Goal: Book appointment/travel/reservation

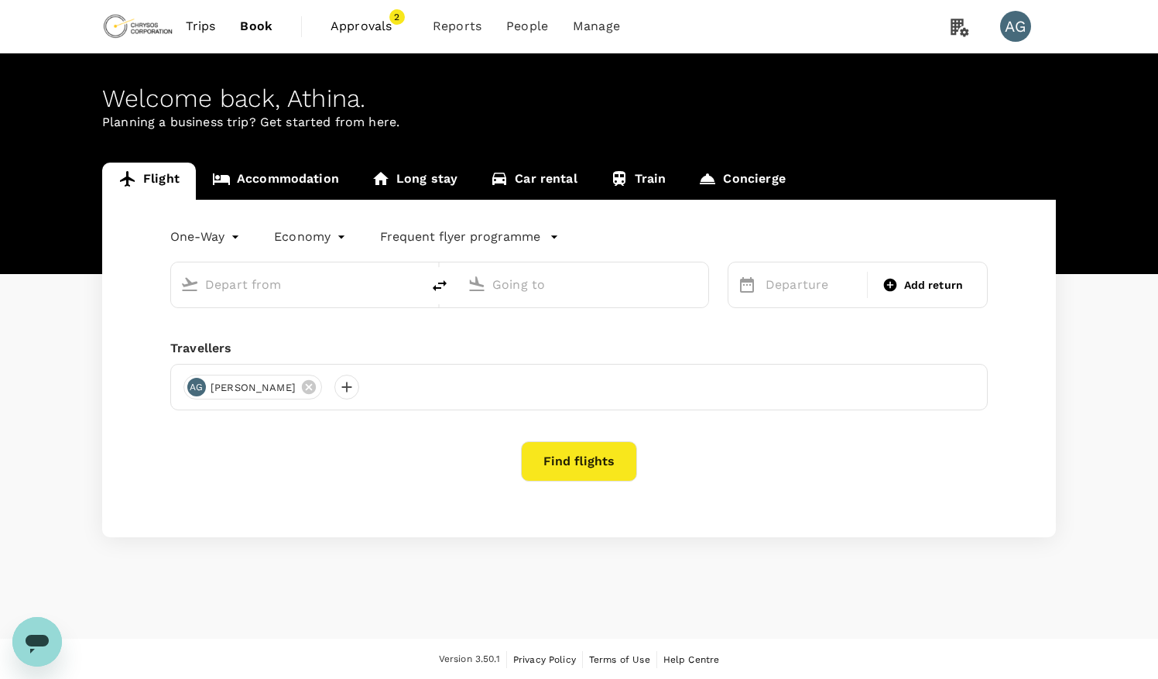
type input "business"
type input "OR Tambo Intl (JNB)"
type input "Adelaide (ADL)"
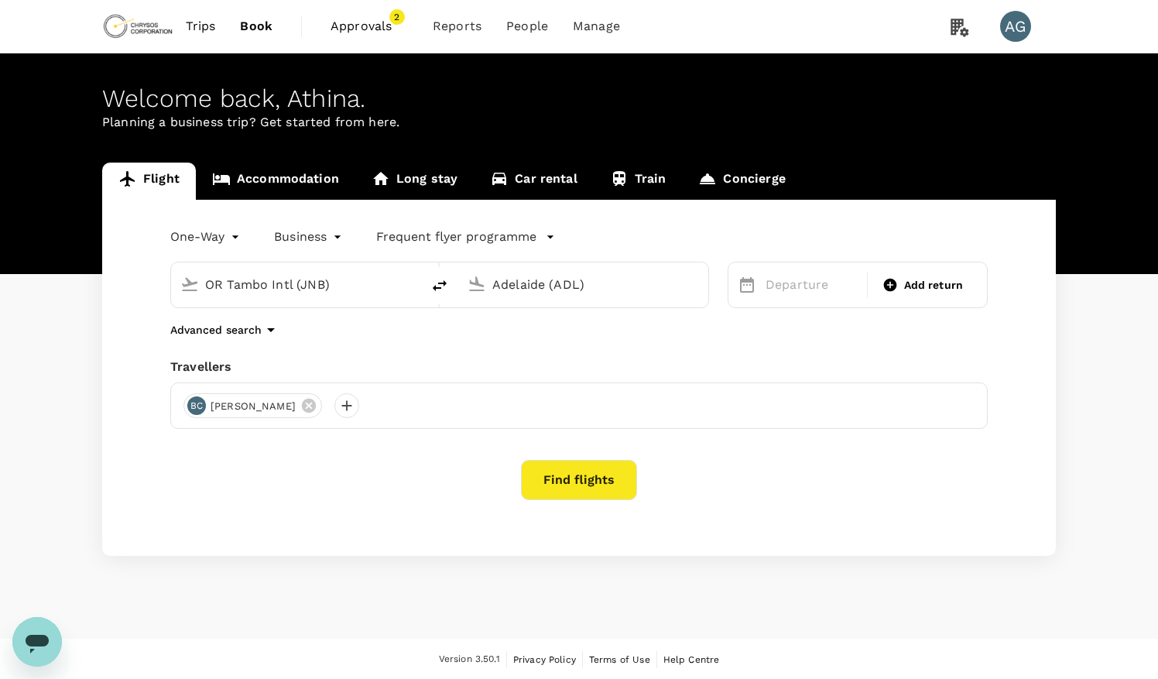
click at [28, 631] on icon "Open messaging window" at bounding box center [37, 642] width 28 height 28
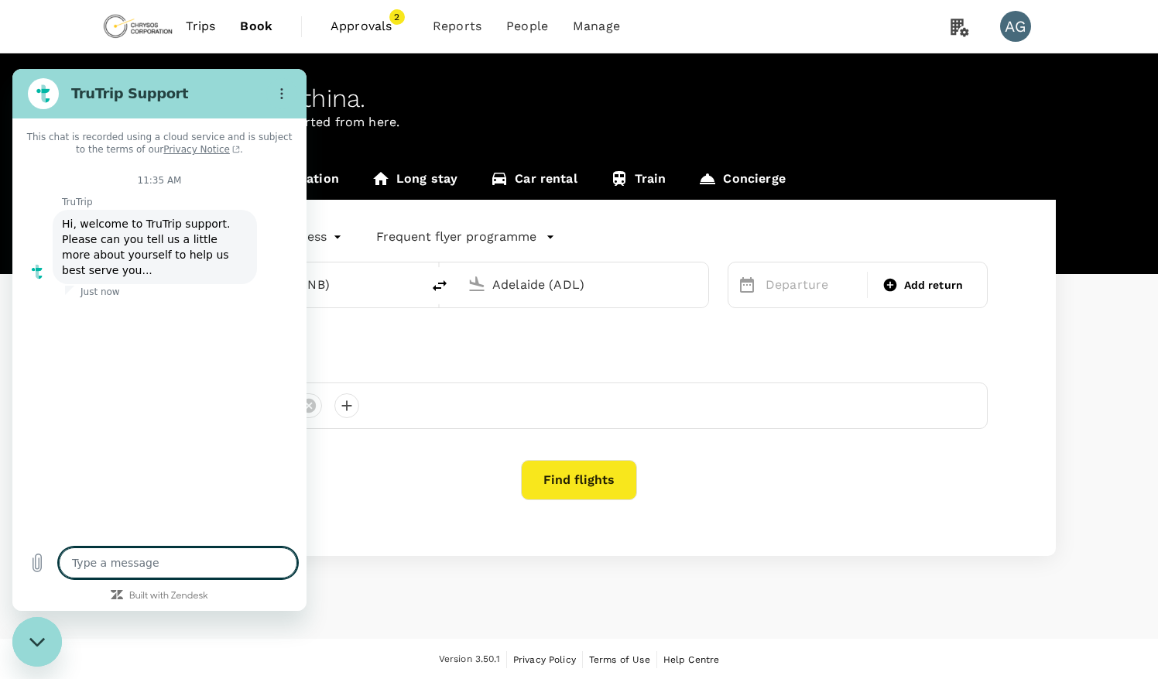
type textarea "x"
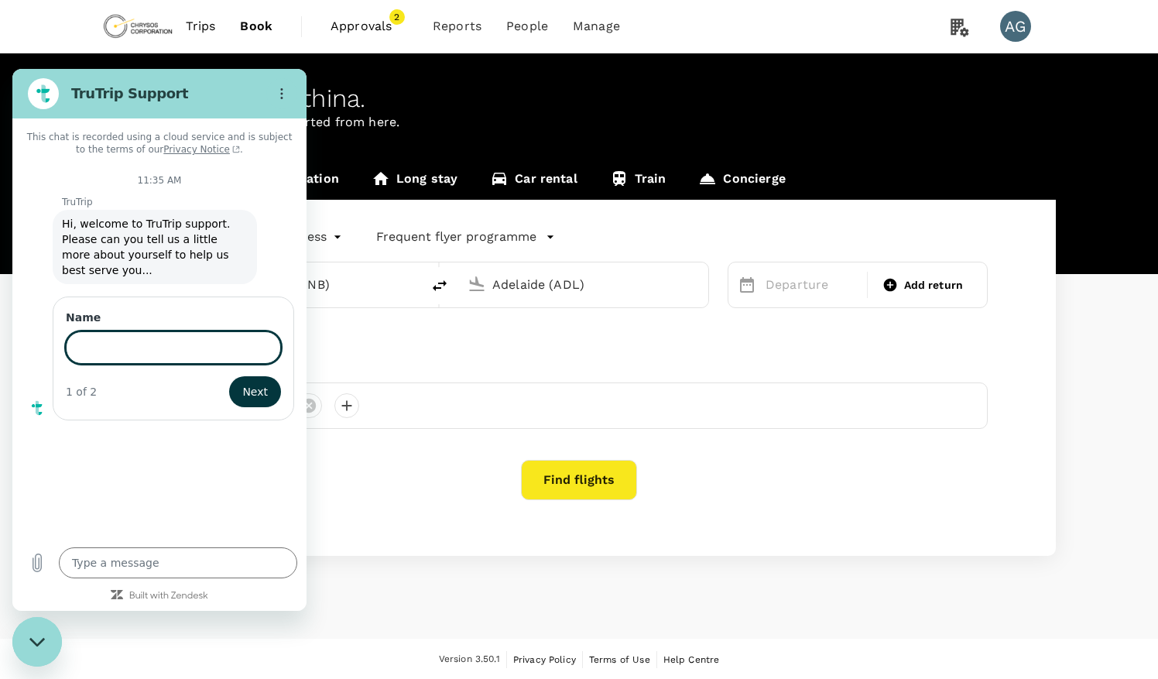
click at [127, 331] on input "Name" at bounding box center [173, 347] width 215 height 33
type input "[PERSON_NAME]"
click at [255, 382] on span "Next" at bounding box center [255, 391] width 26 height 19
type textarea "x"
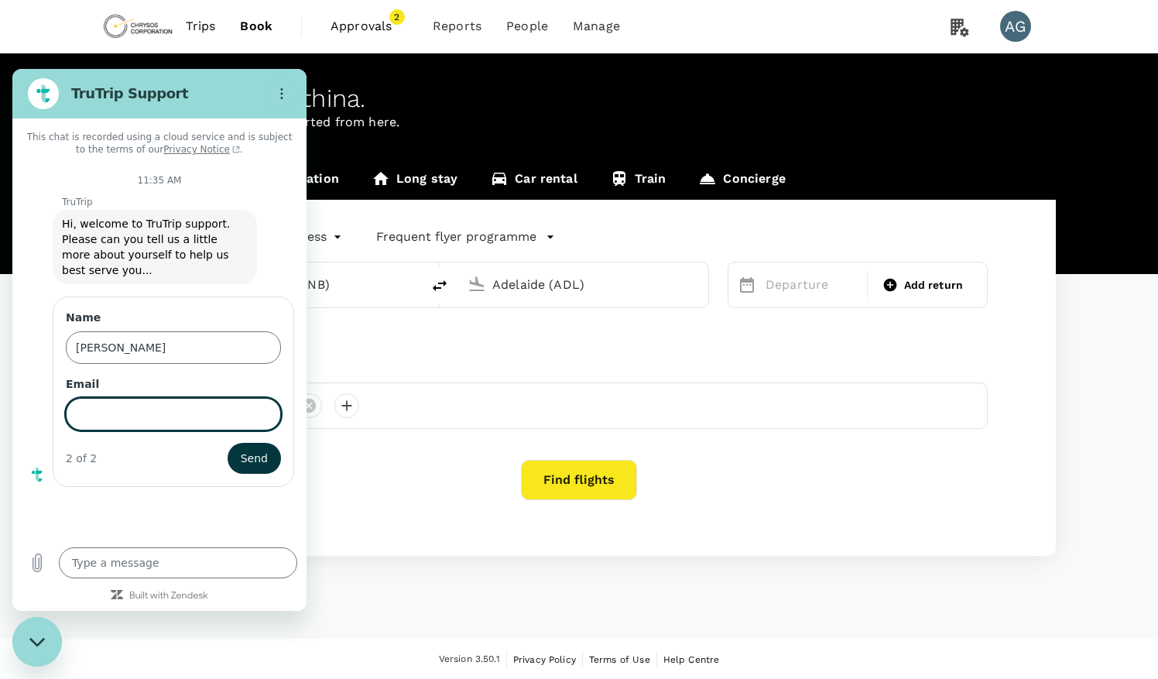
click at [173, 398] on input "Email" at bounding box center [173, 414] width 215 height 33
type input "[EMAIL_ADDRESS][DOMAIN_NAME]"
click at [261, 449] on span "Send" at bounding box center [254, 458] width 27 height 19
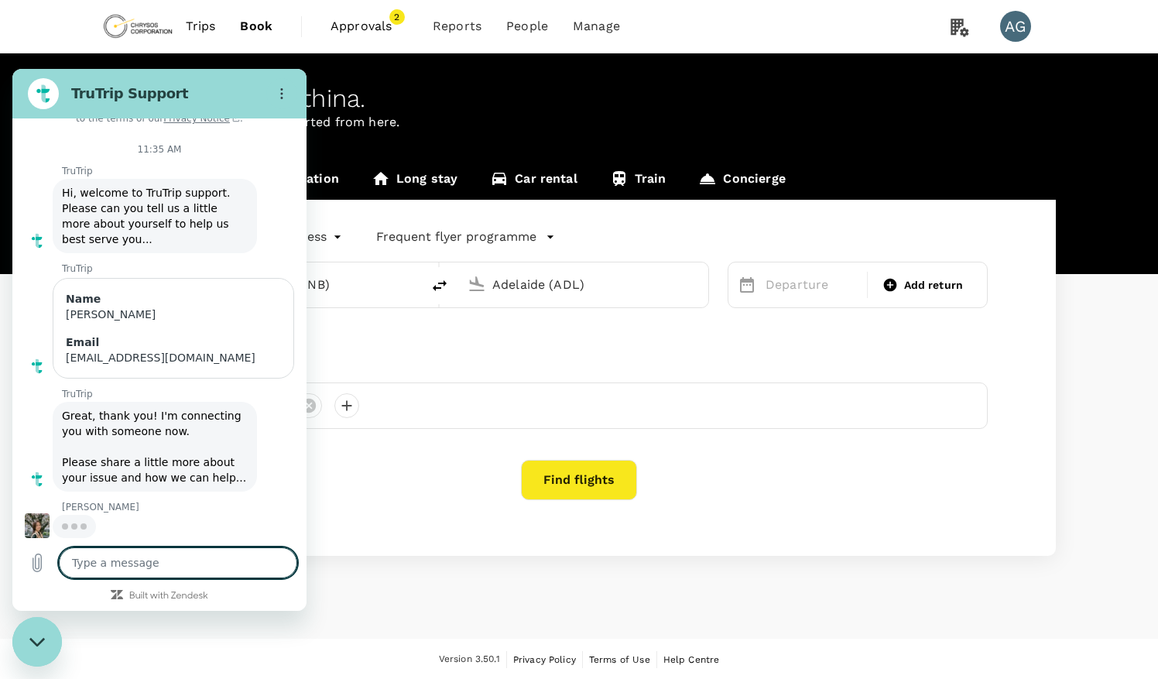
scroll to position [31, 0]
type textarea "x"
click at [111, 560] on textarea at bounding box center [178, 562] width 238 height 31
type textarea "H"
type textarea "x"
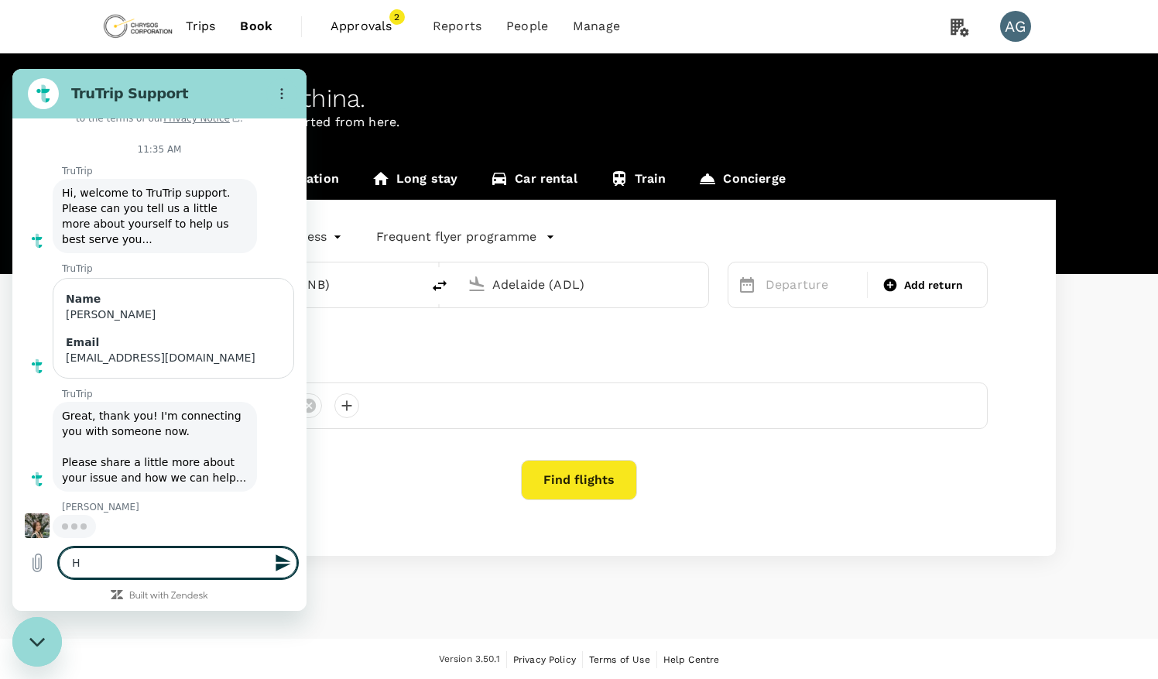
type textarea "He"
type textarea "x"
type textarea "Hel"
type textarea "x"
type textarea "Hell"
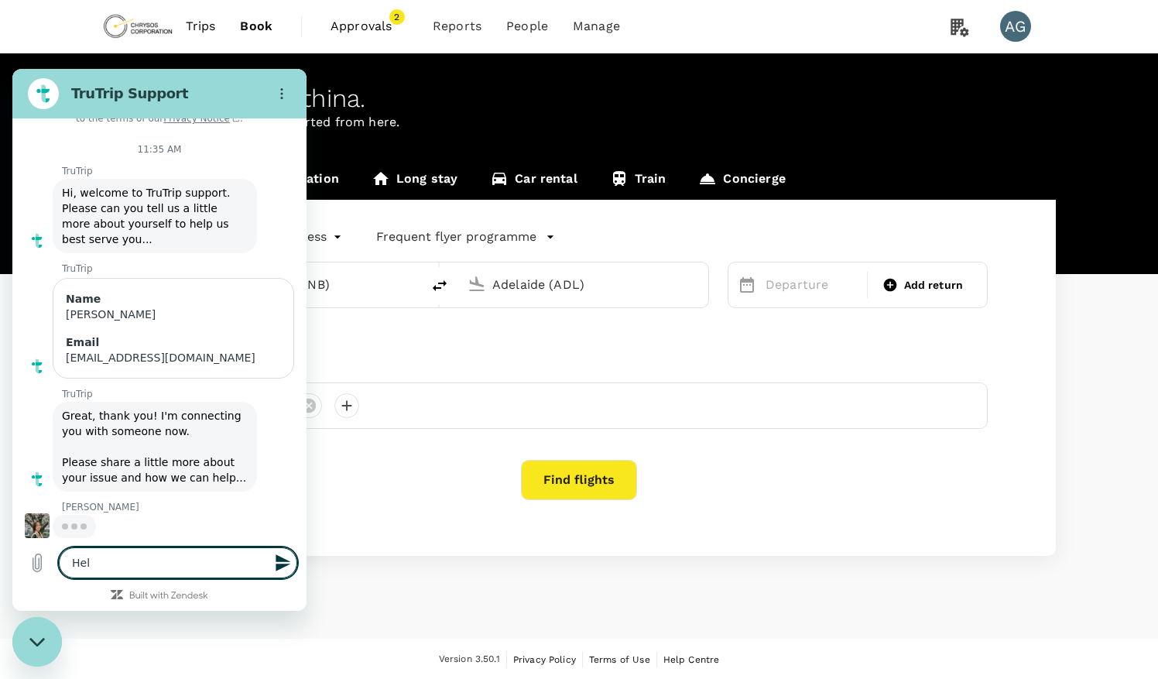
type textarea "x"
type textarea "Hello"
type textarea "x"
type textarea "Hello"
type textarea "x"
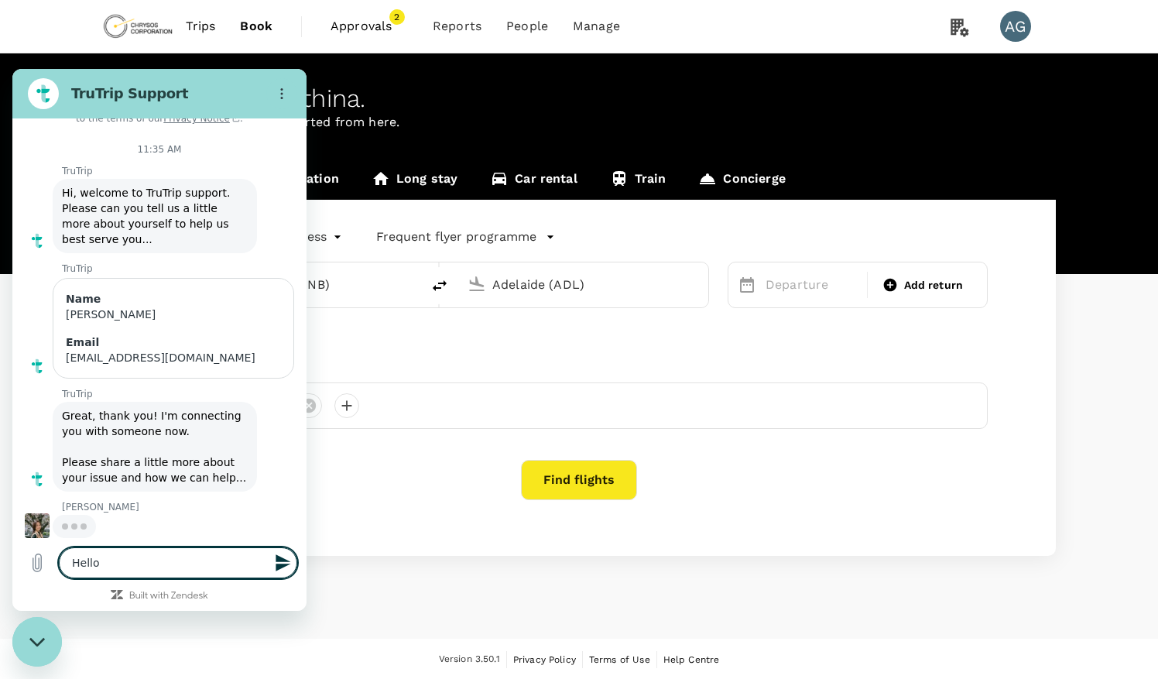
type textarea "Hello -"
type textarea "x"
type textarea "Hello -"
type textarea "x"
type textarea "Hello - h"
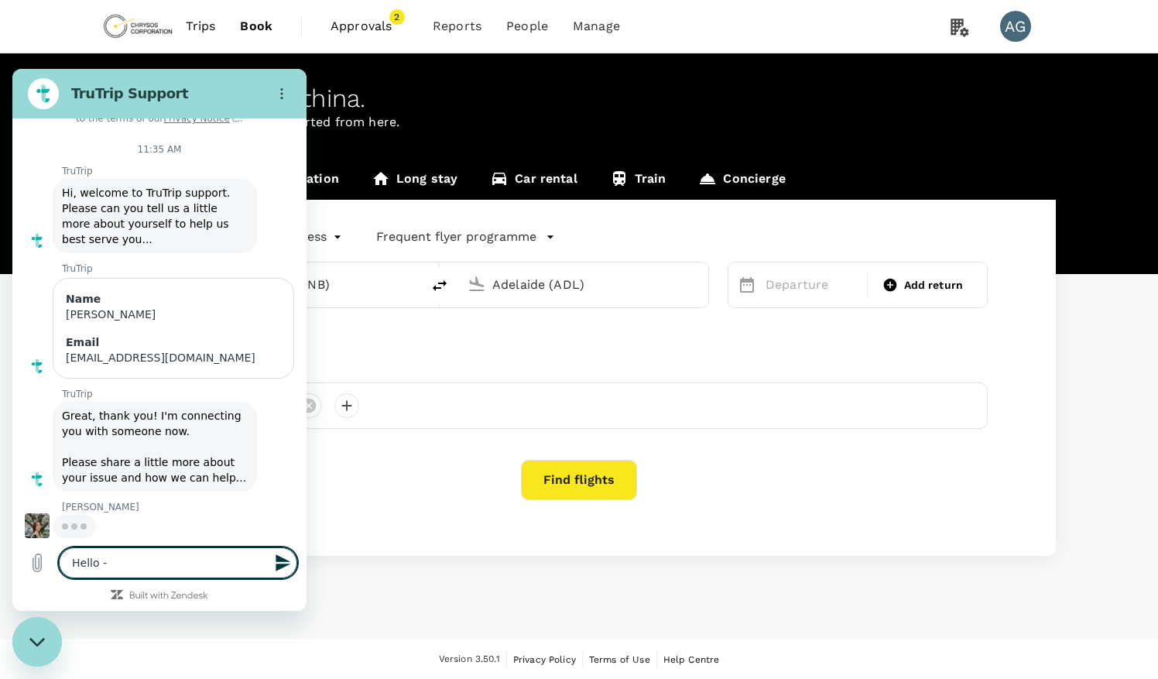
type textarea "x"
type textarea "Hello - ho"
type textarea "x"
type textarea "Hello - hop"
type textarea "x"
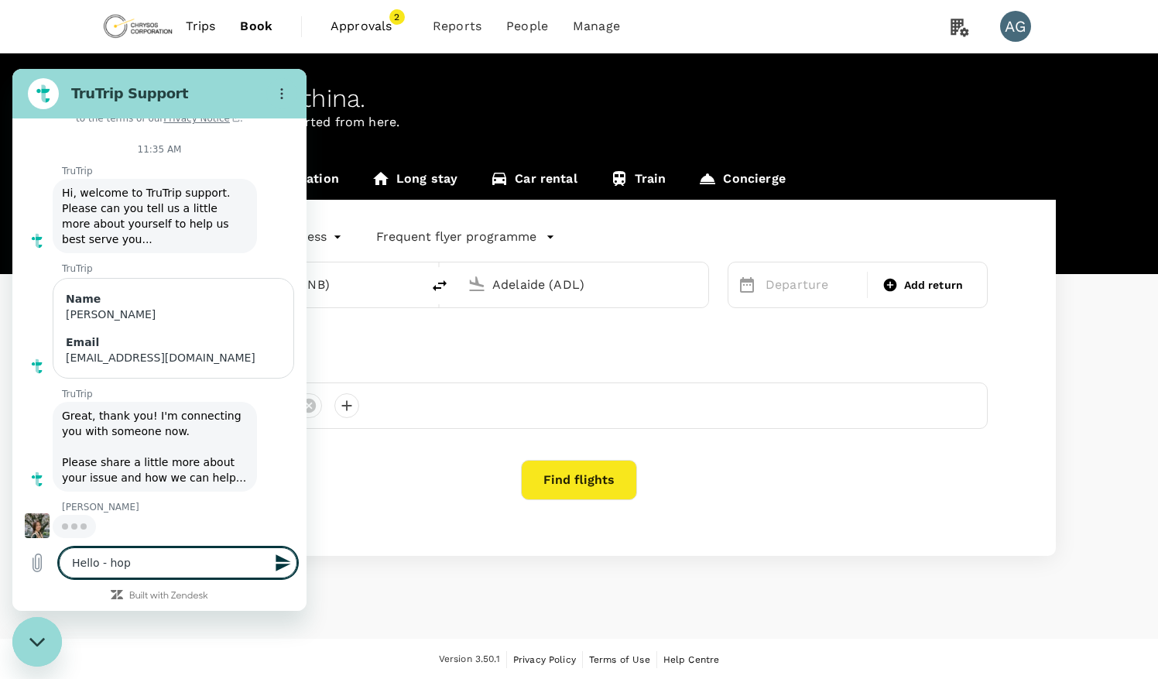
type textarea "Hello - hopi"
type textarea "x"
type textarea "Hello - hopin"
type textarea "x"
type textarea "Hello - hoping"
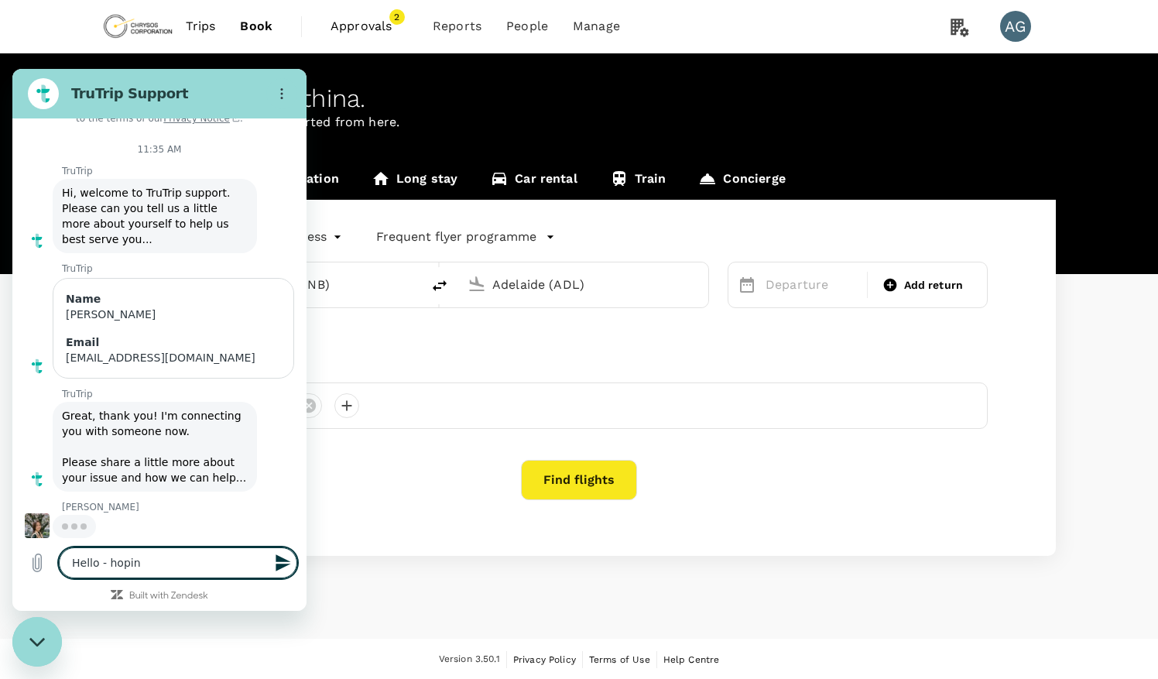
type textarea "x"
type textarea "Hello - hoping"
type textarea "x"
type textarea "Hello - hoping y"
type textarea "x"
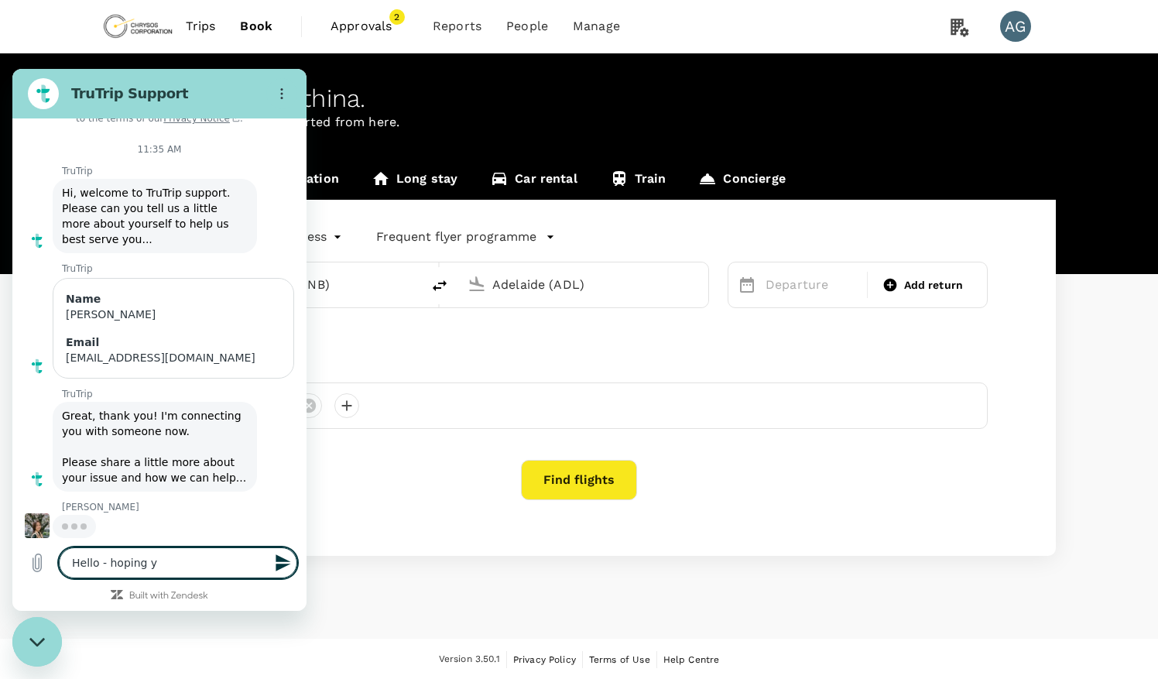
type textarea "Hello - hoping yo"
type textarea "x"
type textarea "Hello - hoping you"
type textarea "x"
type textarea "Hello - hoping you"
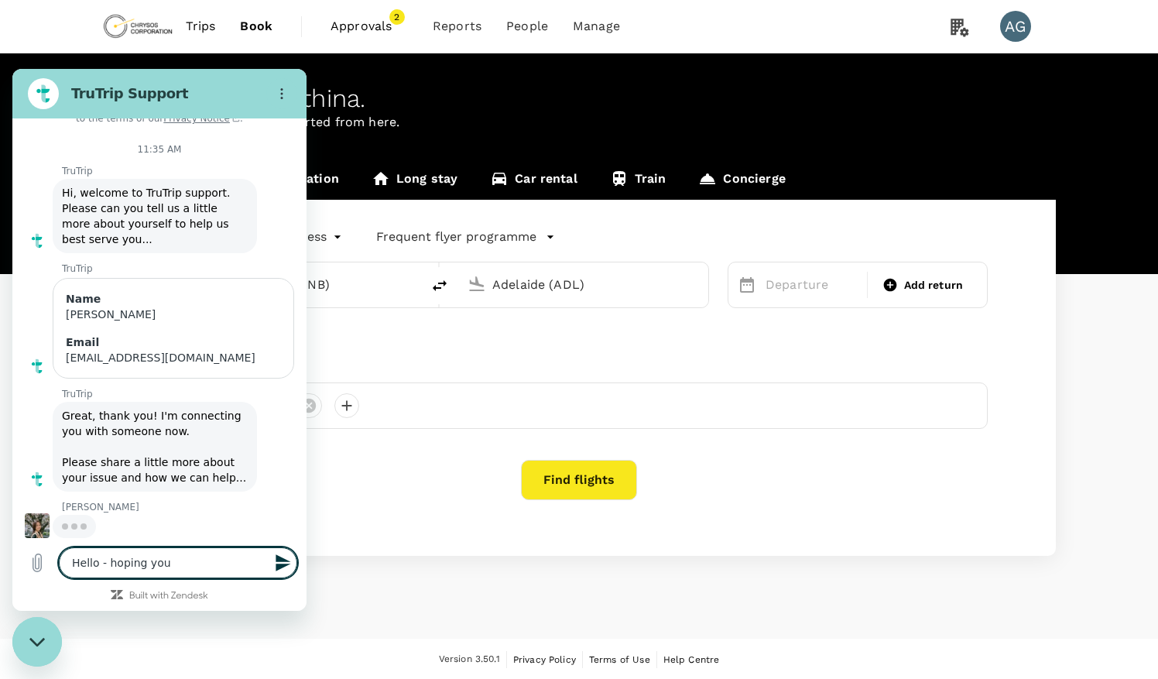
type textarea "x"
type textarea "Hello - hoping you c"
type textarea "x"
type textarea "Hello - hoping you ca"
type textarea "x"
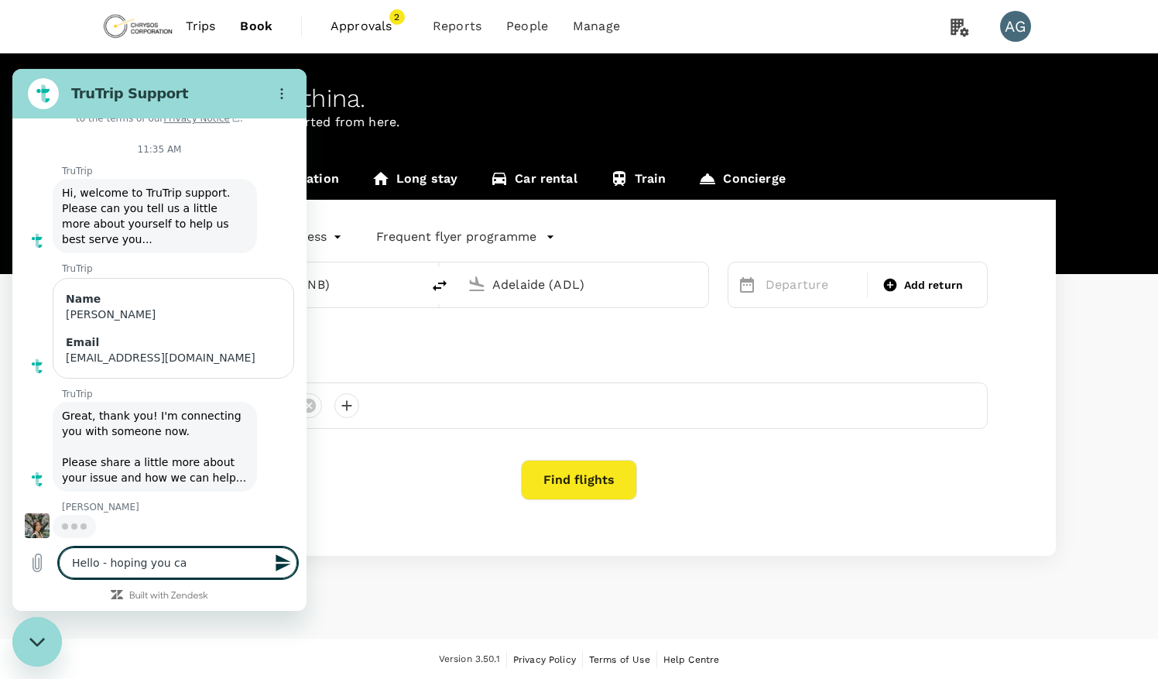
type textarea "Hello - hoping you can"
type textarea "x"
type textarea "Hello - hoping you can"
type textarea "x"
type textarea "Hello - hoping you can a"
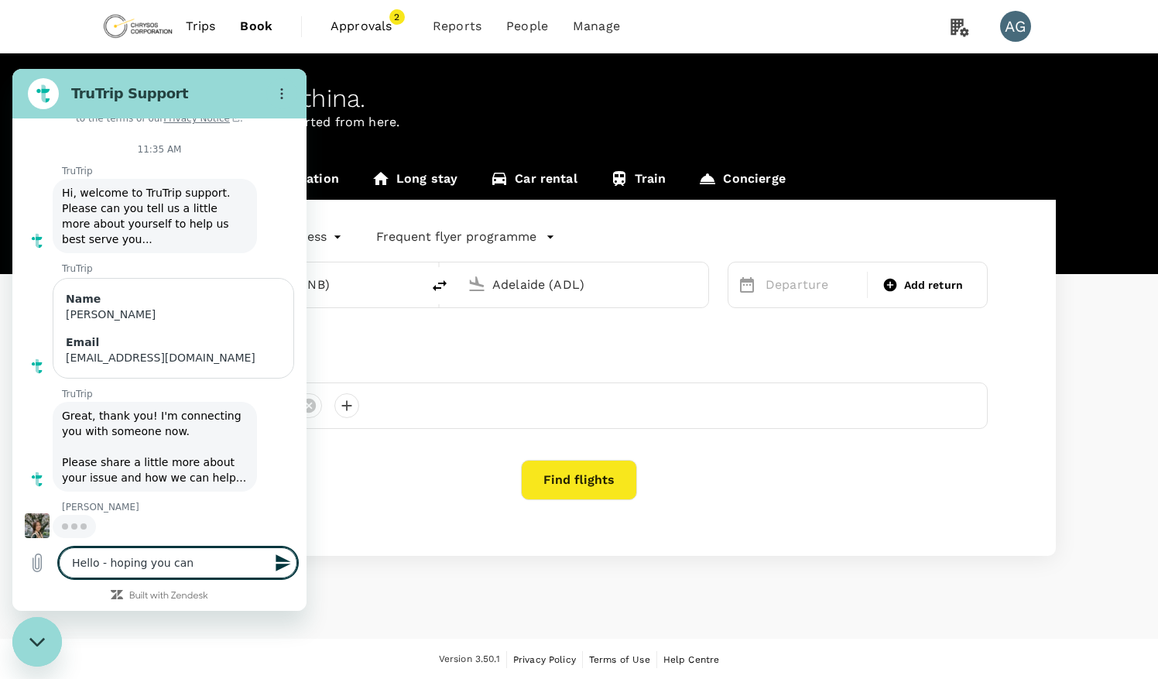
type textarea "x"
type textarea "Hello - hoping you can as"
type textarea "x"
type textarea "Hello - hoping you can ass"
type textarea "x"
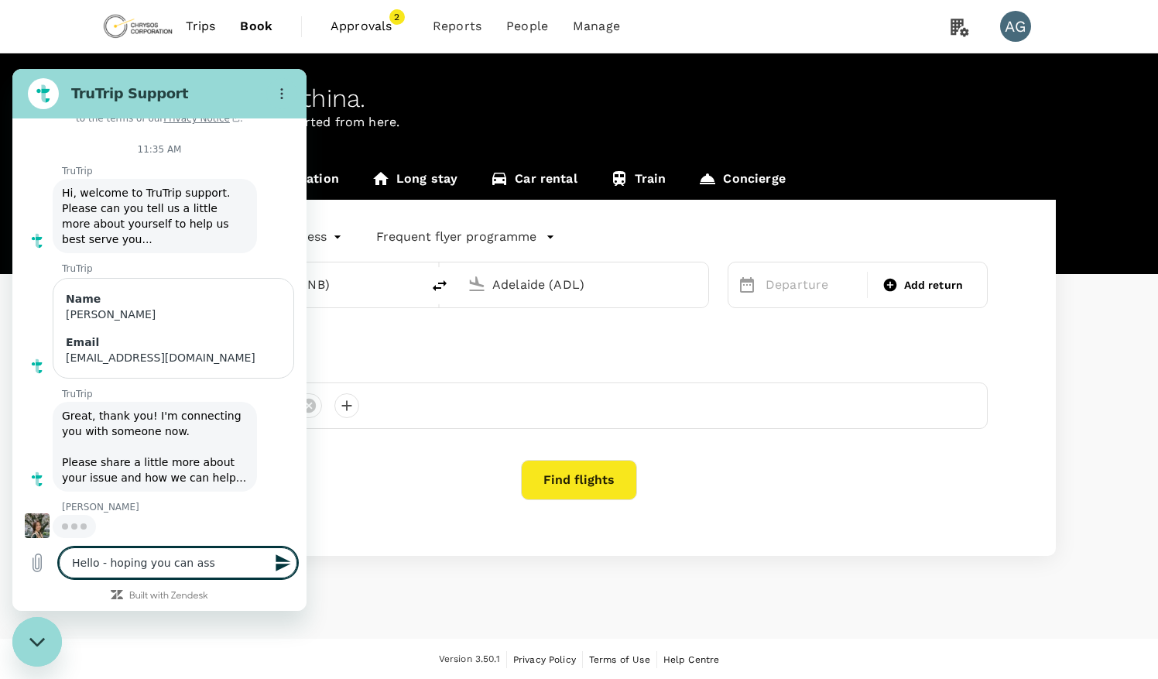
type textarea "Hello - hoping you can assi"
type textarea "x"
type textarea "Hello - hoping you can assis"
type textarea "x"
type textarea "Hello - hoping you can assist"
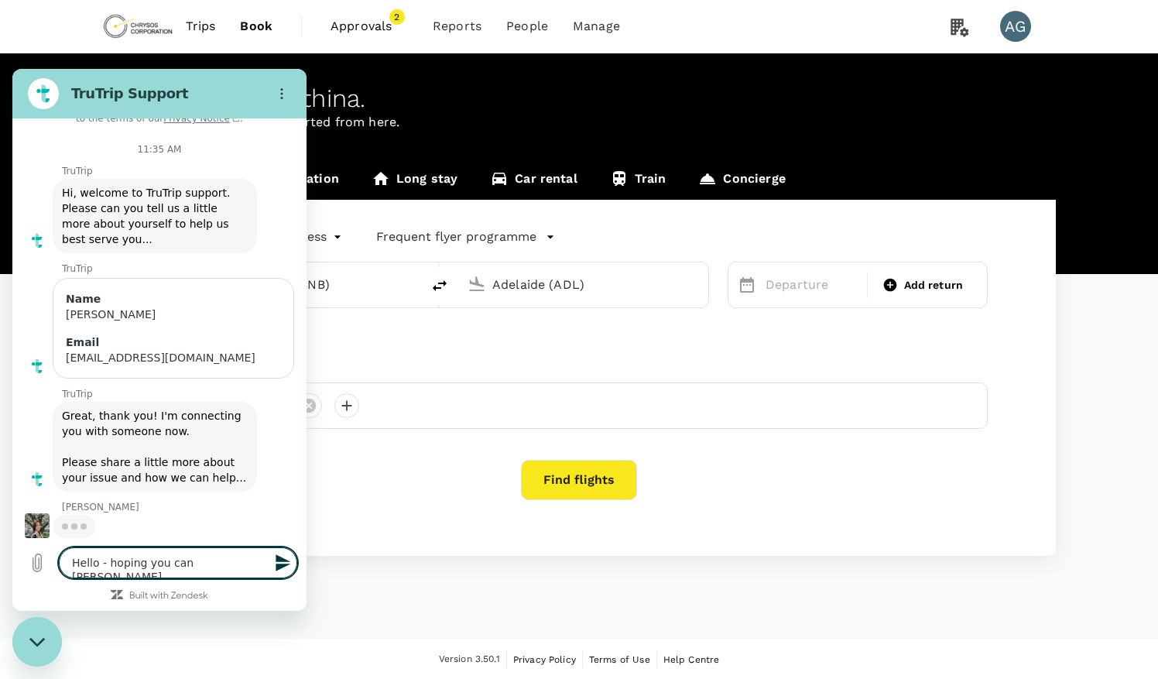
type textarea "x"
type textarea "Hello - hoping you can assist"
type textarea "x"
type textarea "Hello - hoping you can assist m"
type textarea "x"
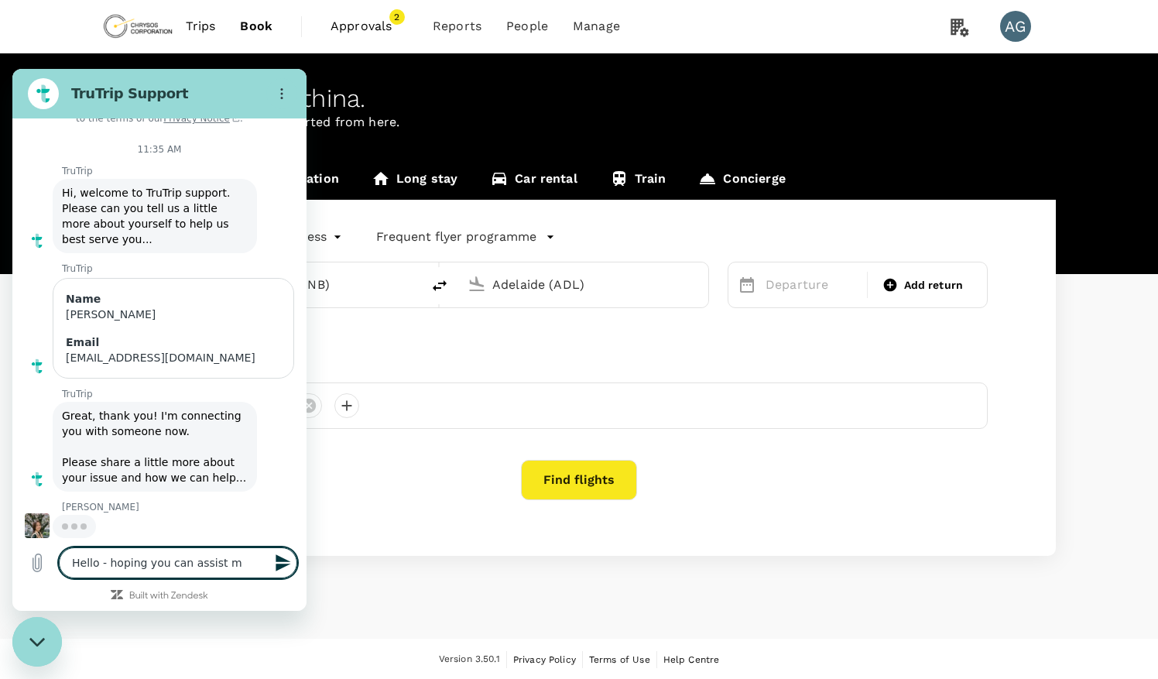
type textarea "Hello - hoping you can assist me"
type textarea "x"
type textarea "Hello - hoping you can assist me"
type textarea "x"
type textarea "Hello - hoping you can assist me w"
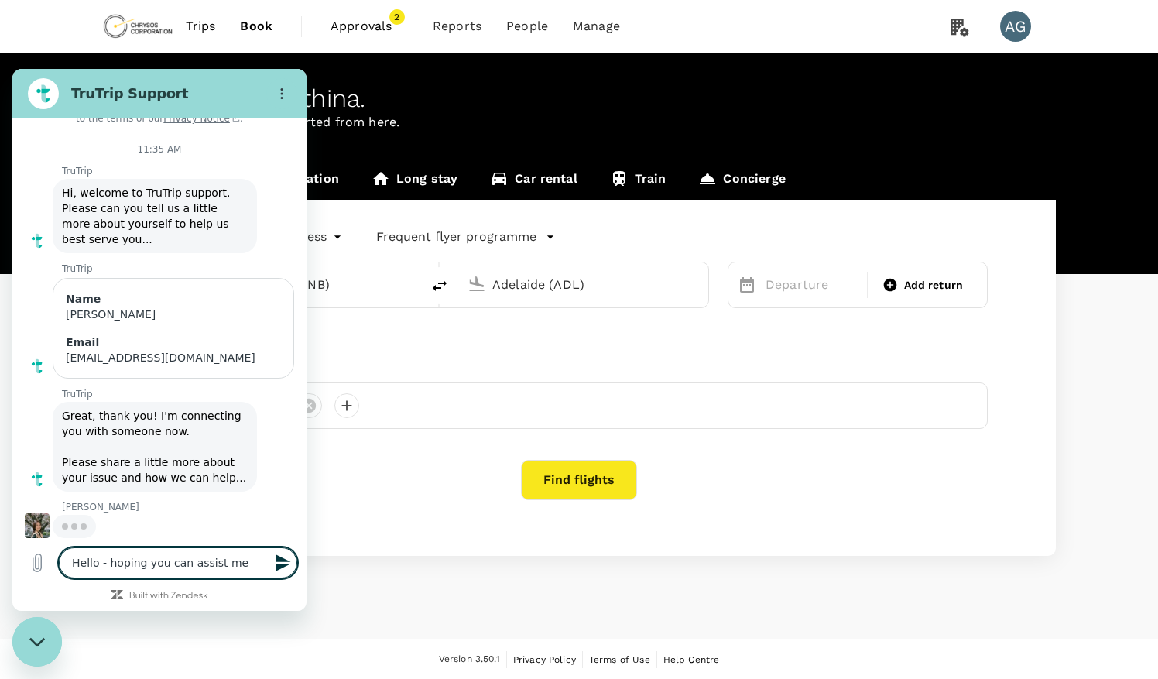
type textarea "x"
type textarea "Hello - hoping you can assist me wi"
type textarea "x"
type textarea "Hello - hoping you can assist me wit"
type textarea "x"
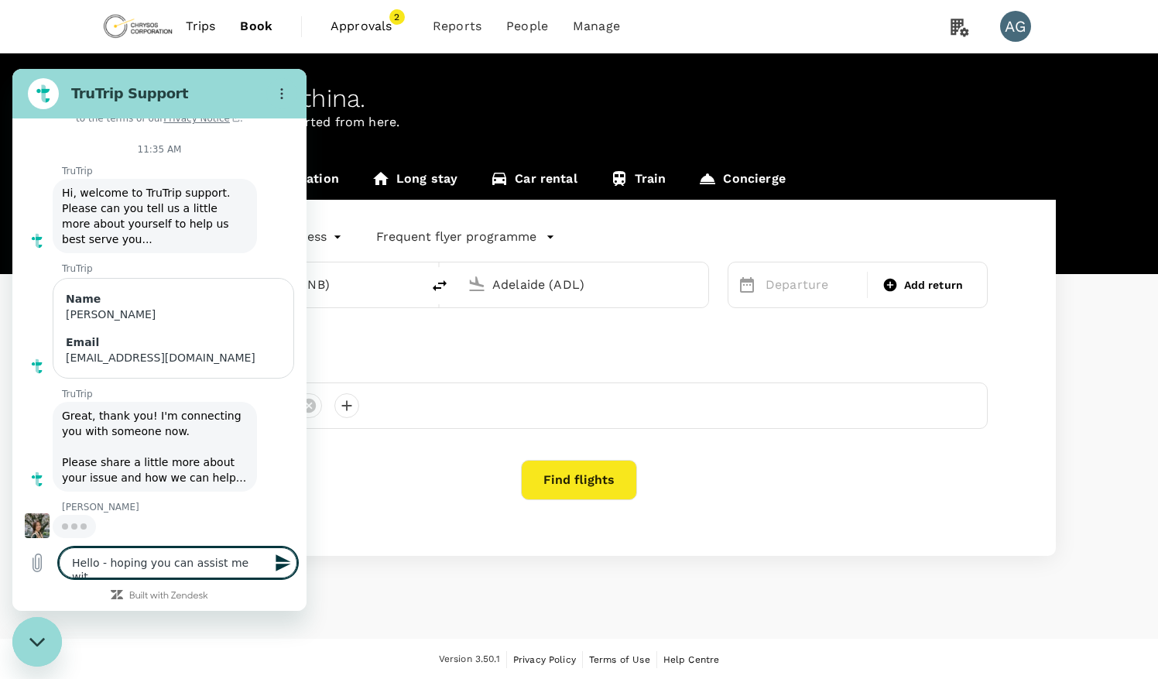
type textarea "Hello - hoping you can assist me with"
type textarea "x"
type textarea "Hello - hoping you can assist me with"
type textarea "x"
type textarea "Hello - hoping you can assist me with b"
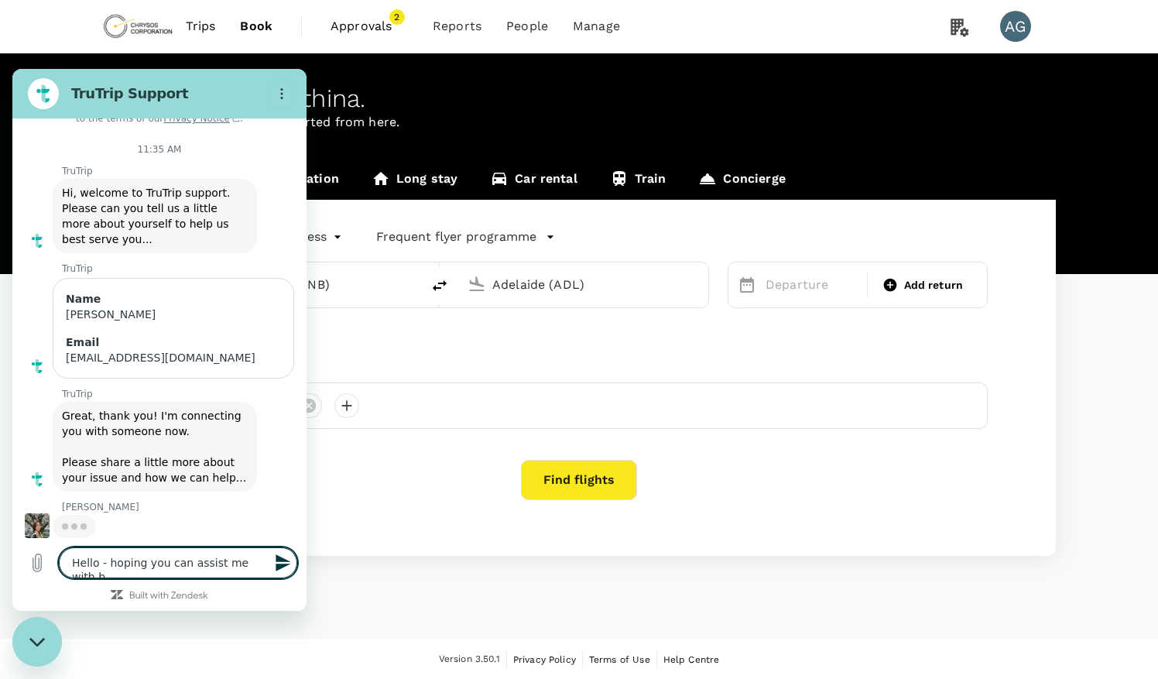
type textarea "x"
type textarea "Hello - hoping you can assist me with bo"
type textarea "x"
type textarea "Hello - hoping you can assist me with boo"
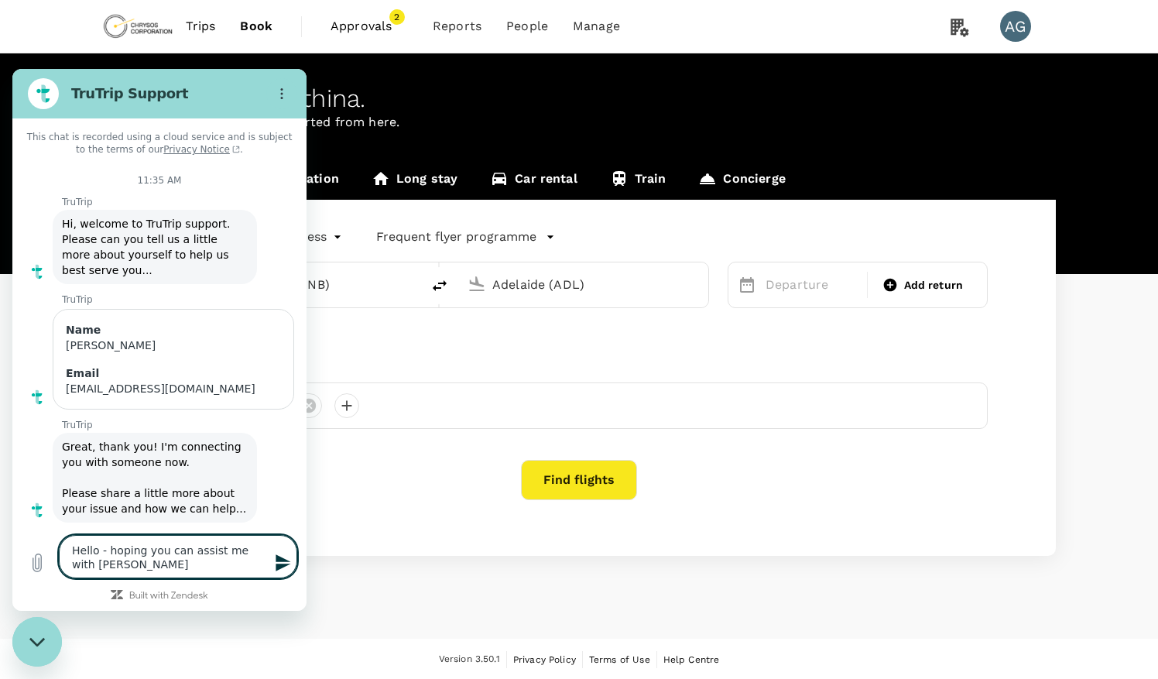
type textarea "x"
type textarea "Hello - hoping you can assist me with book"
type textarea "x"
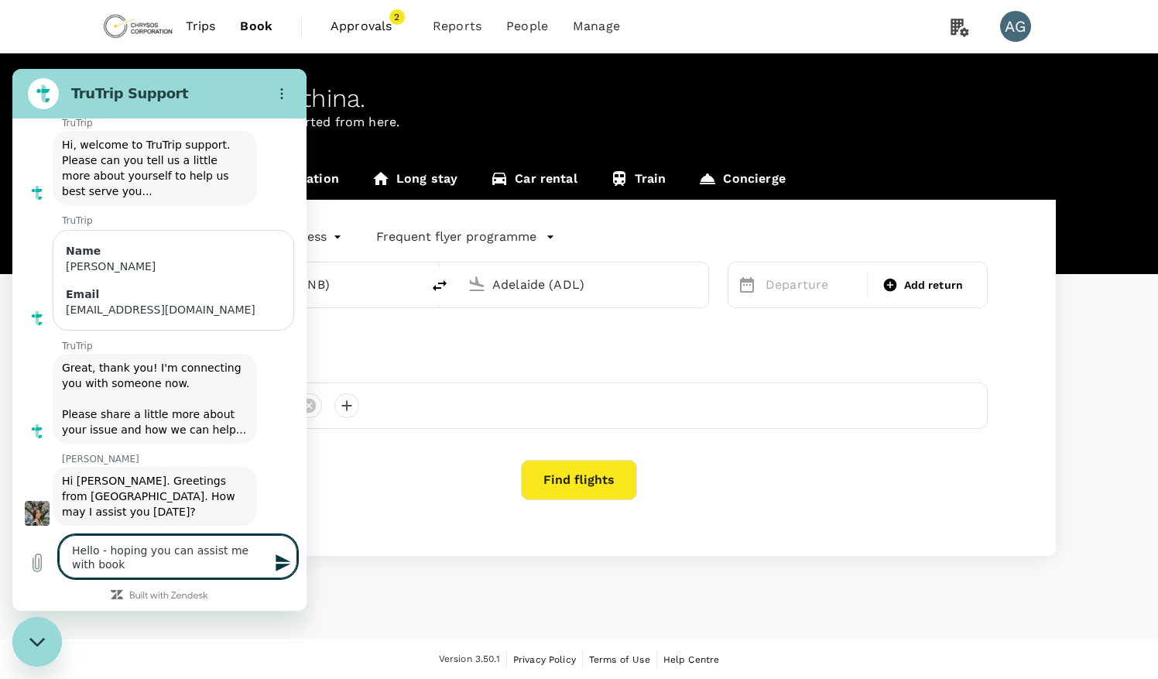
type textarea "Hello - hoping you can assist me with booki"
type textarea "x"
type textarea "Hello - hoping you can assist me with bookin"
type textarea "x"
type textarea "Hello - hoping you can assist me with booking"
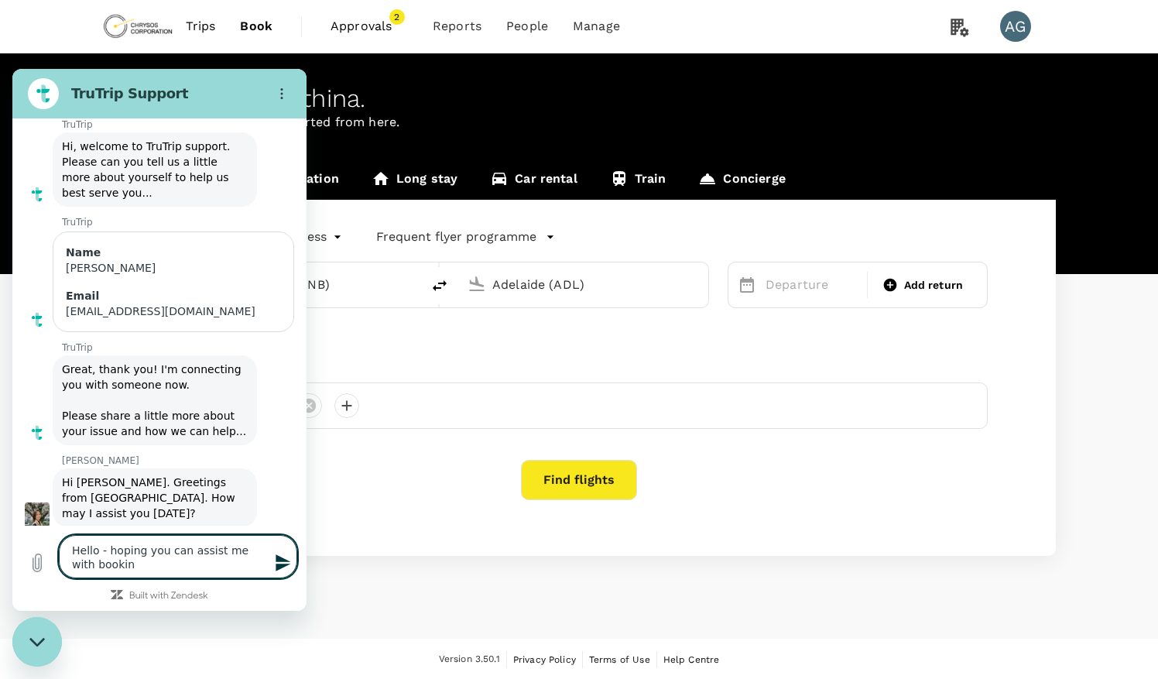
type textarea "x"
type textarea "Hello - hoping you can assist me with booking"
type textarea "x"
type textarea "Hello - hoping you can assist me with booking o"
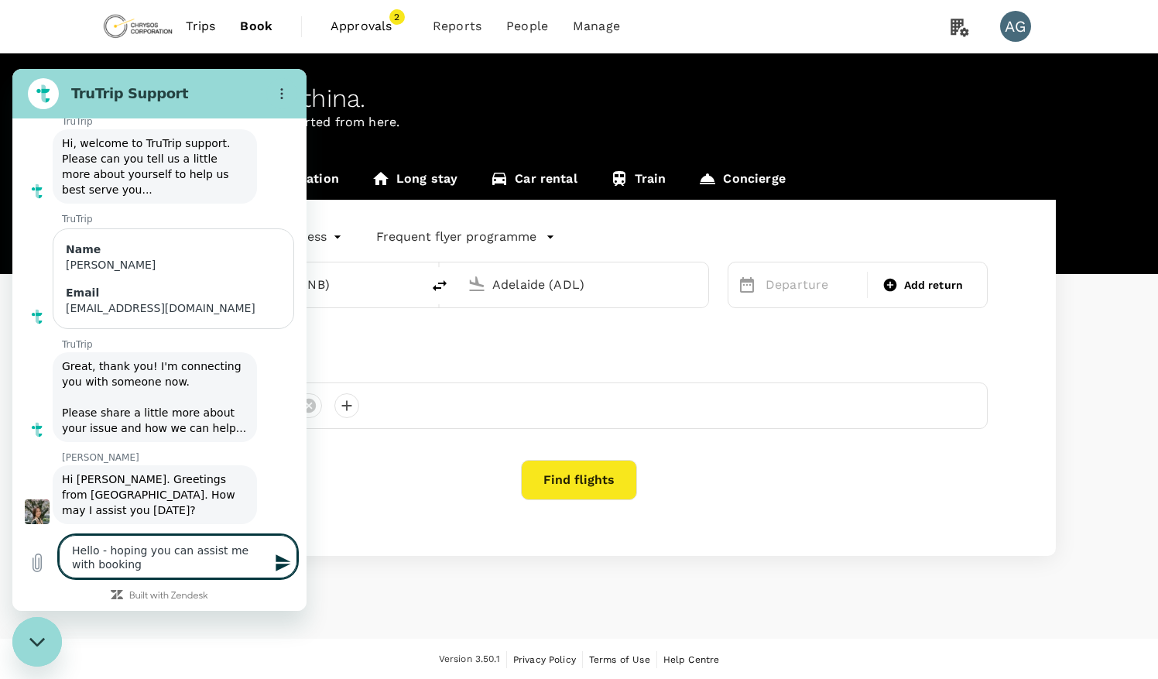
type textarea "x"
type textarea "Hello - hoping you can assist me with booking om"
type textarea "x"
type textarea "Hello - hoping you can assist me with booking ome"
type textarea "x"
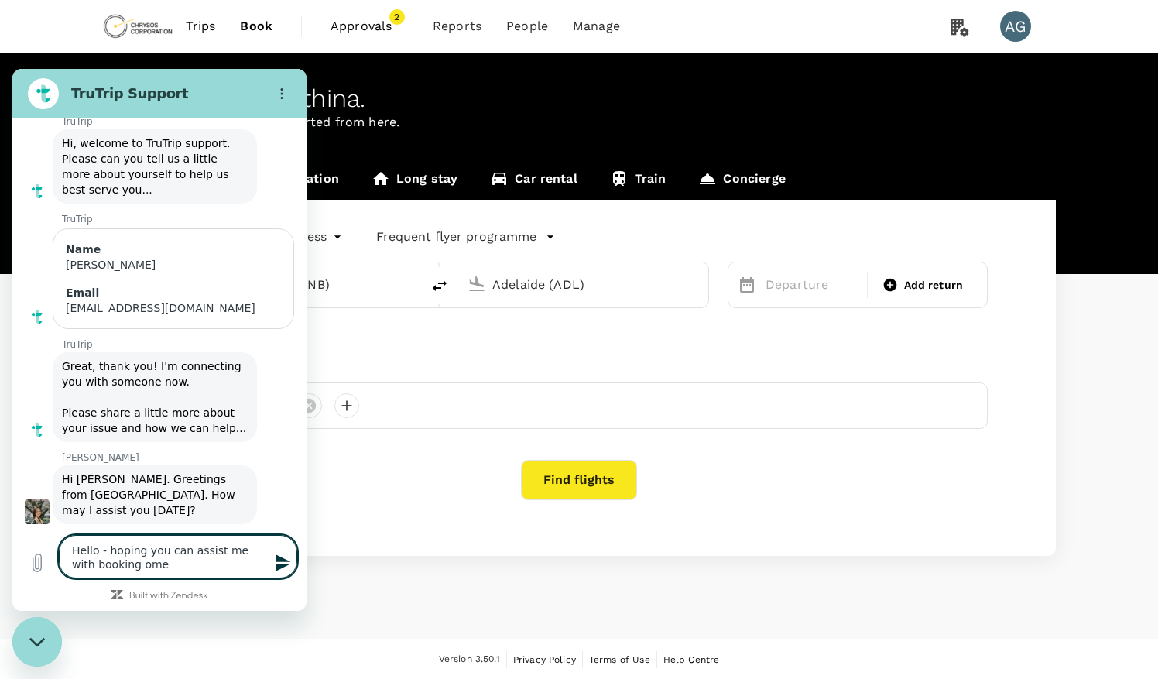
type textarea "Hello - hoping you can assist me with booking ome"
type textarea "x"
type textarea "Hello - hoping you can assist me with booking ome f"
type textarea "x"
type textarea "Hello - hoping you can assist me with booking ome fl"
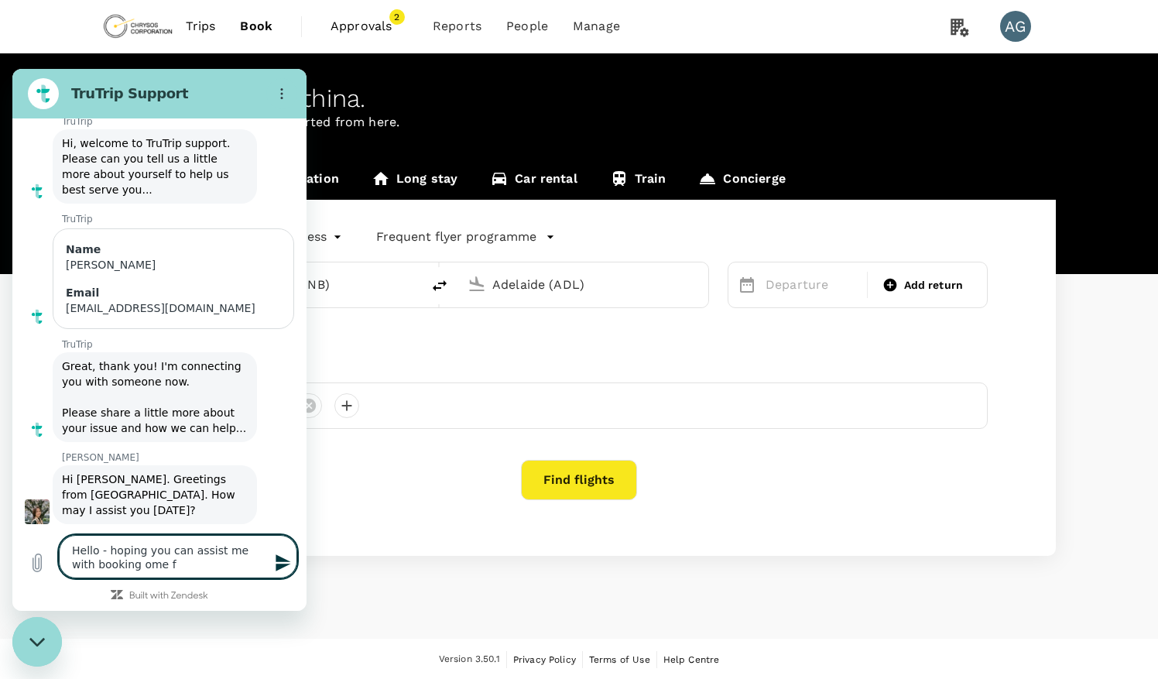
type textarea "x"
type textarea "Hello - hoping you can assist me with booking ome fli"
type textarea "x"
type textarea "Hello - hoping you can assist me with booking ome flig"
type textarea "x"
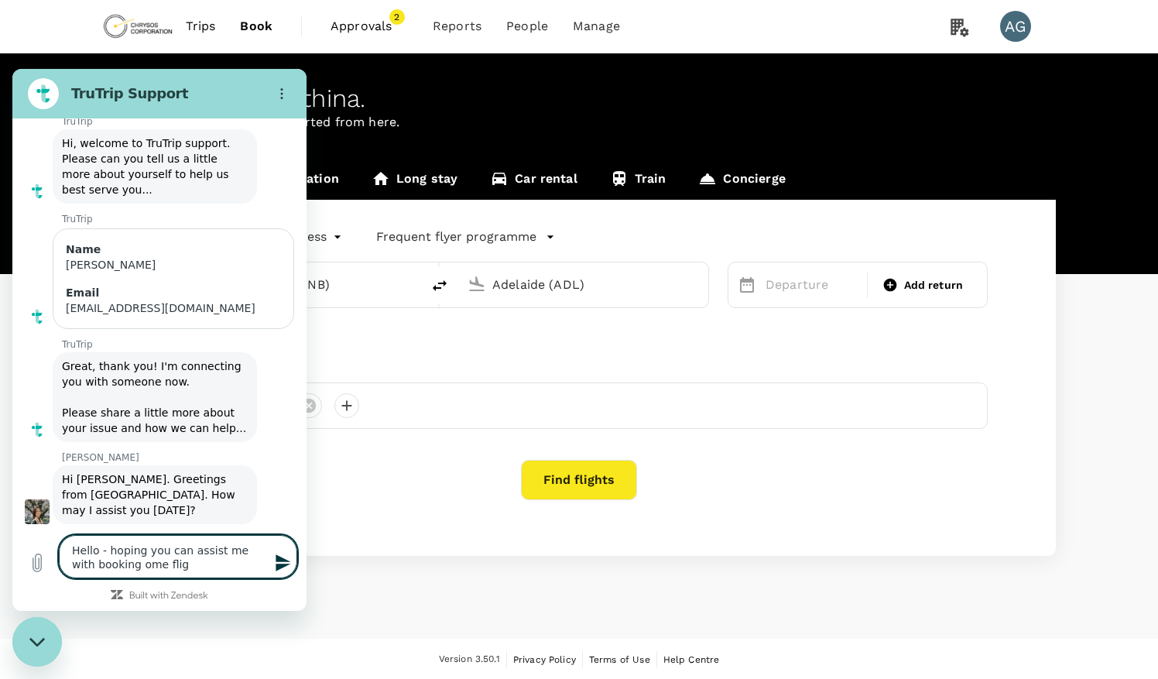
type textarea "Hello - hoping you can assist me with booking ome fligh"
type textarea "x"
type textarea "Hello - hoping you can assist me with booking ome flight"
type textarea "x"
type textarea "Hello - hoping you can assist me with booking ome flights"
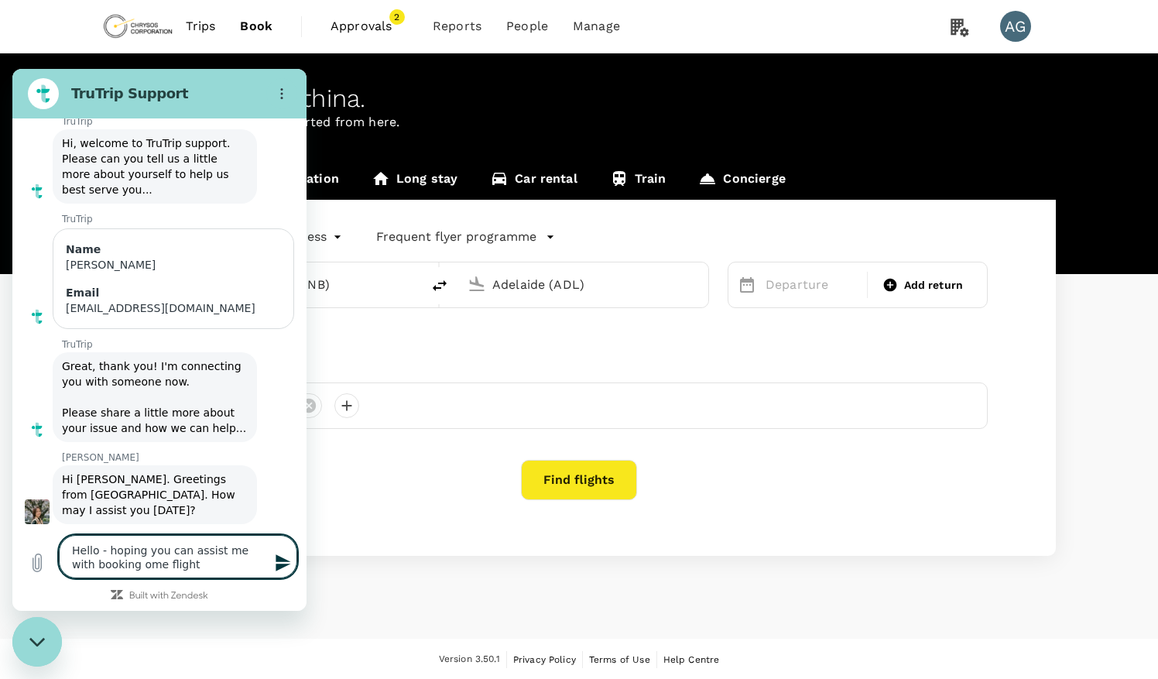
type textarea "x"
type textarea "Hello - hoping you can assist me with booking ome flights"
type textarea "x"
type textarea "Hello - hoping you can assist me with booking ome flights a"
type textarea "x"
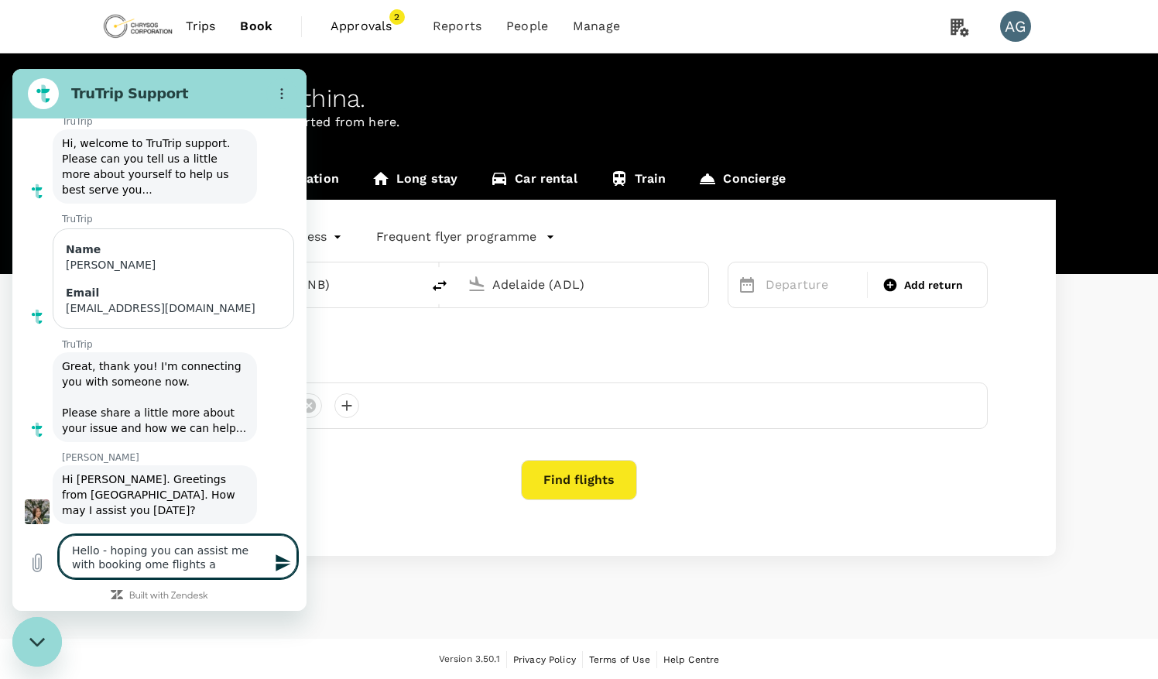
type textarea "Hello - hoping you can assist me with booking ome flights an"
type textarea "x"
type textarea "Hello - hoping you can assist me with booking ome flights and"
type textarea "x"
type textarea "Hello - hoping you can assist me with booking ome flights and"
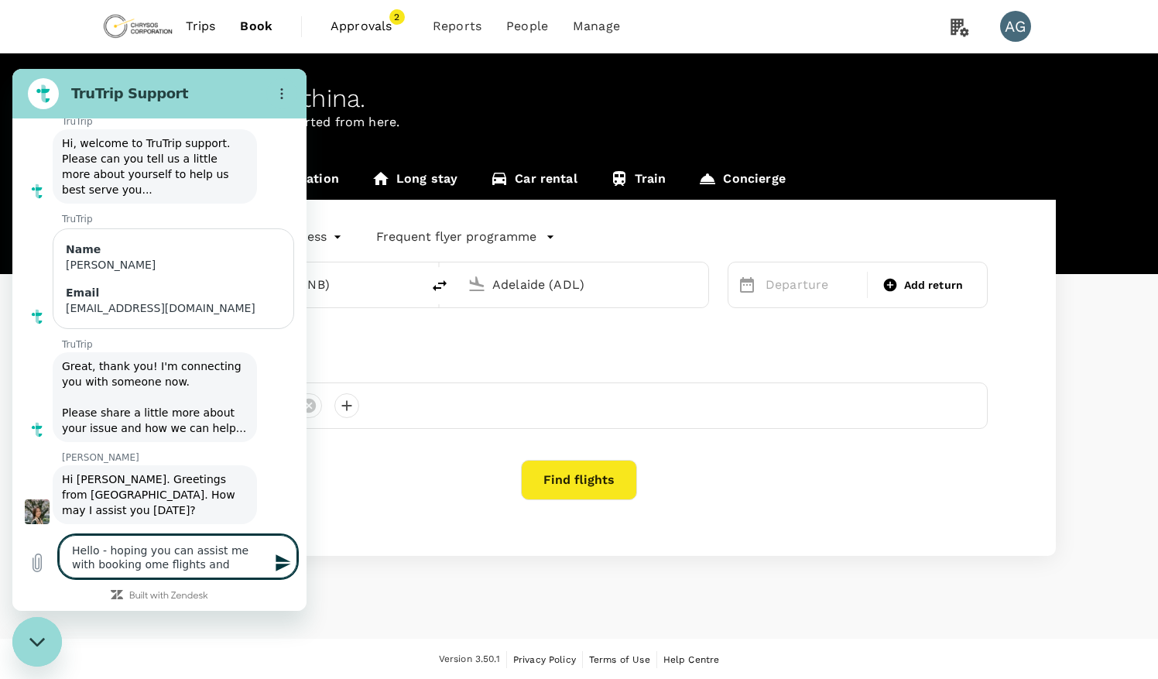
type textarea "x"
type textarea "Hello - hoping you can assist me with booking ome flights and a"
type textarea "x"
type textarea "Hello - hoping you can assist me with booking ome flights and ac"
type textarea "x"
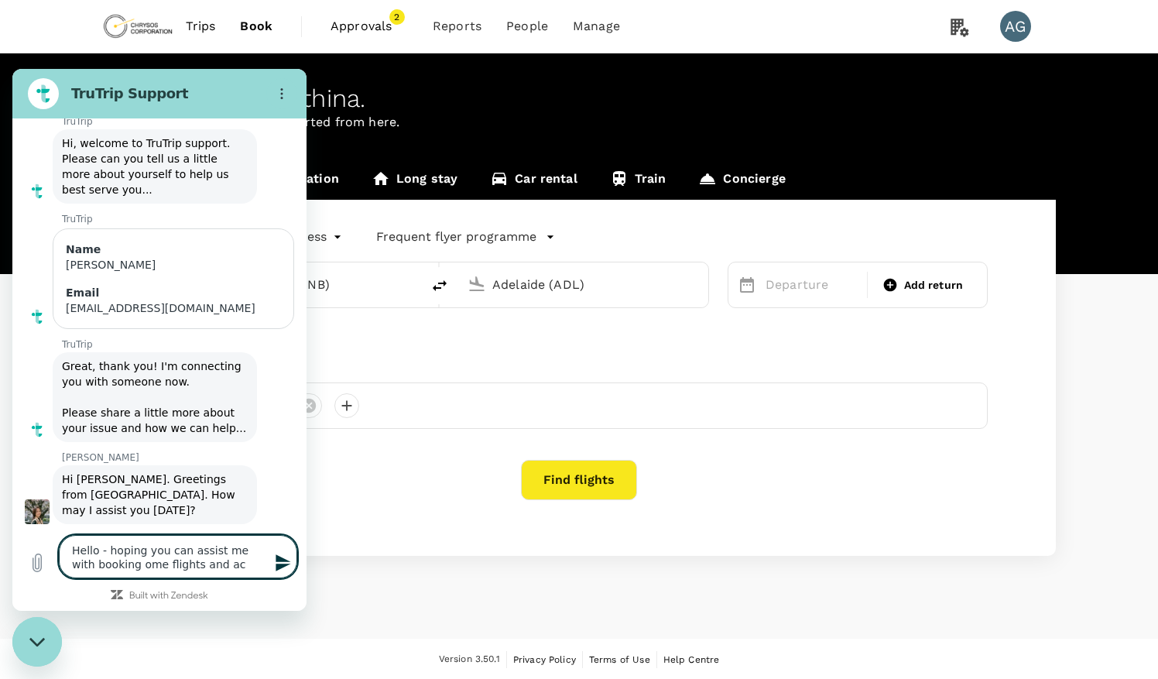
type textarea "Hello - hoping you can assist me with booking ome flights and aco"
type textarea "x"
type textarea "Hello - hoping you can assist me with booking ome flights and acom"
type textarea "x"
type textarea "Hello - hoping you can assist me with booking ome flights and acomd"
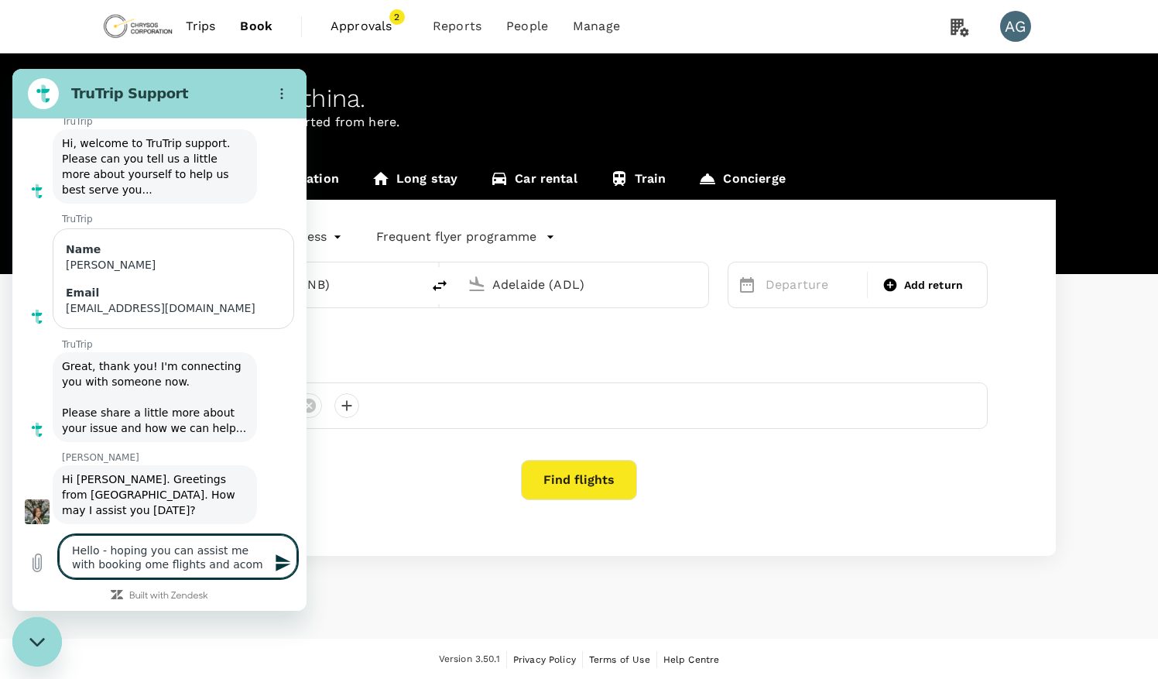
type textarea "x"
type textarea "Hello - hoping you can assist me with booking ome flights and acomda"
type textarea "x"
type textarea "Hello - hoping you can assist me with booking ome flights and acomdat"
type textarea "x"
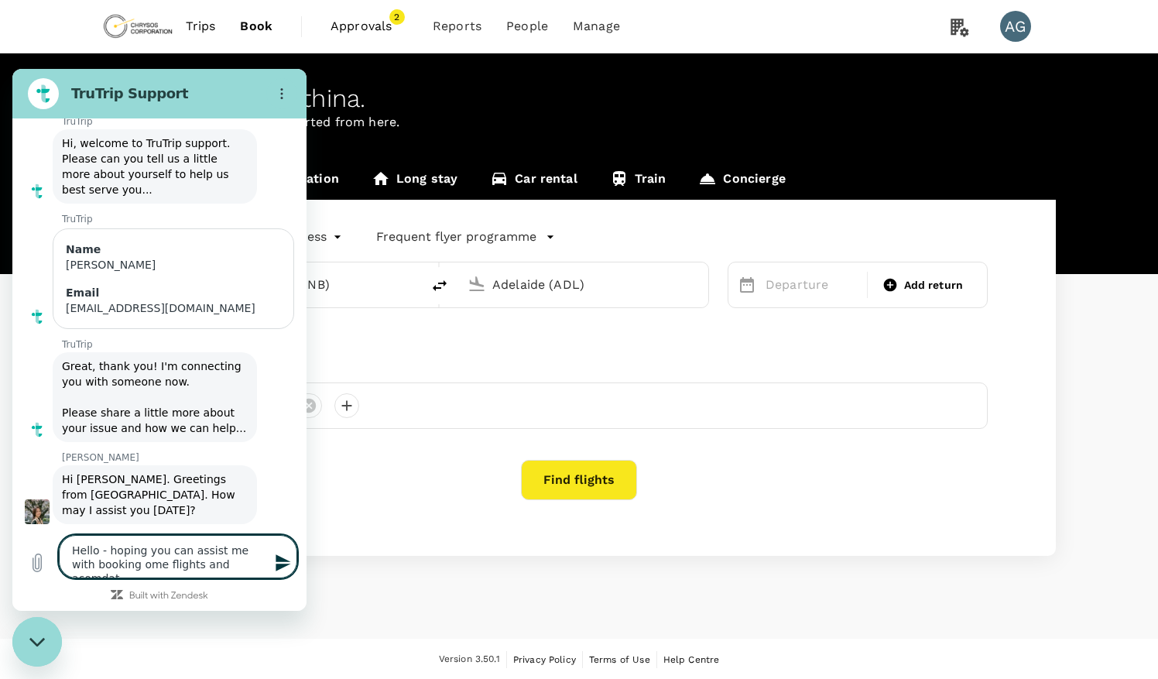
type textarea "Hello - hoping you can assist me with booking ome flights and acomdati"
type textarea "x"
type textarea "Hello - hoping you can assist me with booking ome flights and acomdatio"
type textarea "x"
type textarea "Hello - hoping you can assist me with booking ome flights and acomdation"
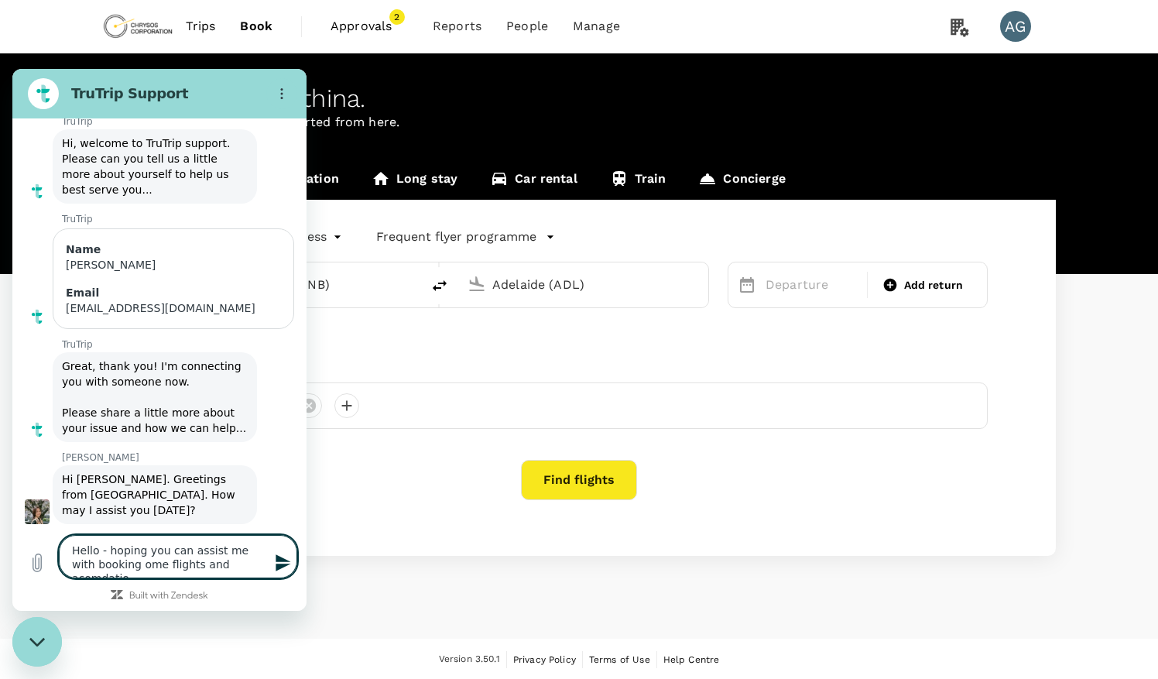
type textarea "x"
type textarea "Hello - hoping you can assist me with booking ome flights and acomdation"
type textarea "x"
type textarea "Hello - hoping you can assist me with booking ome flights and acomdation f"
type textarea "x"
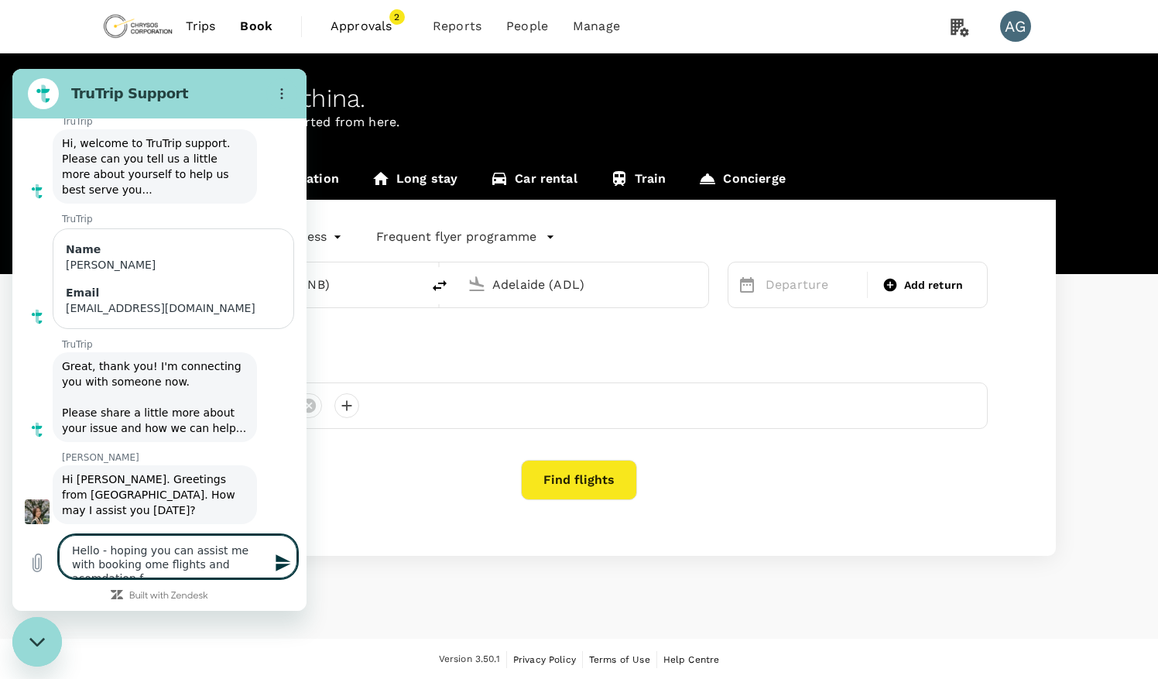
type textarea "Hello - hoping you can assist me with booking ome flights and acomdation fo"
type textarea "x"
type textarea "Hello - hoping you can assist me with booking ome flights and acomdation for"
type textarea "x"
type textarea "Hello - hoping you can assist me with booking ome flights and acomdation for"
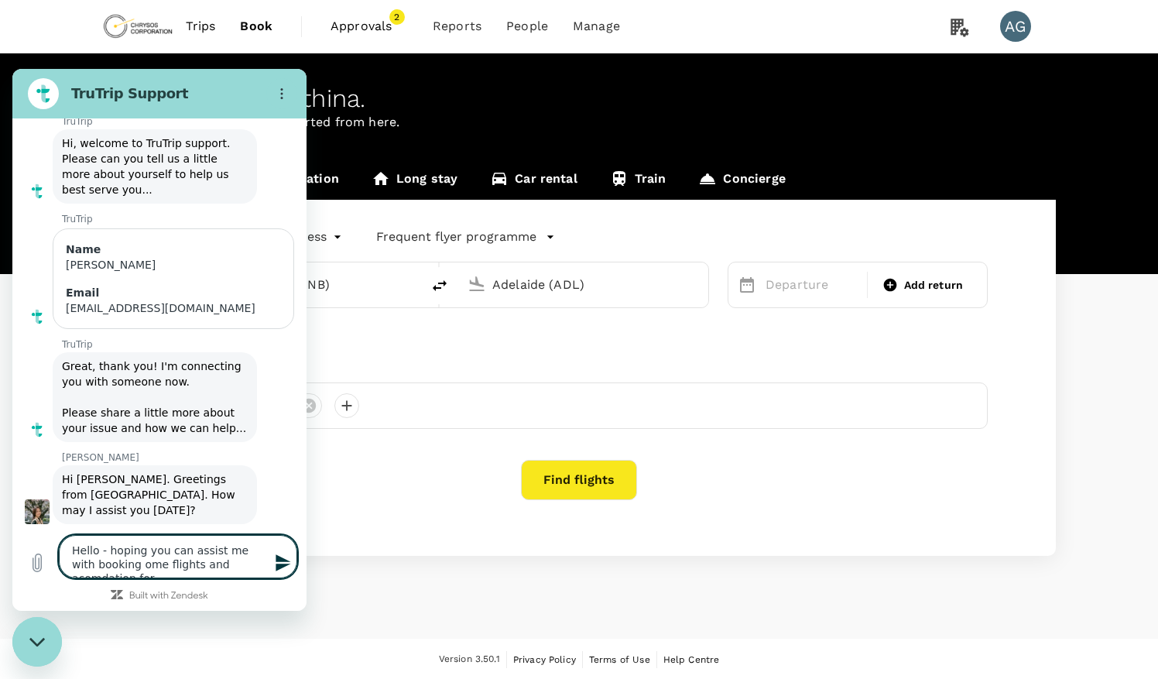
type textarea "x"
type textarea "Hello - hoping you can assist me with booking one flights and acomdation for"
type textarea "x"
type textarea "Hello - hoping you can assist me with booking on flights and acomdation for"
type textarea "x"
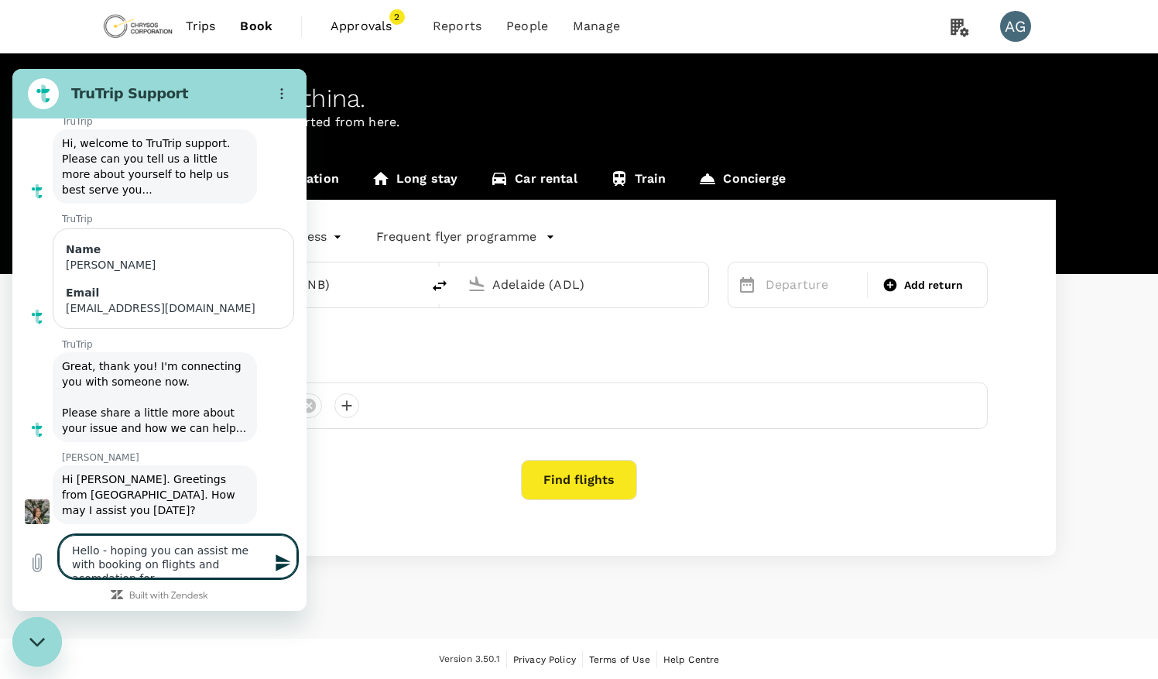
type textarea "Hello - hoping you can assist me with booking o flights and acomdation for"
type textarea "x"
type textarea "Hello - hoping you can assist me with booking flights and acomdation for"
type textarea "x"
type textarea "Hello - hoping you can assist me with booking s flights and acomdation for"
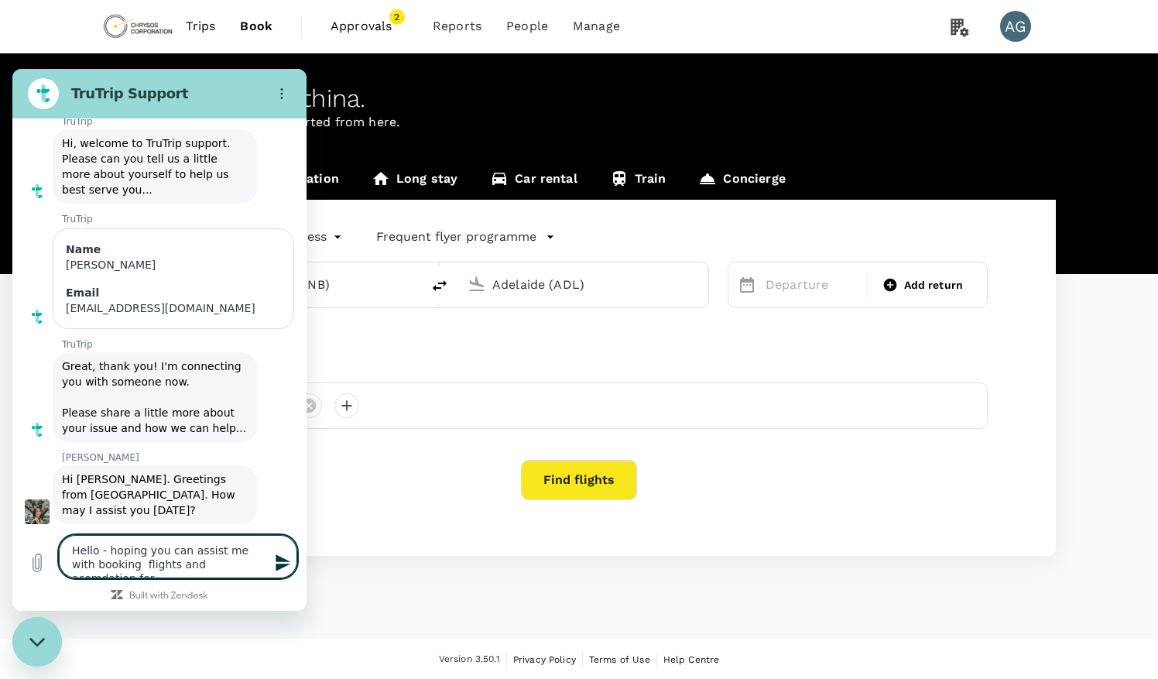
type textarea "x"
type textarea "Hello - hoping you can assist me with booking so flights and acomdation for"
type textarea "x"
type textarea "Hello - hoping you can assist me with booking som flights and acomdation for"
type textarea "x"
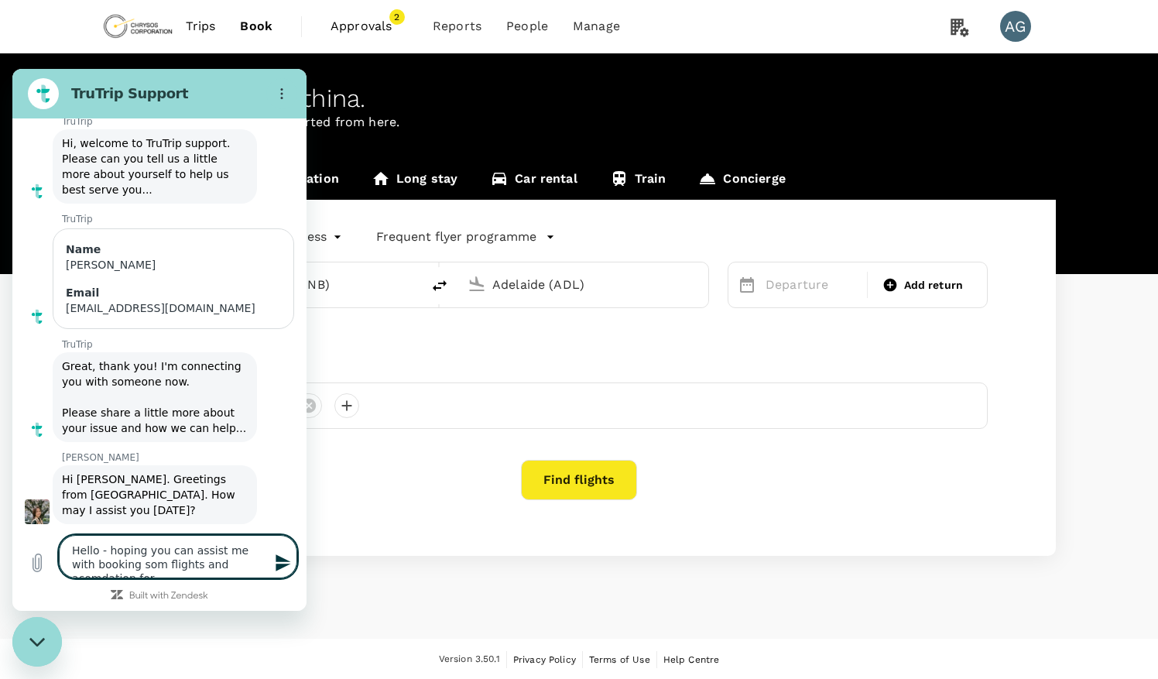
type textarea "Hello - hoping you can assist me with booking some flights and acomdation for"
type textarea "x"
type textarea "Hello - hoping you can assist me with booking some flights and accommodation for"
type textarea "x"
click at [183, 570] on textarea "Hello - hoping you can assist me with booking some flights and accommodation for" at bounding box center [178, 549] width 238 height 57
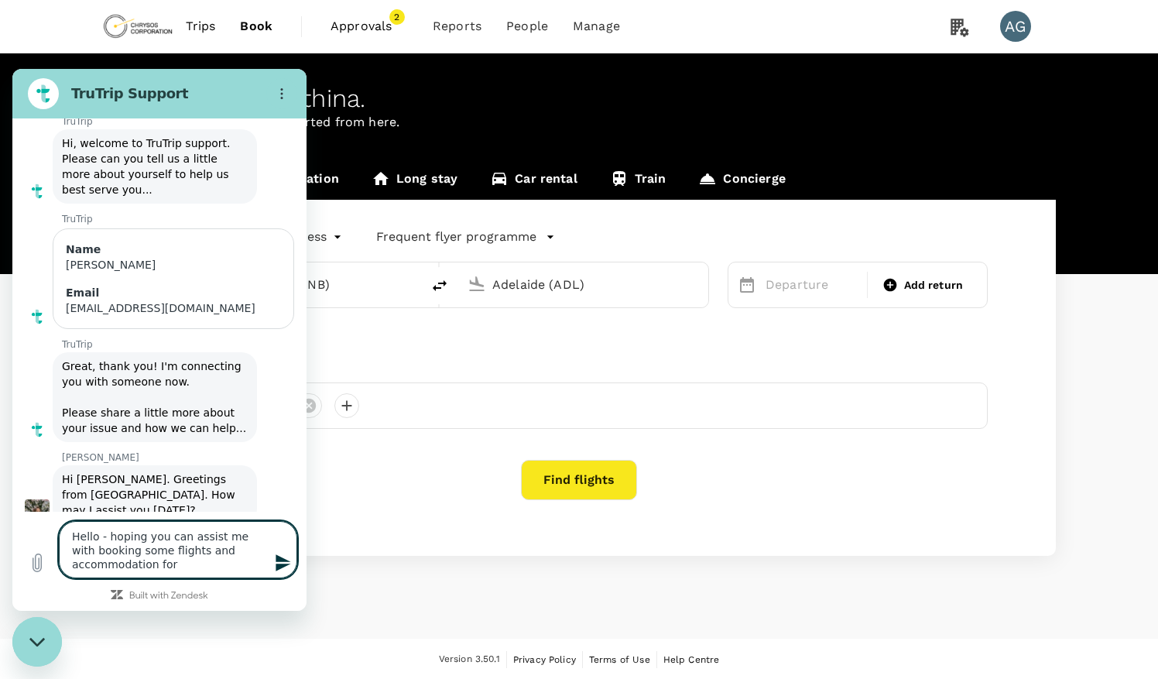
type textarea "Hello - hoping you can assist me with booking some flights and accommodation fo…"
type textarea "x"
type textarea "Hello - hoping you can assist me with booking some flights and accommodation fo…"
type textarea "x"
type textarea "Hello - hoping you can assist me with booking some flights and accommodation fo…"
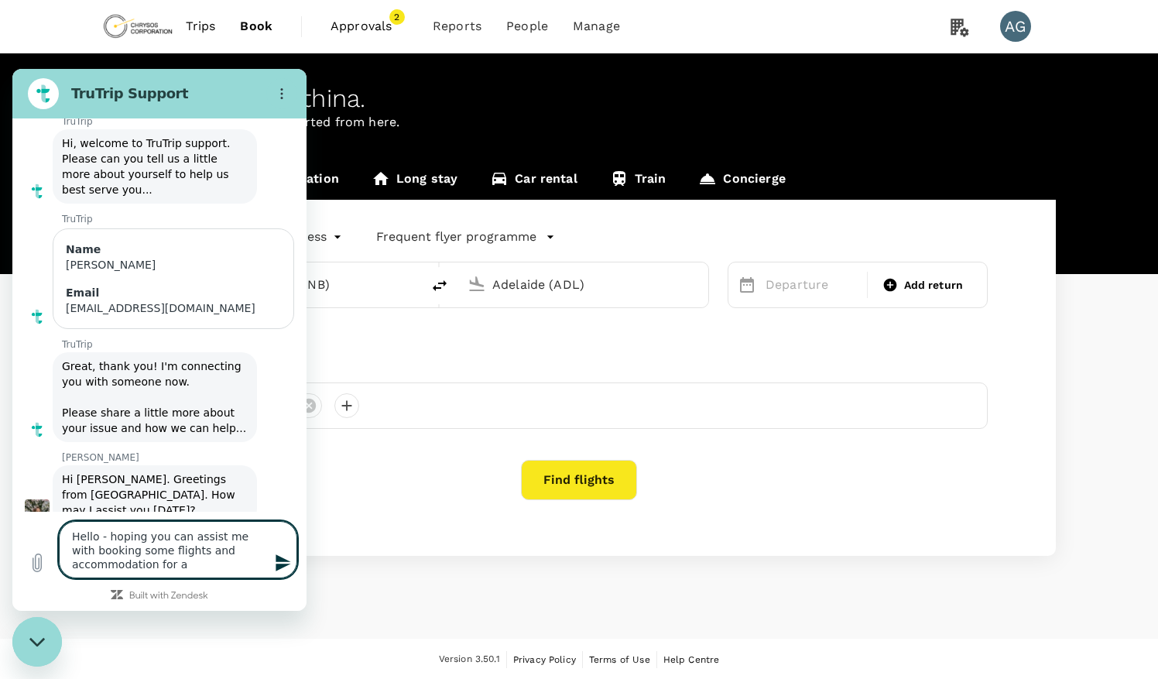
type textarea "x"
type textarea "Hello - hoping you can assist me with booking some flights and accommodation fo…"
type textarea "x"
type textarea "Hello - hoping you can assist me with booking some flights and accommodation fo…"
type textarea "x"
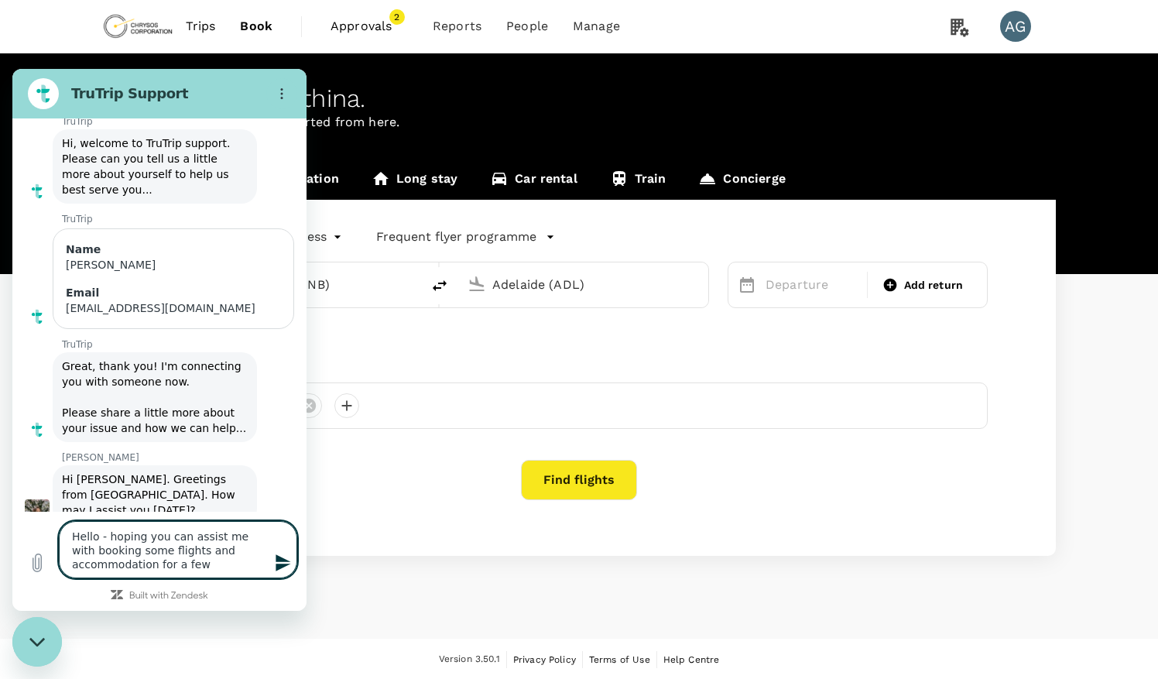
type textarea "Hello - hoping you can assist me with booking some flights and accommodation fo…"
type textarea "x"
type textarea "Hello - hoping you can assist me with booking some flights and accommodation fo…"
type textarea "x"
type textarea "Hello - hoping you can assist me with booking some flights and accommodation fo…"
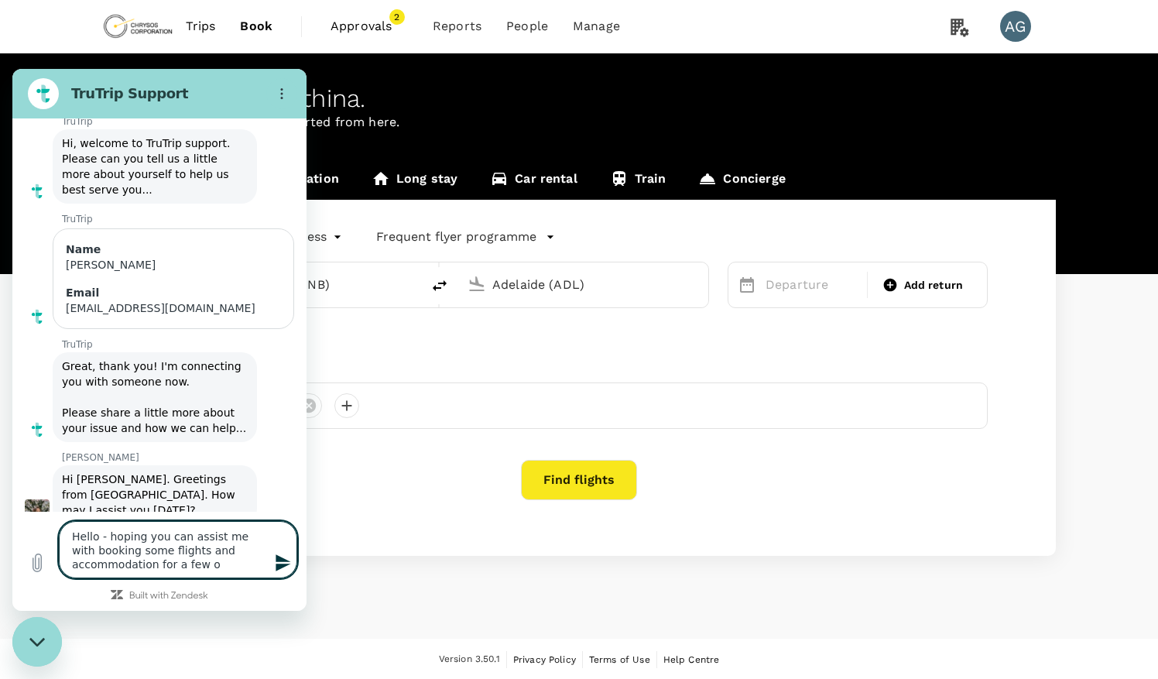
type textarea "x"
type textarea "Hello - hoping you can assist me with booking some flights and accommodation fo…"
type textarea "x"
type textarea "Hello - hoping you can assist me with booking some flights and accommodation fo…"
type textarea "x"
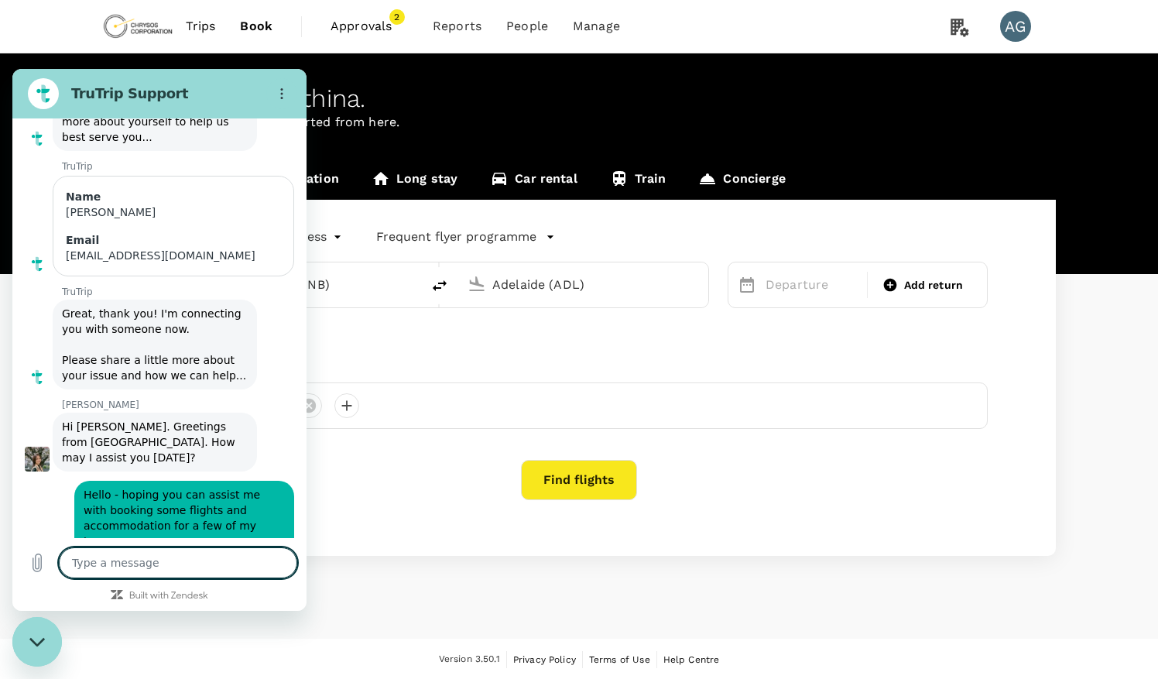
scroll to position [136, 0]
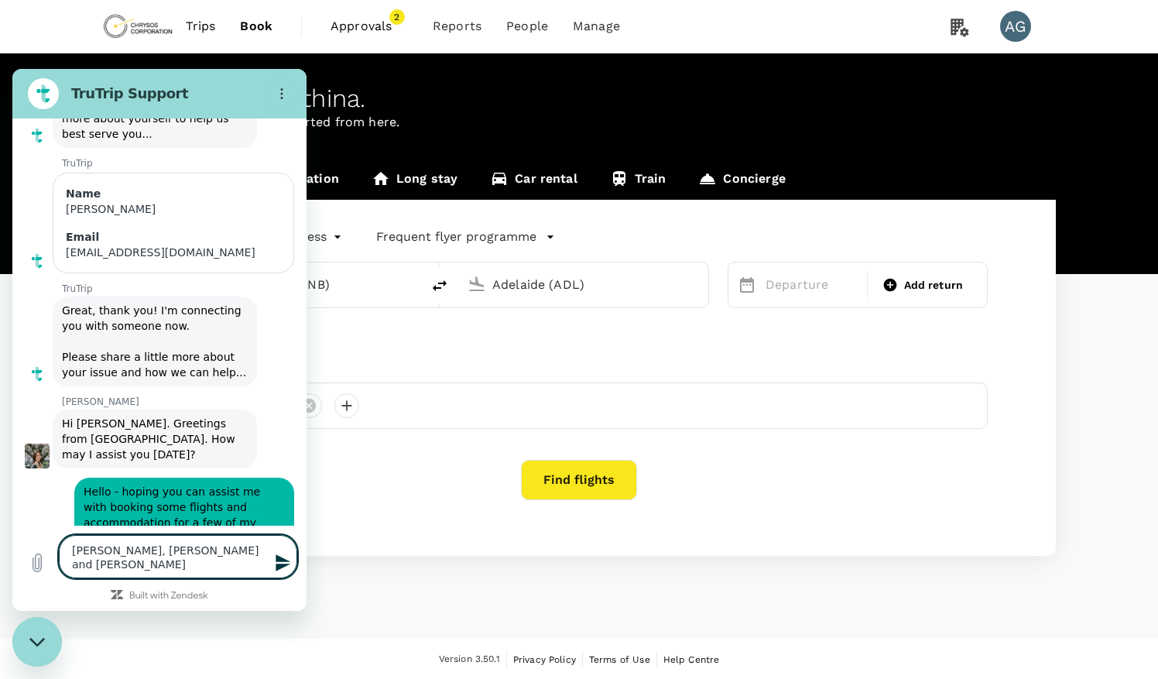
click at [195, 551] on textarea "Alvin Chowles, Allan Stable and David Beresford" at bounding box center [178, 556] width 238 height 43
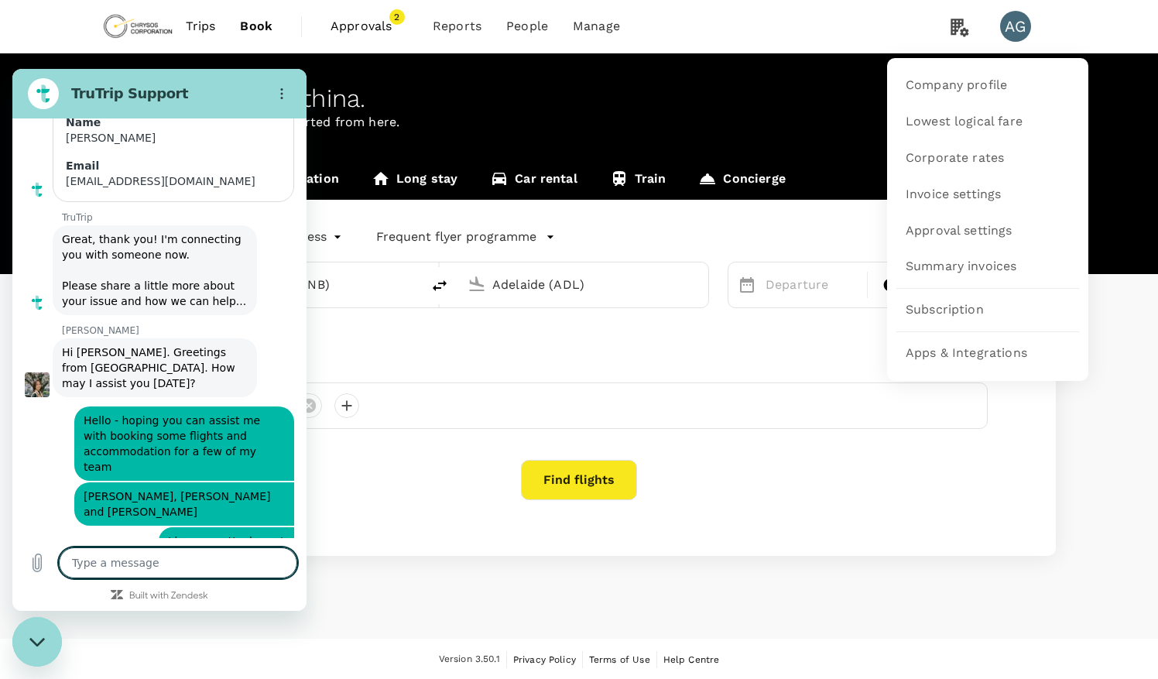
scroll to position [211, 0]
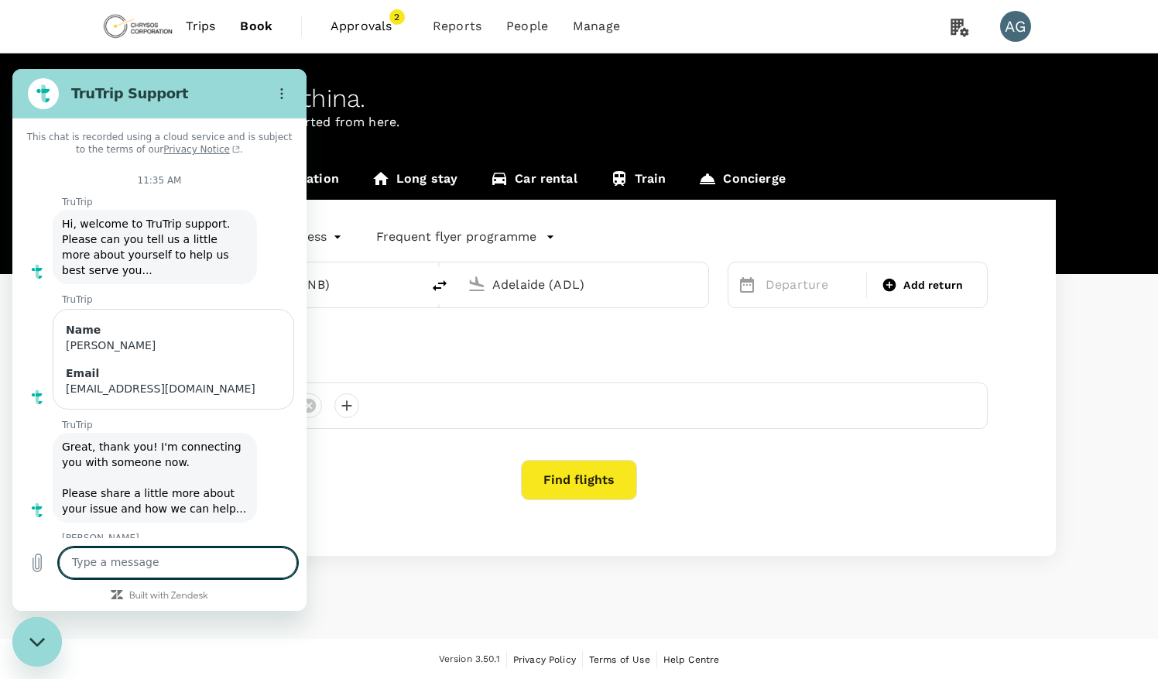
scroll to position [187, 0]
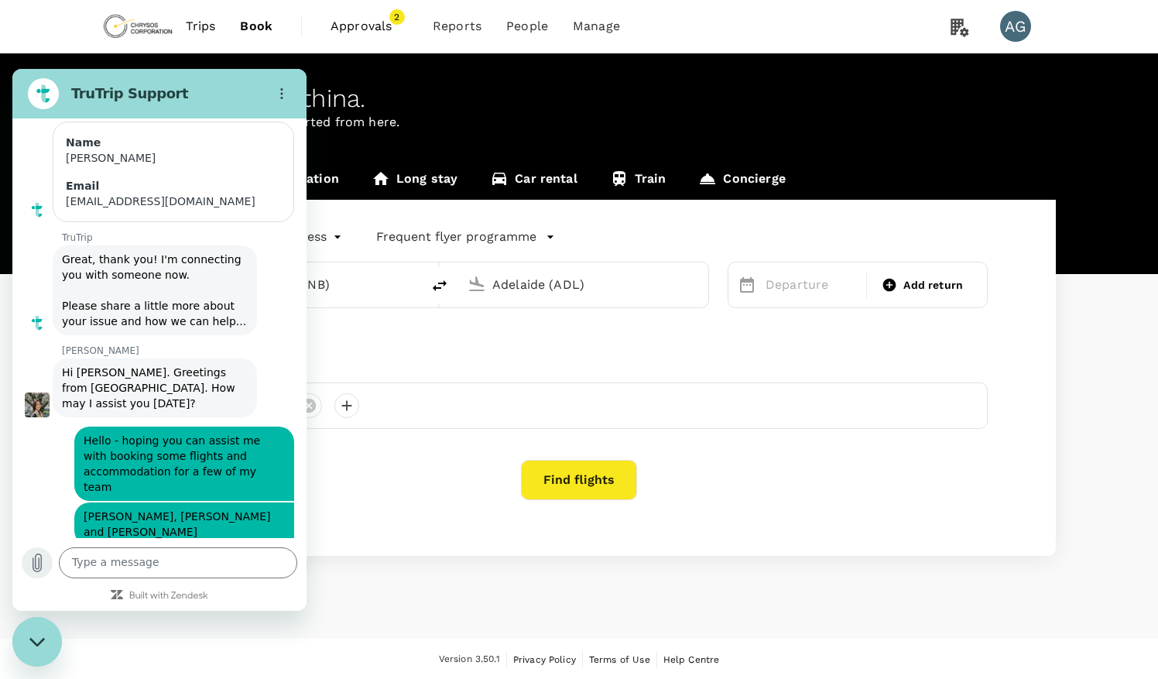
click at [36, 567] on icon "Upload file" at bounding box center [37, 563] width 19 height 19
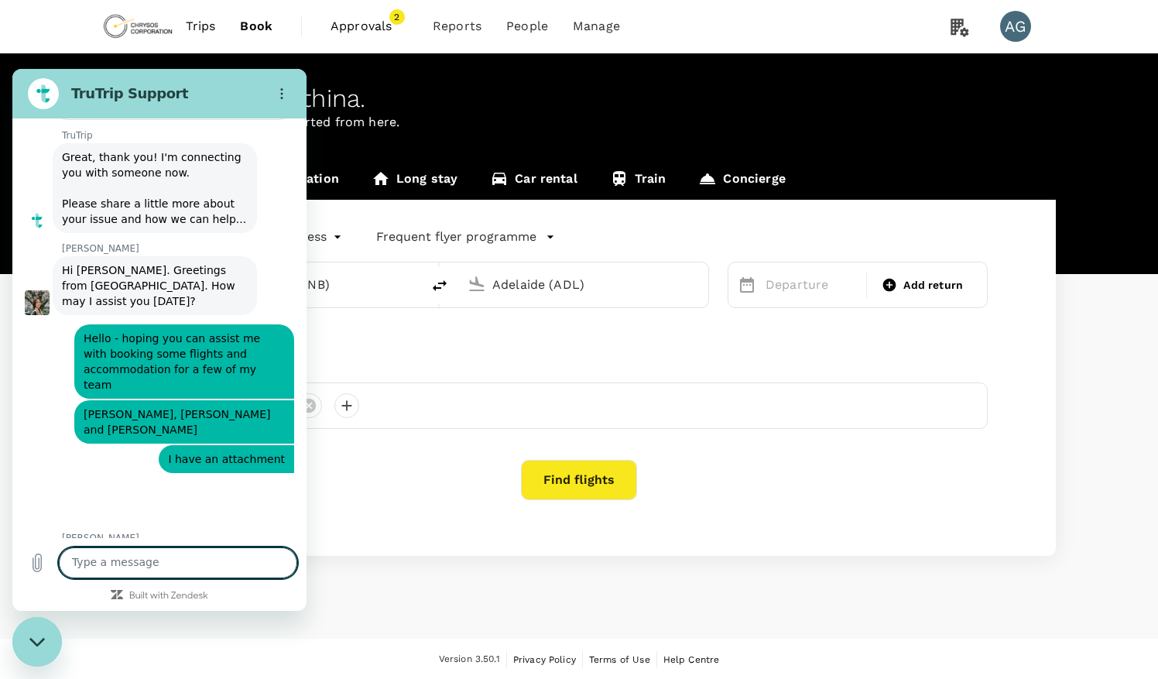
scroll to position [279, 0]
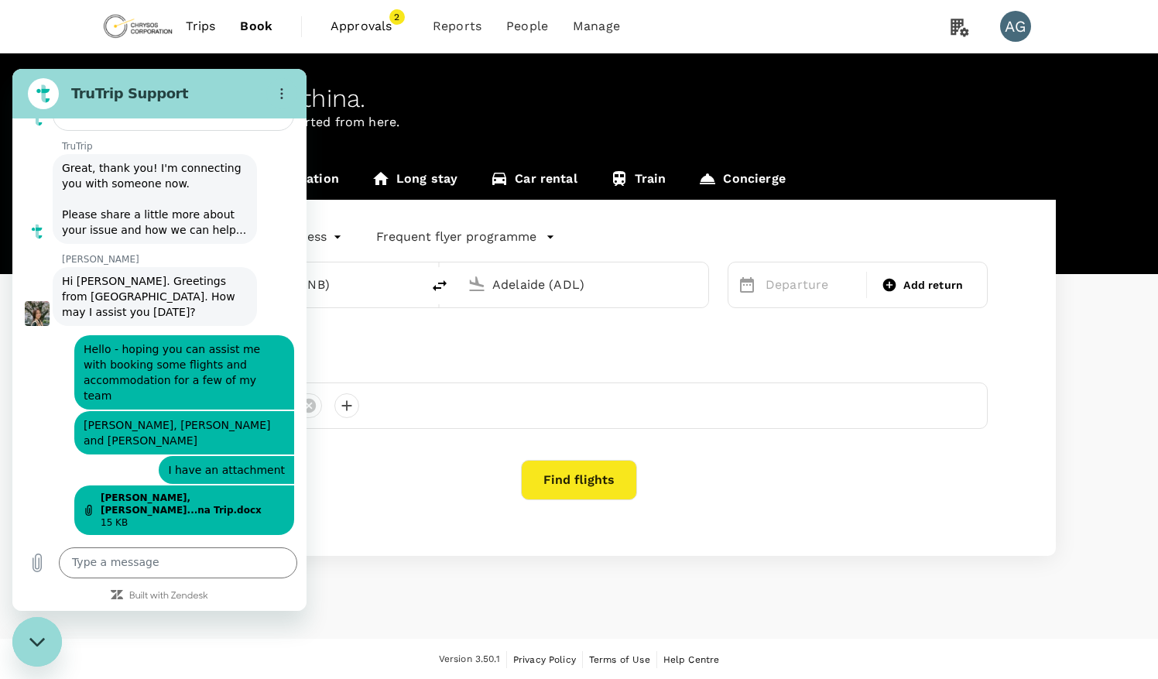
click at [410, 577] on div "Welcome back , [PERSON_NAME] . Planning a business trip? Get started from here.…" at bounding box center [579, 345] width 1158 height 585
click at [156, 558] on textarea at bounding box center [178, 562] width 238 height 31
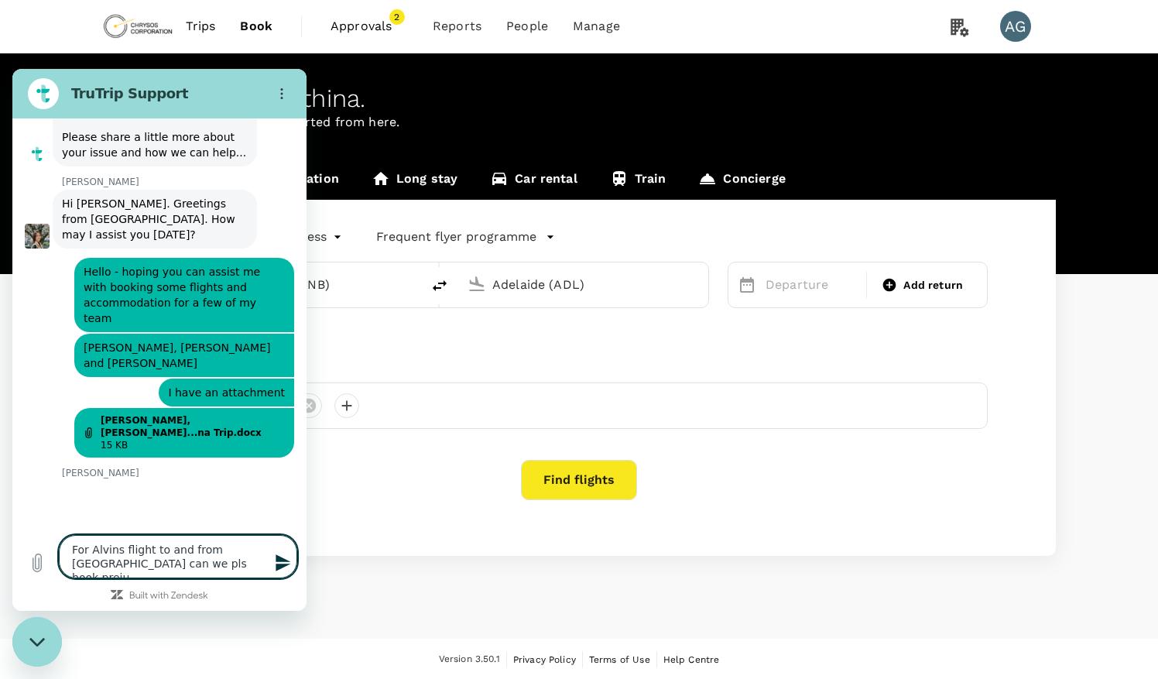
scroll to position [359, 0]
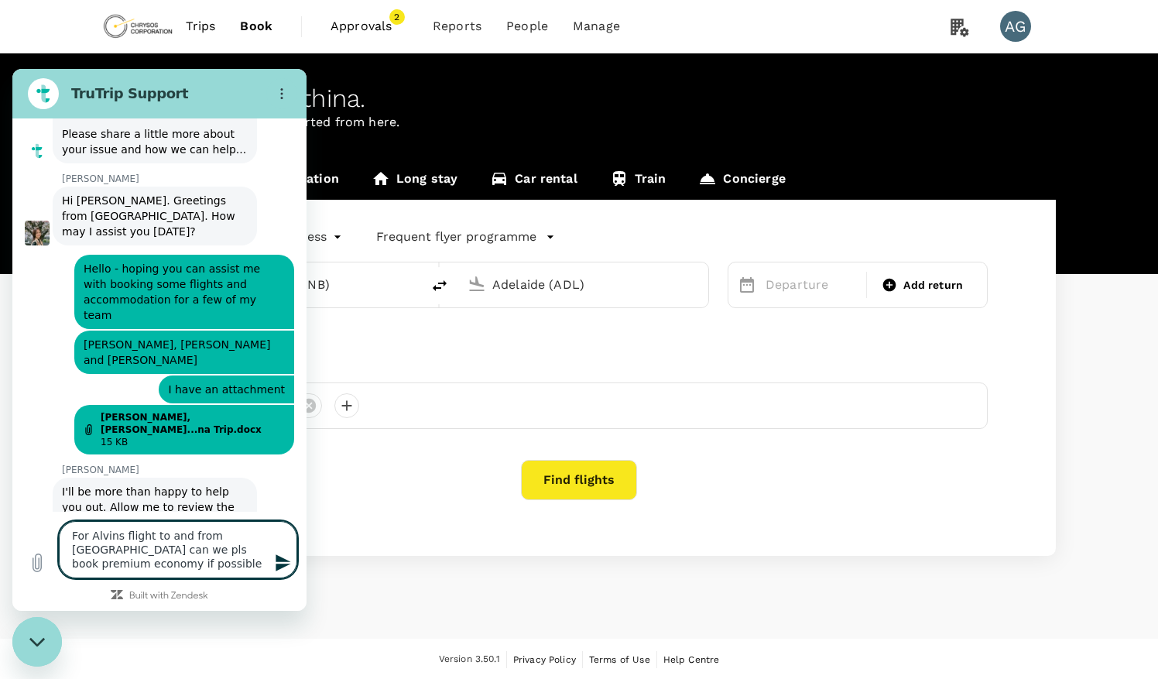
type textarea "For Alvins flight to and from [GEOGRAPHIC_DATA] can we pls book premium economy…"
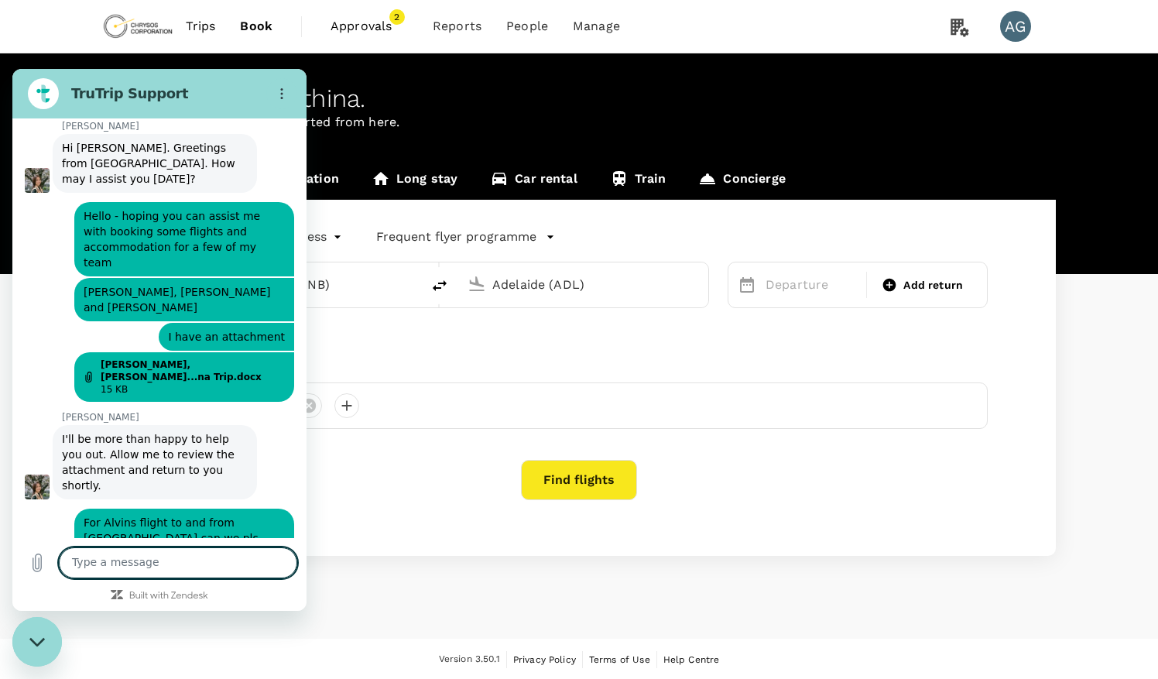
scroll to position [415, 0]
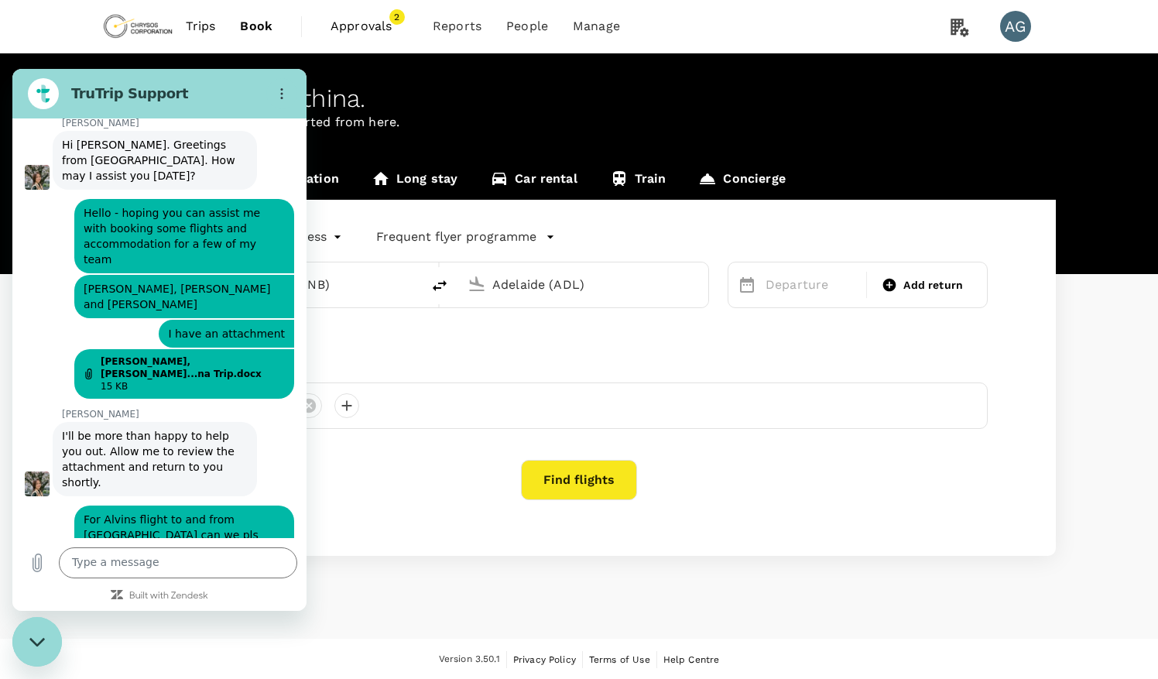
click at [43, 496] on div "says: For Alvins flight to and from [GEOGRAPHIC_DATA] can we pls book premium e…" at bounding box center [153, 530] width 282 height 68
click at [119, 566] on textarea at bounding box center [178, 562] width 238 height 31
type textarea "thank you"
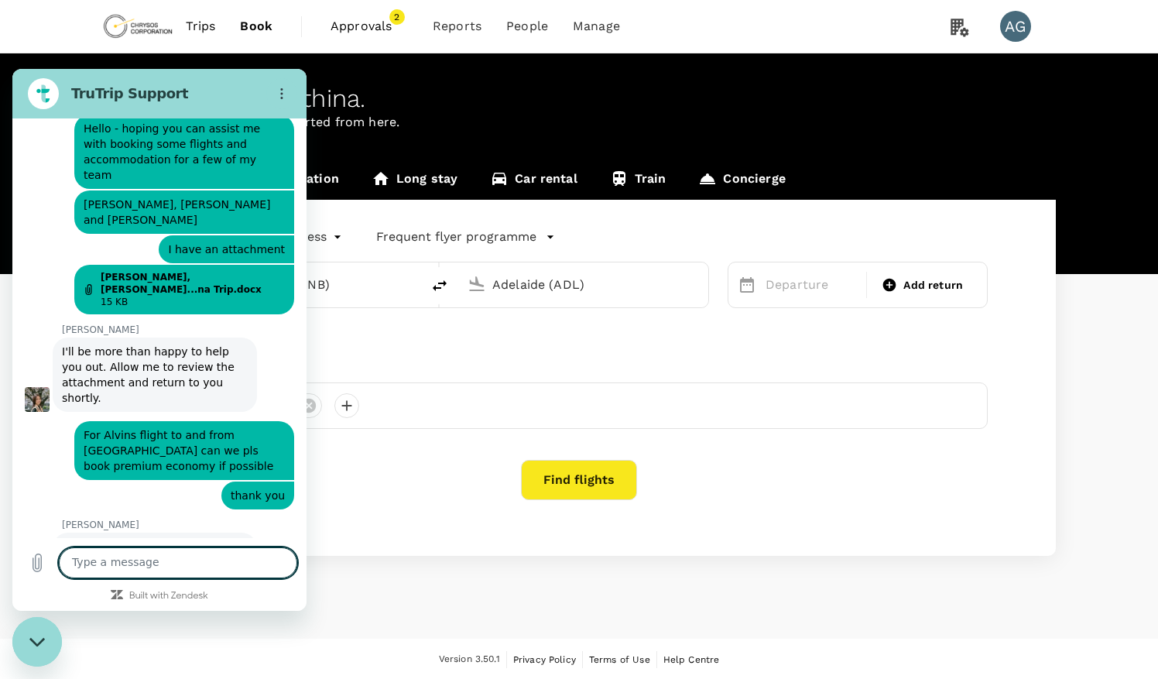
scroll to position [511, 0]
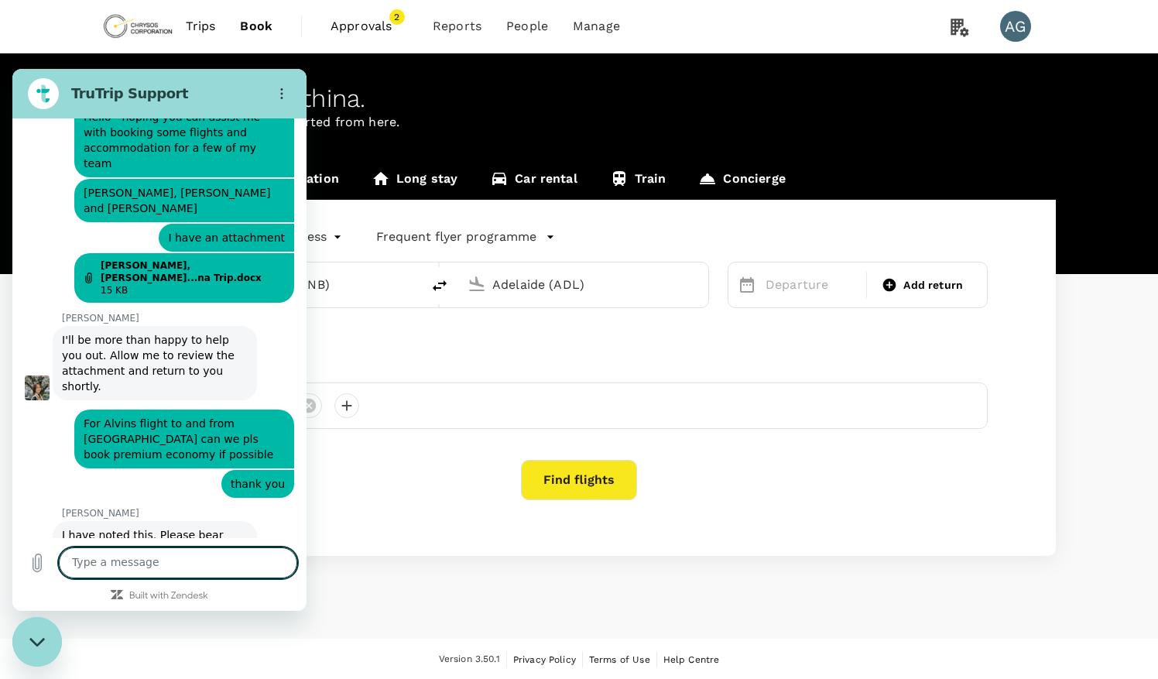
click at [183, 560] on textarea at bounding box center [178, 562] width 238 height 31
drag, startPoint x: 228, startPoint y: 547, endPoint x: 246, endPoint y: 547, distance: 18.6
drag, startPoint x: 246, startPoint y: 547, endPoint x: 229, endPoint y: 547, distance: 17.1
click at [90, 566] on textarea "no problem I am online, I understand ate there is bit there!" at bounding box center [178, 556] width 238 height 43
type textarea "no problem I am online, I understand there is bit there!"
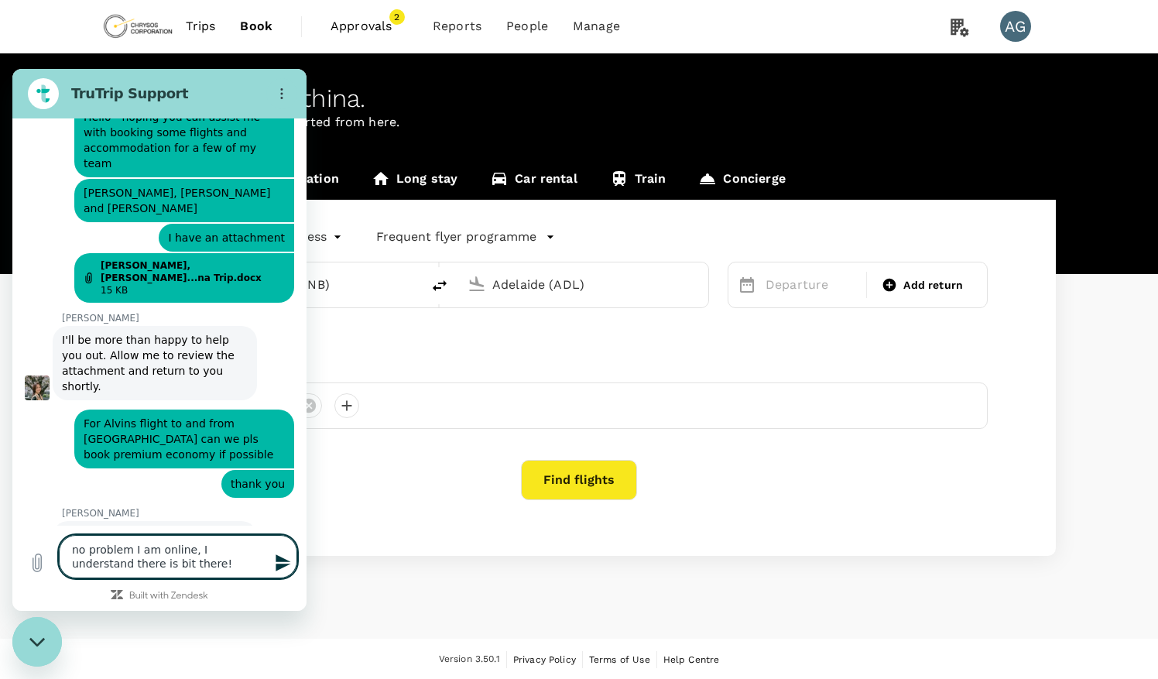
click at [174, 567] on textarea "no problem I am online, I understand there is bit there!" at bounding box center [178, 556] width 238 height 43
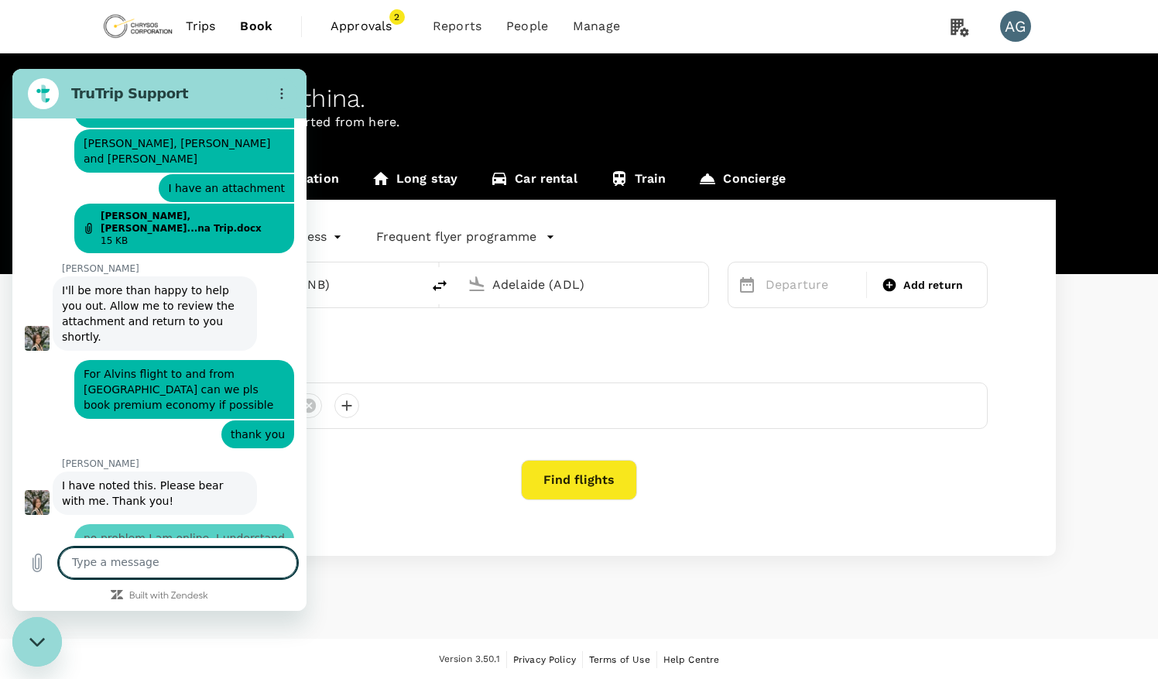
scroll to position [564, 0]
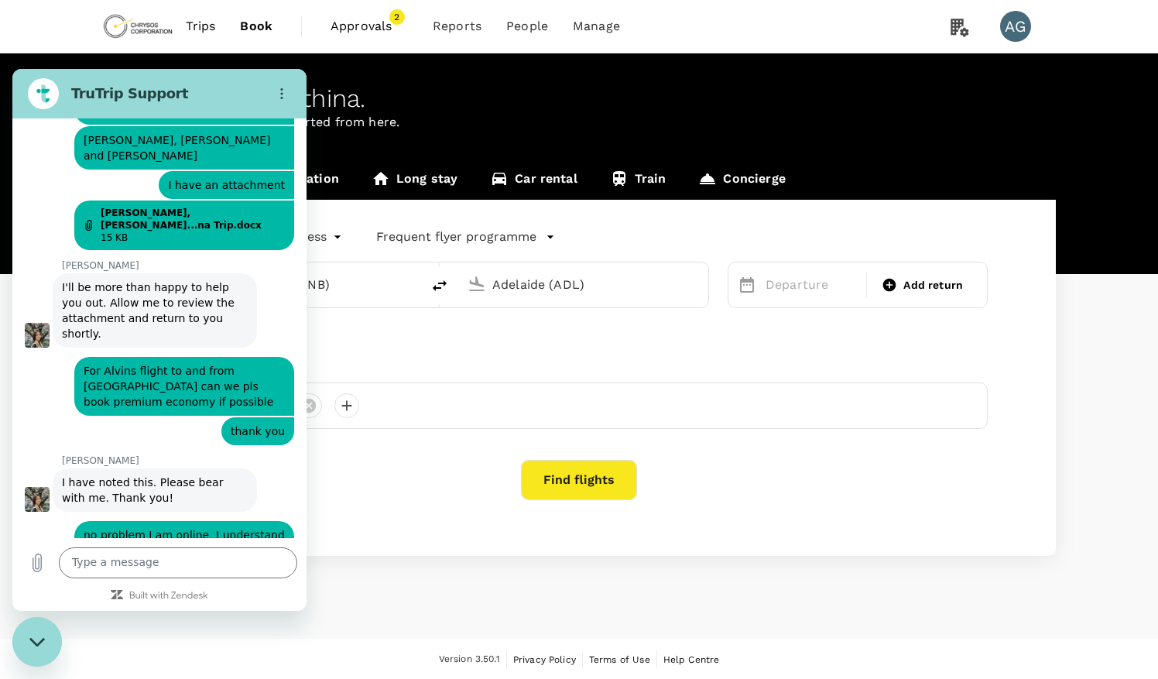
click at [44, 512] on div "says: no problem I am online, I understand there is bit there!" at bounding box center [153, 538] width 282 height 53
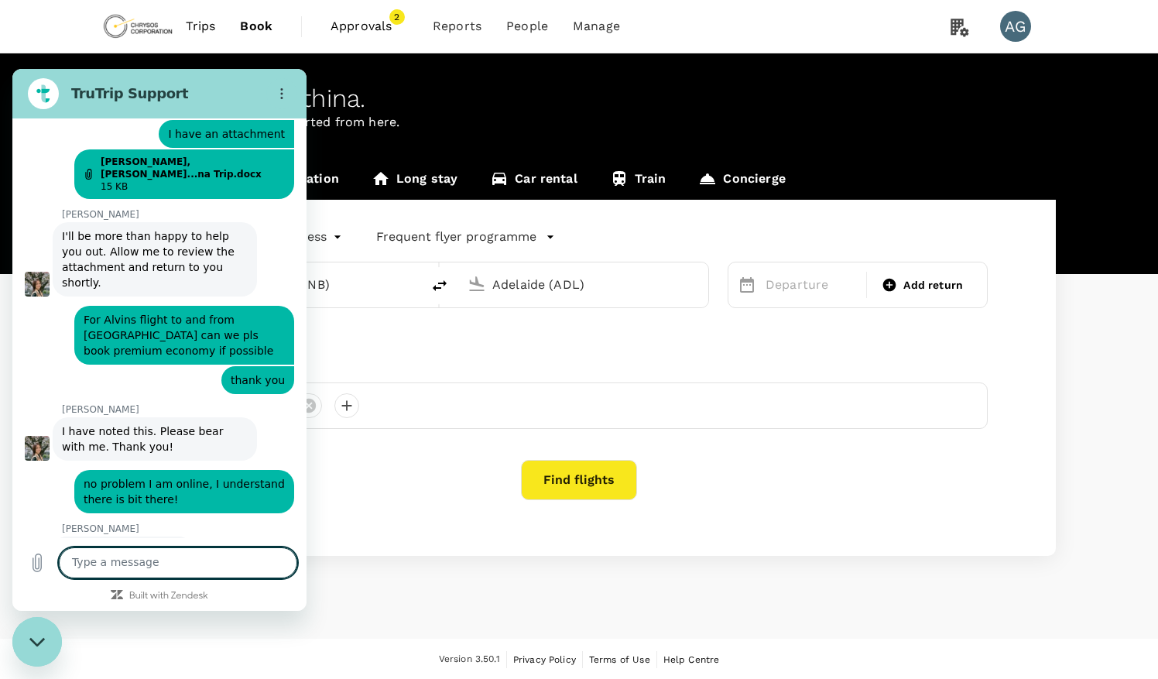
click at [227, 535] on div "[PERSON_NAME] says: Perfect! Thanks again." at bounding box center [166, 549] width 282 height 29
click at [177, 546] on div "Type a message x" at bounding box center [159, 563] width 294 height 50
click at [167, 569] on textarea at bounding box center [178, 562] width 238 height 31
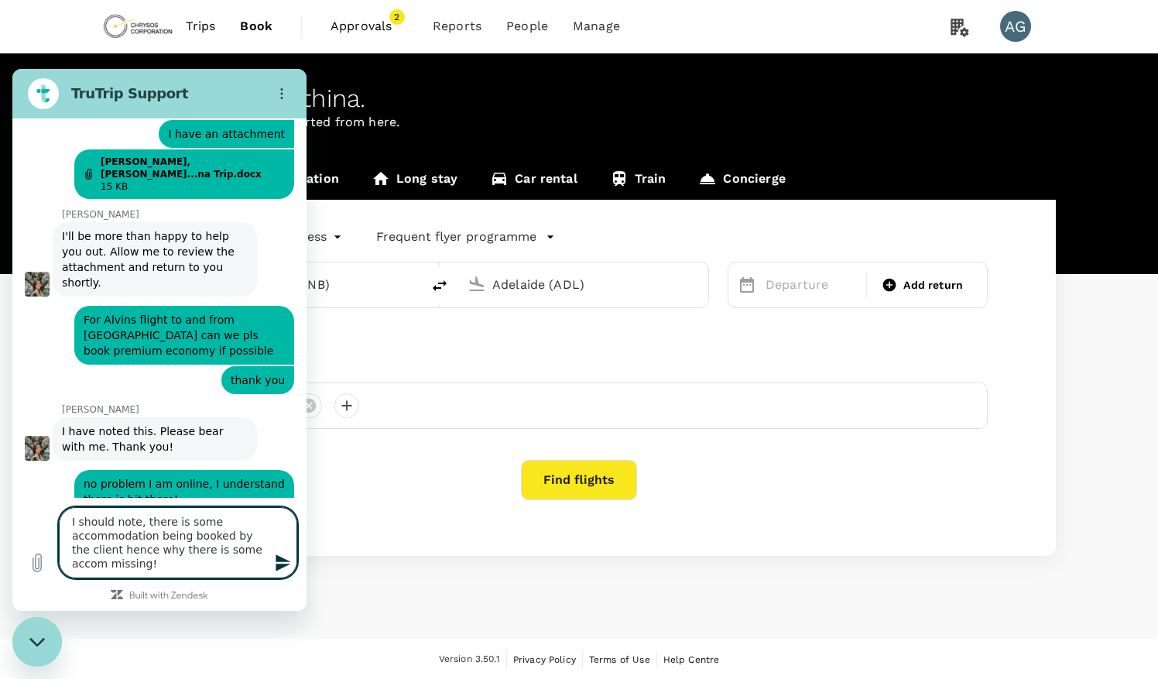
click at [161, 564] on textarea "I should note, there is some accommodation being booked by the client hence why…" at bounding box center [178, 542] width 238 height 71
click at [255, 555] on textarea "I should note, there is some accommodation being booked by the client hence why…" at bounding box center [178, 542] width 238 height 71
type textarea "I should note, there is some accommodation being booked by the client hence why…"
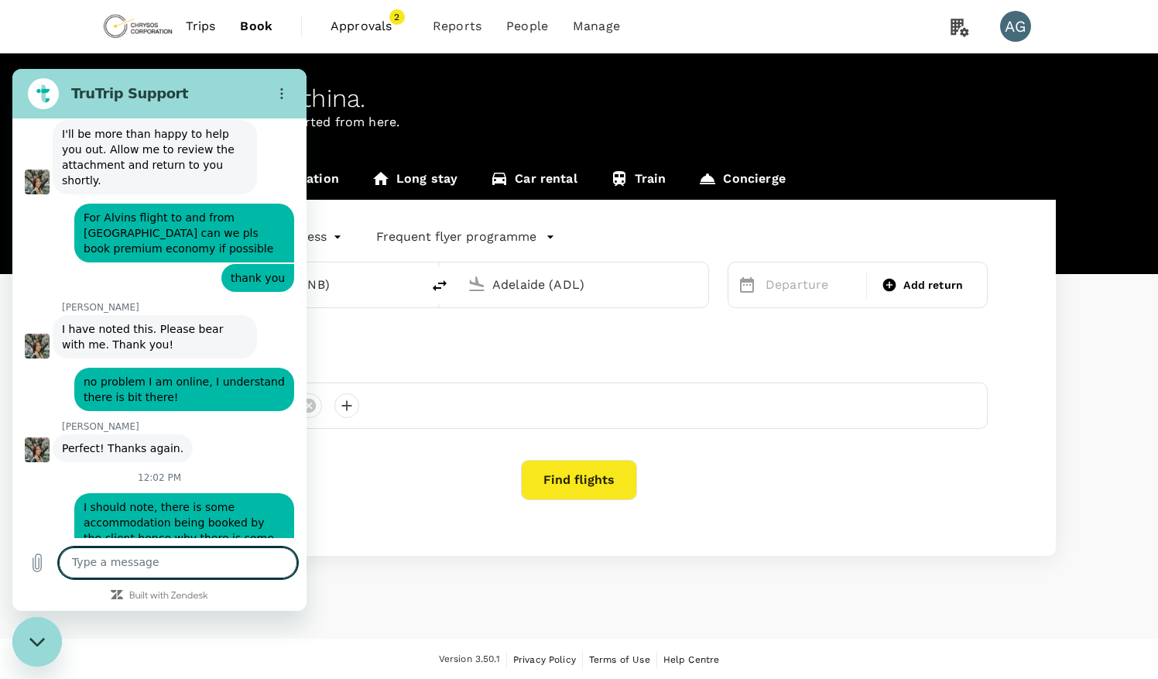
scroll to position [720, 0]
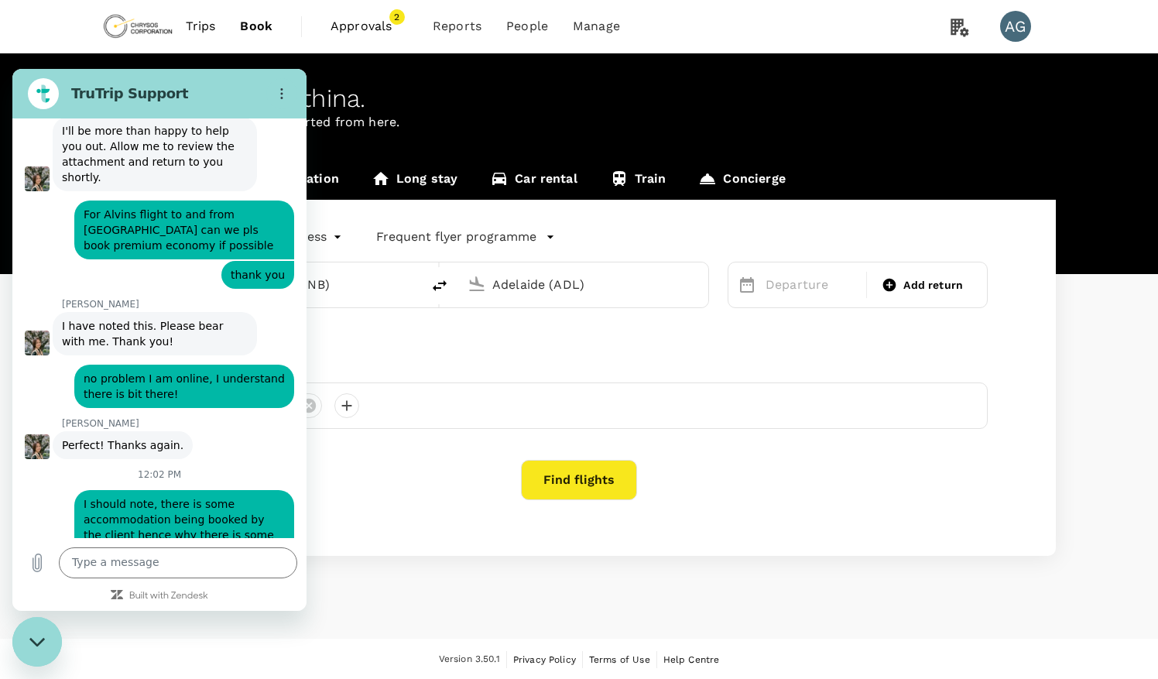
click at [249, 468] on div "12:02 PM" at bounding box center [159, 474] width 294 height 12
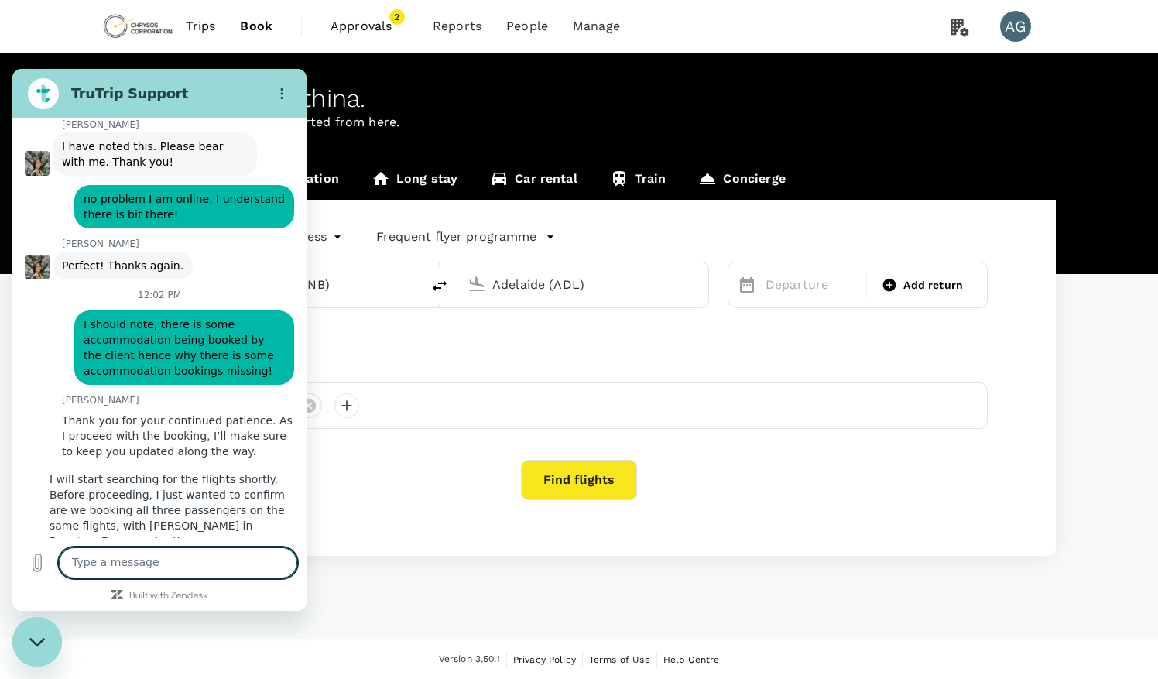
scroll to position [940, 0]
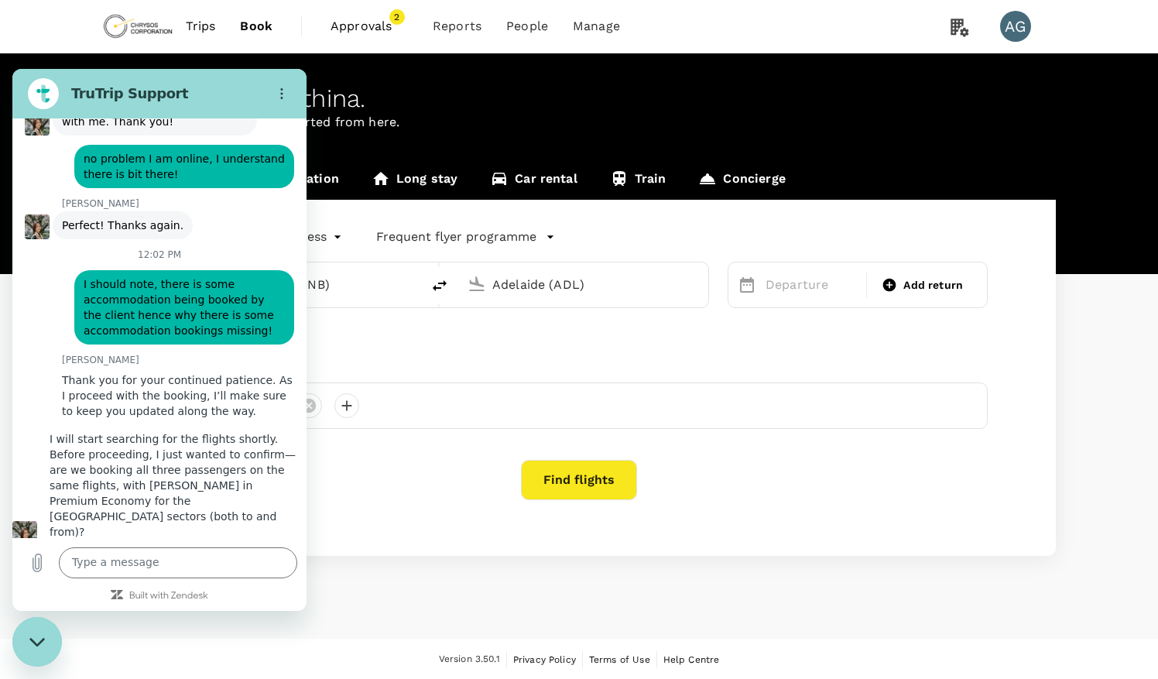
click at [265, 470] on div "[PERSON_NAME] says: I will start searching for the flights shortly. Before proc…" at bounding box center [159, 485] width 294 height 121
click at [115, 569] on textarea at bounding box center [178, 562] width 238 height 31
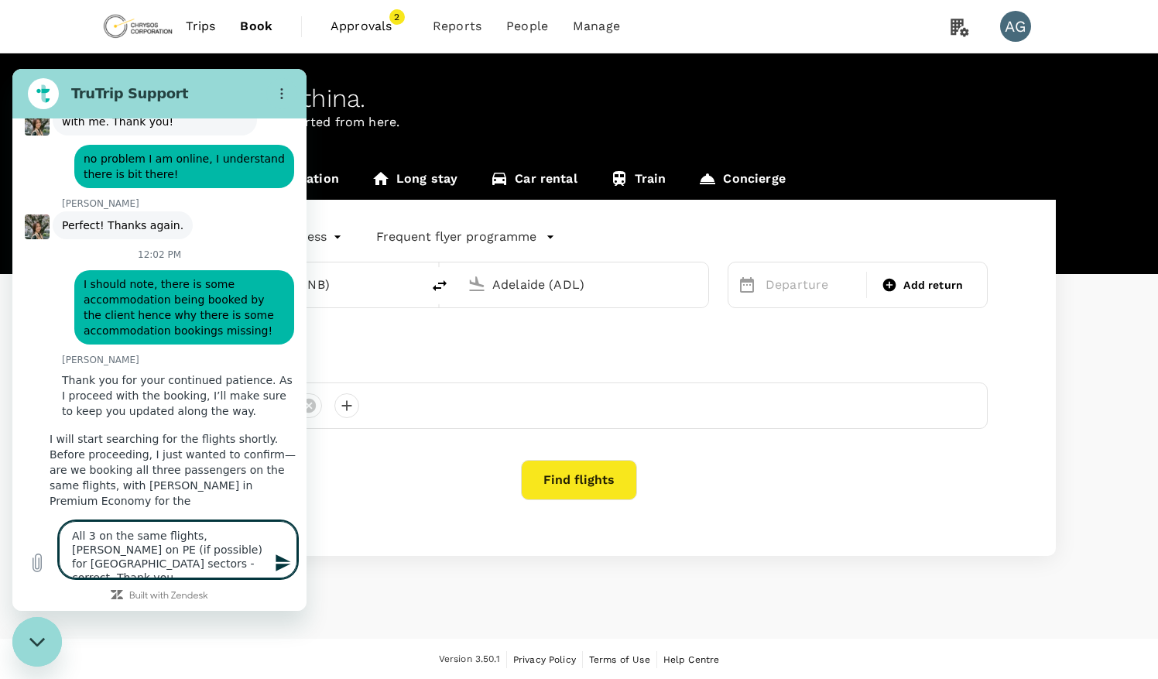
click at [255, 552] on textarea "All 3 on the same flights, [PERSON_NAME] on PE (if possible) for [GEOGRAPHIC_DA…" at bounding box center [178, 549] width 238 height 57
type textarea "All 3 on the same flights, [PERSON_NAME] on PE (if possible) for [GEOGRAPHIC_DA…"
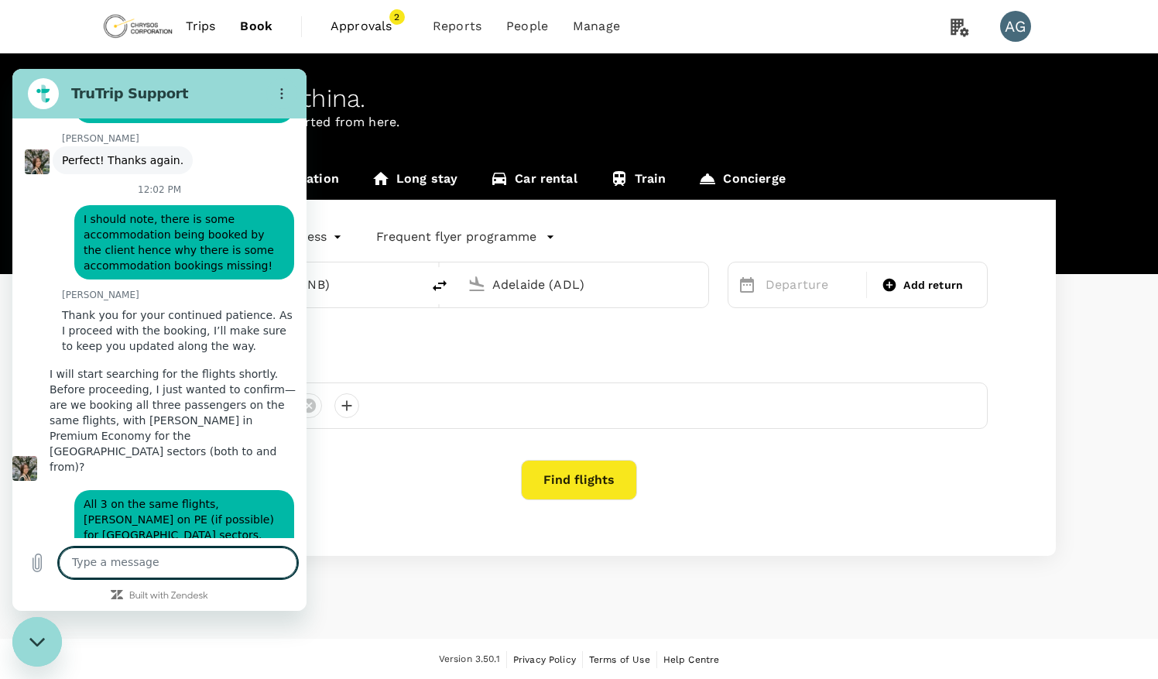
scroll to position [1008, 0]
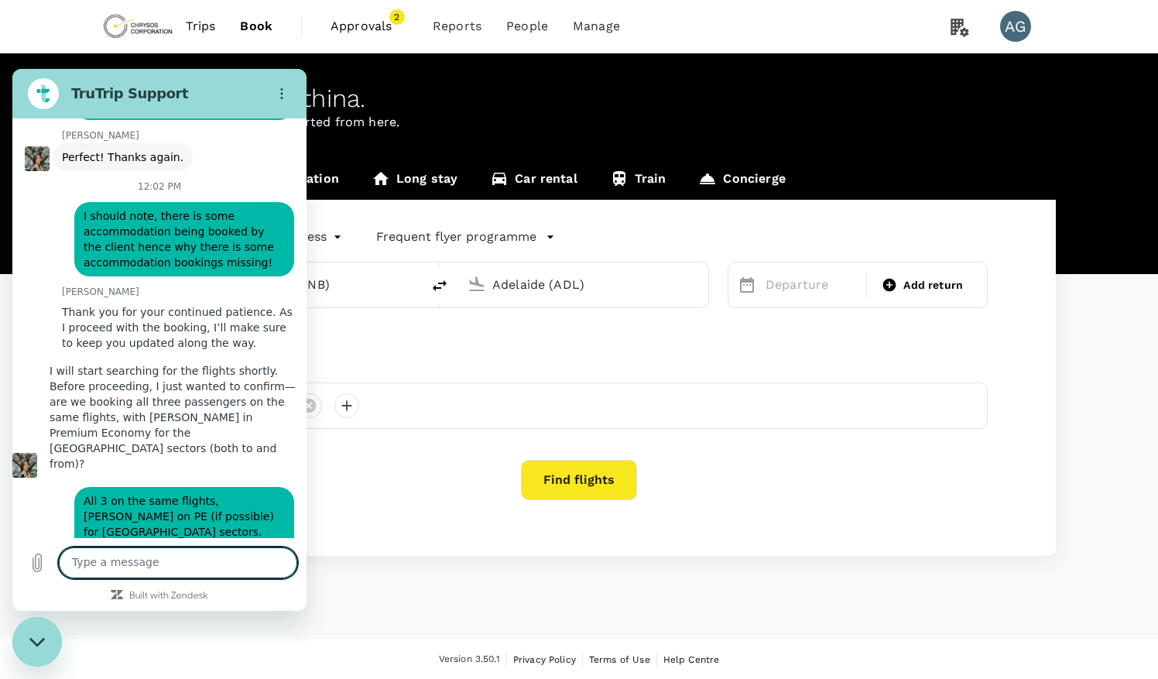
click at [64, 492] on div "says: All 3 on the same flights, [PERSON_NAME] on PE (if possible) for [GEOGRAP…" at bounding box center [153, 520] width 282 height 84
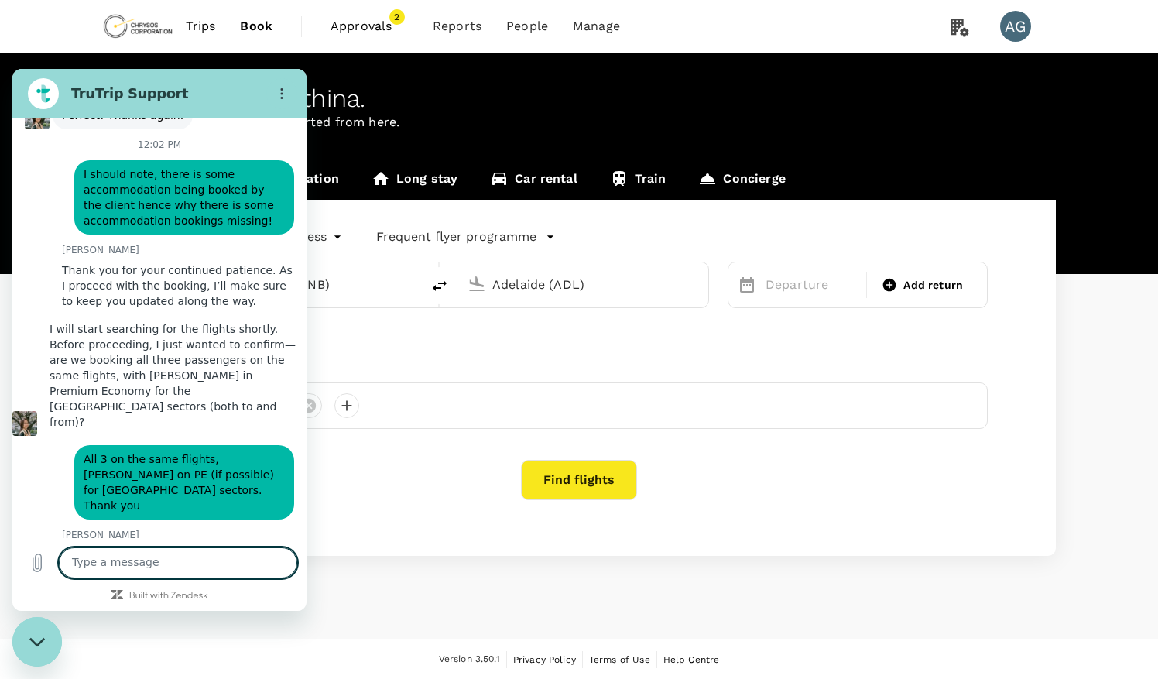
scroll to position [1059, 0]
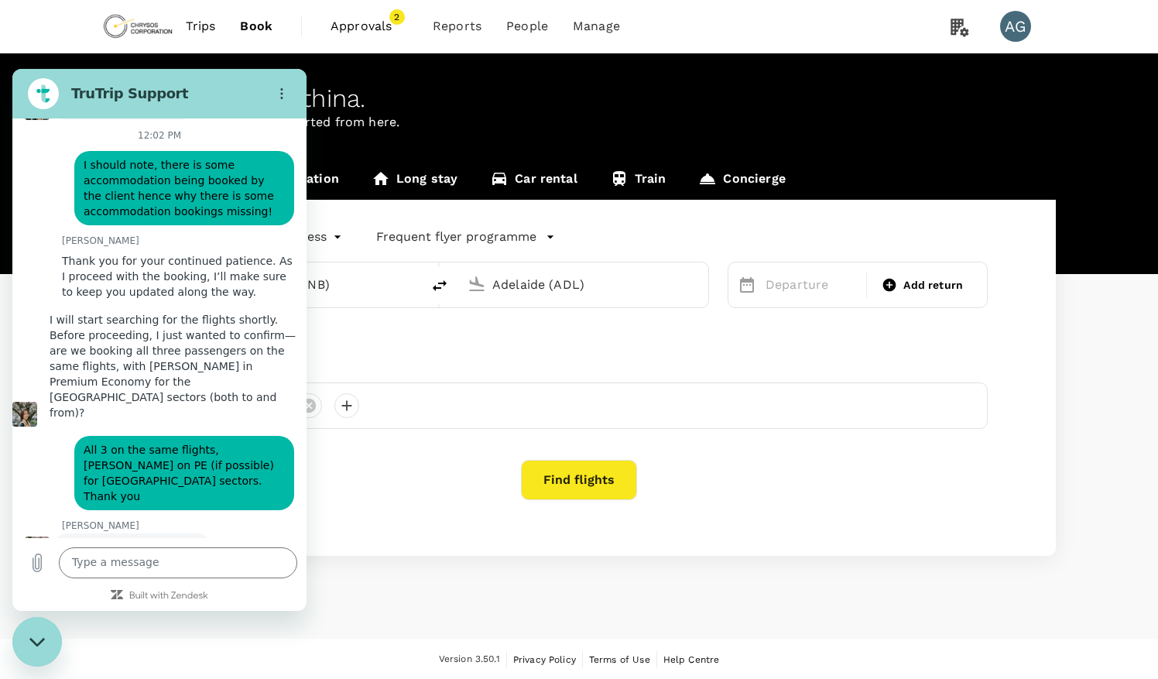
click at [244, 532] on div "[PERSON_NAME] says: Thank you for confirming." at bounding box center [166, 546] width 282 height 29
click at [129, 556] on textarea at bounding box center [178, 562] width 238 height 31
paste textarea "[GEOGRAPHIC_DATA]?"
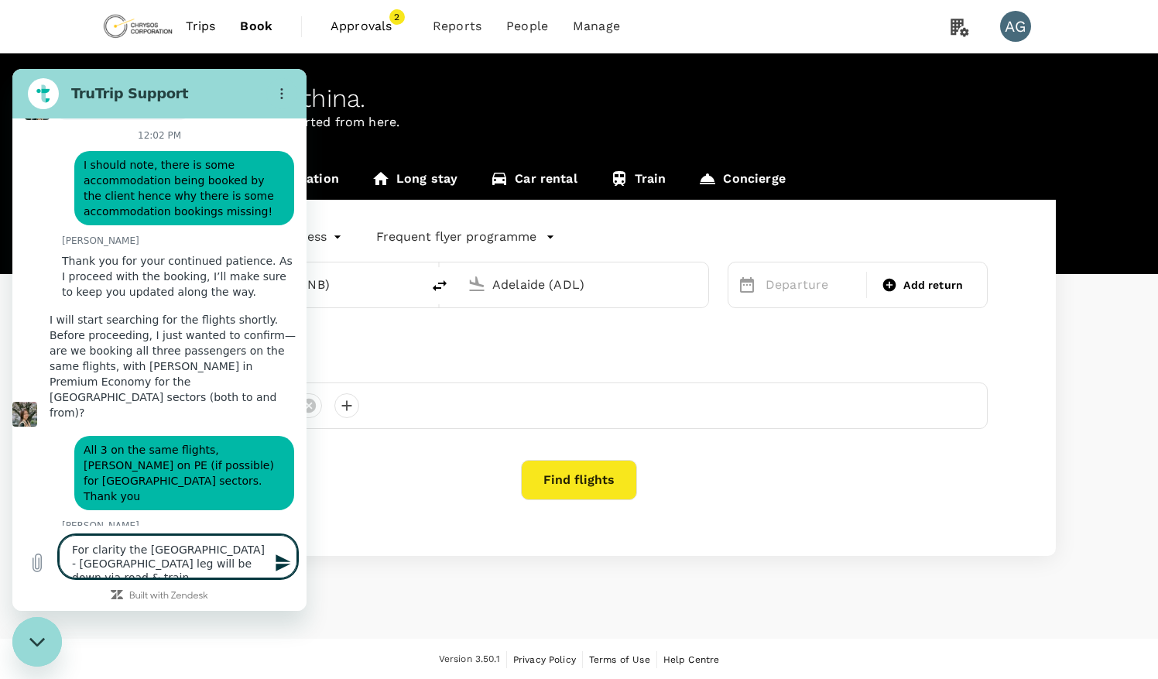
click at [111, 564] on textarea "For clarity the [GEOGRAPHIC_DATA] - [GEOGRAPHIC_DATA] leg will be down via road…" at bounding box center [178, 556] width 238 height 43
type textarea "For clarity the [GEOGRAPHIC_DATA] - [GEOGRAPHIC_DATA] leg will be done via road…"
click at [225, 564] on textarea "For clarity the [GEOGRAPHIC_DATA] - [GEOGRAPHIC_DATA] leg will be done via road…" at bounding box center [178, 556] width 238 height 43
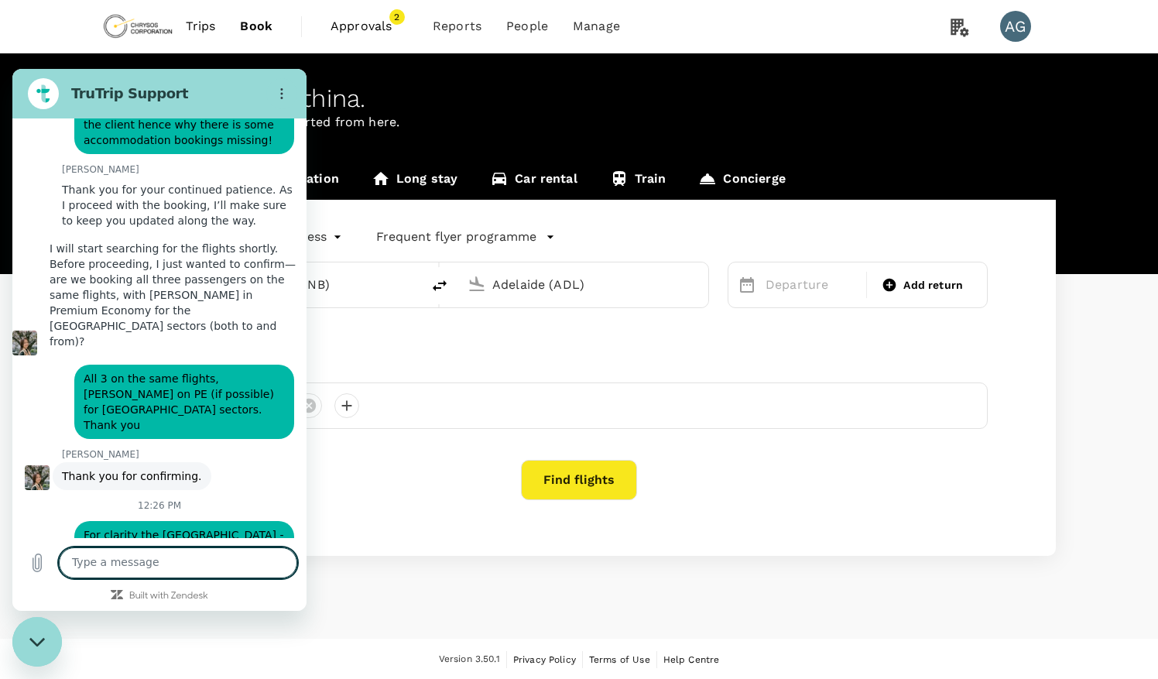
scroll to position [1133, 0]
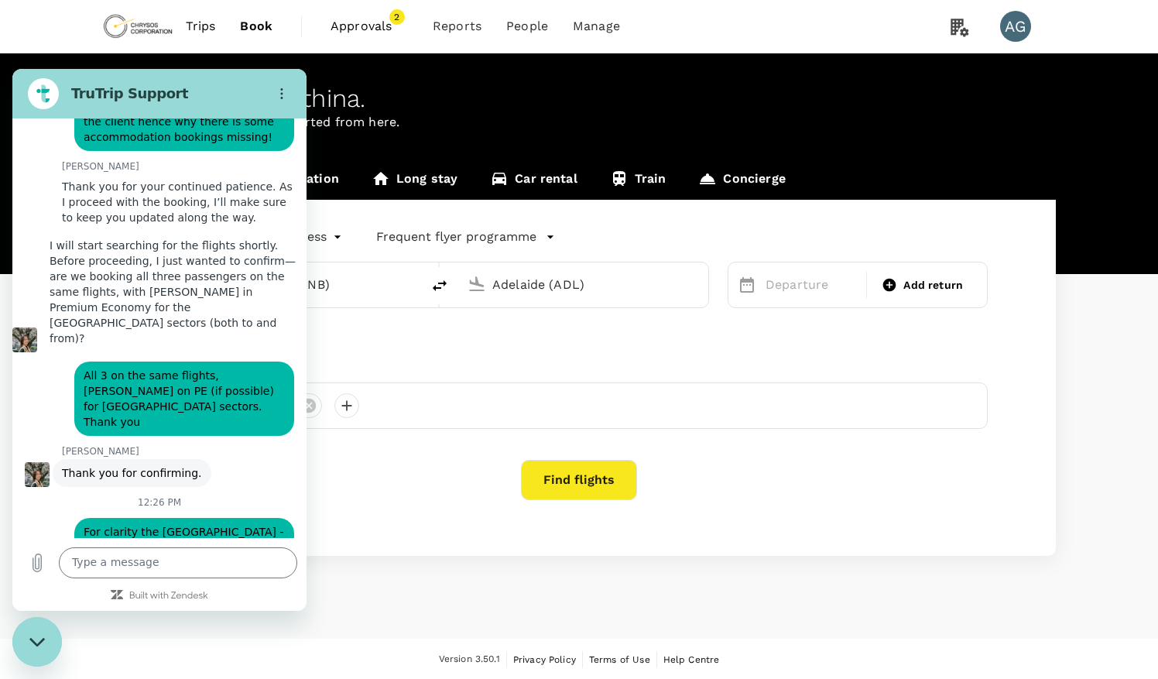
click at [33, 509] on div "says: For clarity the [GEOGRAPHIC_DATA] - [GEOGRAPHIC_DATA] leg will be done vi…" at bounding box center [153, 543] width 282 height 68
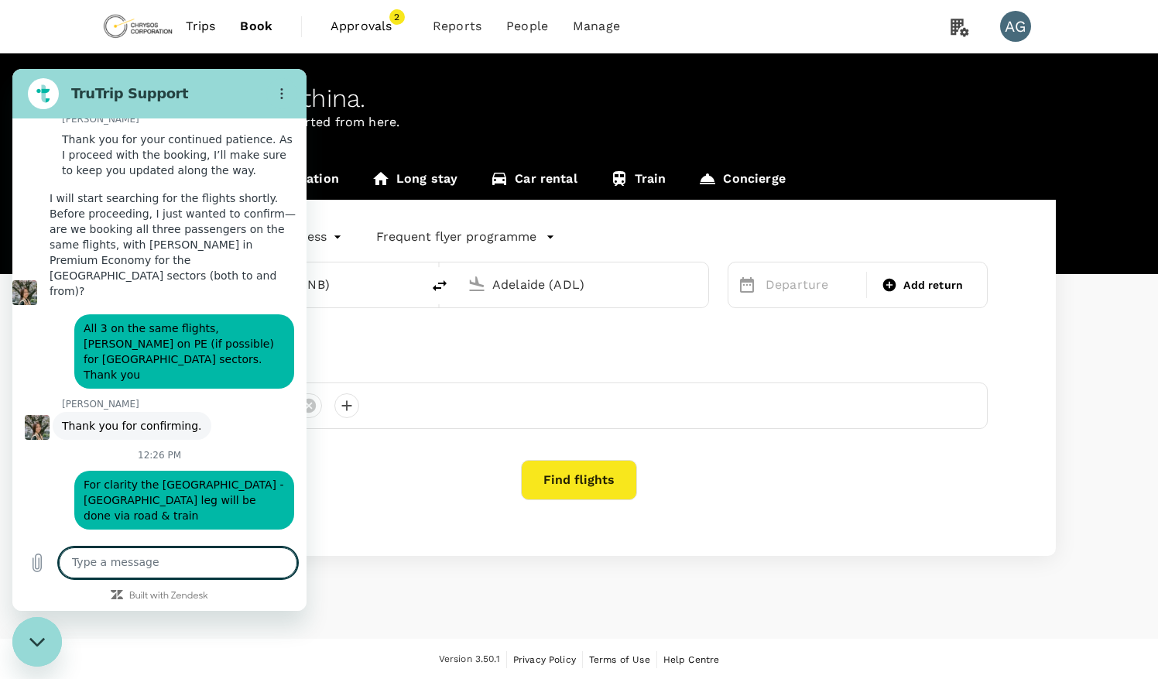
scroll to position [1185, 0]
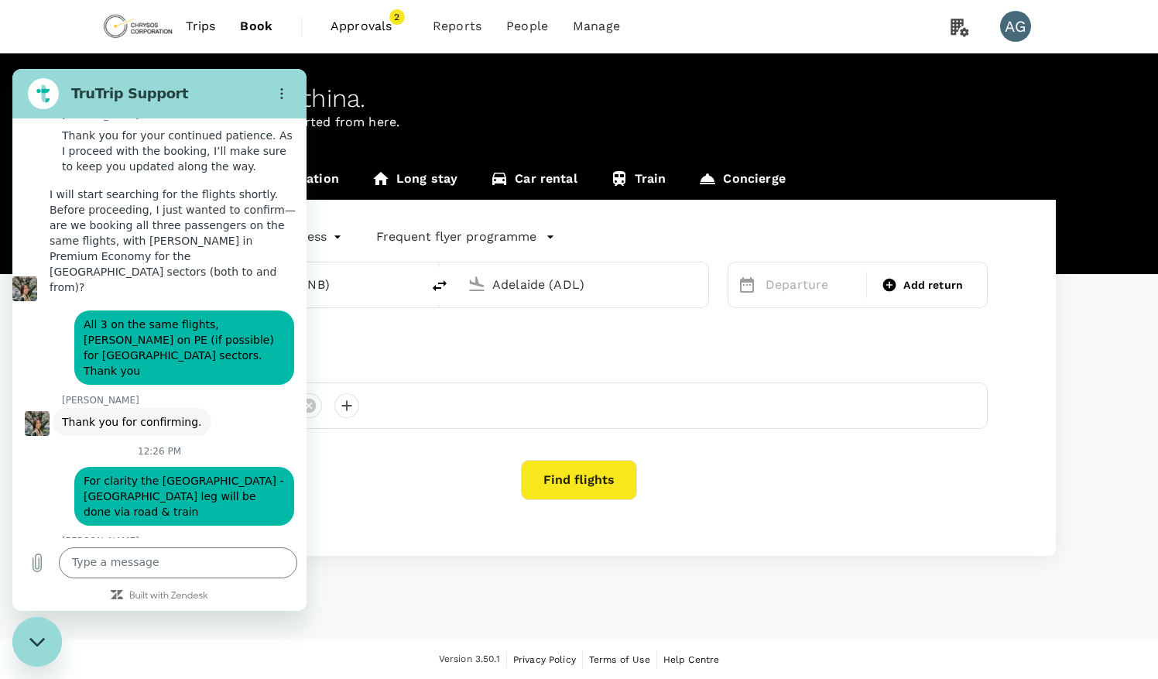
click at [254, 547] on div "[PERSON_NAME] says: Yes, that is noted. Thanks, [PERSON_NAME]." at bounding box center [166, 569] width 282 height 45
click at [157, 568] on textarea at bounding box center [178, 562] width 238 height 31
click at [251, 564] on textarea "I dont need the train leg I included!" at bounding box center [178, 562] width 238 height 31
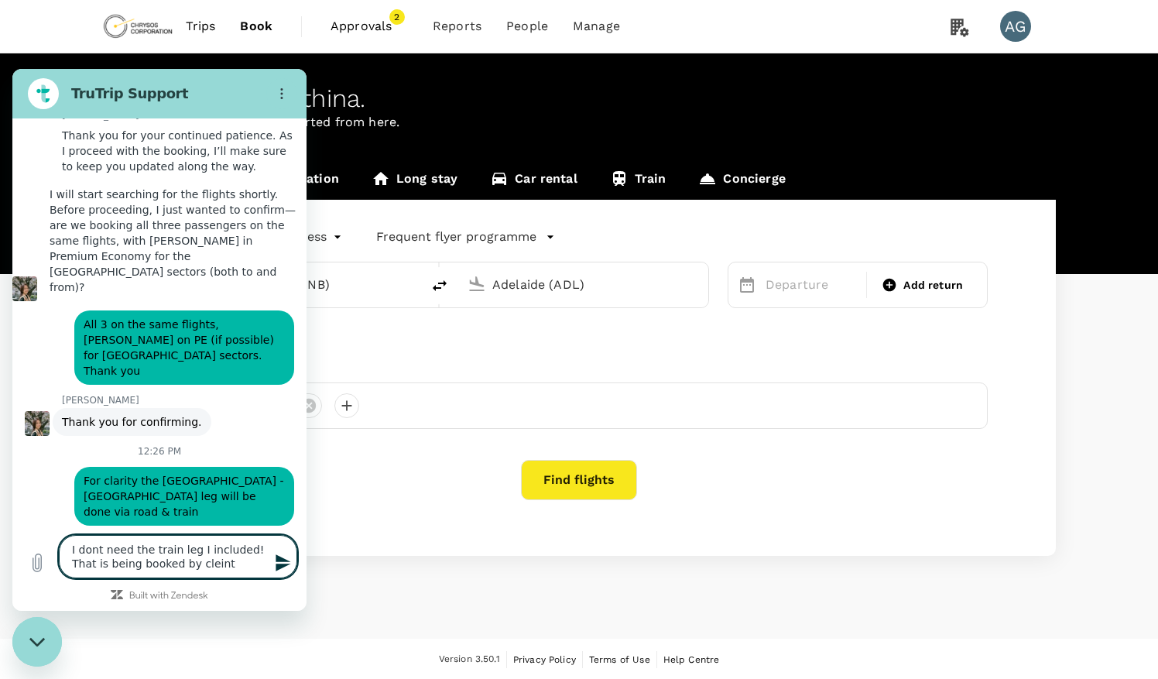
type textarea "I dont need the train leg I included! That is being booked by client"
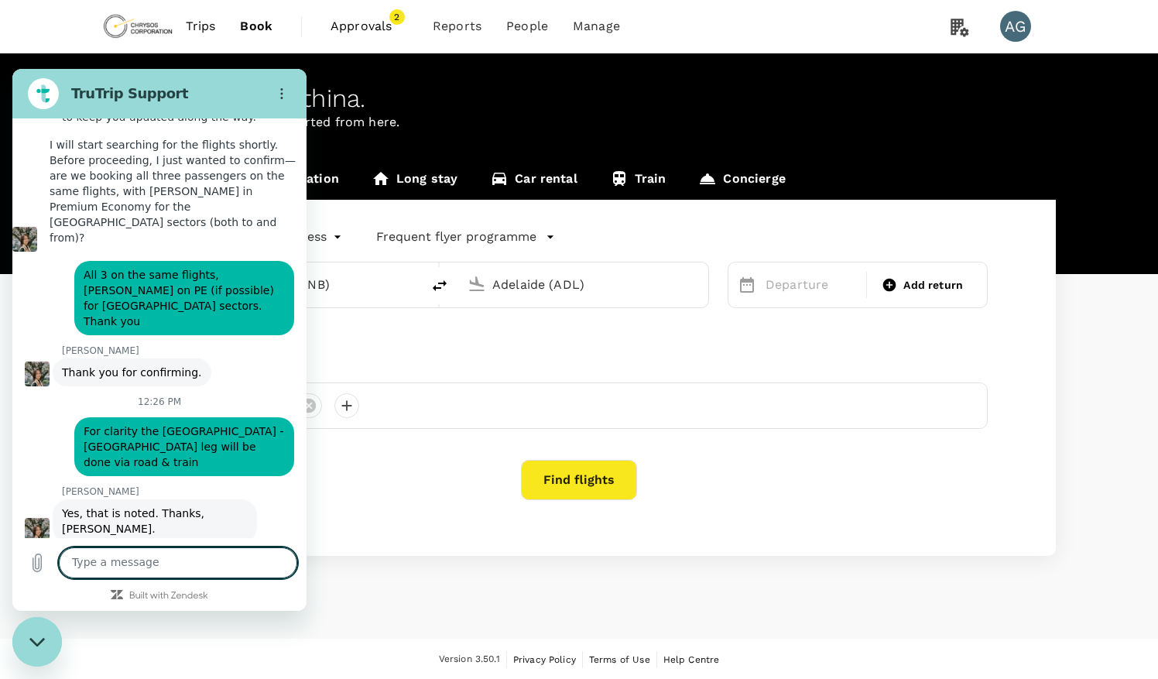
scroll to position [1237, 0]
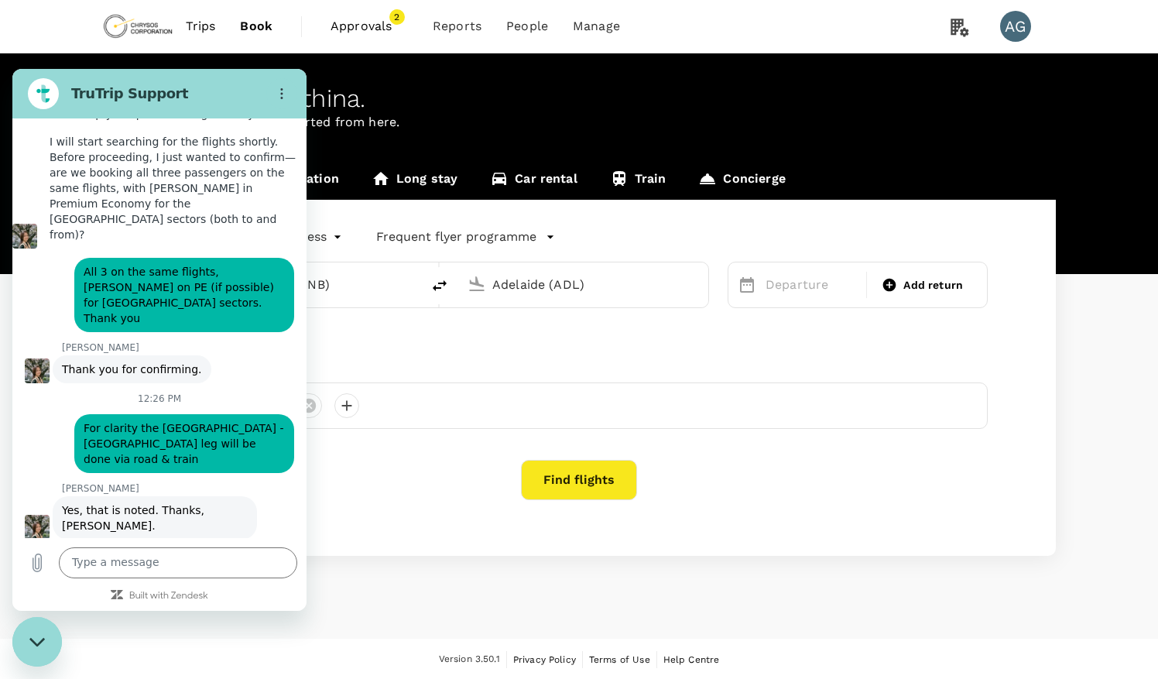
click at [44, 540] on div "says: I dont need the train leg I included! That is being booked by client" at bounding box center [153, 566] width 282 height 53
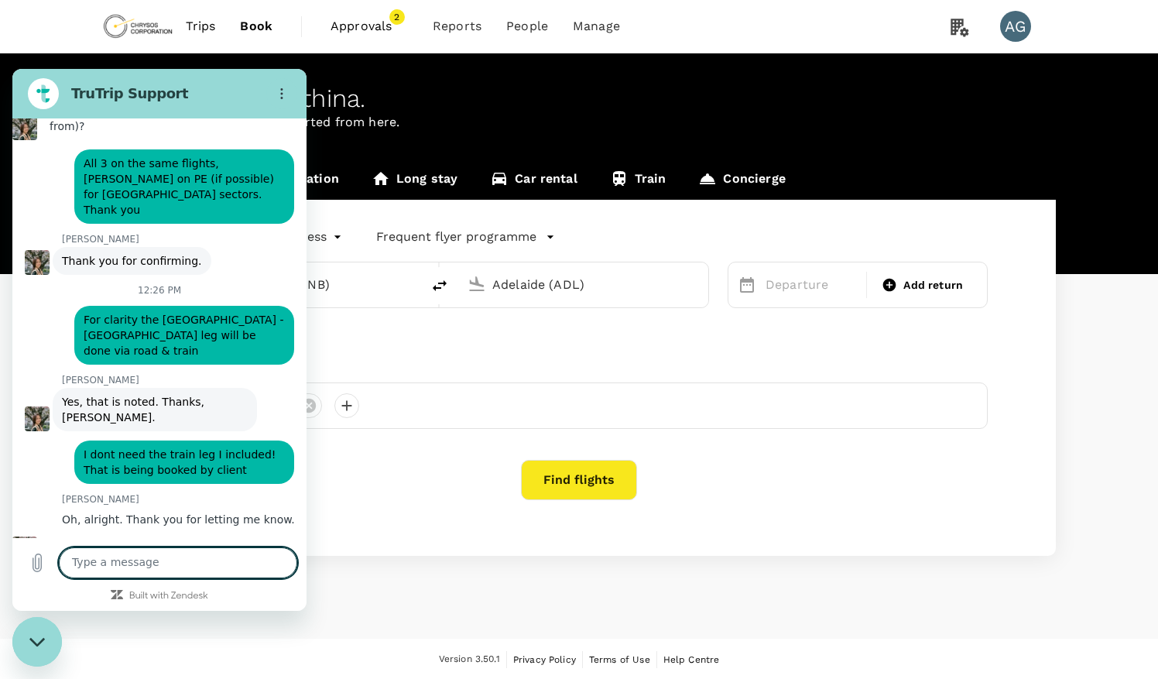
scroll to position [1349, 0]
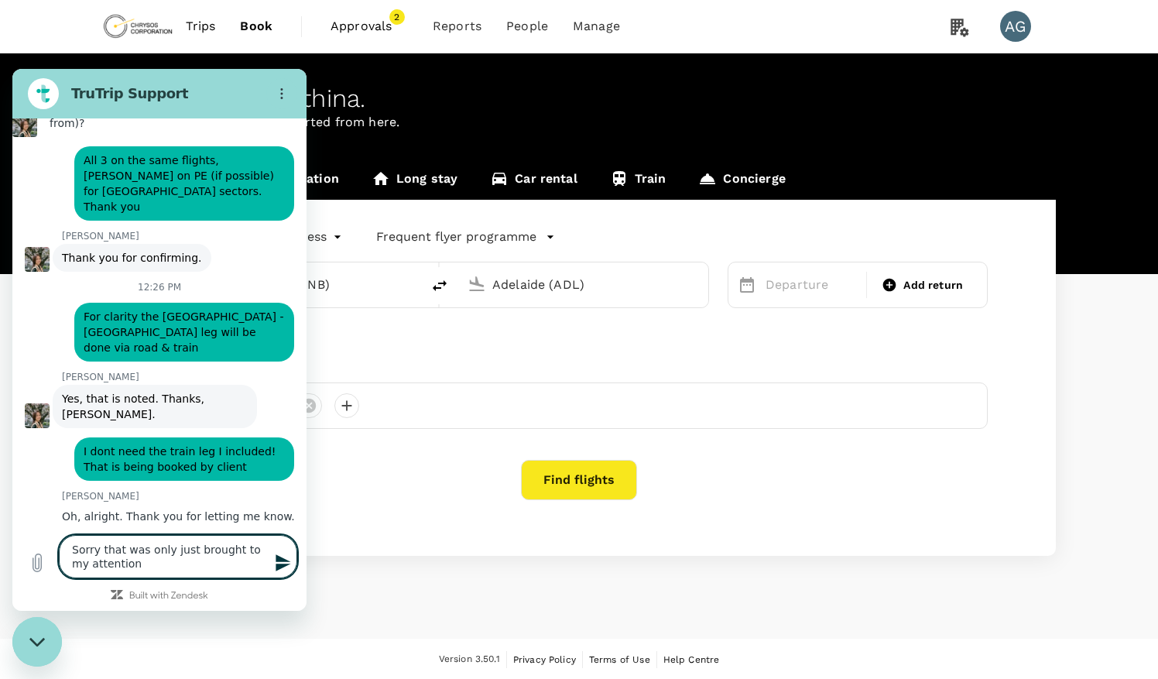
type textarea "Sorry that was only just brought to my attention"
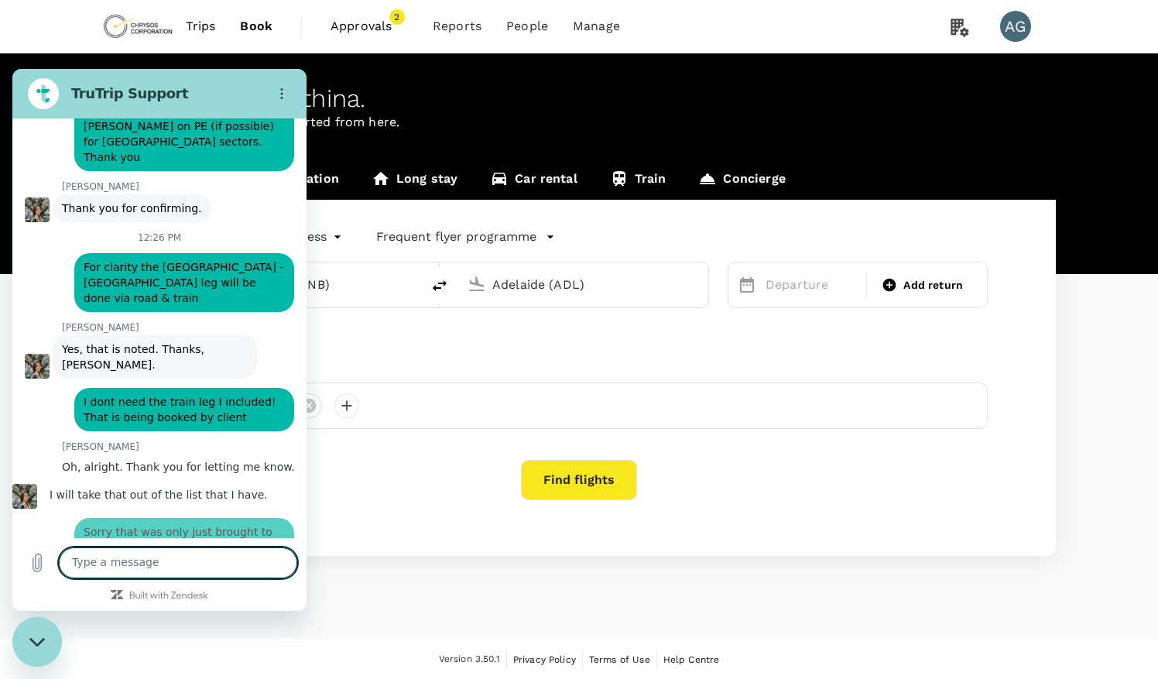
scroll to position [1401, 0]
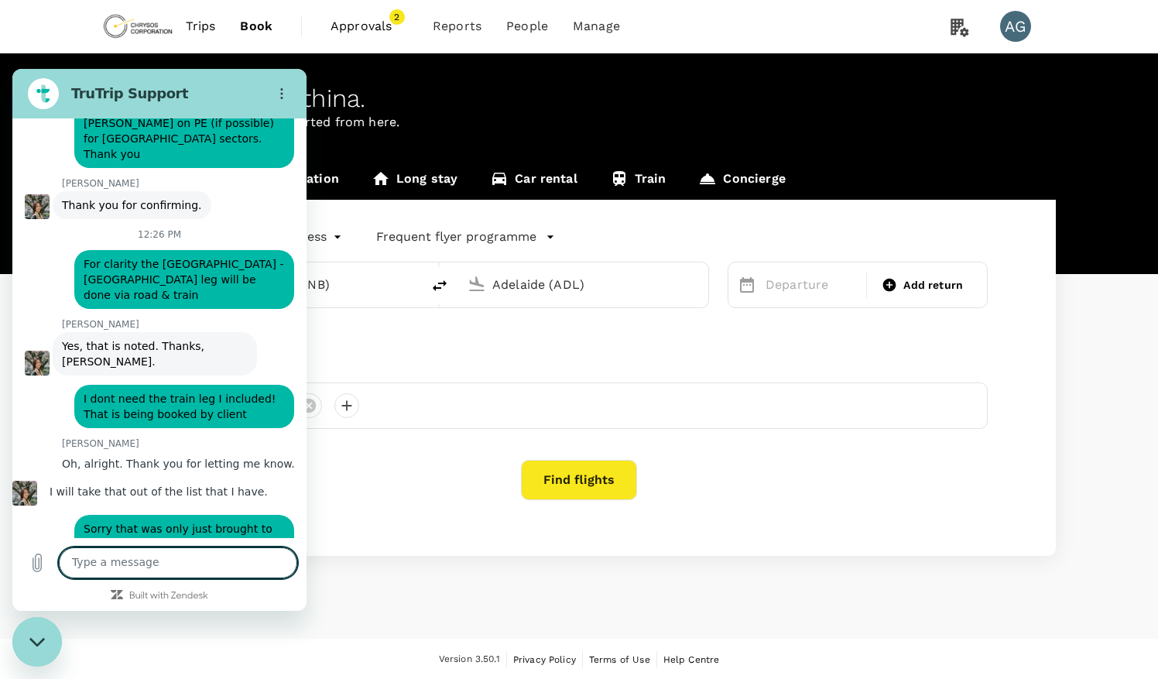
click at [29, 506] on div "says: Sorry that was only just brought to my attention" at bounding box center [153, 532] width 282 height 53
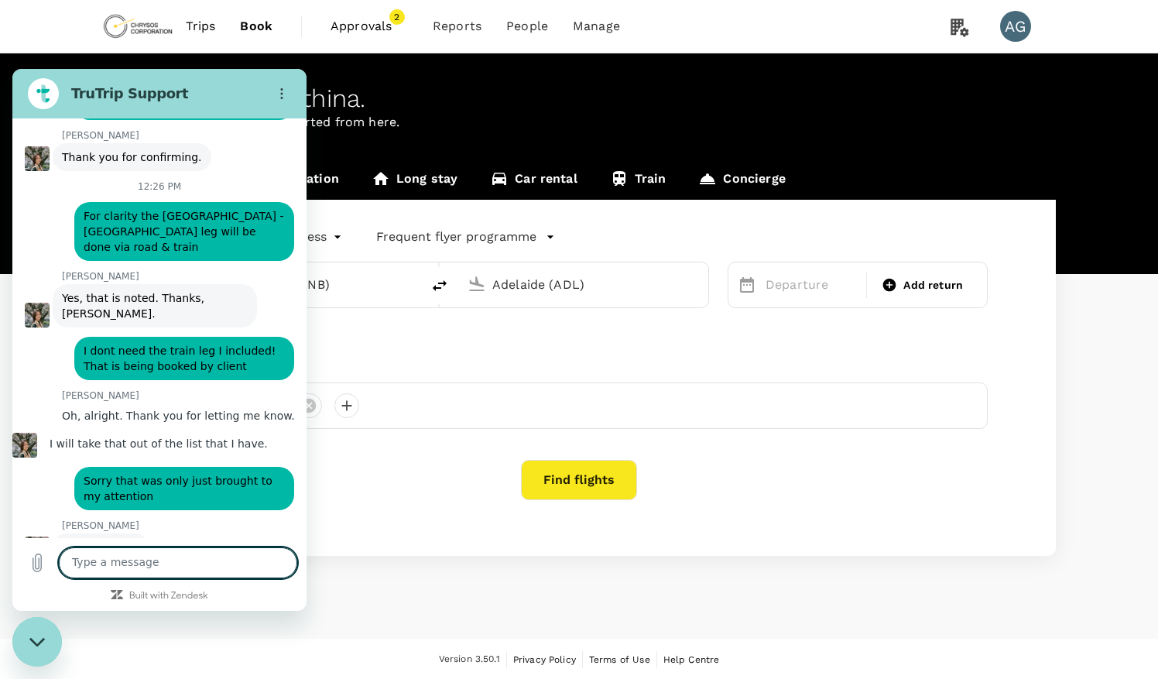
scroll to position [1452, 0]
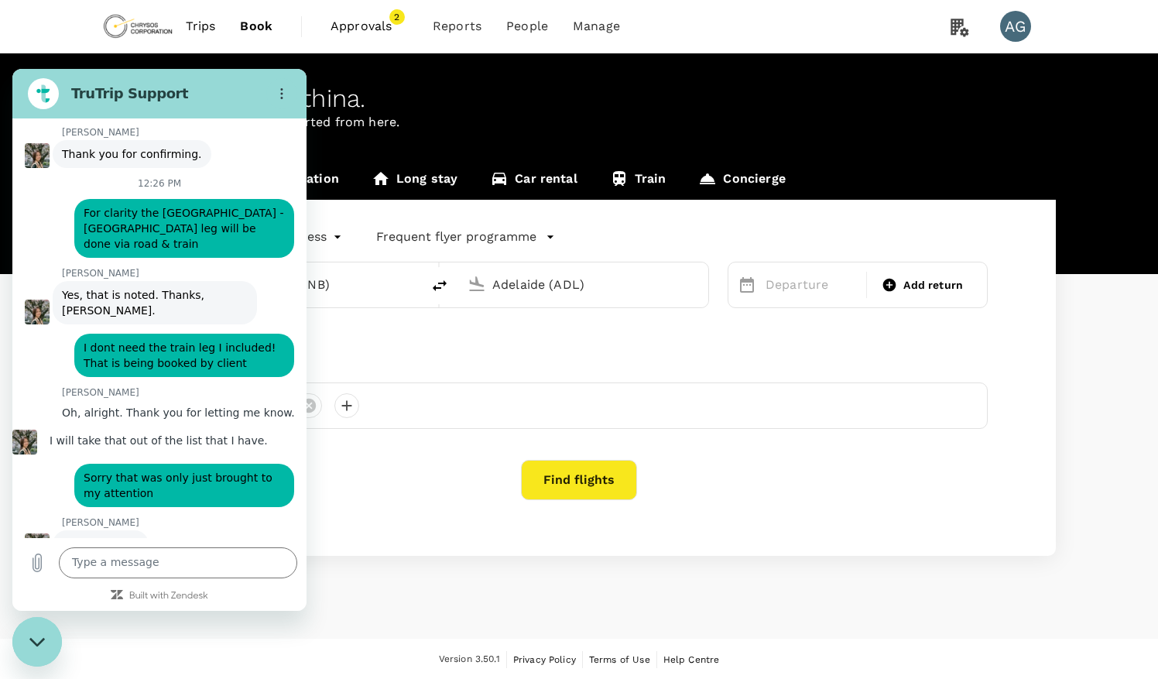
click at [51, 454] on div "says: Sorry that was only just brought to my attention" at bounding box center [153, 480] width 282 height 53
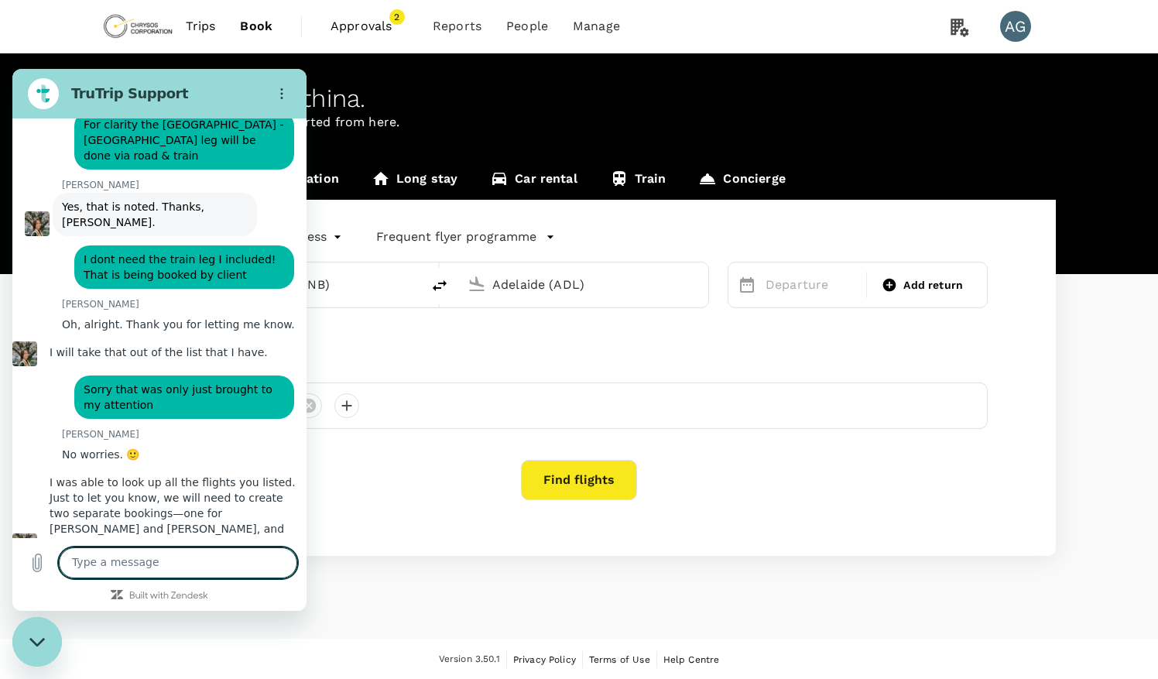
scroll to position [1544, 0]
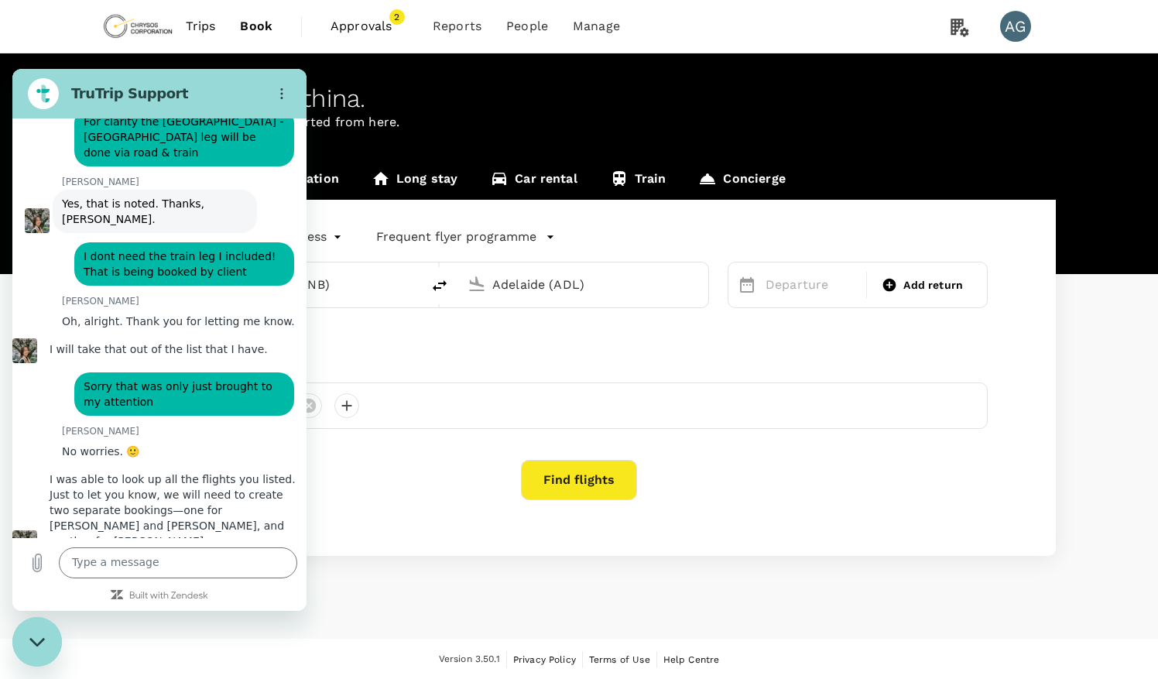
click at [39, 465] on div "[PERSON_NAME] says: I was able to look up all the flights you listed. Just to l…" at bounding box center [159, 510] width 294 height 90
click at [91, 571] on textarea at bounding box center [178, 562] width 238 height 31
type textarea "Great, thank you"
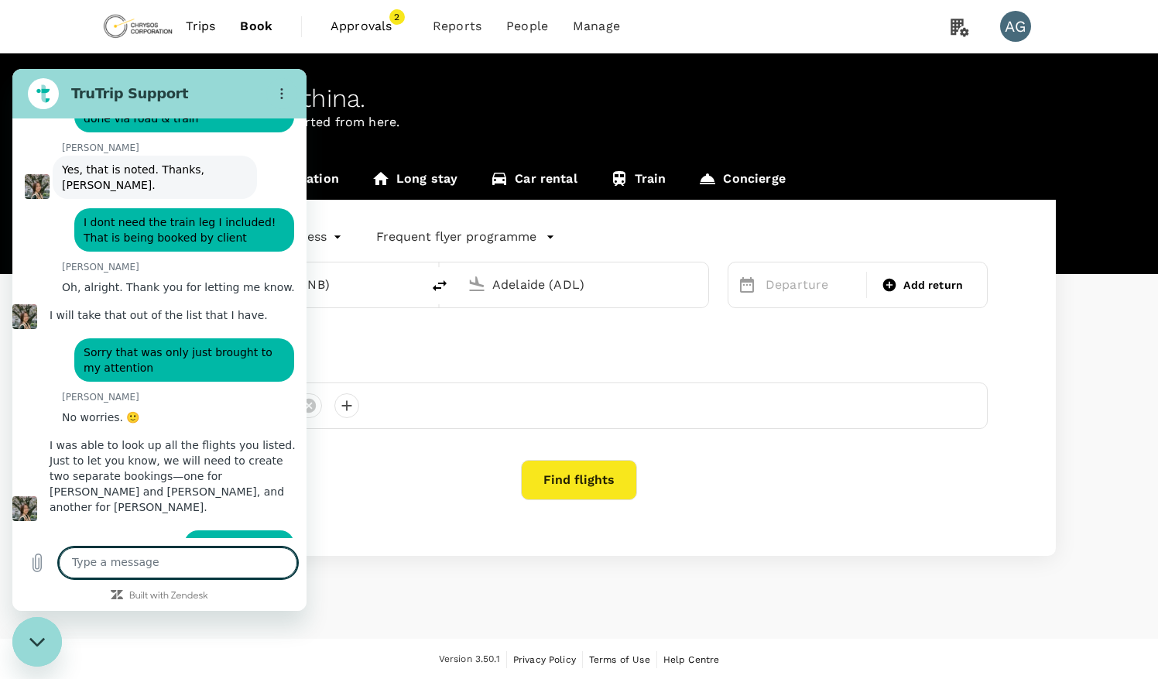
scroll to position [1581, 0]
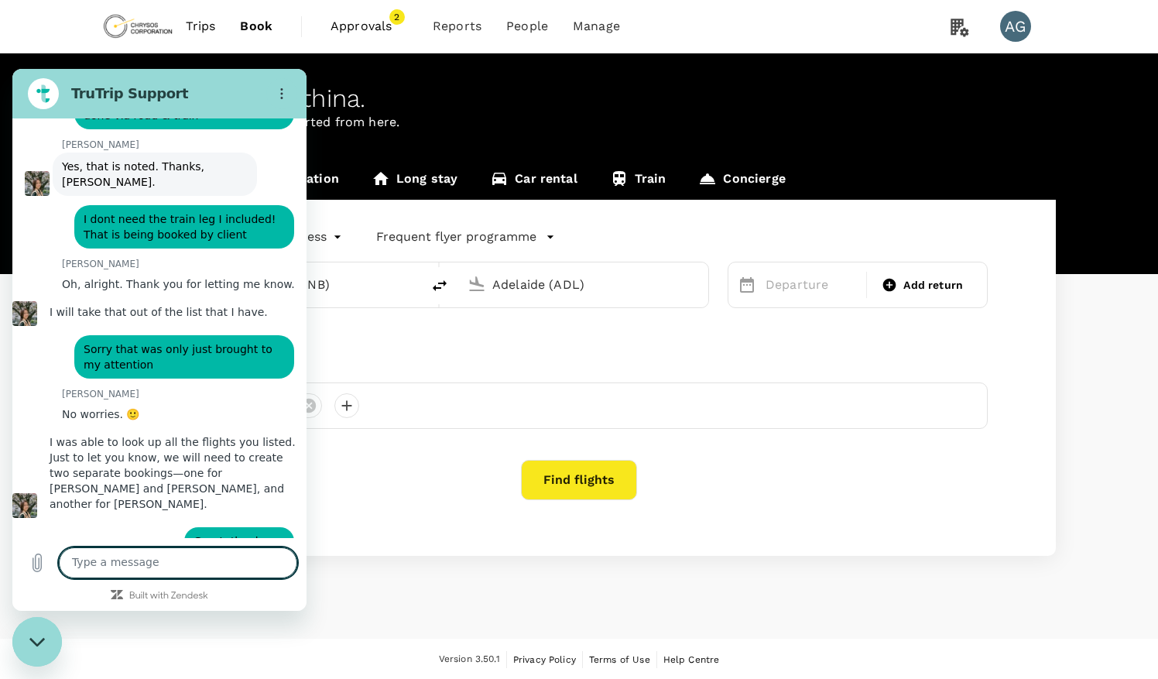
click at [42, 518] on div "says: Great, thank you" at bounding box center [153, 536] width 282 height 37
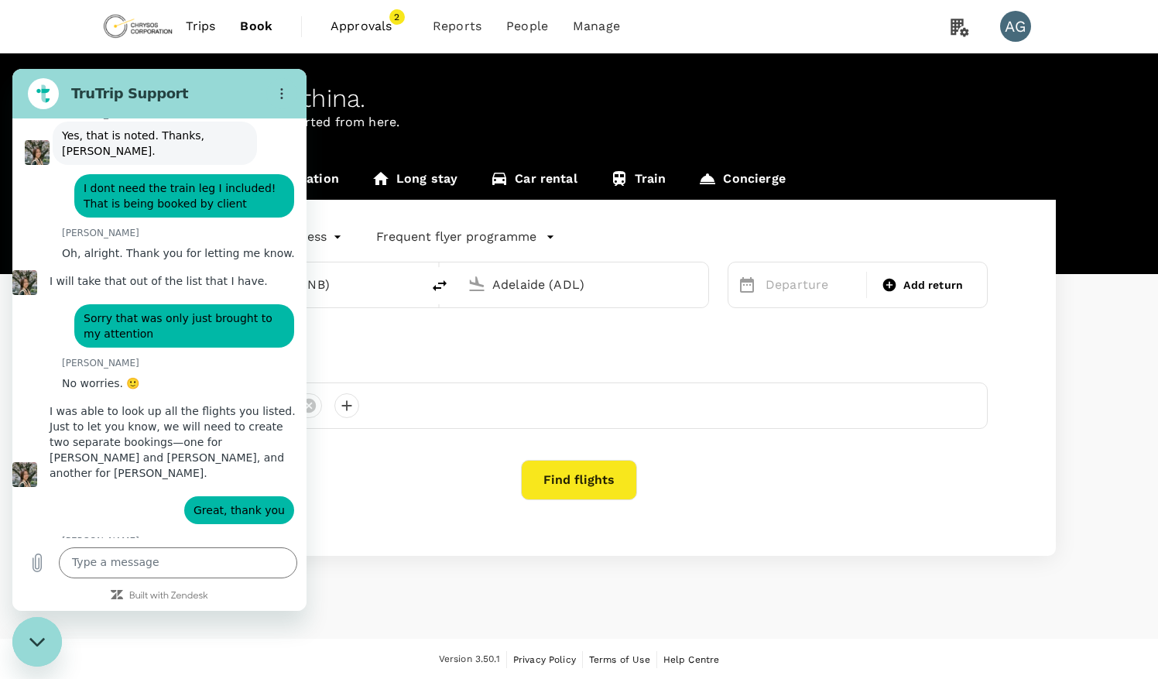
scroll to position [1610, 0]
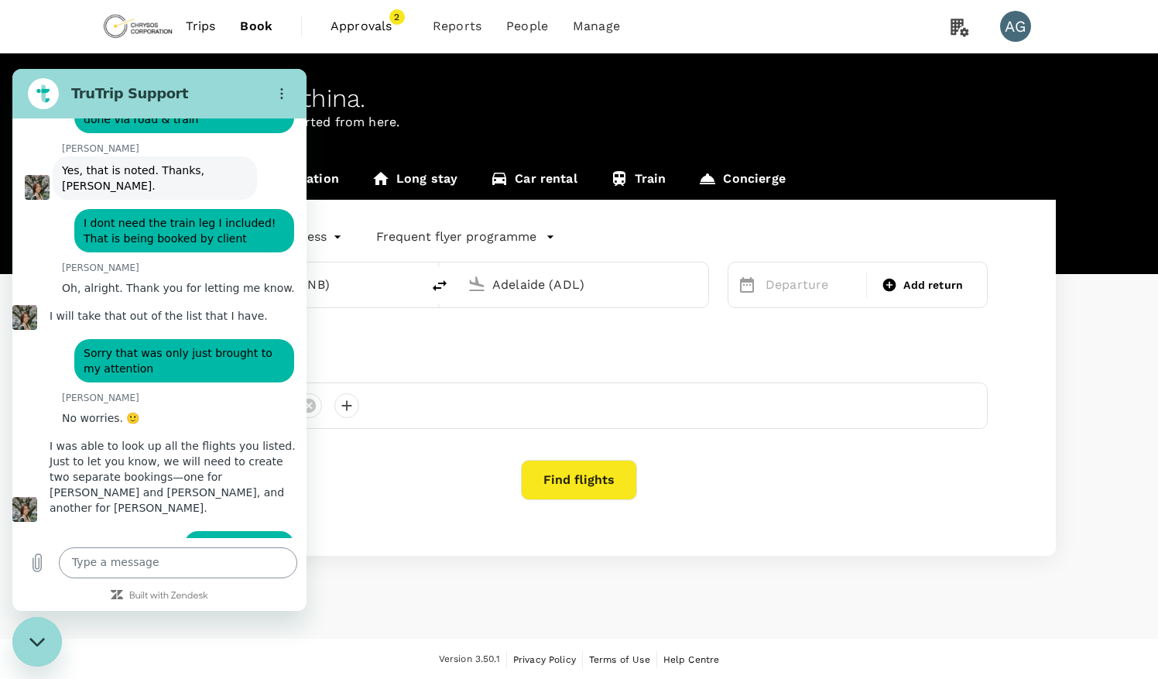
click at [91, 558] on textarea at bounding box center [178, 562] width 238 height 31
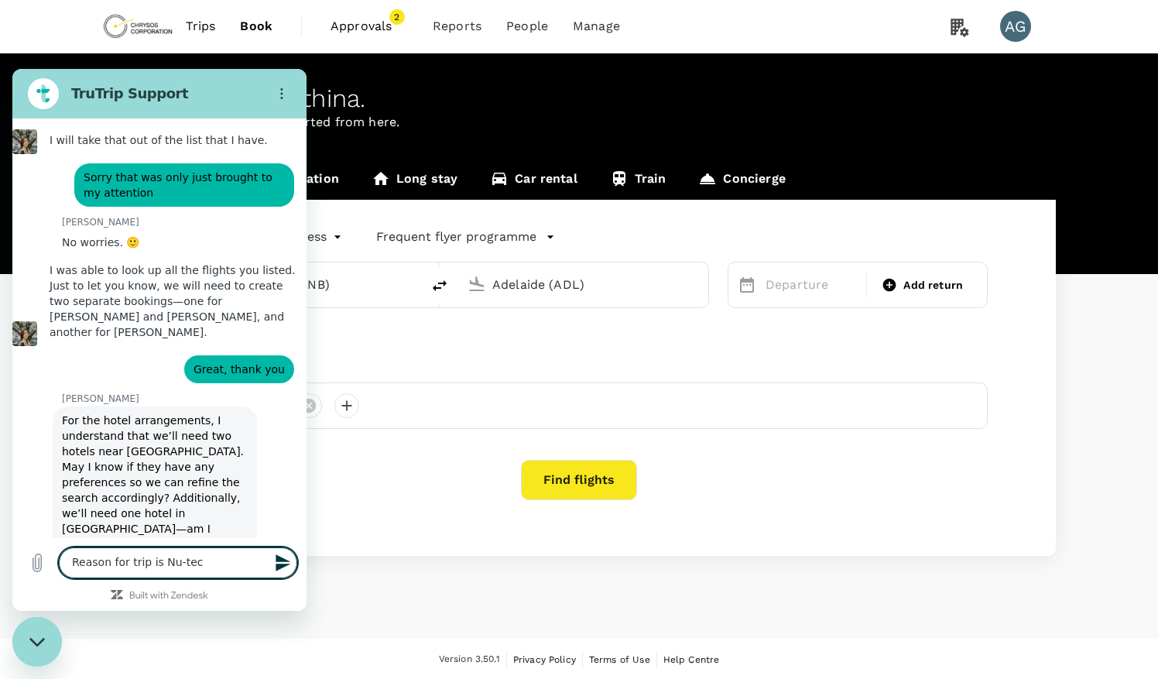
scroll to position [1756, 0]
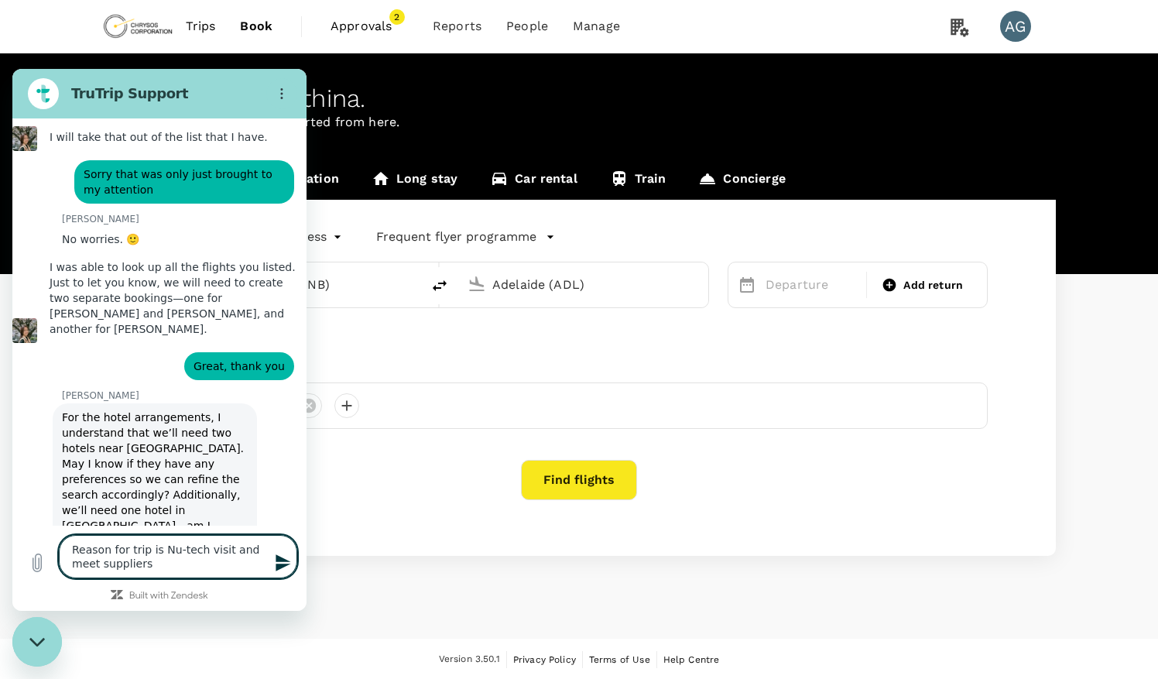
click at [70, 550] on textarea "Reason for trip is Nu-tech visit and meet suppliers" at bounding box center [178, 556] width 238 height 43
click at [125, 567] on textarea "Reason for trip is Nu-tech visit and meet suppliers" at bounding box center [178, 556] width 238 height 43
click at [70, 551] on textarea "Reason for trip is Nu-tech visit and meet suppliers" at bounding box center [178, 556] width 238 height 43
click at [253, 564] on textarea "Let me check on this pls - reason for trip is Nu-tech visit and meet suppliers" at bounding box center [178, 556] width 238 height 43
click at [255, 550] on textarea "Let me check on this pls - reason for trip is Nu-tech visit and meet suppliers …" at bounding box center [178, 549] width 238 height 57
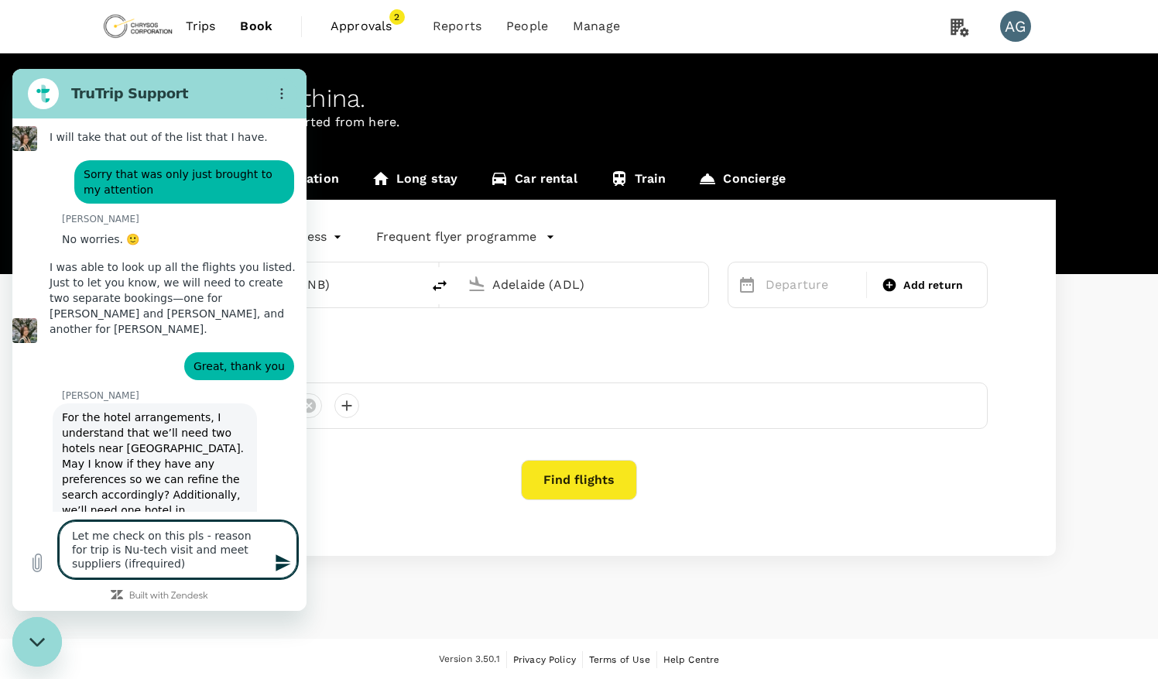
type textarea "Let me check on this pls - reason for trip is Nu-tech visit and meet suppliers …"
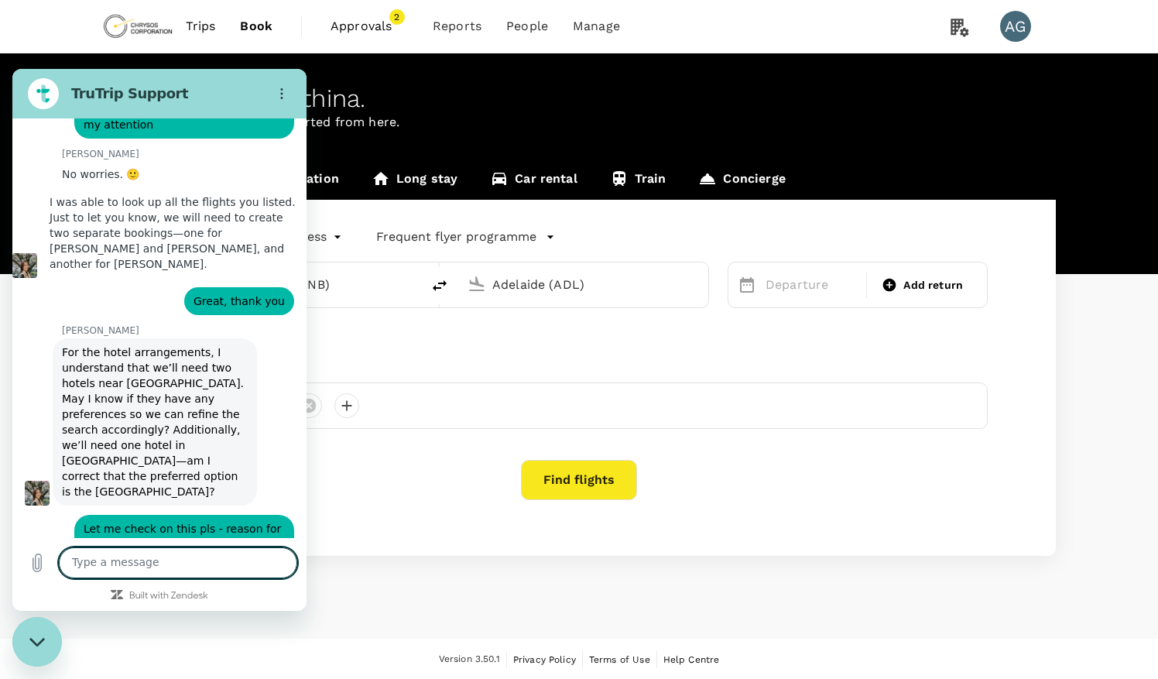
scroll to position [1824, 0]
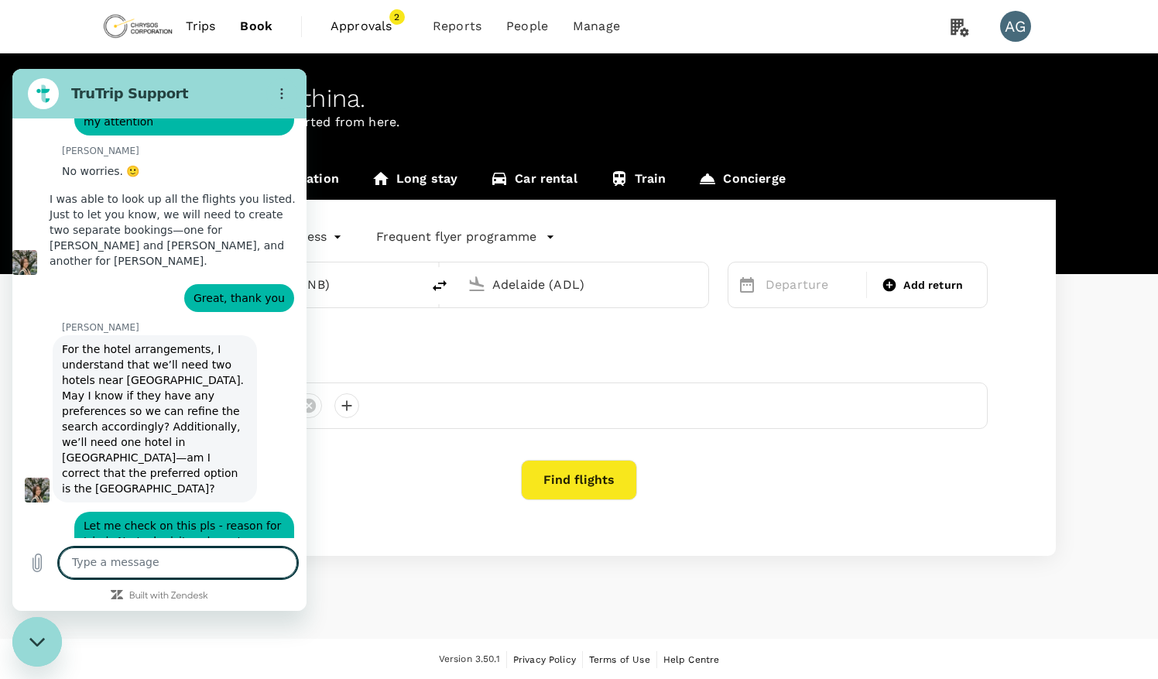
click at [504, 615] on div "Welcome back , [PERSON_NAME] . Planning a business trip? Get started from here.…" at bounding box center [579, 345] width 1158 height 585
click at [192, 565] on textarea at bounding box center [178, 562] width 238 height 31
paste textarea "[GEOGRAPHIC_DATA] [GEOGRAPHIC_DATA]"
type textarea "[DATE]-[DATE] at [GEOGRAPHIC_DATA] [GEOGRAPHIC_DATA]"
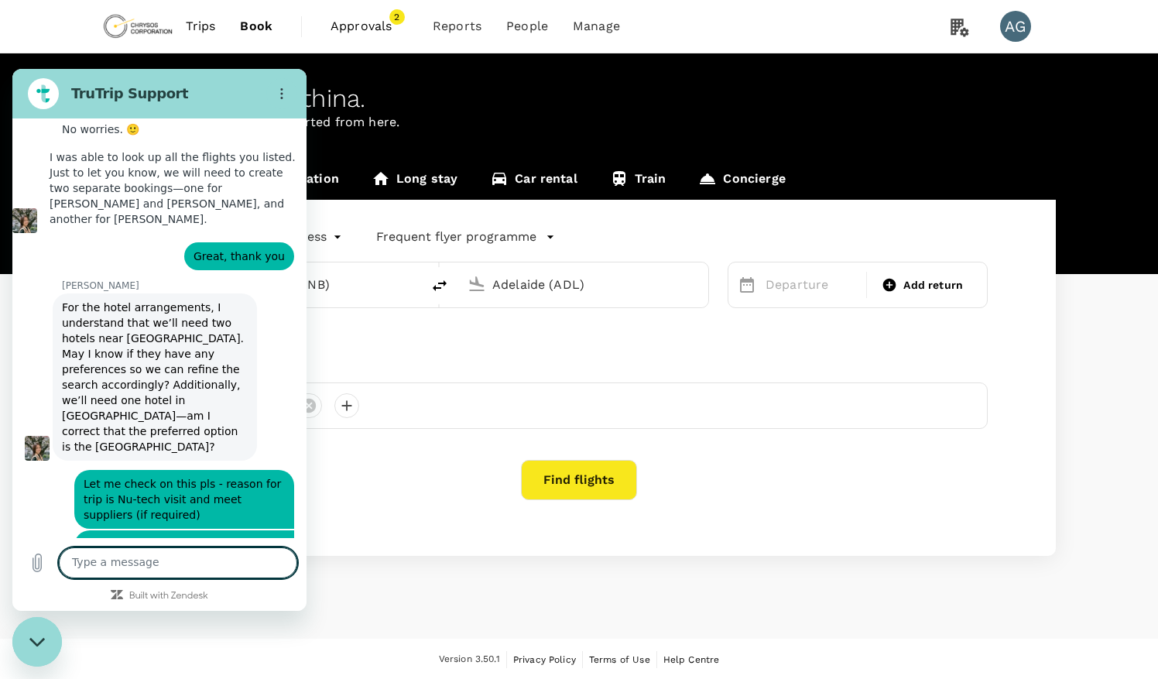
scroll to position [1869, 0]
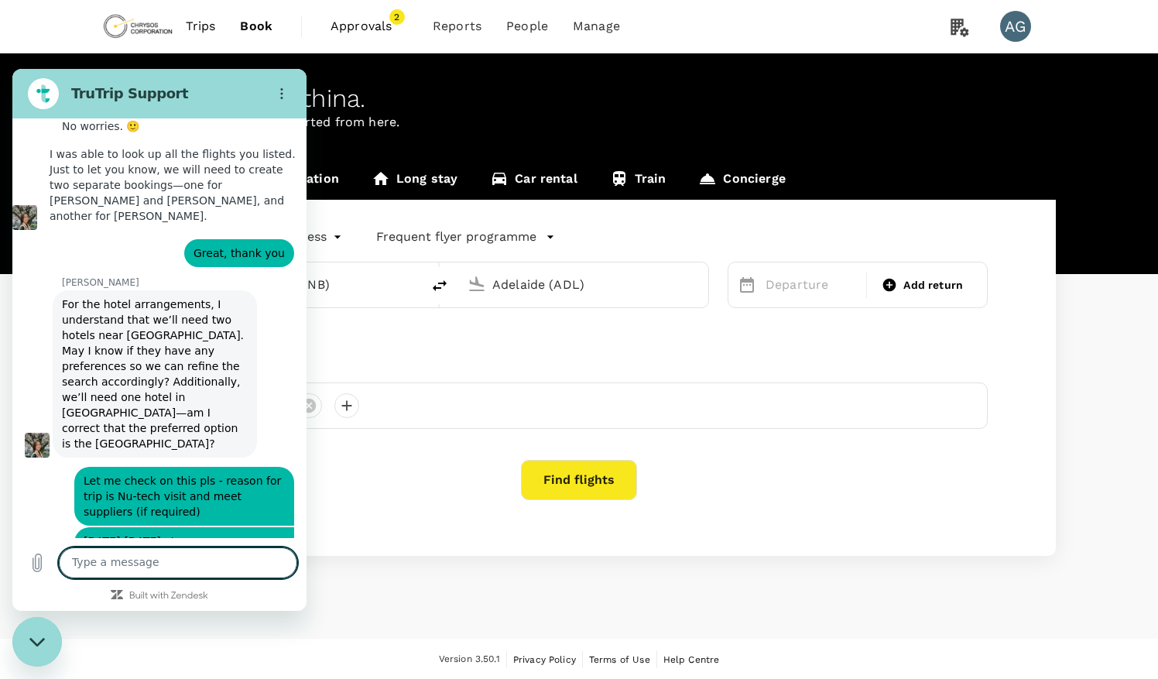
click at [143, 653] on div "Version 3.50.1 Privacy Policy Terms of Use Help Centre" at bounding box center [579, 659] width 954 height 17
click at [141, 566] on textarea at bounding box center [178, 562] width 238 height 31
type textarea "still checking details!"
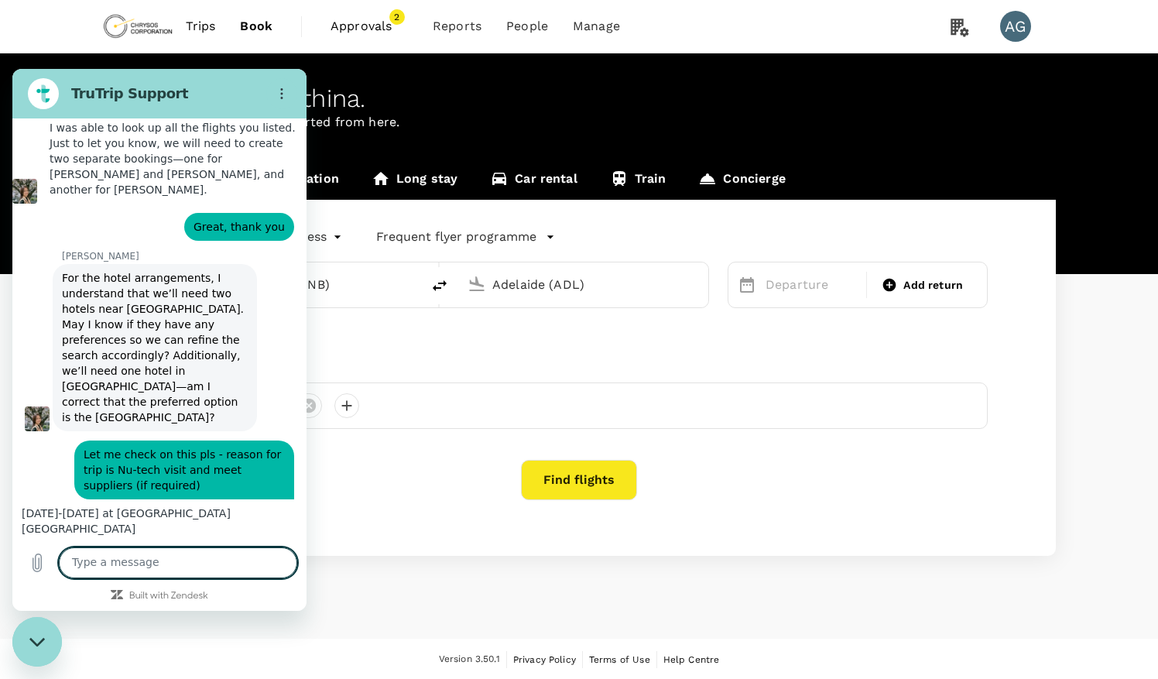
scroll to position [1898, 0]
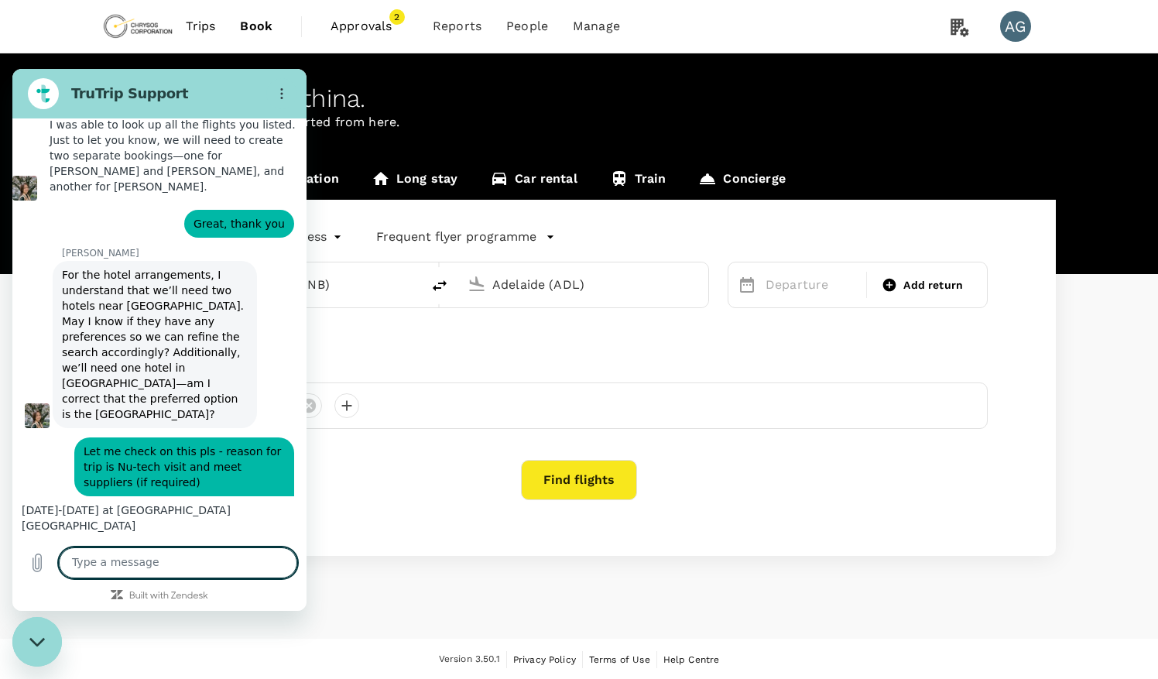
click at [178, 660] on div "Version 3.50.1 Privacy Policy Terms of Use Help Centre" at bounding box center [579, 659] width 954 height 17
click at [173, 564] on textarea at bounding box center [178, 562] width 238 height 31
type textarea "correct two hotel airport stays"
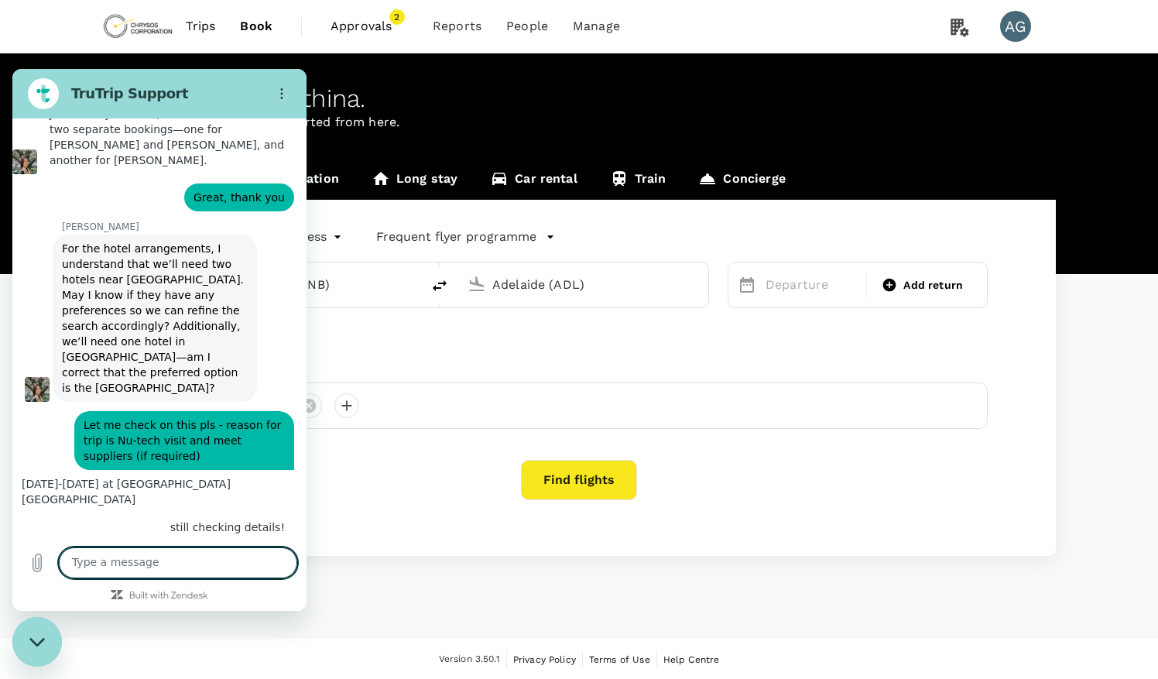
scroll to position [1928, 0]
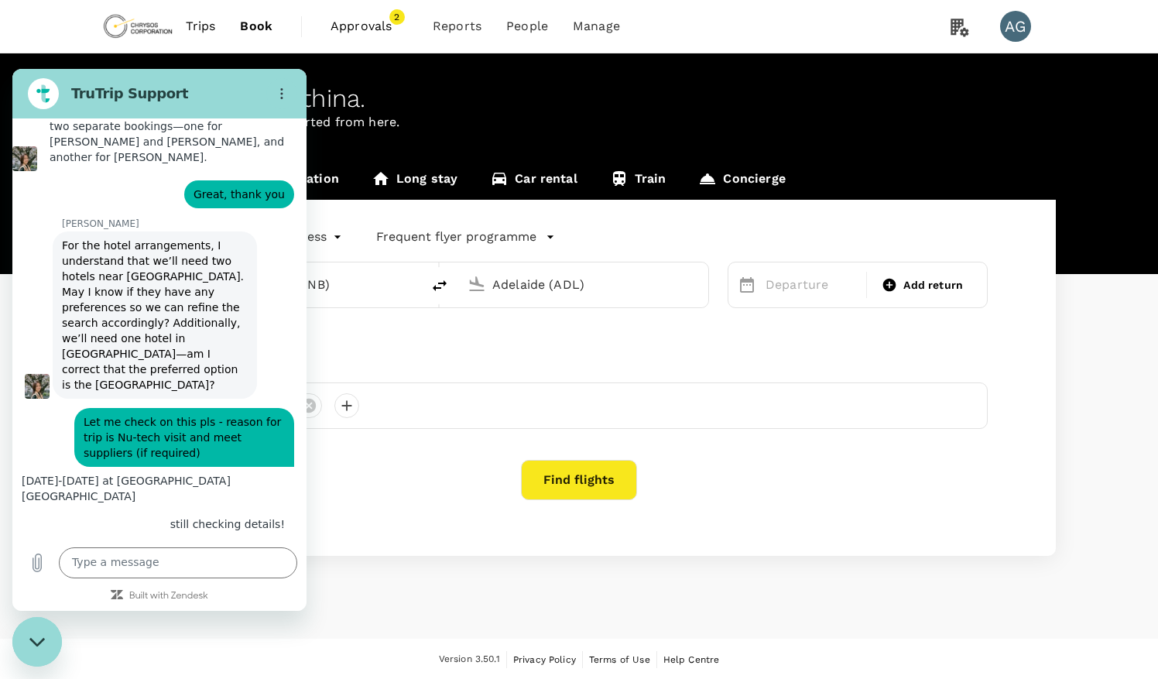
click at [53, 538] on div "says: correct two hotel airport stays" at bounding box center [153, 552] width 282 height 29
click at [107, 564] on textarea at bounding box center [178, 562] width 238 height 31
click at [136, 563] on textarea "no real prefernece" at bounding box center [178, 562] width 238 height 31
click at [105, 561] on textarea "no real preference" at bounding box center [178, 562] width 238 height 31
click at [138, 554] on textarea "no preference" at bounding box center [178, 562] width 238 height 31
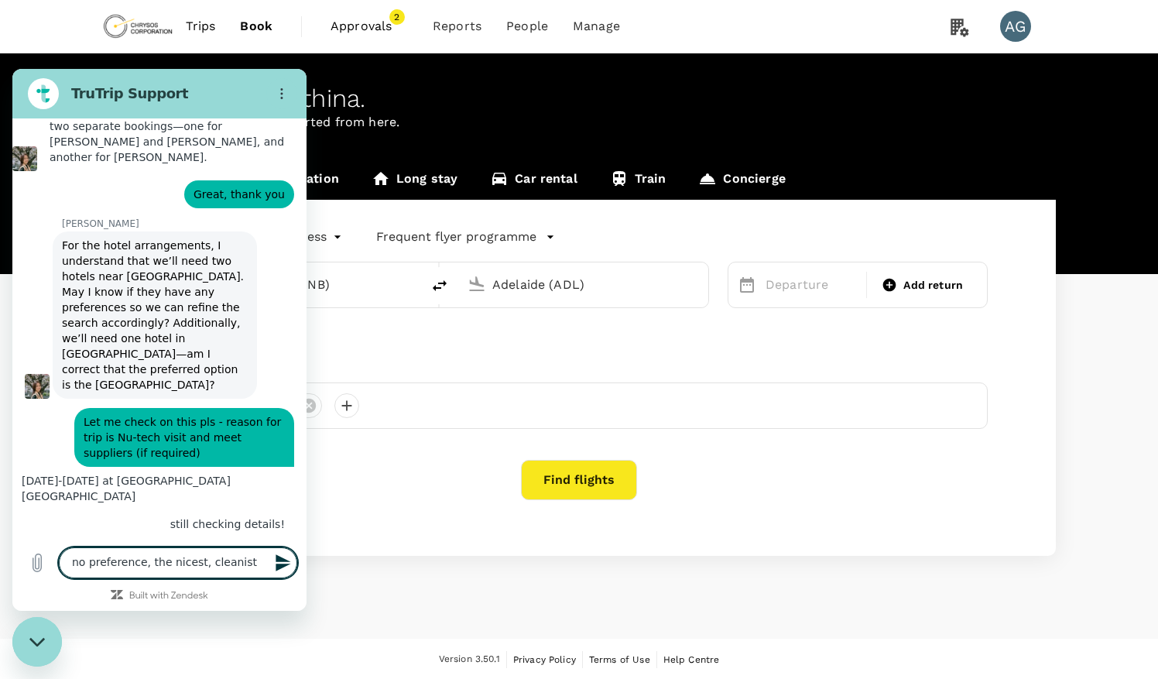
drag, startPoint x: 212, startPoint y: 563, endPoint x: 245, endPoint y: 563, distance: 33.3
click at [245, 563] on textarea "no preference, the nicest, cleanist" at bounding box center [178, 562] width 238 height 31
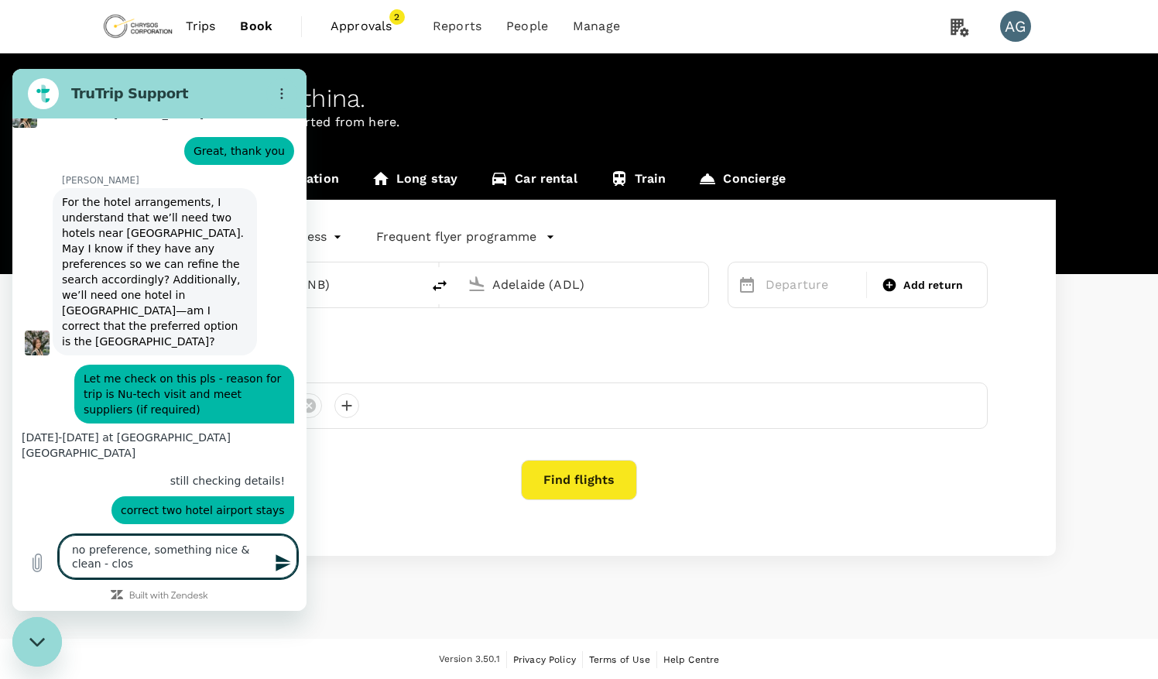
scroll to position [1970, 0]
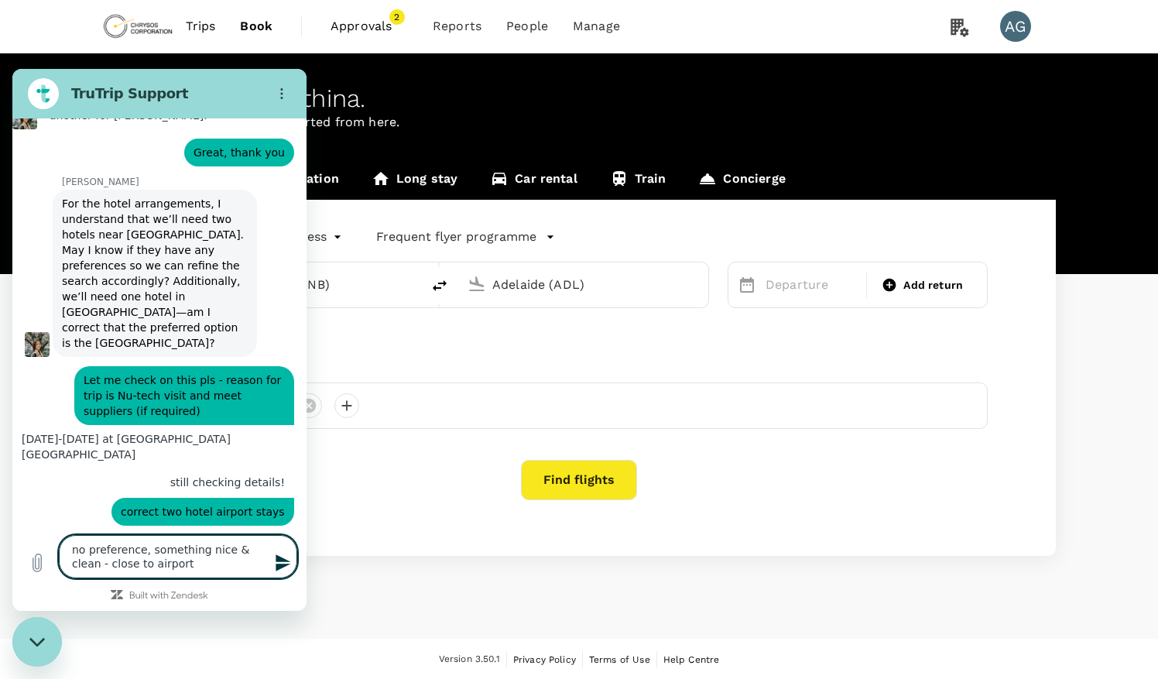
type textarea "no preference, something nice & clean - close to airport"
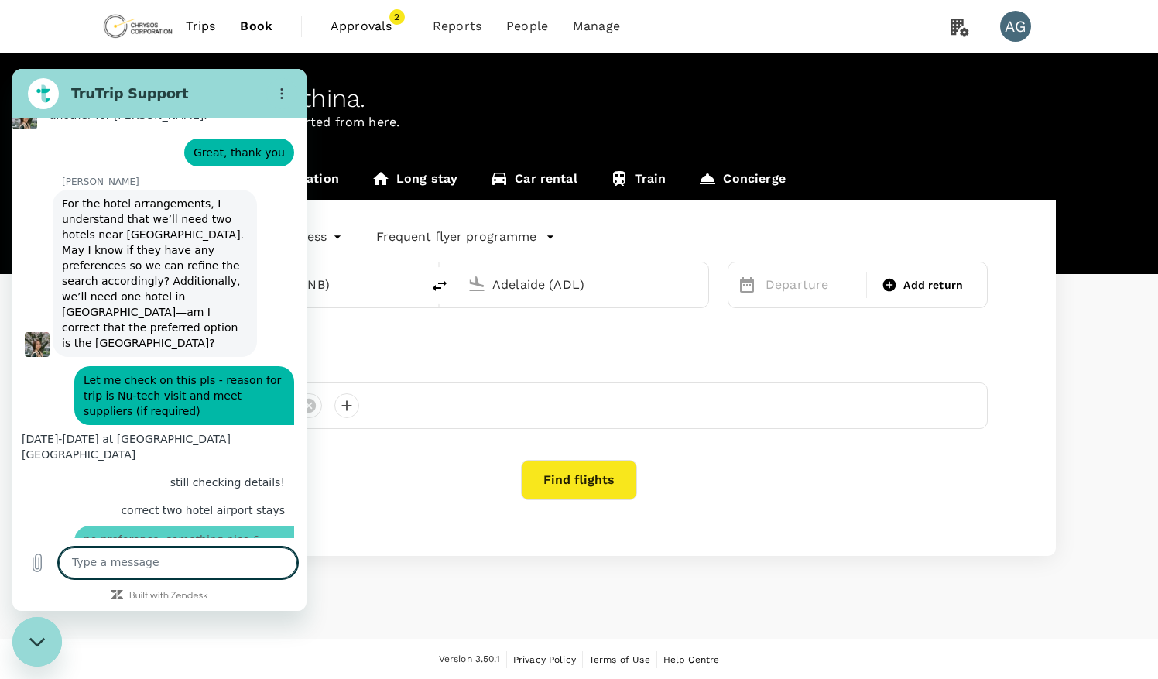
scroll to position [2002, 0]
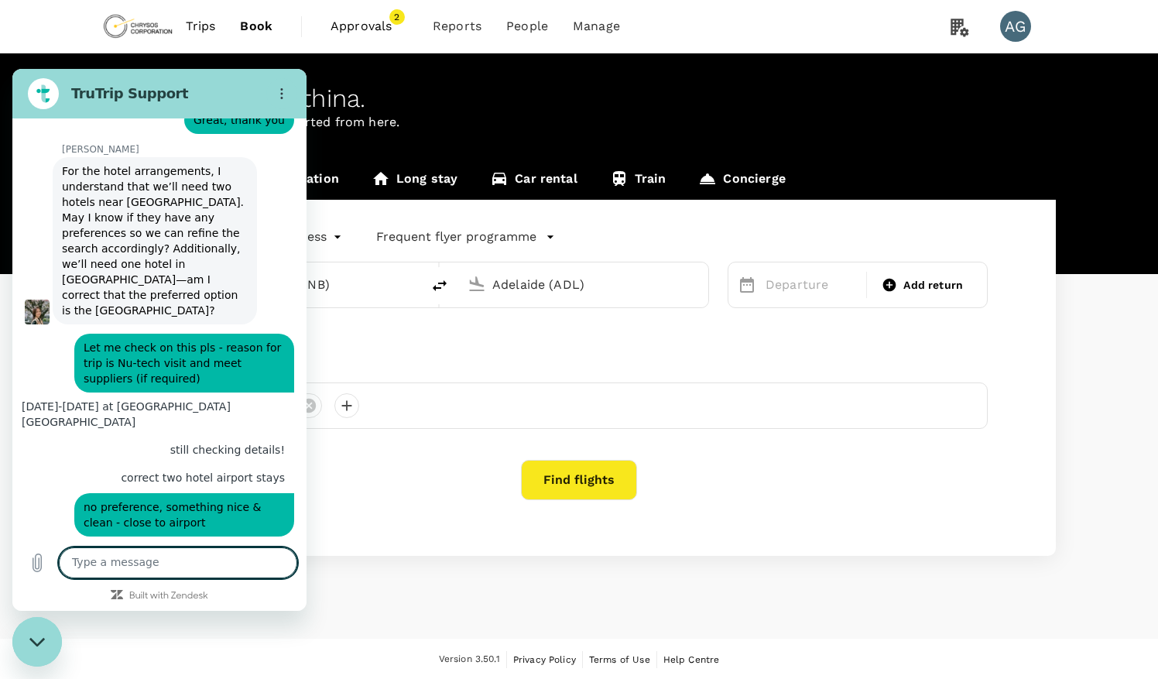
click at [28, 464] on div "says: correct two hotel airport stays" at bounding box center [153, 478] width 282 height 28
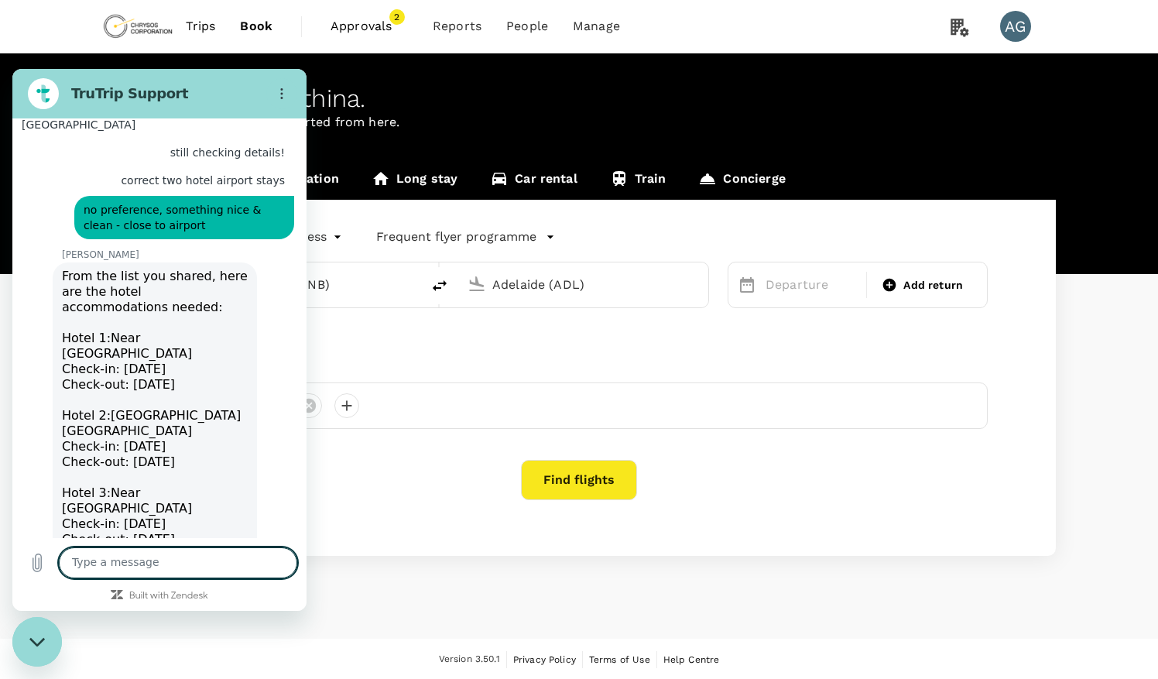
scroll to position [2303, 0]
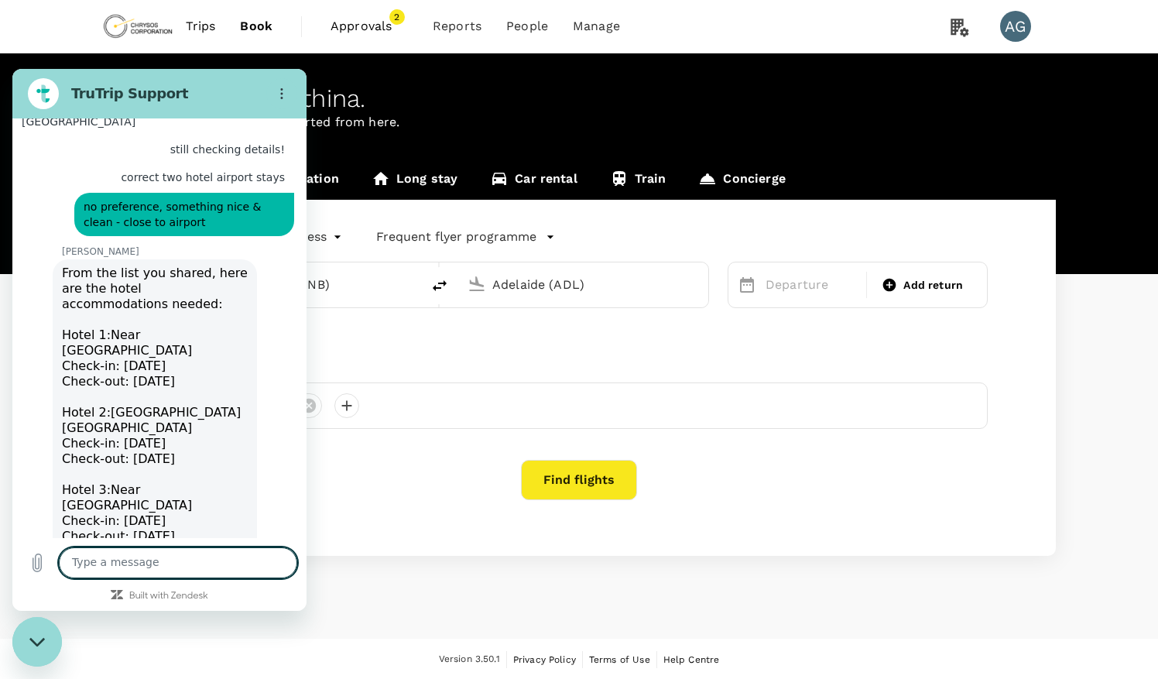
click at [28, 420] on div "[PERSON_NAME] says: From the list you shared, here are the hotel accommodations…" at bounding box center [166, 427] width 282 height 339
click at [175, 557] on textarea at bounding box center [178, 562] width 238 height 31
type textarea "yes correct, thank you"
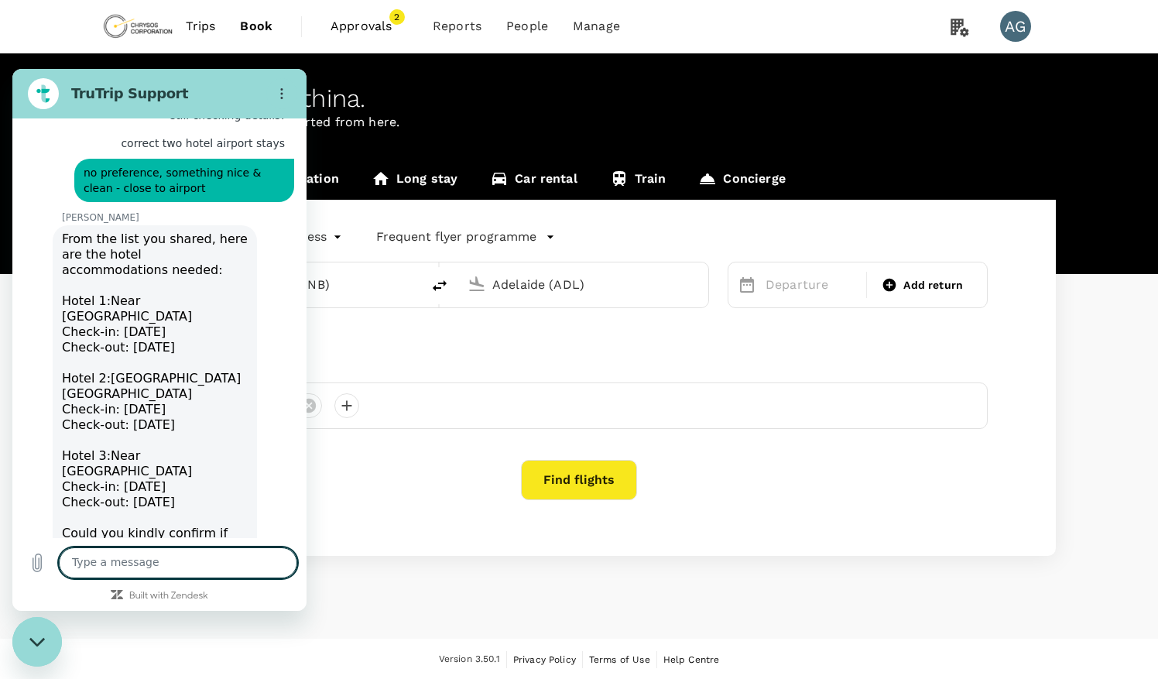
scroll to position [2340, 0]
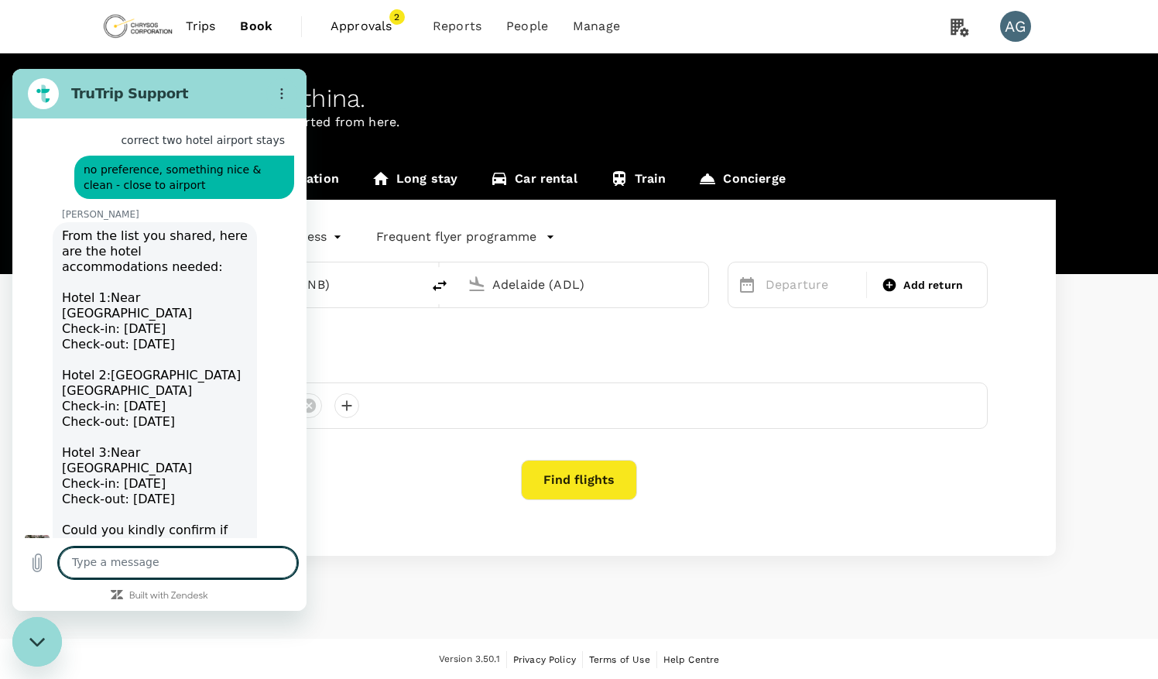
click at [272, 435] on div "[PERSON_NAME] says: From the list you shared, here are the hotel accommodations…" at bounding box center [166, 390] width 282 height 339
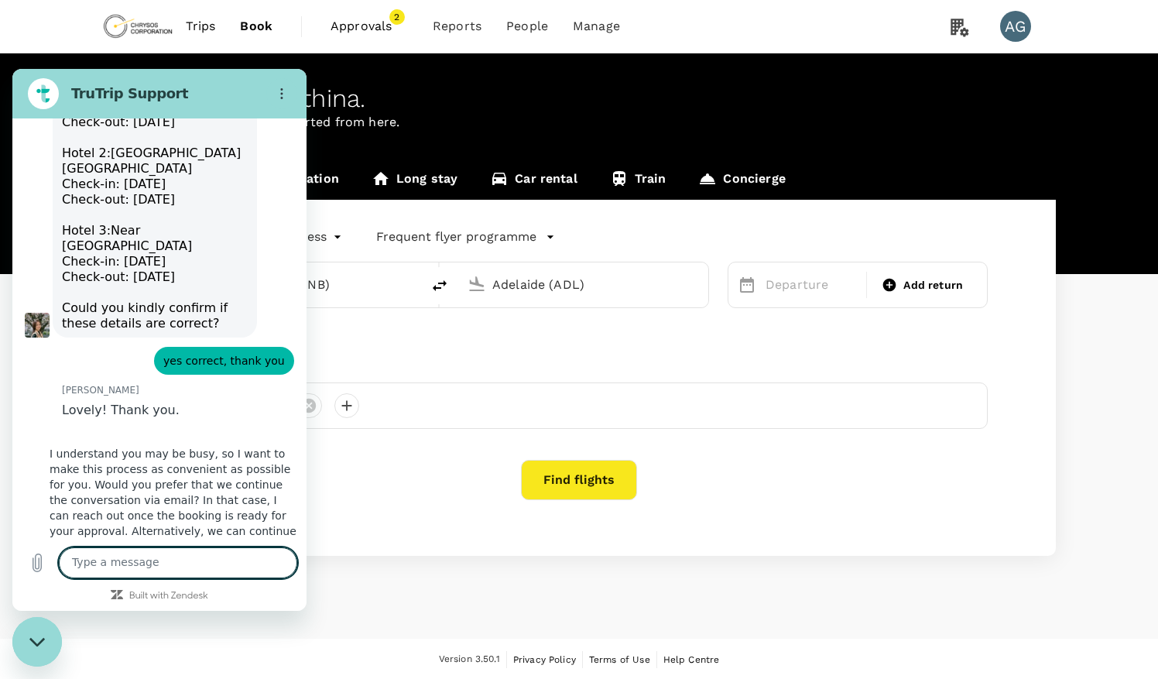
scroll to position [2575, 0]
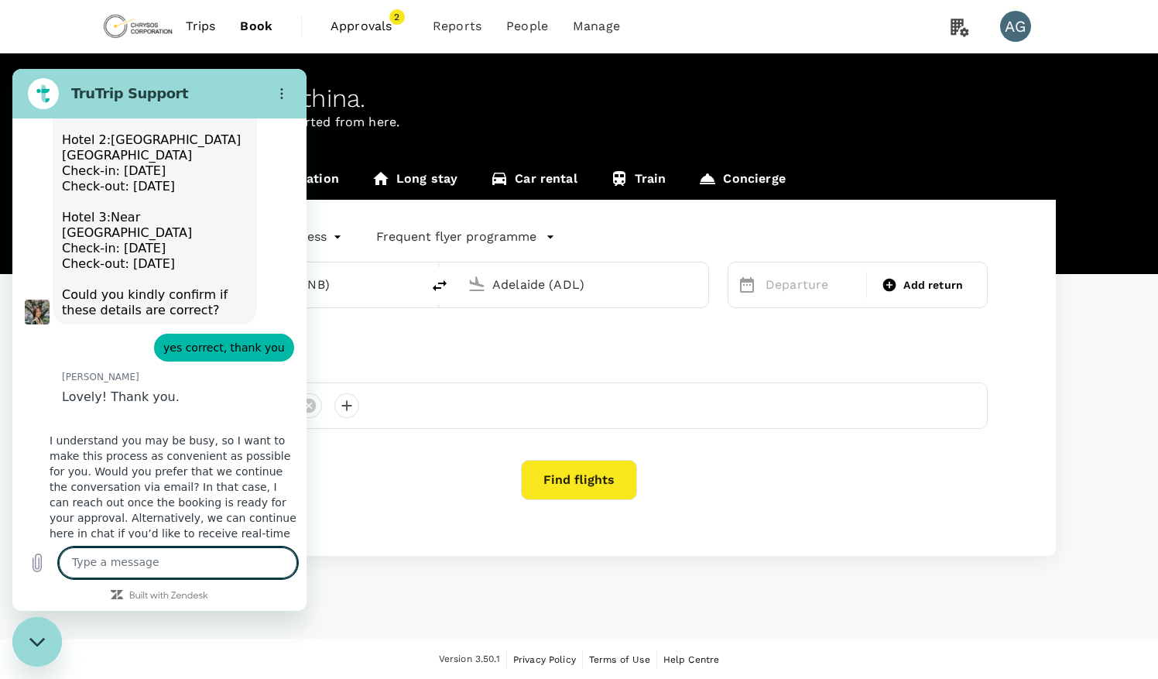
click at [102, 571] on textarea at bounding box center [178, 562] width 238 height 31
drag, startPoint x: 94, startPoint y: 557, endPoint x: 76, endPoint y: 550, distance: 20.1
click at [202, 551] on textarea "im happy to stay on here, Im receiving notifications when you msg if i lose you…" at bounding box center [178, 549] width 238 height 57
click at [192, 566] on textarea "im happy to stay on here, Im receiving notifications when you msg however, if I…" at bounding box center [178, 549] width 238 height 57
type textarea "im happy to stay on here, Im receiving notifications when you msg however, if I…"
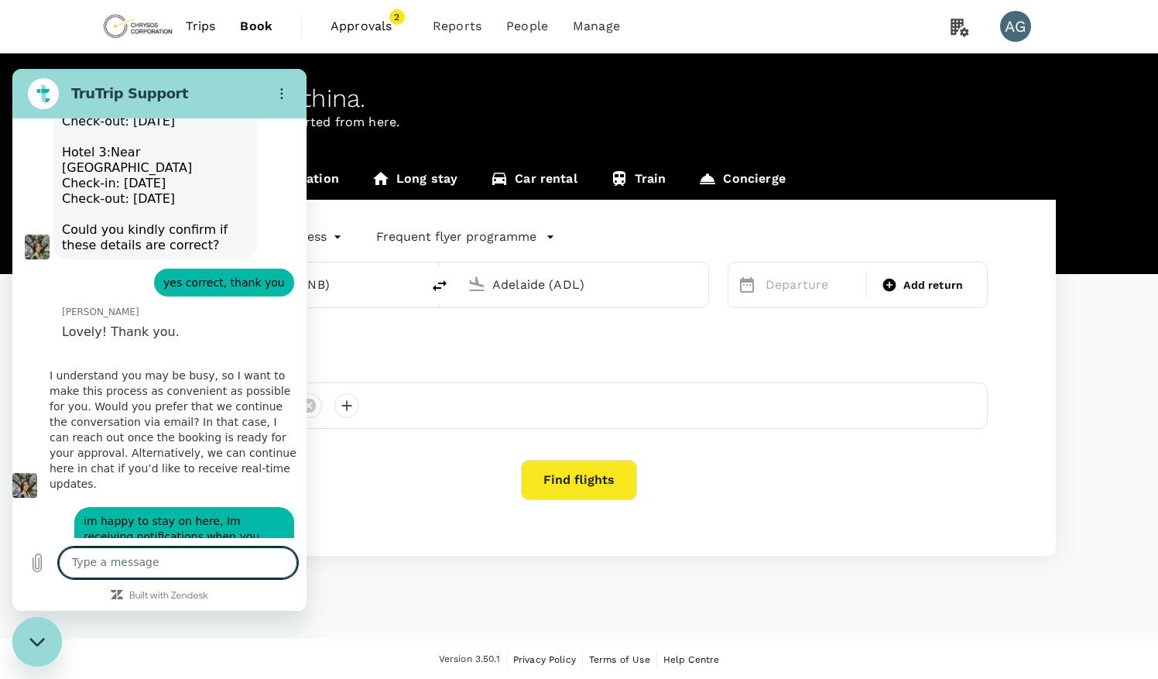
scroll to position [2643, 0]
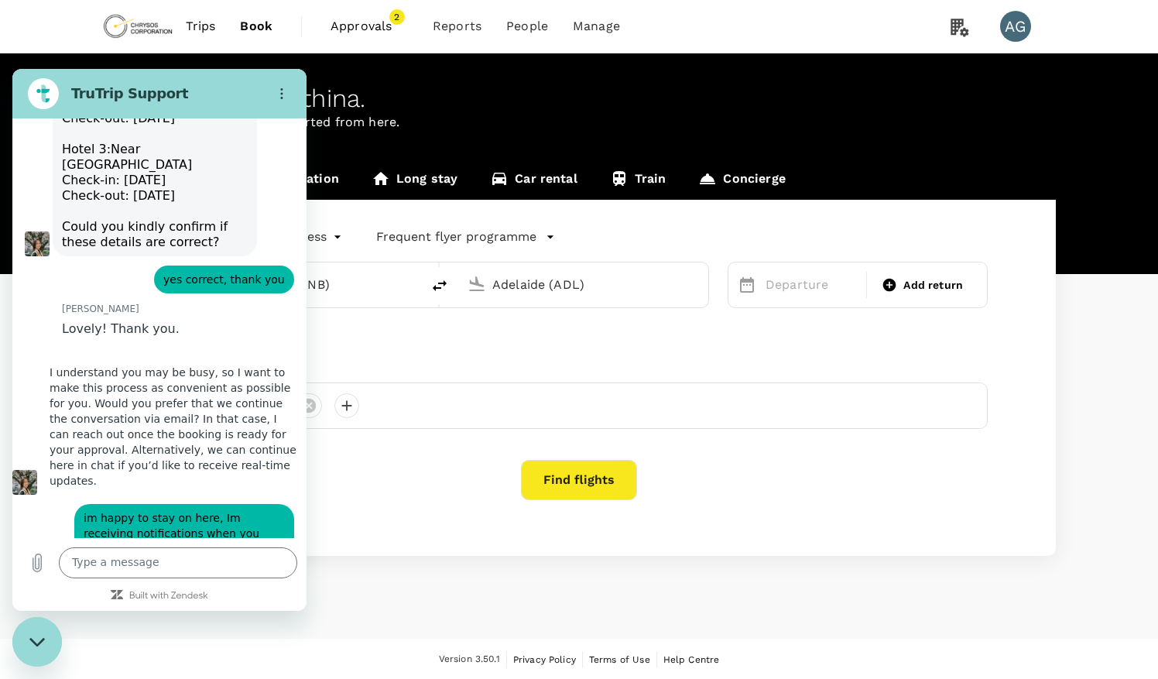
click at [246, 379] on div "[PERSON_NAME] says: I understand you may be busy, so I want to make this proces…" at bounding box center [159, 426] width 294 height 136
click at [396, 489] on div "Find flights" at bounding box center [579, 480] width 818 height 40
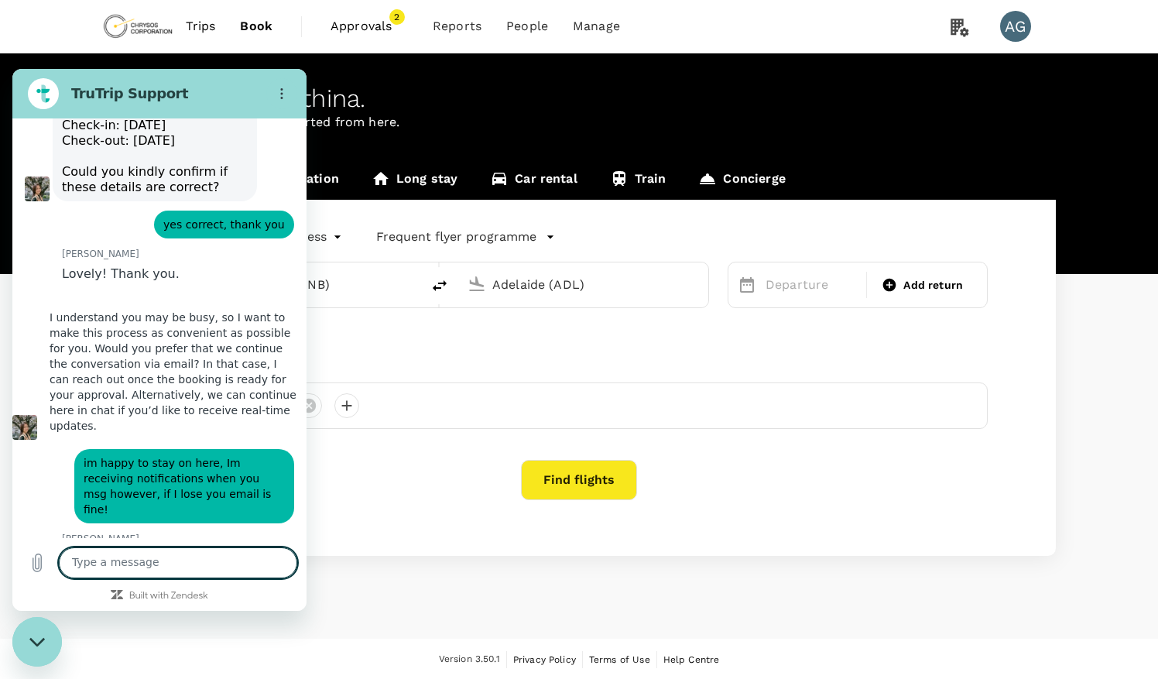
scroll to position [2710, 0]
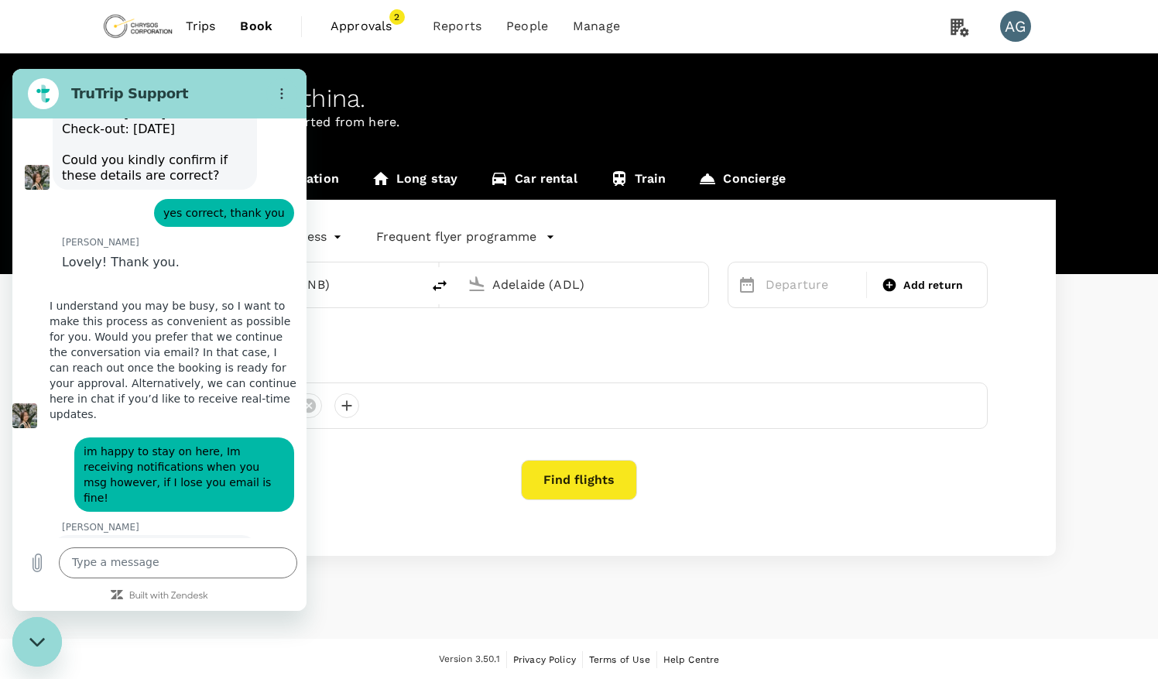
click at [281, 351] on div "[PERSON_NAME] says: I understand you may be busy, so I want to make this proces…" at bounding box center [159, 360] width 294 height 136
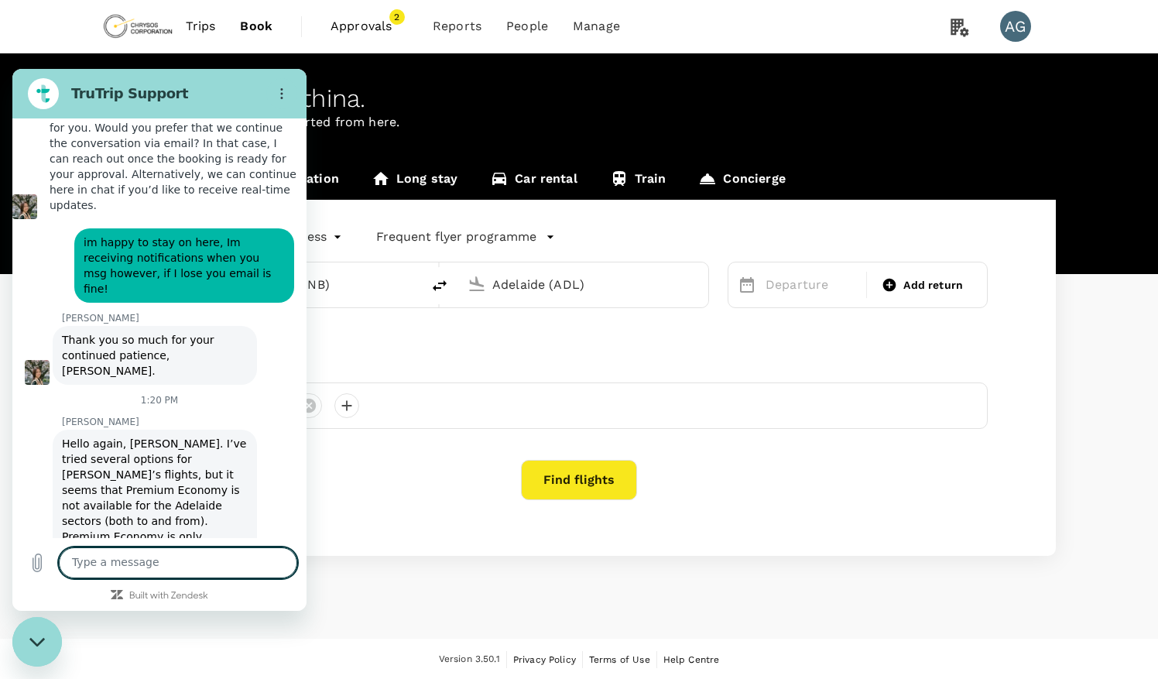
scroll to position [2922, 0]
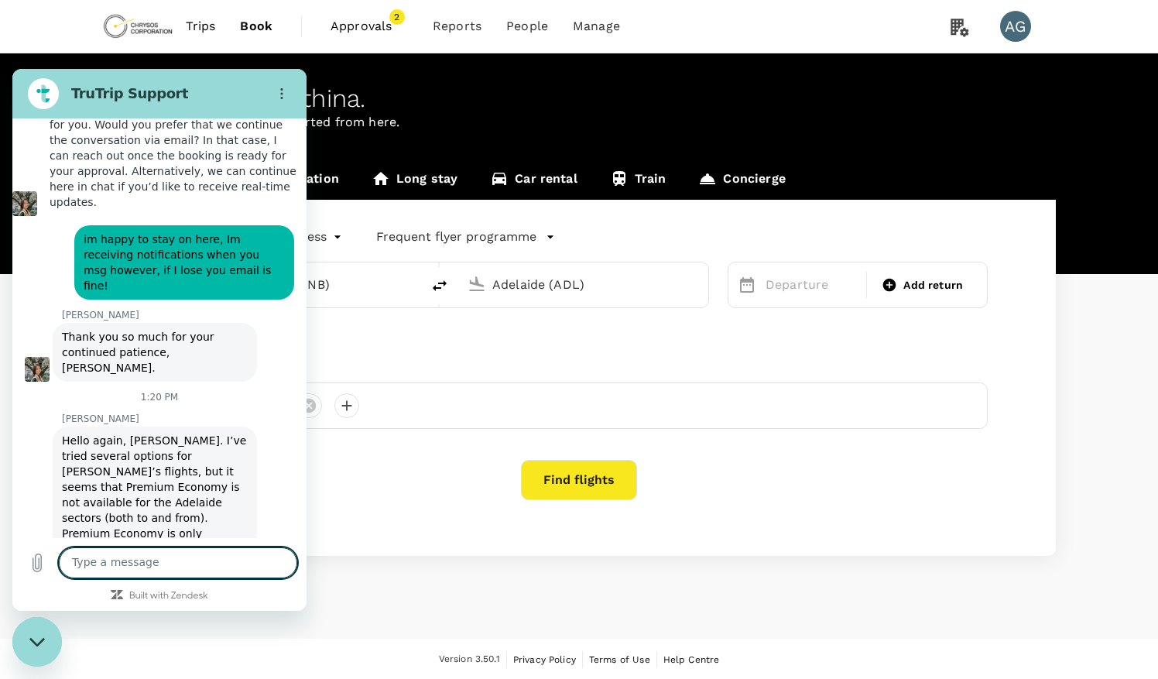
click at [277, 426] on div "[PERSON_NAME] says: Hello again, [PERSON_NAME]. I’ve tried several options for …" at bounding box center [166, 525] width 282 height 200
click at [93, 558] on textarea at bounding box center [178, 562] width 238 height 31
click at [163, 562] on textarea "Thank you for trying - I had trouble with this also. If we can put him on PE fo…" at bounding box center [178, 549] width 238 height 57
click at [135, 568] on textarea "Thank you for trying - I had trouble with this also. All 3 on economy all legs …" at bounding box center [178, 549] width 238 height 57
click at [198, 552] on textarea "Thank you for trying - I had trouble with this also. All 3 on economy all legs …" at bounding box center [178, 549] width 238 height 57
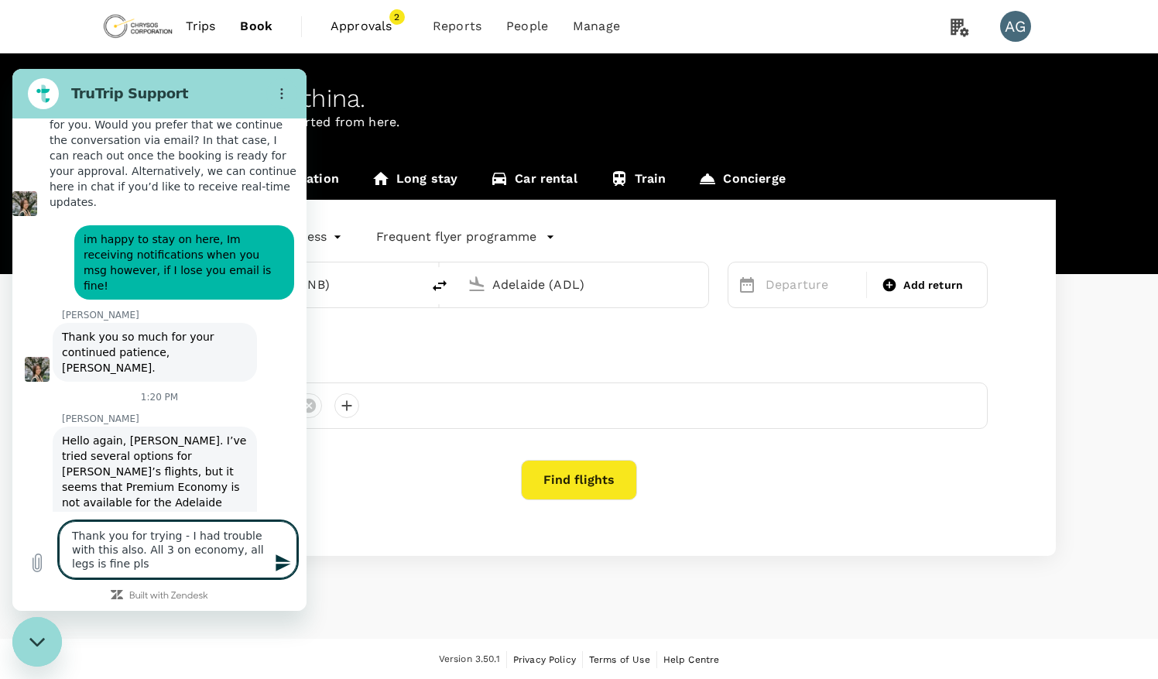
click at [149, 559] on textarea "Thank you for trying - I had trouble with this also. All 3 on economy, all legs…" at bounding box center [178, 549] width 238 height 57
type textarea "Thank you for trying - I had trouble with this also. All 3 on economy, all legs…"
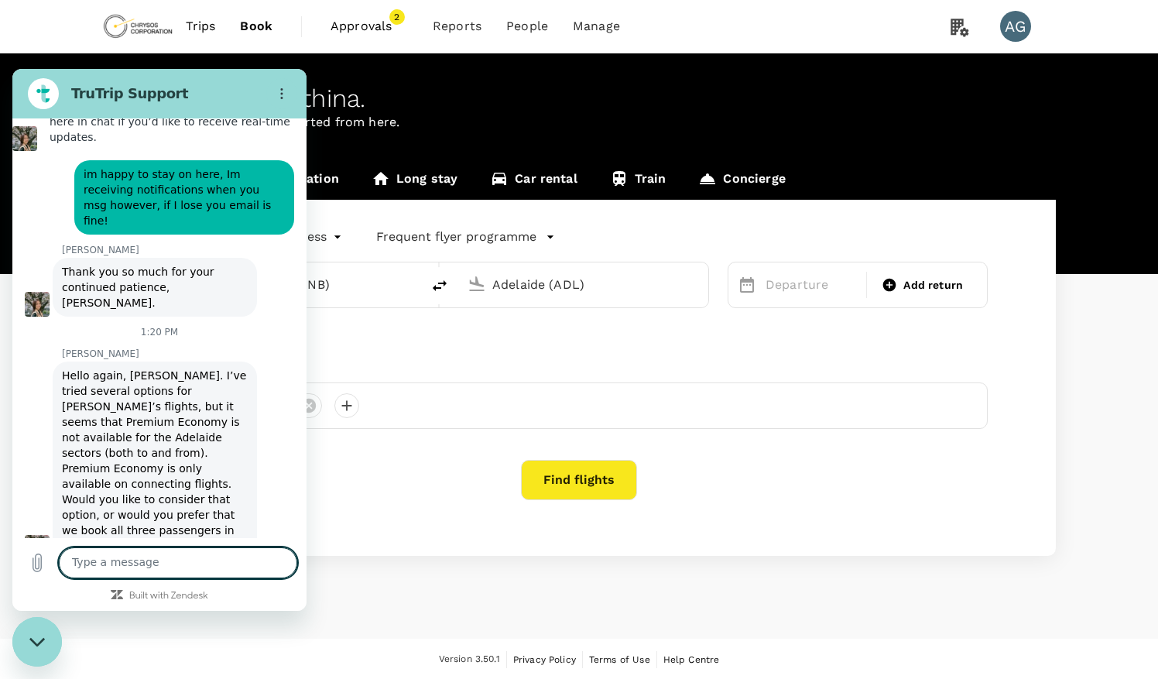
scroll to position [2990, 0]
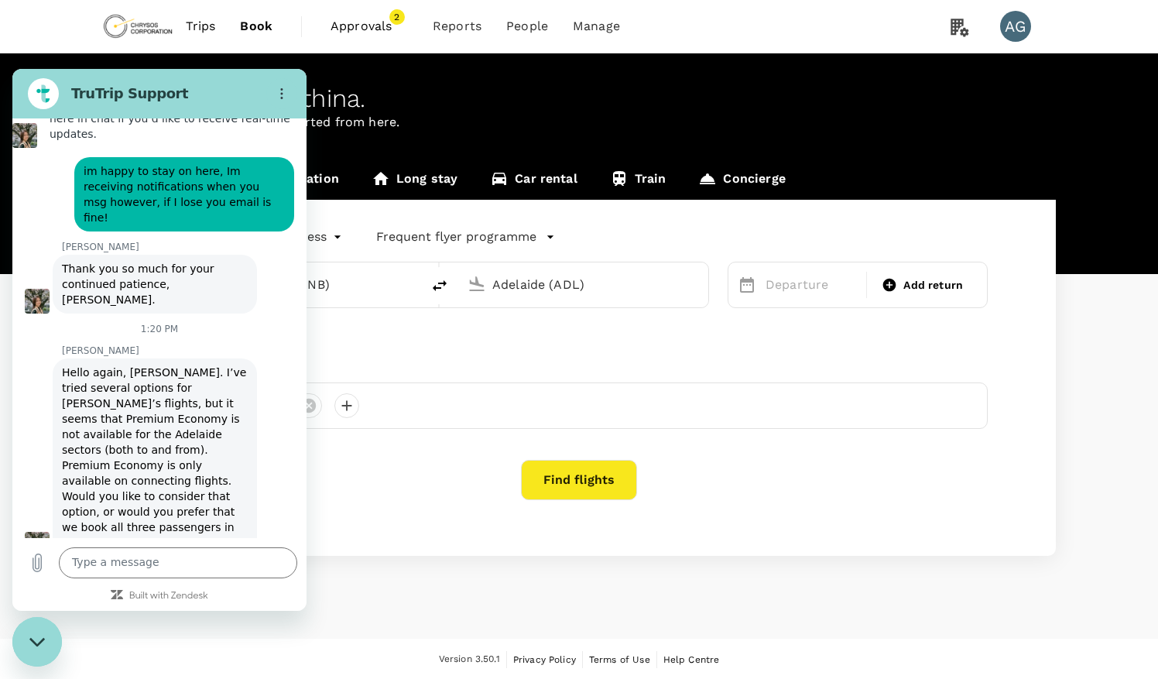
click at [48, 557] on div "says: Thank you for trying - I had trouble with this also. All 3 on economy, al…" at bounding box center [153, 591] width 282 height 68
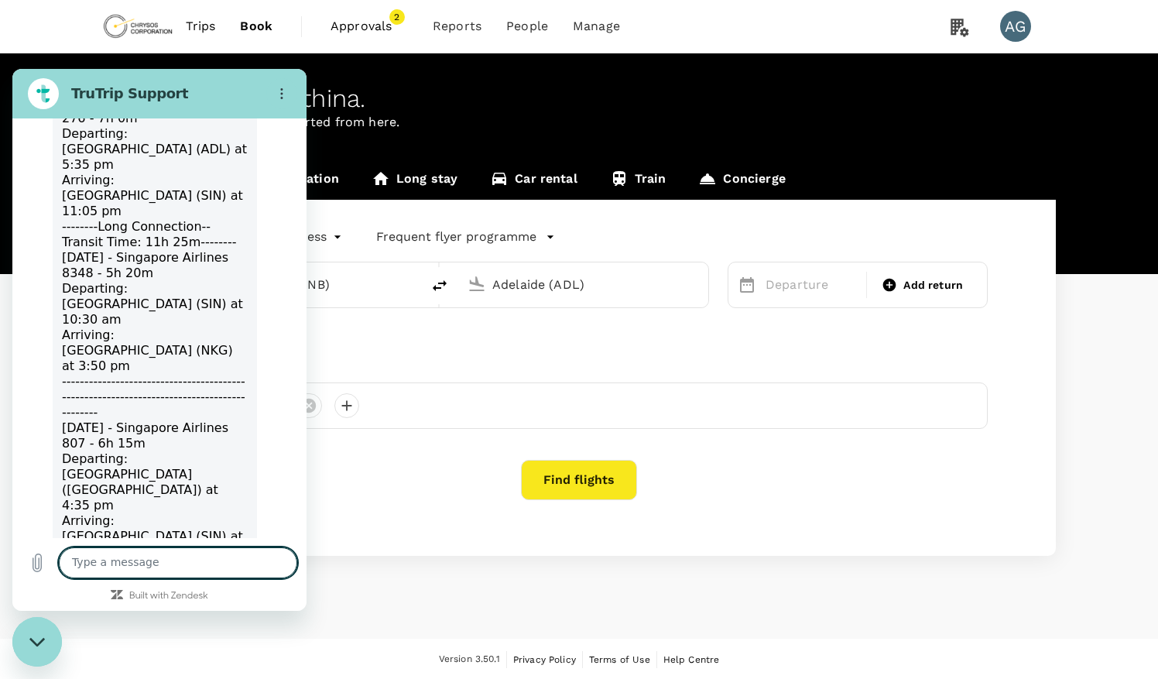
scroll to position [3614, 0]
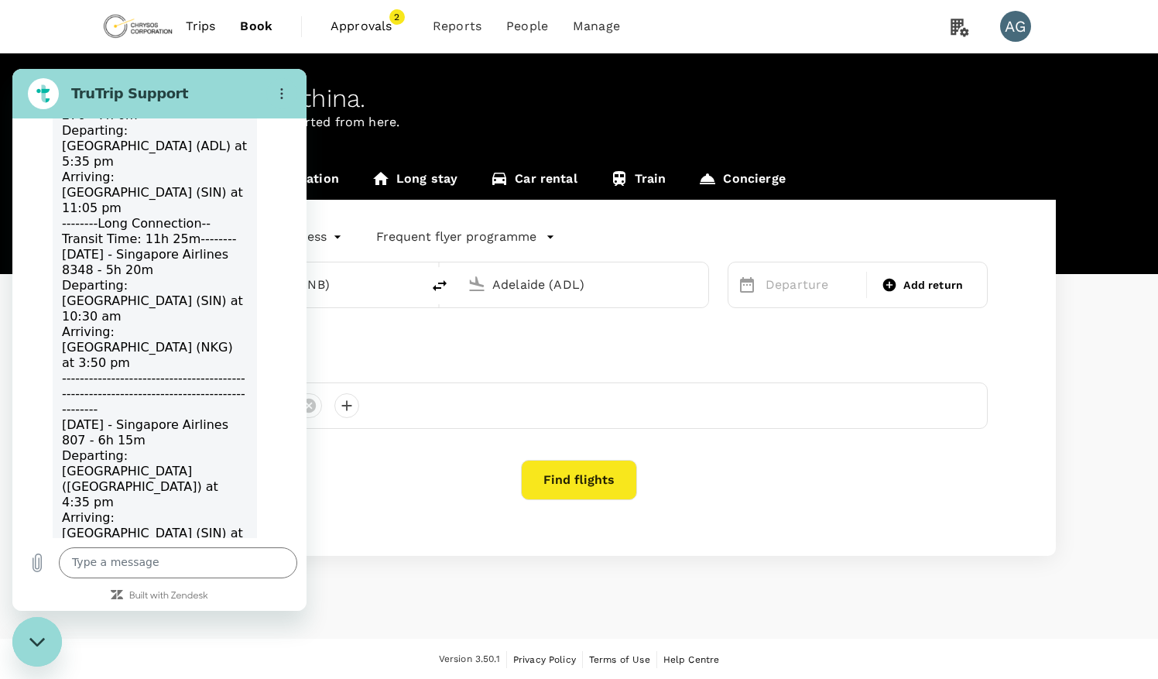
click at [260, 327] on div "[PERSON_NAME] says: Here's the multi-city itinerary we have for all 3 passenger…" at bounding box center [166, 393] width 282 height 742
click at [177, 573] on textarea at bounding box center [178, 562] width 238 height 31
type textarea "Excellent! Thank you"
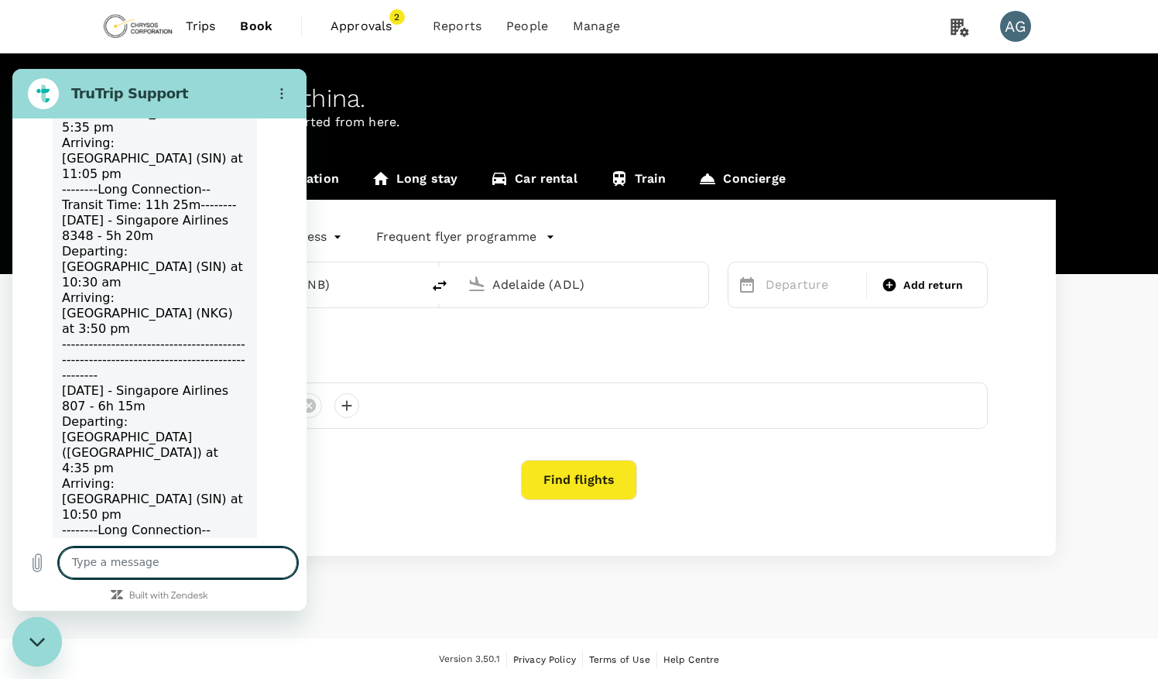
scroll to position [3651, 0]
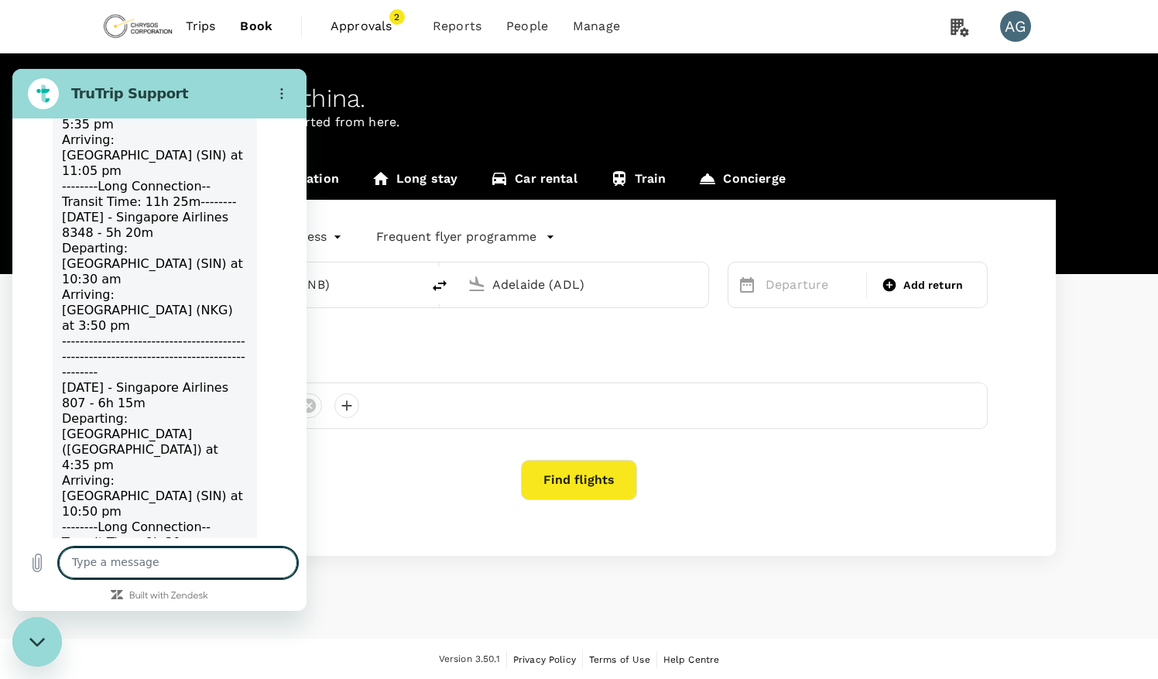
click at [285, 433] on div "[PERSON_NAME] says: Here's the multi-city itinerary we have for all 3 passenger…" at bounding box center [166, 356] width 282 height 742
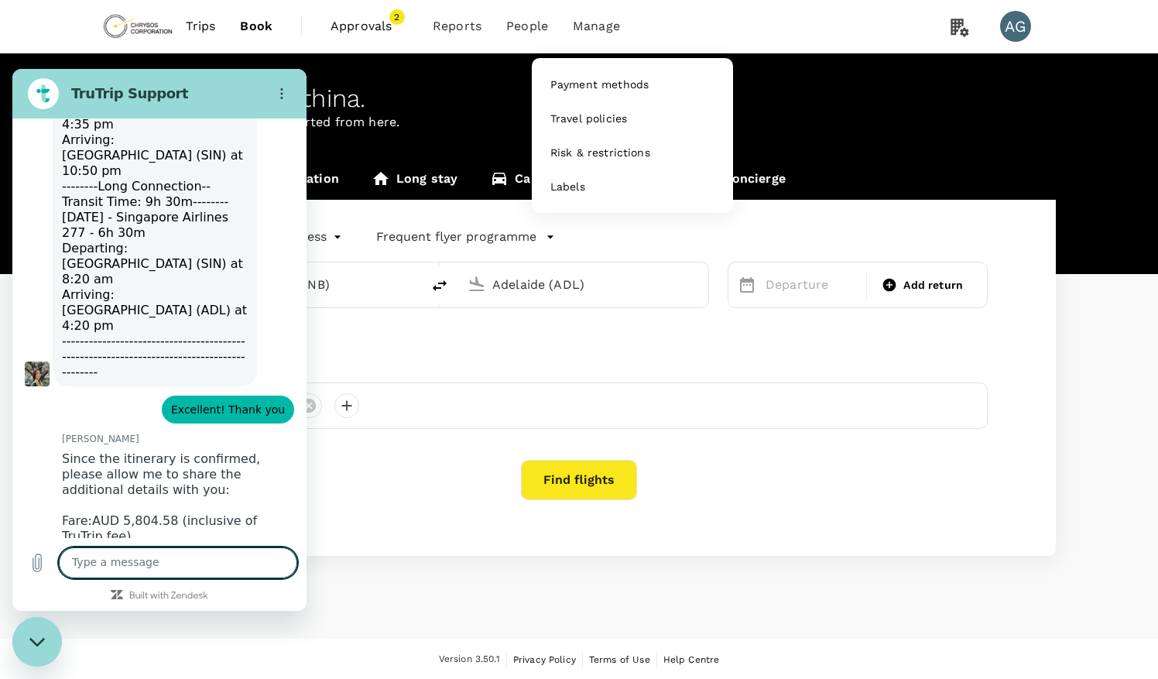
scroll to position [3995, 0]
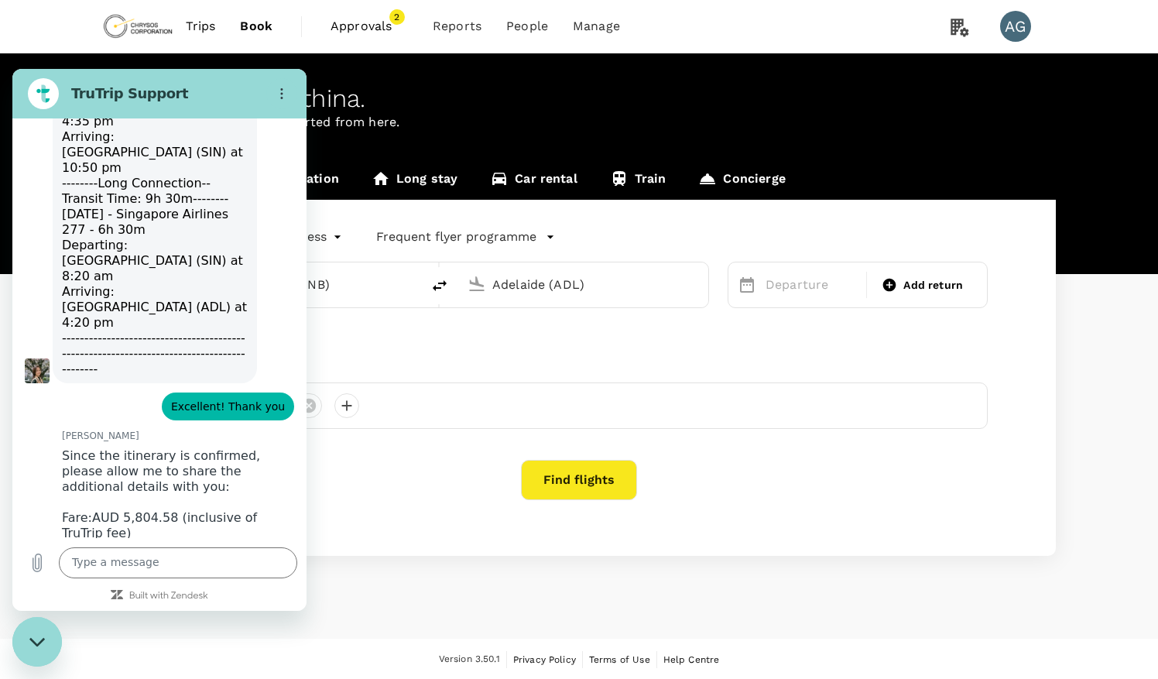
click at [262, 442] on div "[PERSON_NAME] says: Since the itinerary is confirmed, please allow me to share …" at bounding box center [166, 580] width 282 height 276
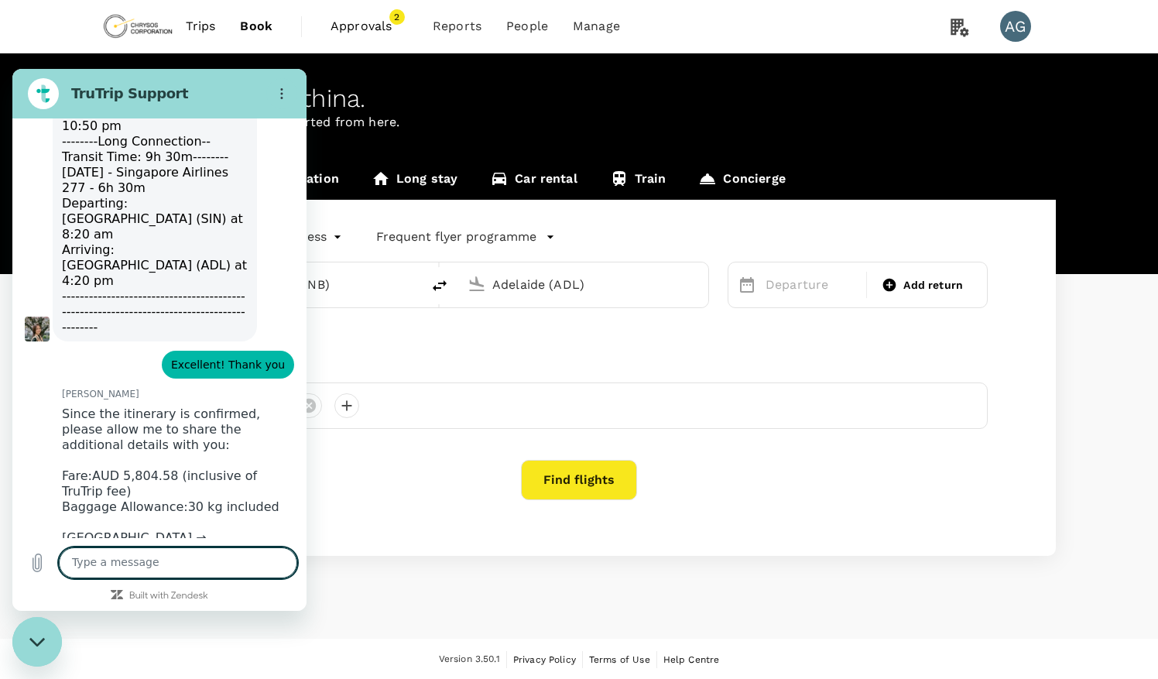
scroll to position [4040, 0]
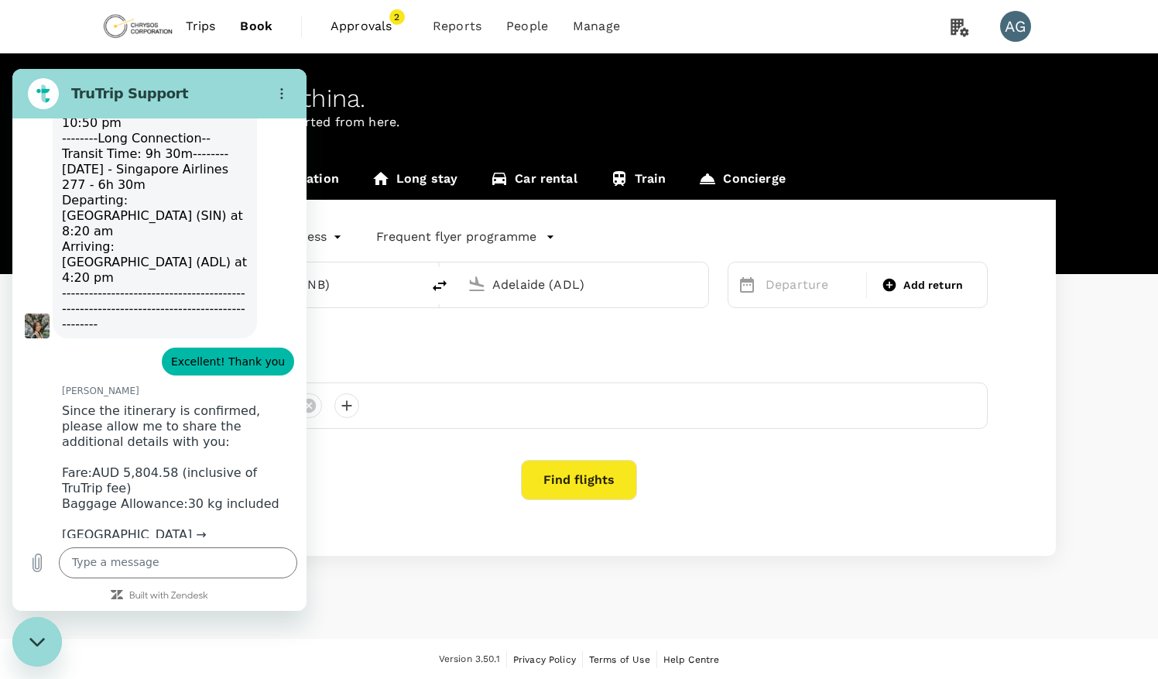
click at [262, 397] on div "[PERSON_NAME] says: Since the itinerary is confirmed, please allow me to share …" at bounding box center [166, 535] width 282 height 276
click at [129, 561] on textarea at bounding box center [178, 562] width 238 height 31
type textarea "Great, thank you [PERSON_NAME]"
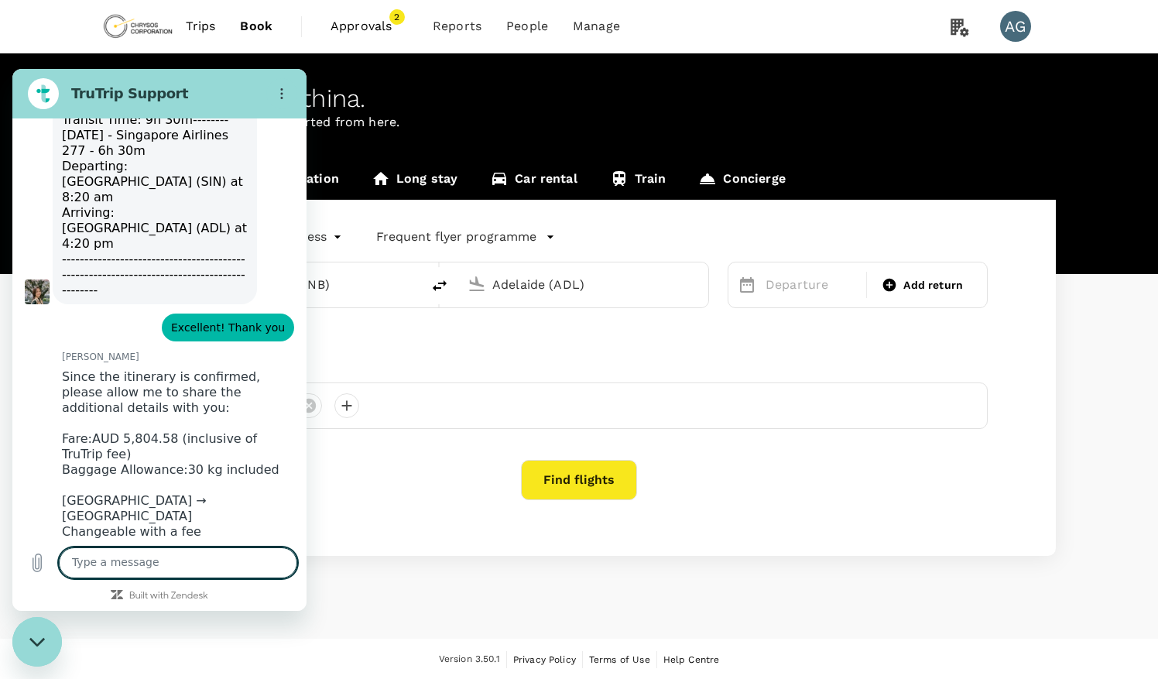
scroll to position [4077, 0]
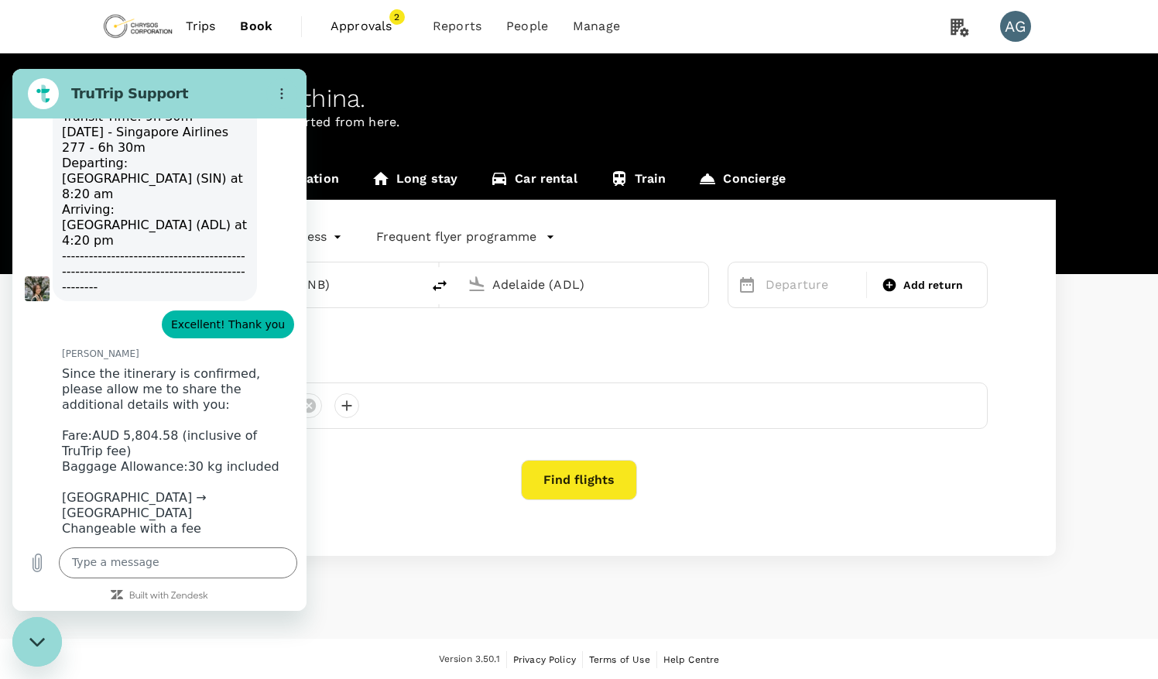
click at [249, 664] on div "[PERSON_NAME] says: Once we're done with the flights, we can begin with the hot…" at bounding box center [159, 685] width 294 height 43
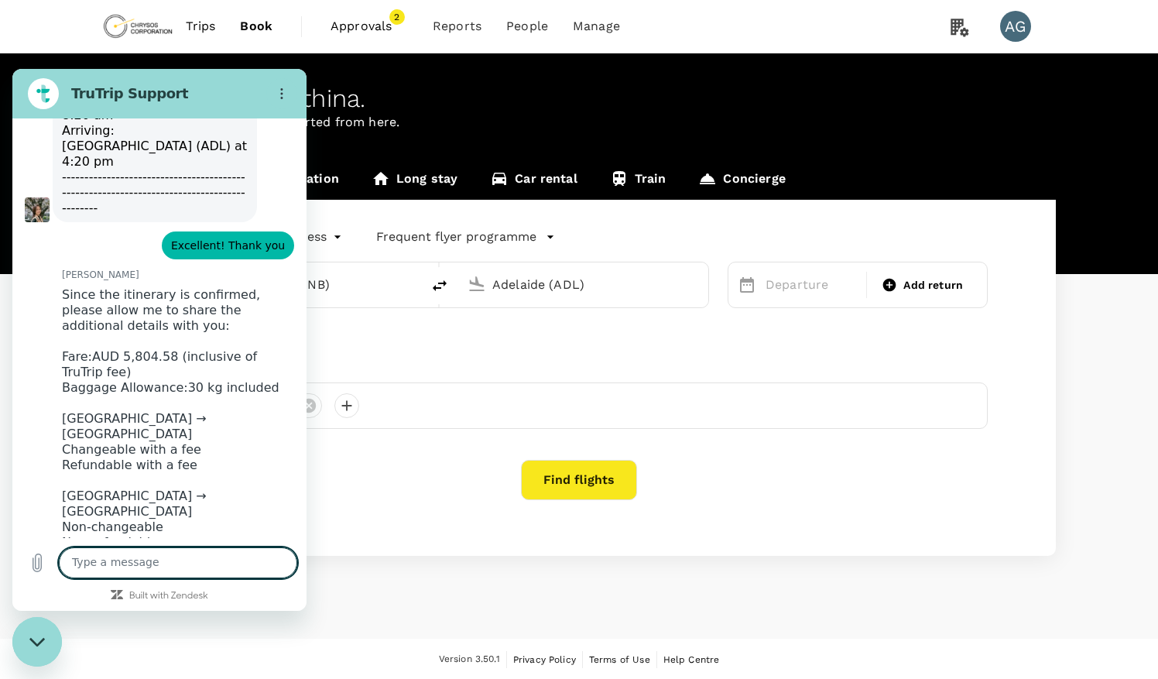
scroll to position [4159, 0]
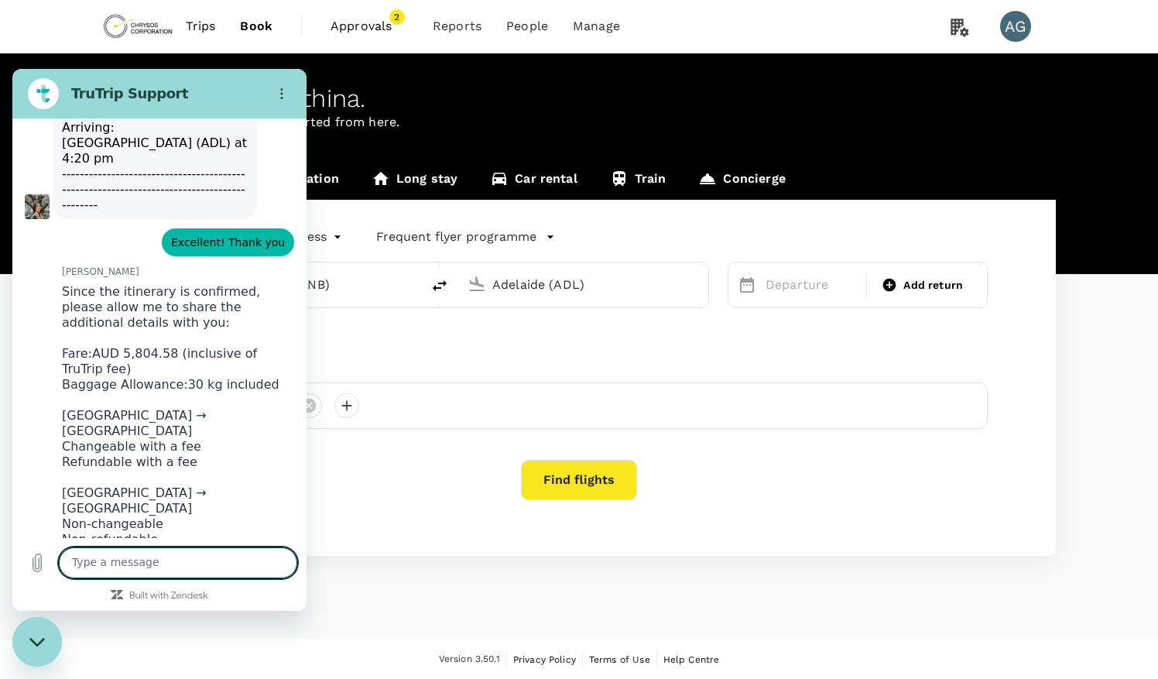
click at [108, 550] on textarea at bounding box center [178, 562] width 238 height 31
type textarea "yes pls"
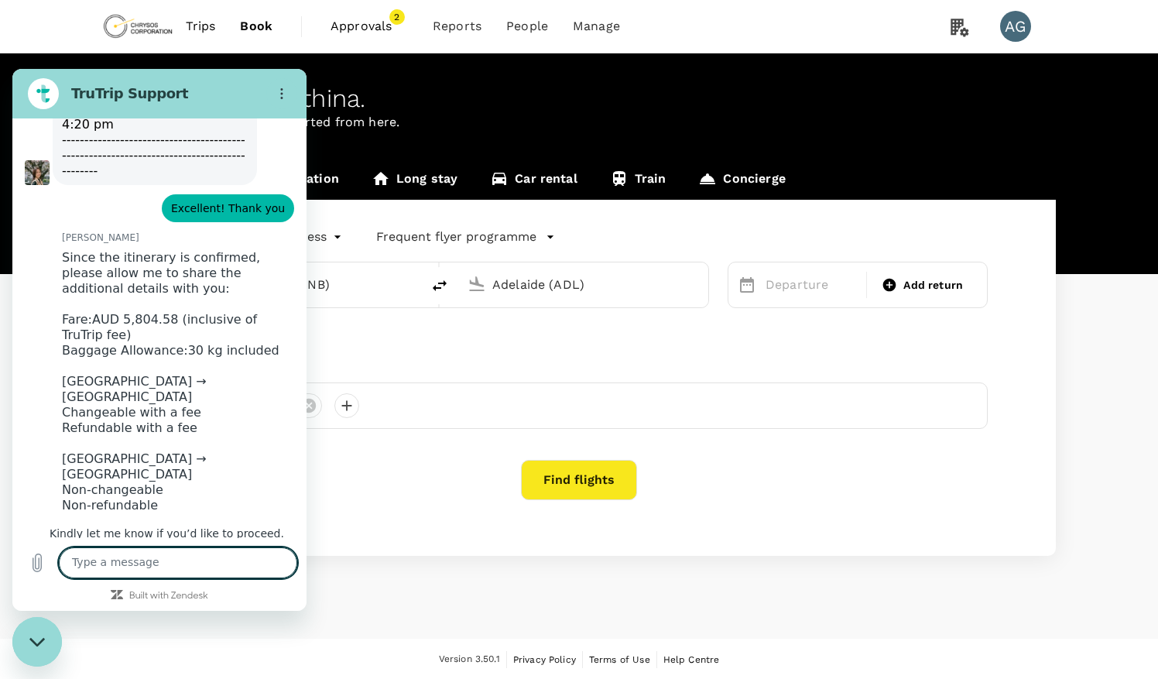
scroll to position [4196, 0]
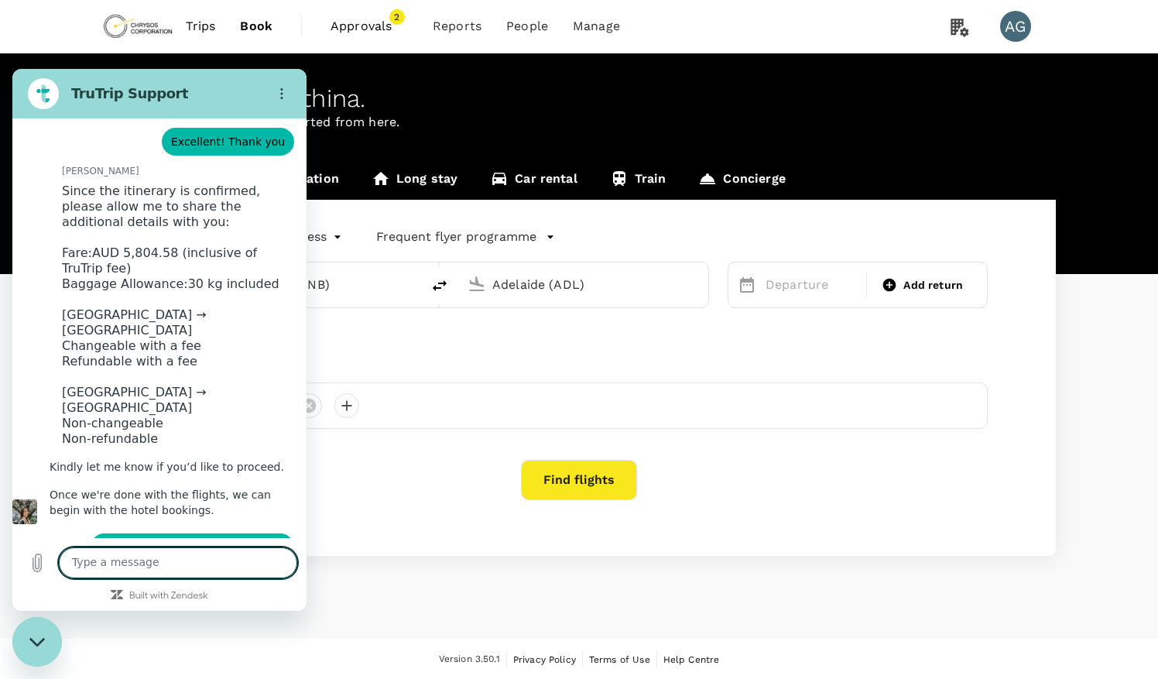
scroll to position [4263, 0]
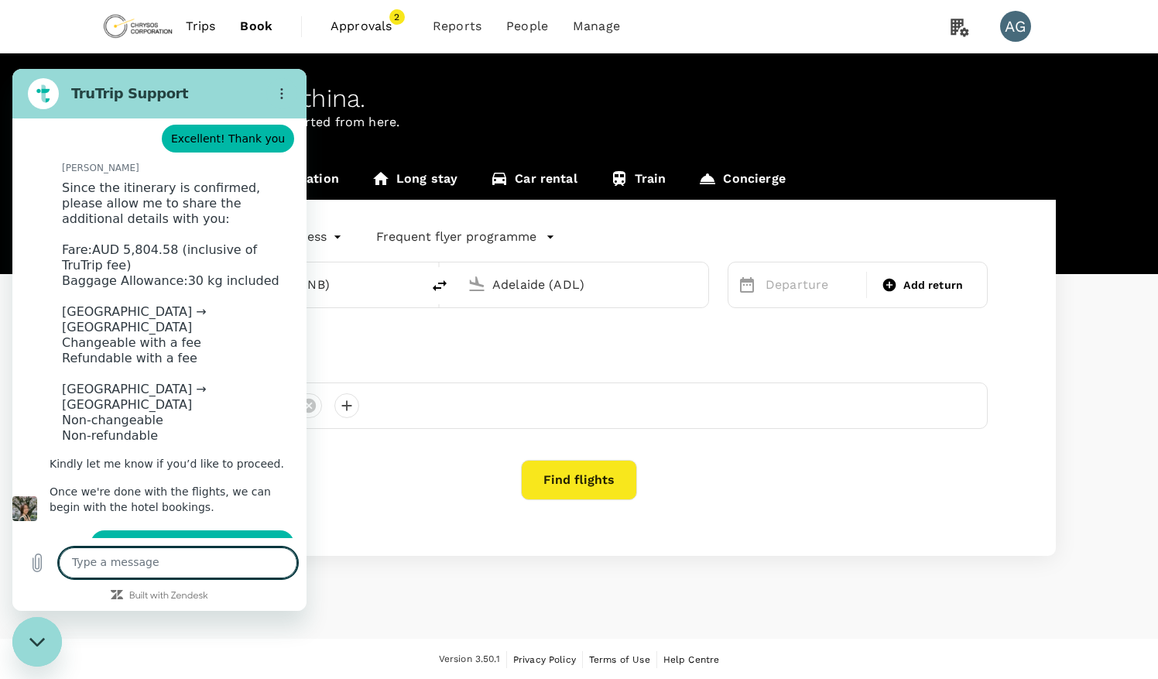
click at [157, 455] on div "This chat is recorded using a cloud service and is subject to the terms of our …" at bounding box center [159, 328] width 294 height 420
click at [128, 640] on div "says: yes pls" at bounding box center [153, 658] width 282 height 37
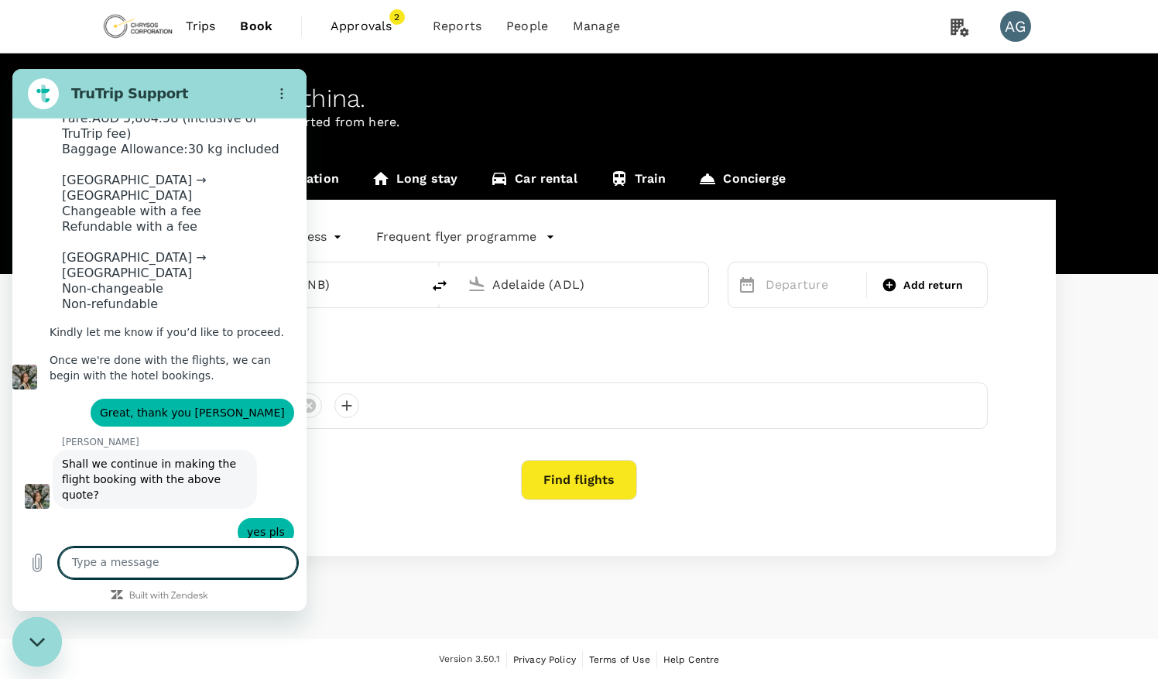
scroll to position [4398, 0]
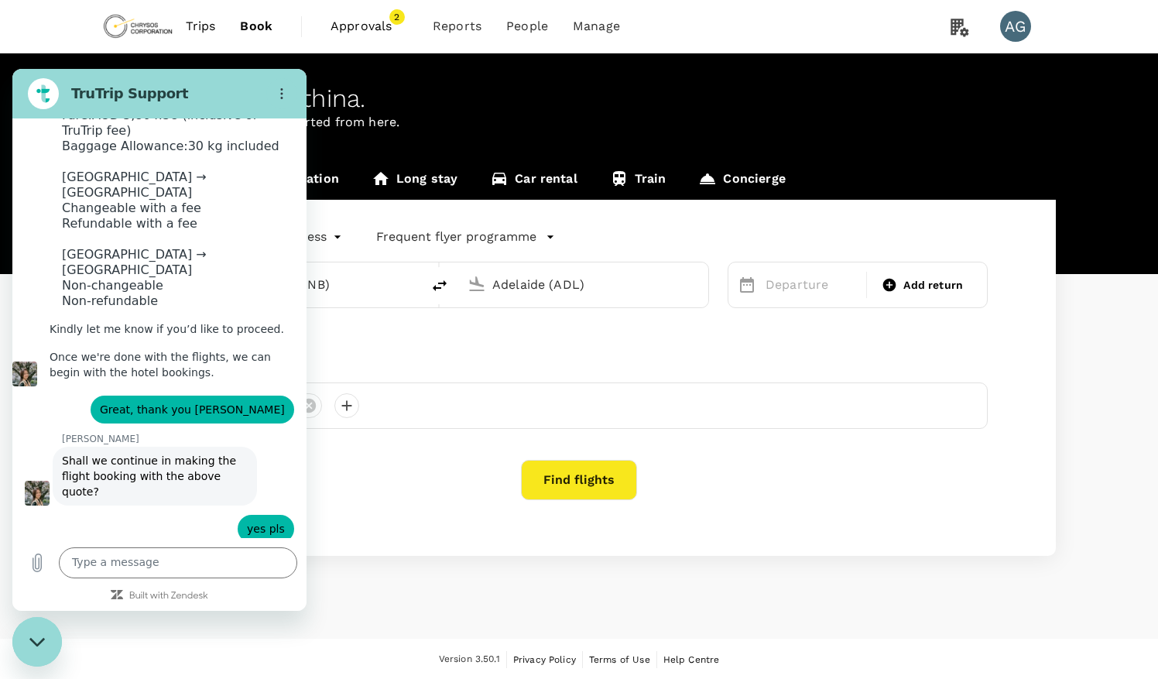
click at [149, 556] on textarea at bounding box center [178, 562] width 238 height 31
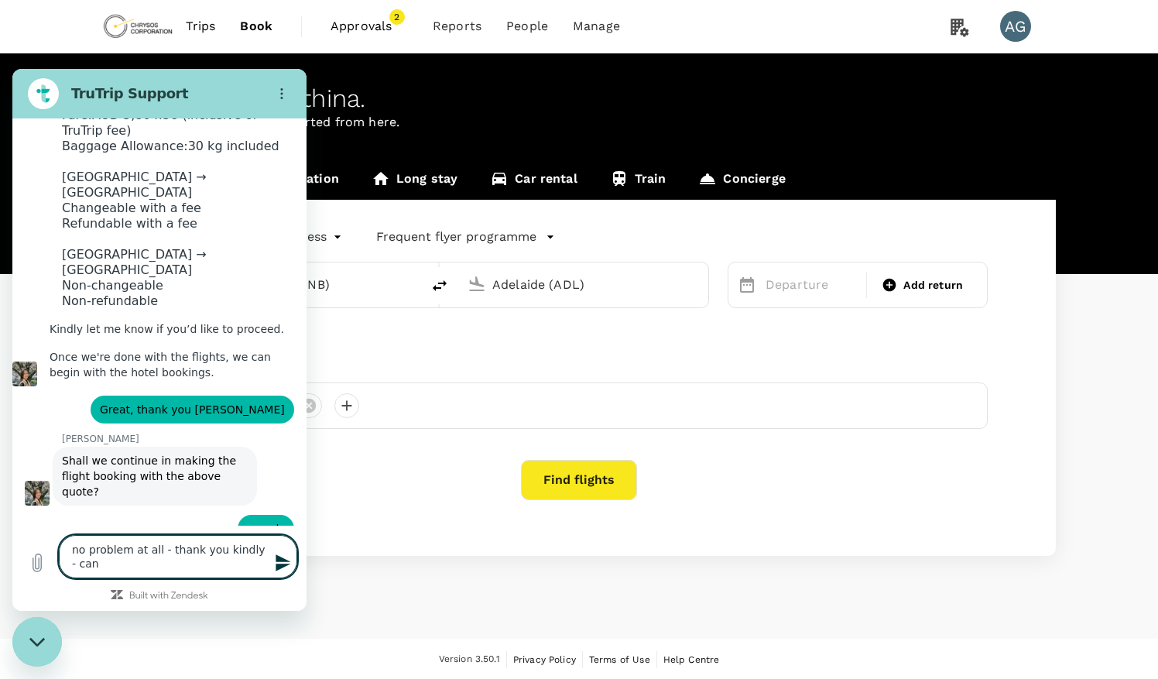
scroll to position [4407, 0]
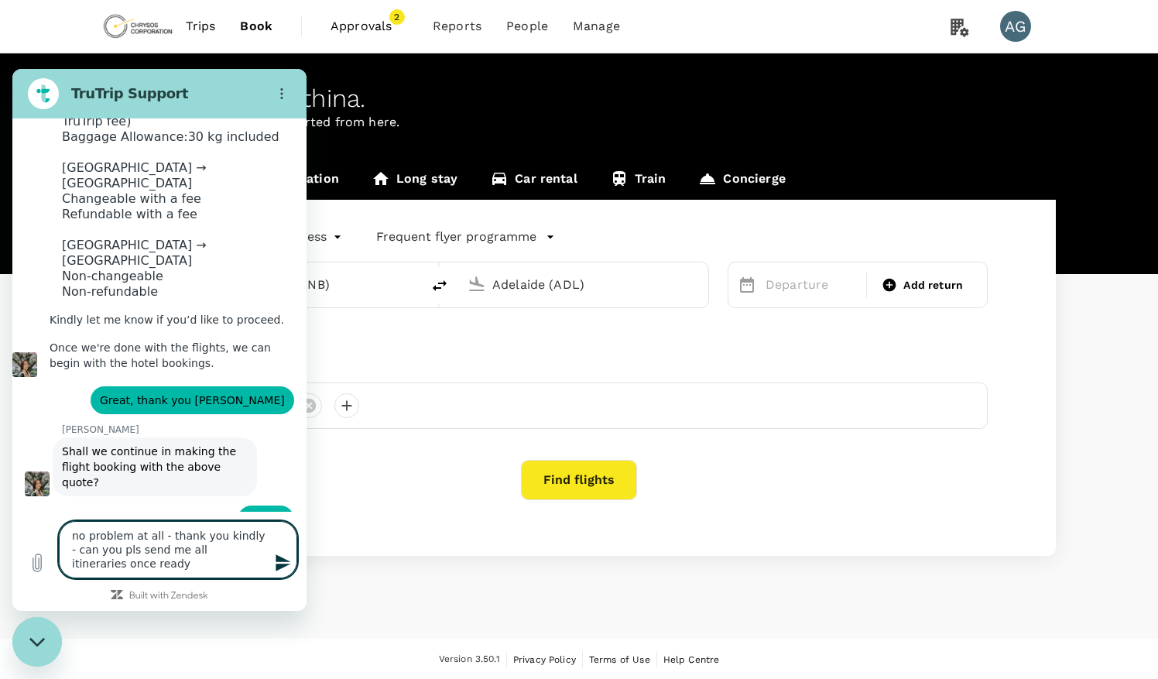
type textarea "no problem at all - thank you kindly - can you pls send me all itineraries once…"
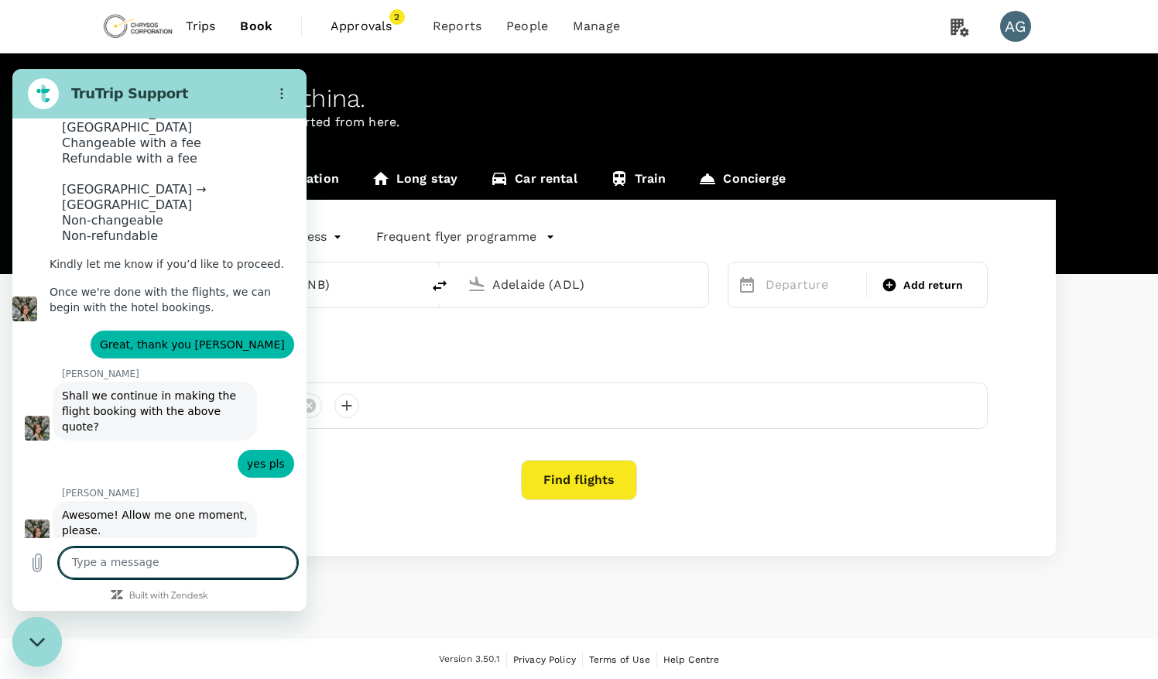
scroll to position [4466, 0]
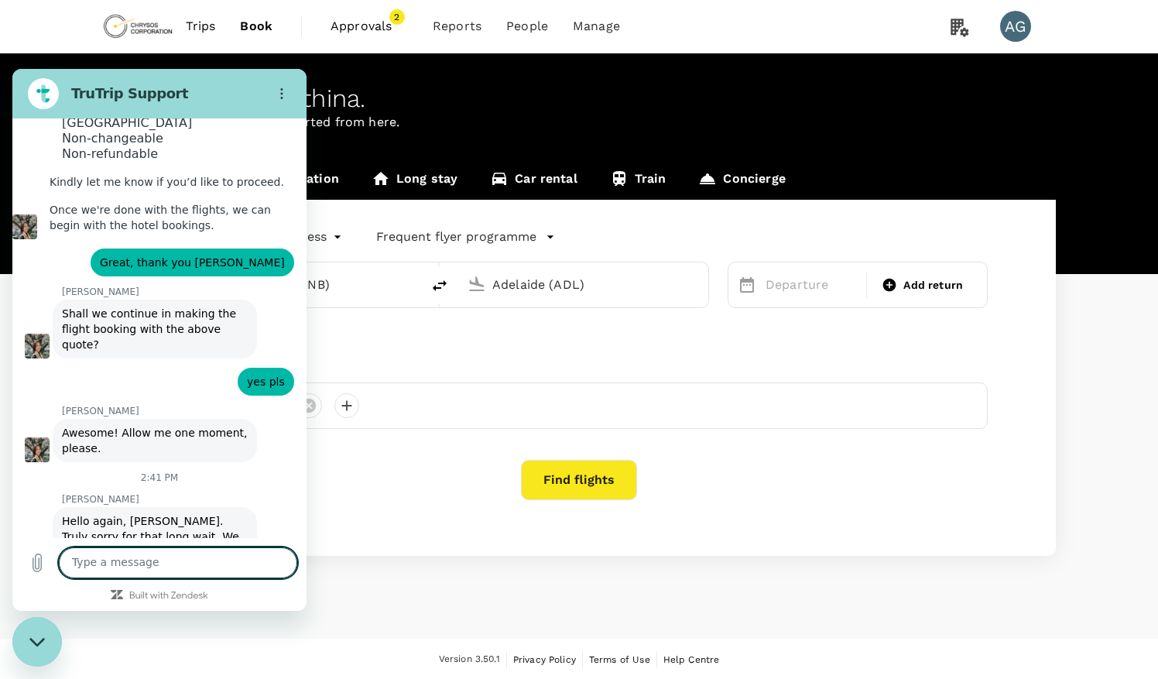
scroll to position [4548, 0]
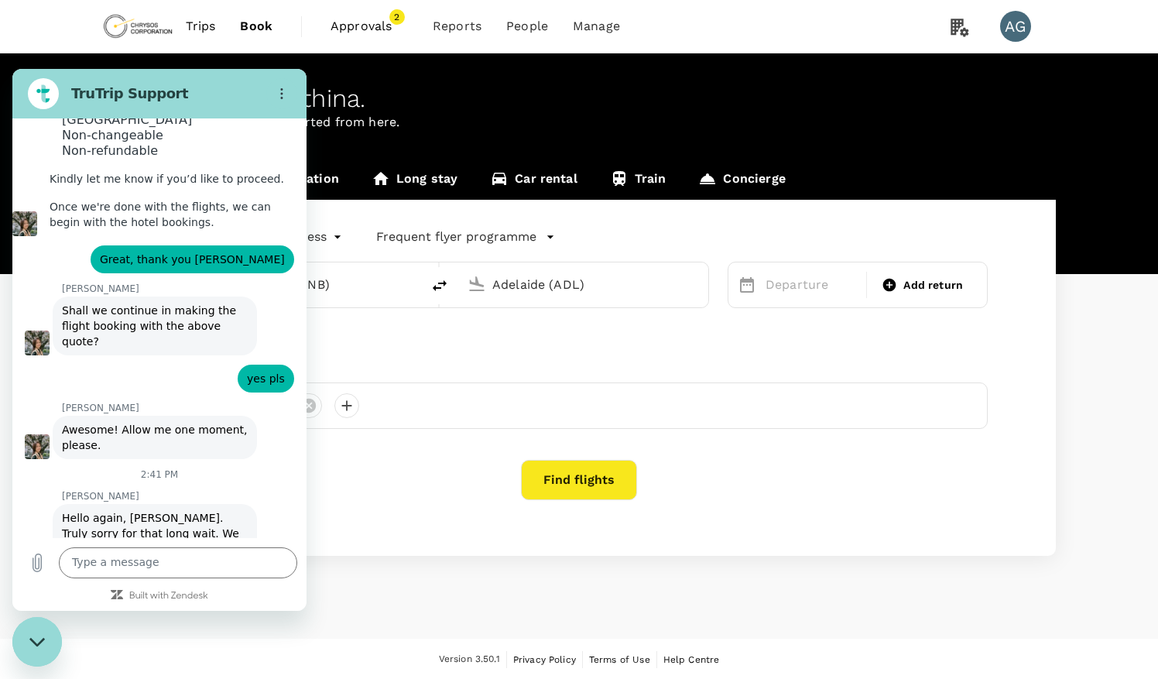
click at [146, 562] on textarea at bounding box center [178, 562] width 238 height 31
click at [146, 562] on textarea "[PERSON_NAME]" at bounding box center [178, 562] width 238 height 31
type textarea "great, thank you - appreciated your help"
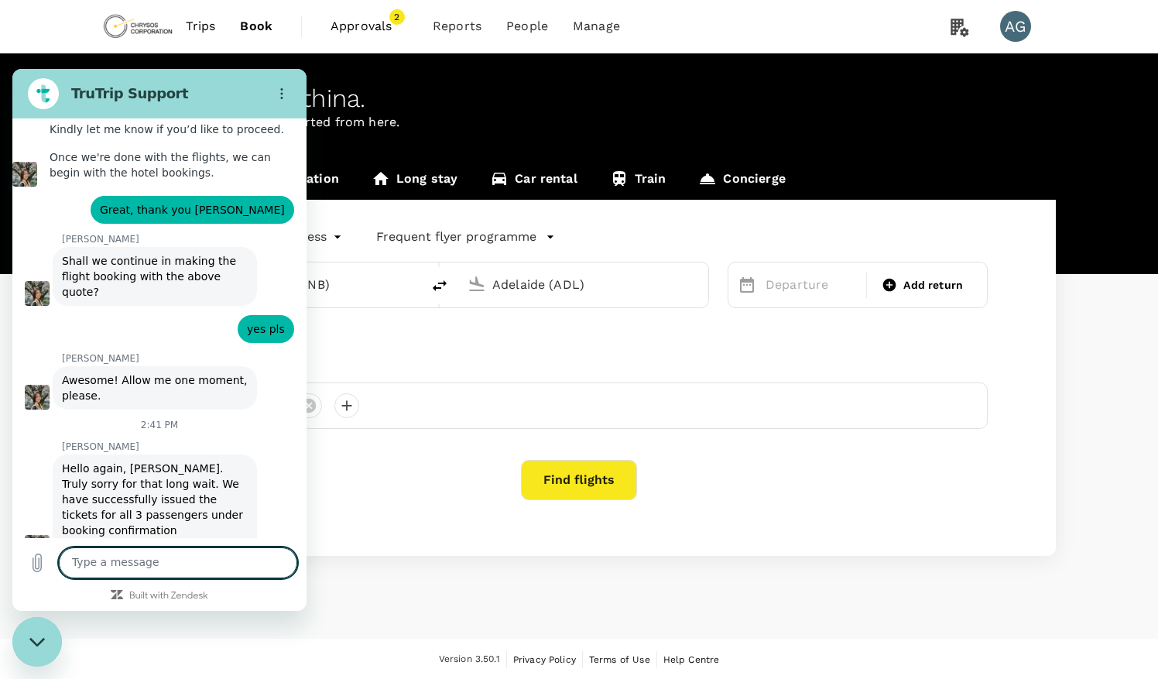
scroll to position [4600, 0]
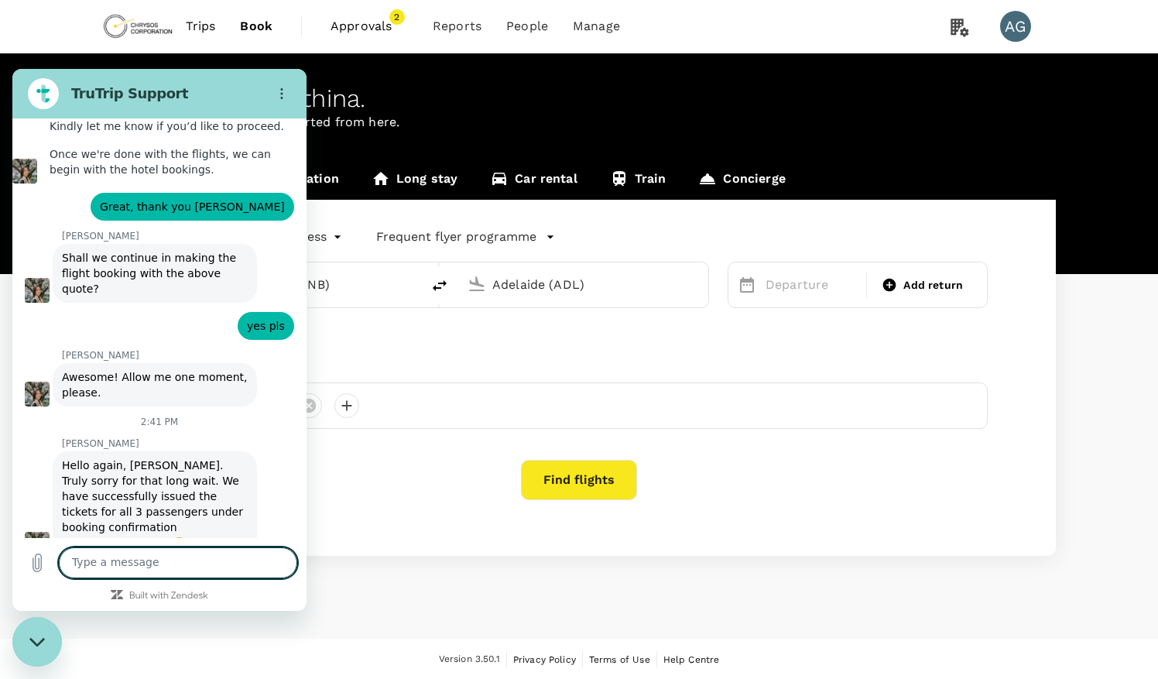
click at [331, 463] on div "Find flights" at bounding box center [579, 480] width 818 height 40
click at [360, 483] on div "Find flights" at bounding box center [579, 480] width 818 height 40
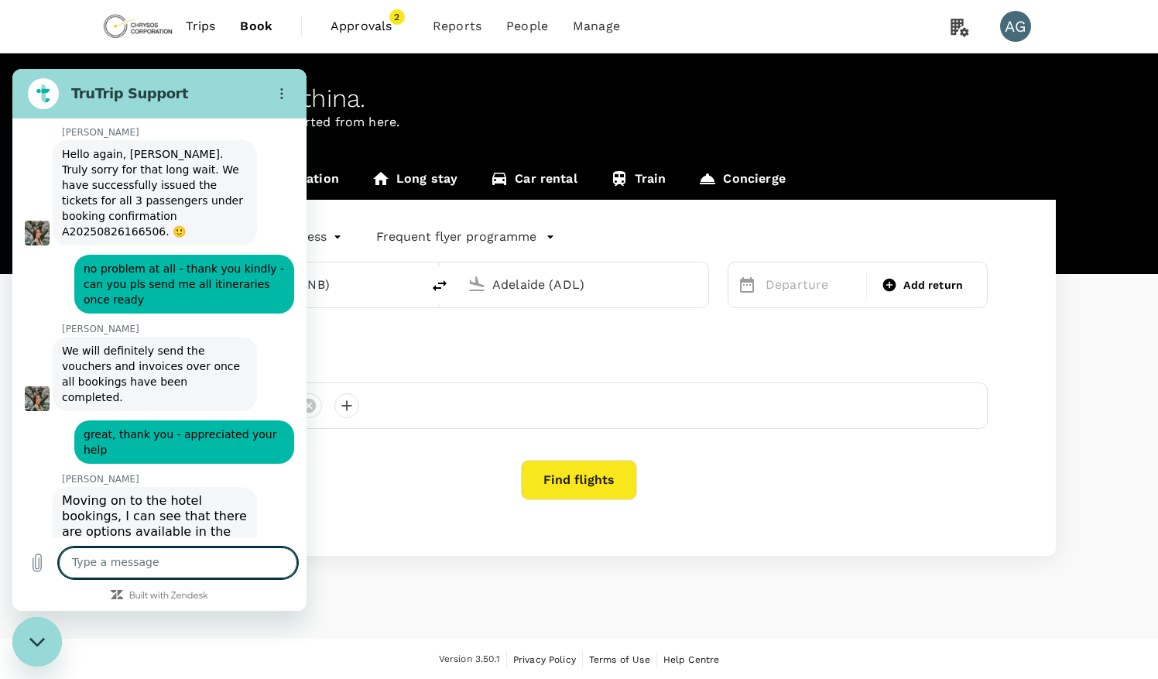
scroll to position [4915, 0]
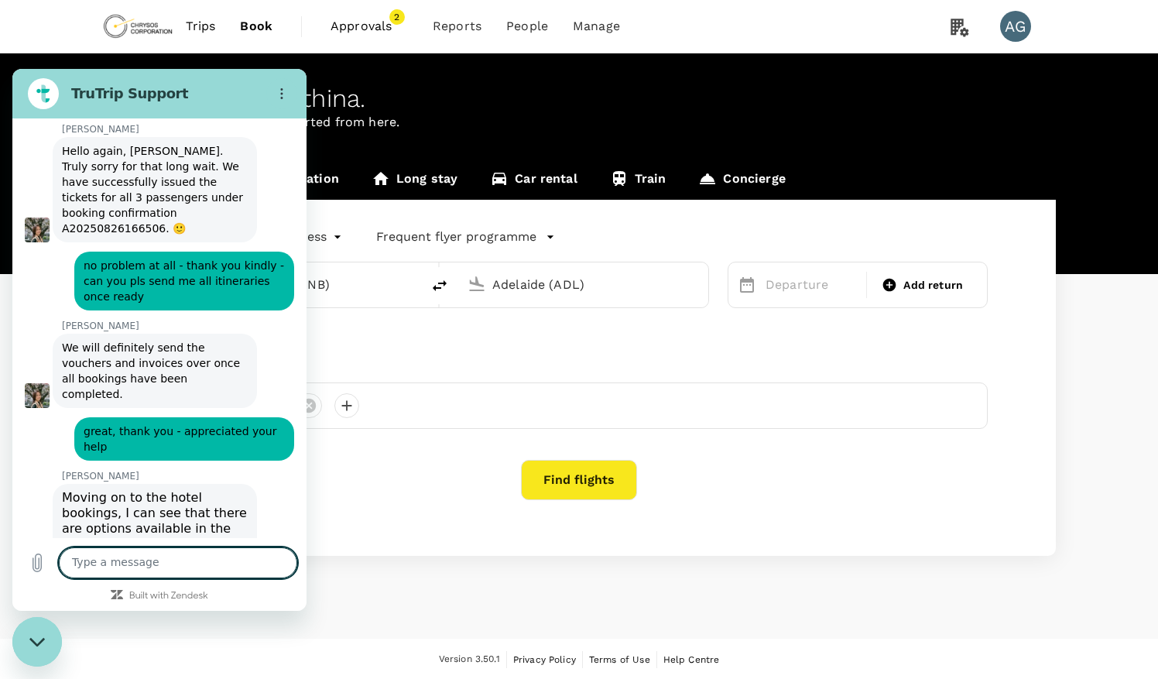
click at [149, 557] on textarea at bounding box center [178, 562] width 238 height 31
type textarea "I will make the hotel booking directly thank you"
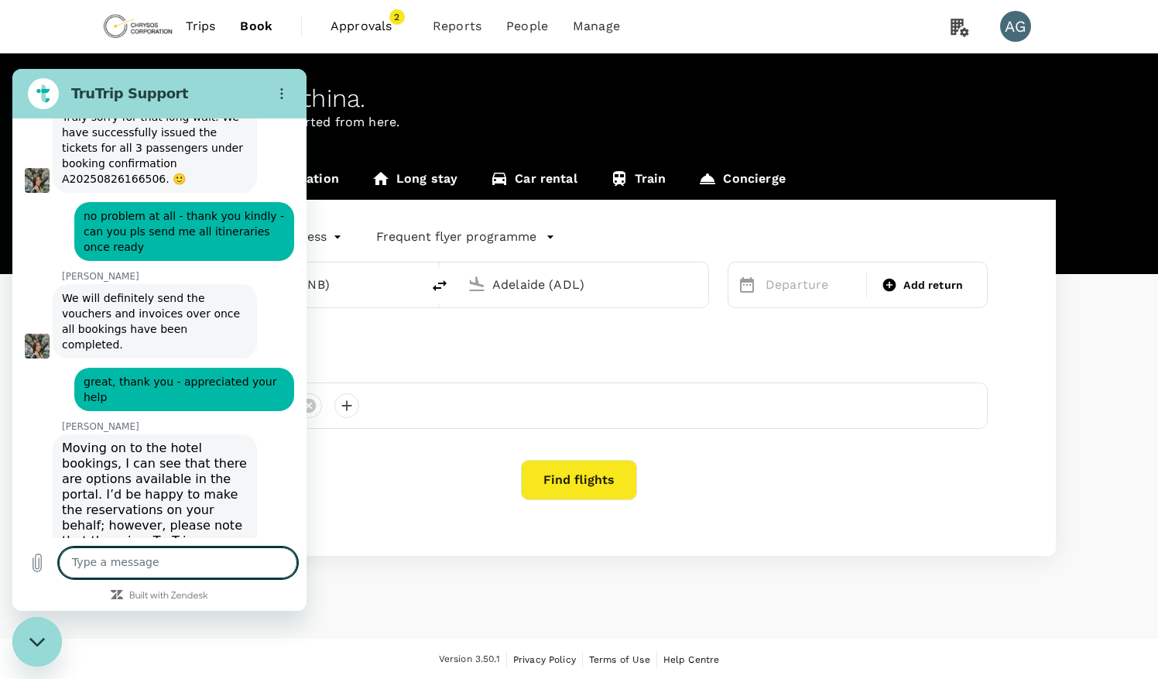
scroll to position [4967, 0]
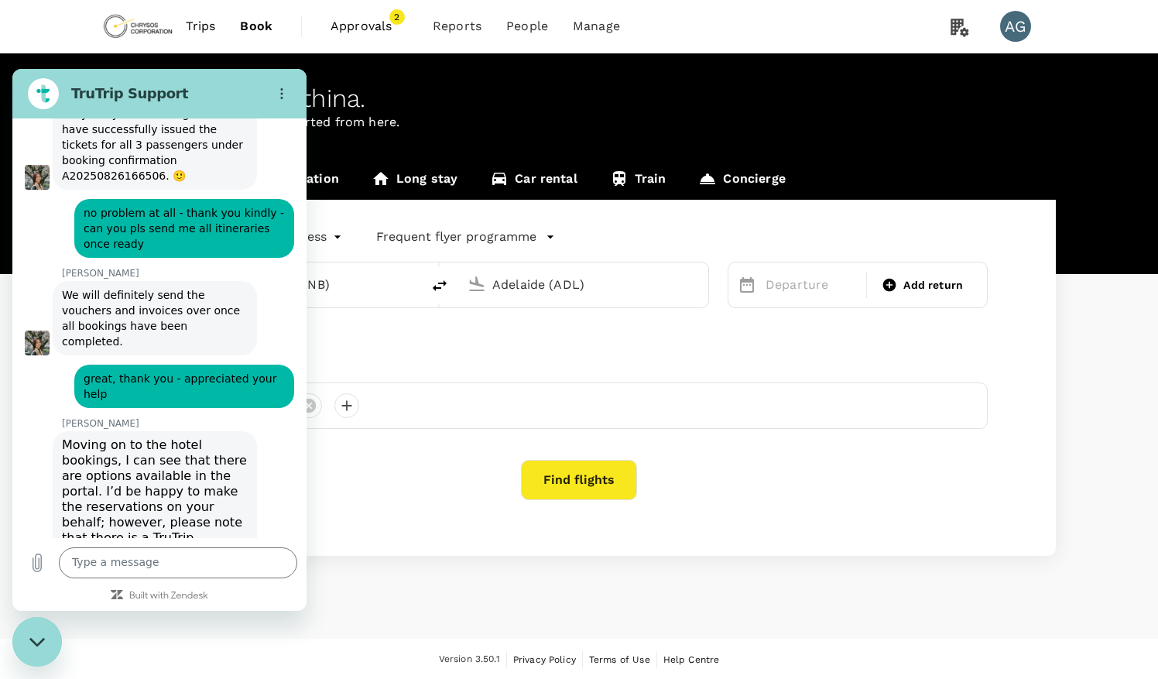
click at [271, 454] on div "[PERSON_NAME] says: Moving on to the hotel bookings, I can see that there are o…" at bounding box center [166, 599] width 282 height 339
click at [293, 430] on div "[PERSON_NAME] says: Moving on to the hotel bookings, I can see that there are o…" at bounding box center [166, 599] width 282 height 339
click at [217, 564] on textarea at bounding box center [178, 562] width 238 height 31
type textarea "Sorry pls proceed w hotel bookings!"
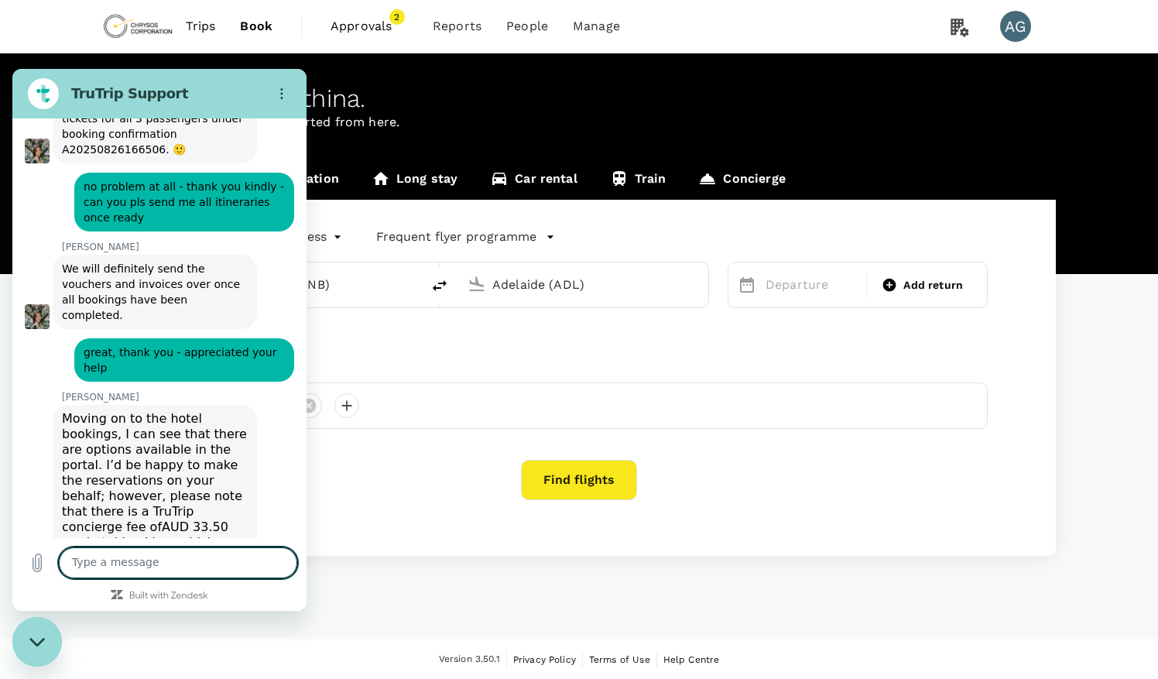
scroll to position [4997, 0]
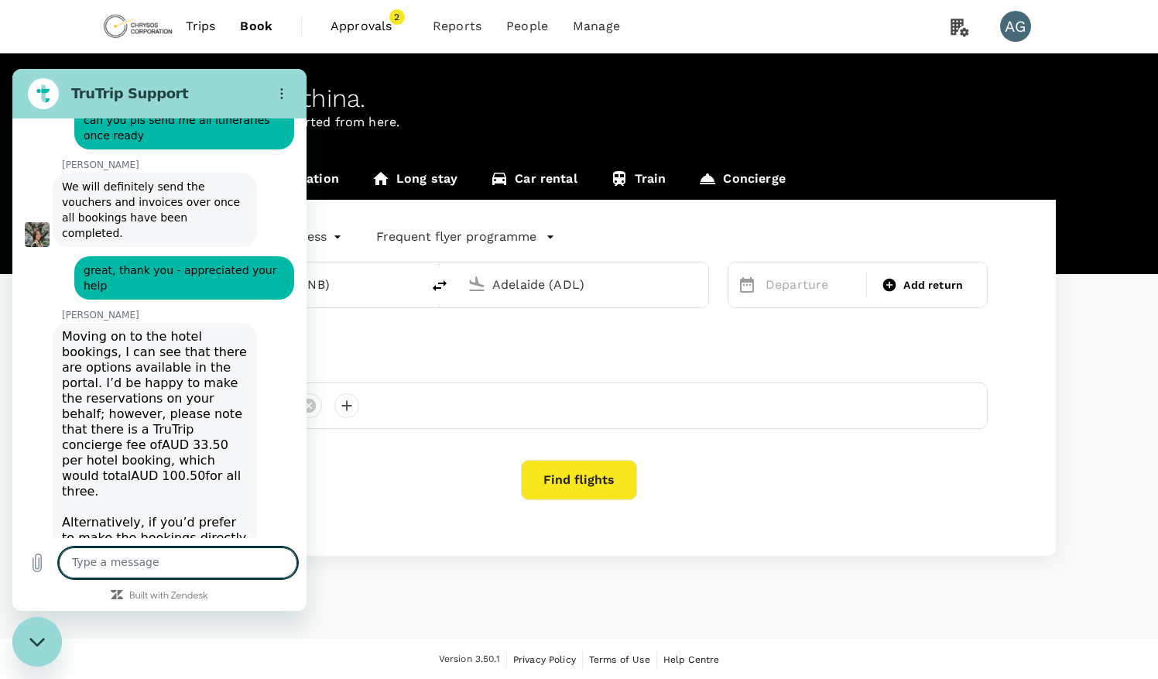
scroll to position [5079, 0]
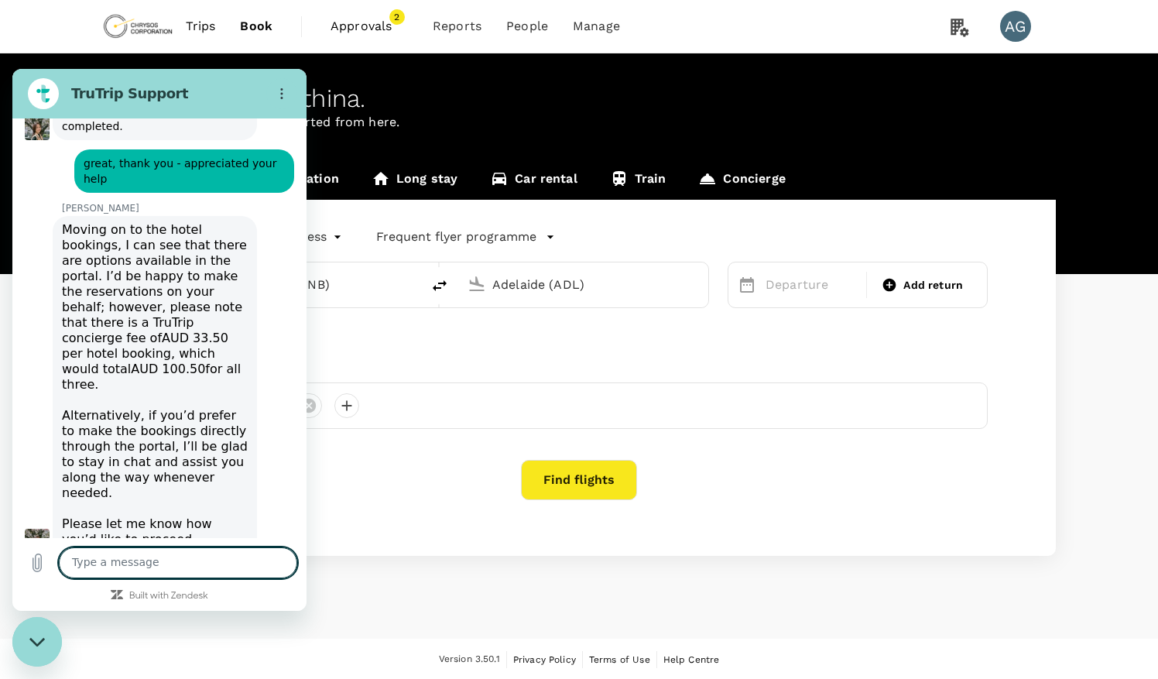
scroll to position [5186, 0]
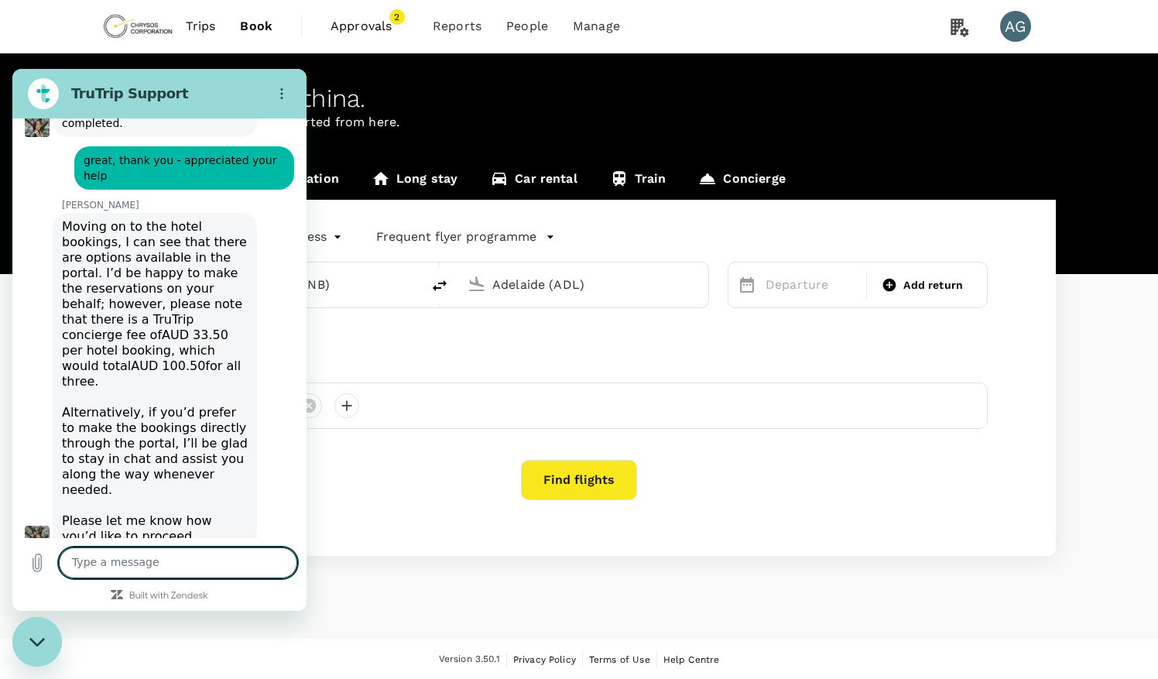
click at [119, 571] on textarea at bounding box center [178, 562] width 238 height 31
type textarea "3 x rooms please on all bookings"
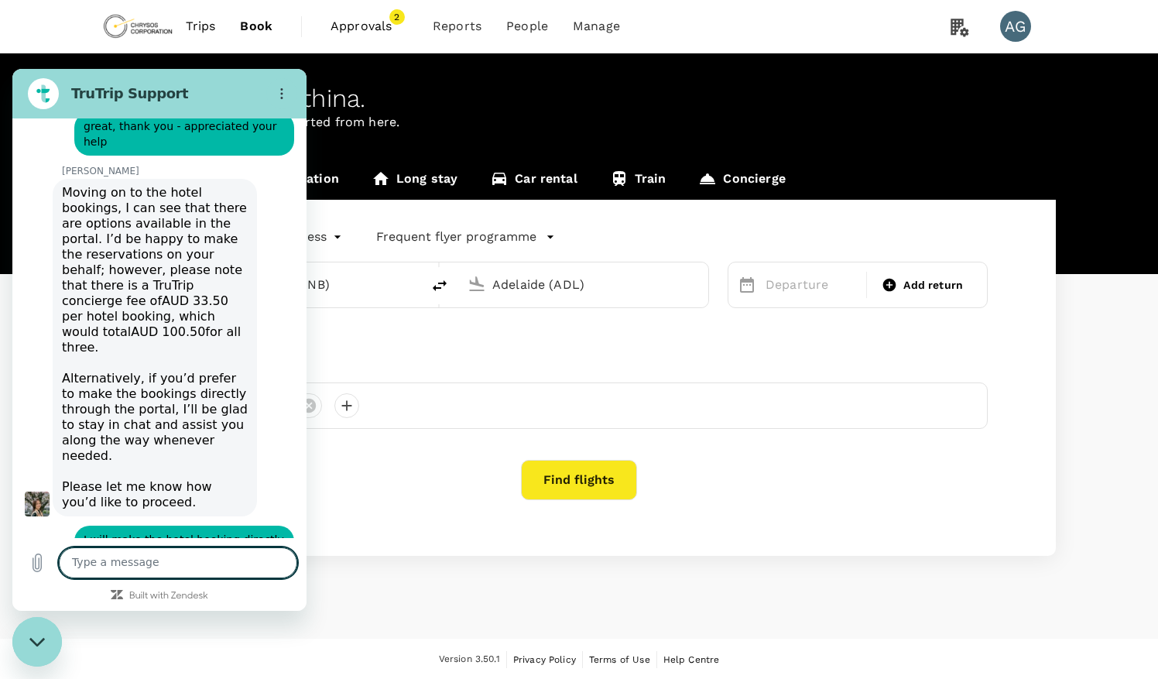
scroll to position [5223, 0]
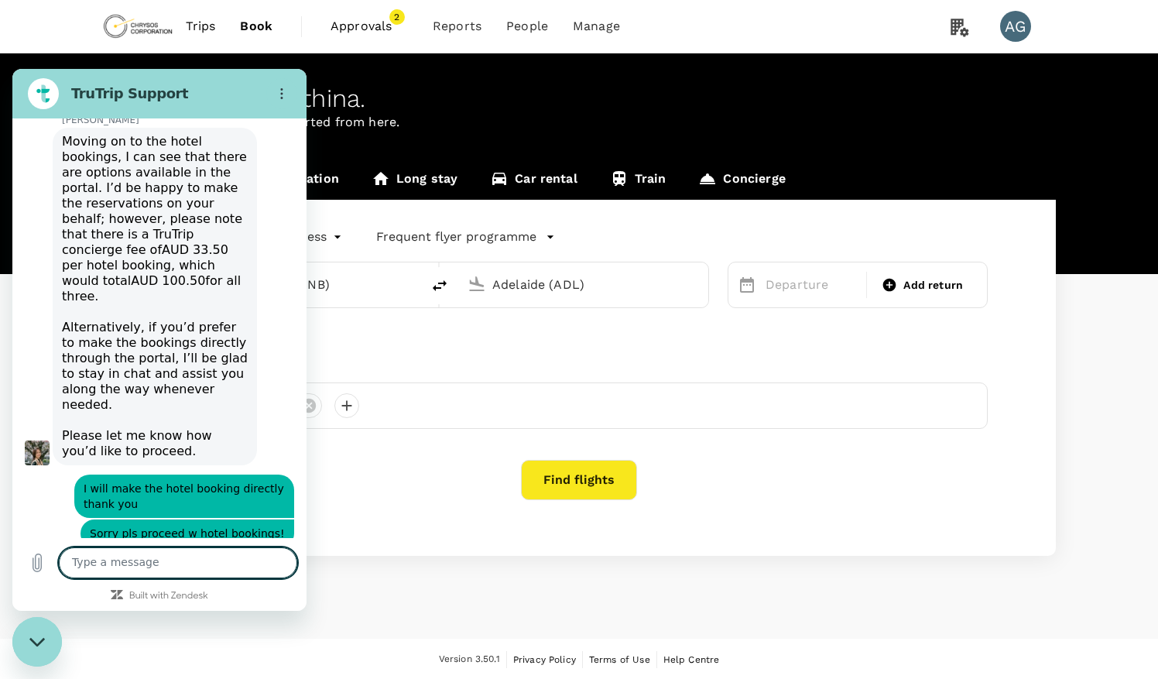
scroll to position [5274, 0]
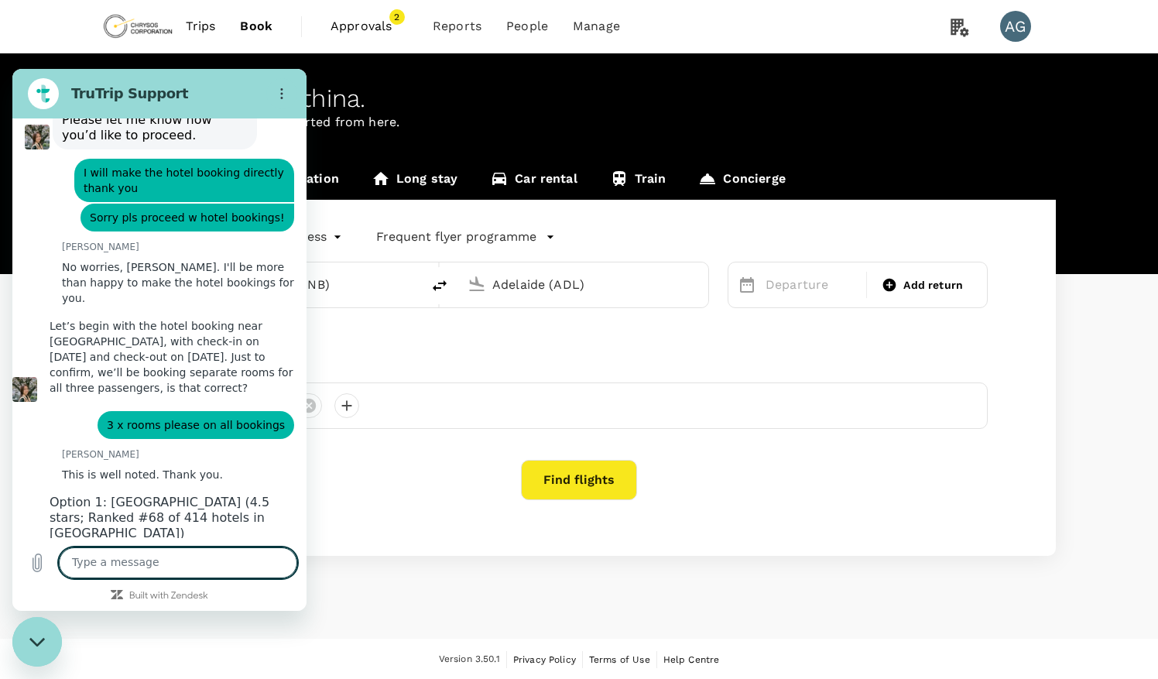
scroll to position [5588, 0]
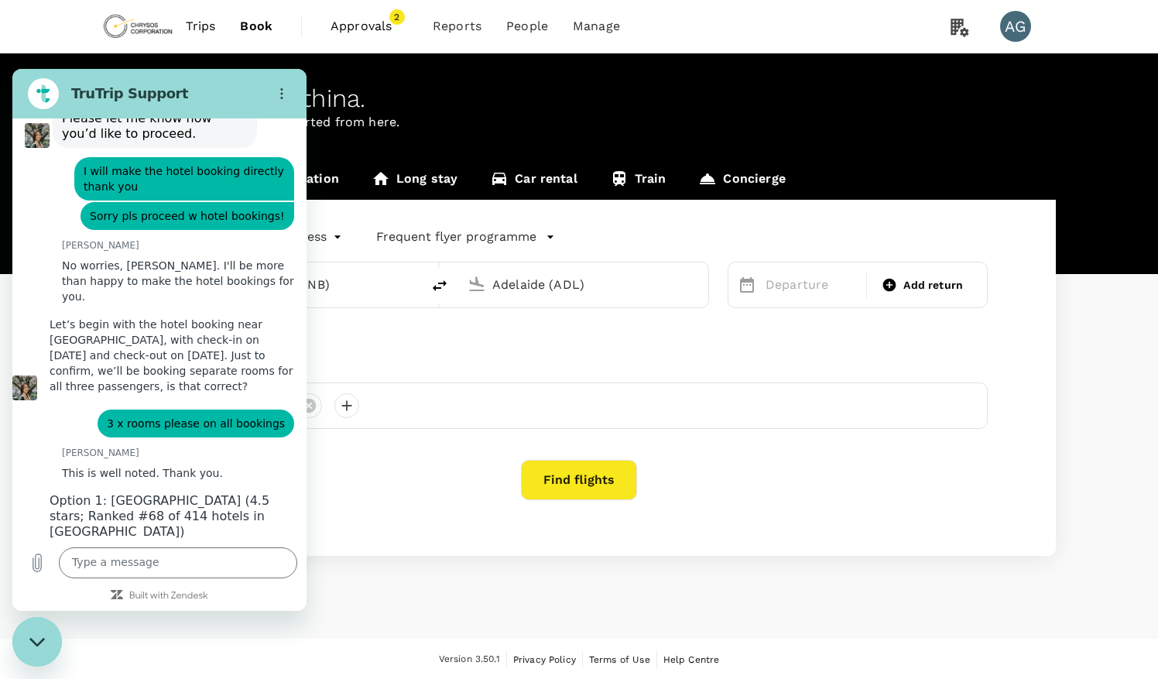
click at [245, 487] on div "[PERSON_NAME] says: Option 1: [GEOGRAPHIC_DATA] (4.5 stars; Ranked #68 of 414 h…" at bounding box center [159, 632] width 294 height 291
click at [90, 563] on textarea at bounding box center [178, 562] width 238 height 31
click at [263, 519] on div "[PERSON_NAME] says: Option 1: [GEOGRAPHIC_DATA] (4.5 stars; Ranked #68 of 414 h…" at bounding box center [159, 632] width 294 height 291
click at [262, 487] on div "[PERSON_NAME] says: Option 1: [GEOGRAPHIC_DATA] (4.5 stars; Ranked #68 of 414 h…" at bounding box center [159, 632] width 294 height 291
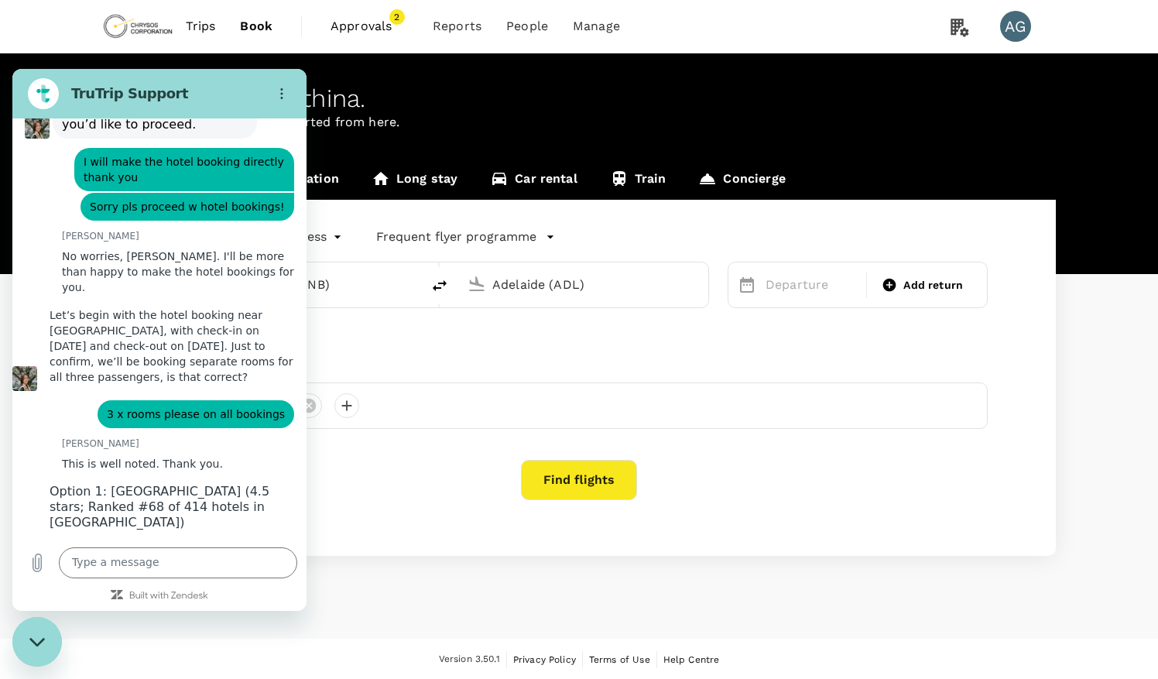
scroll to position [5596, 0]
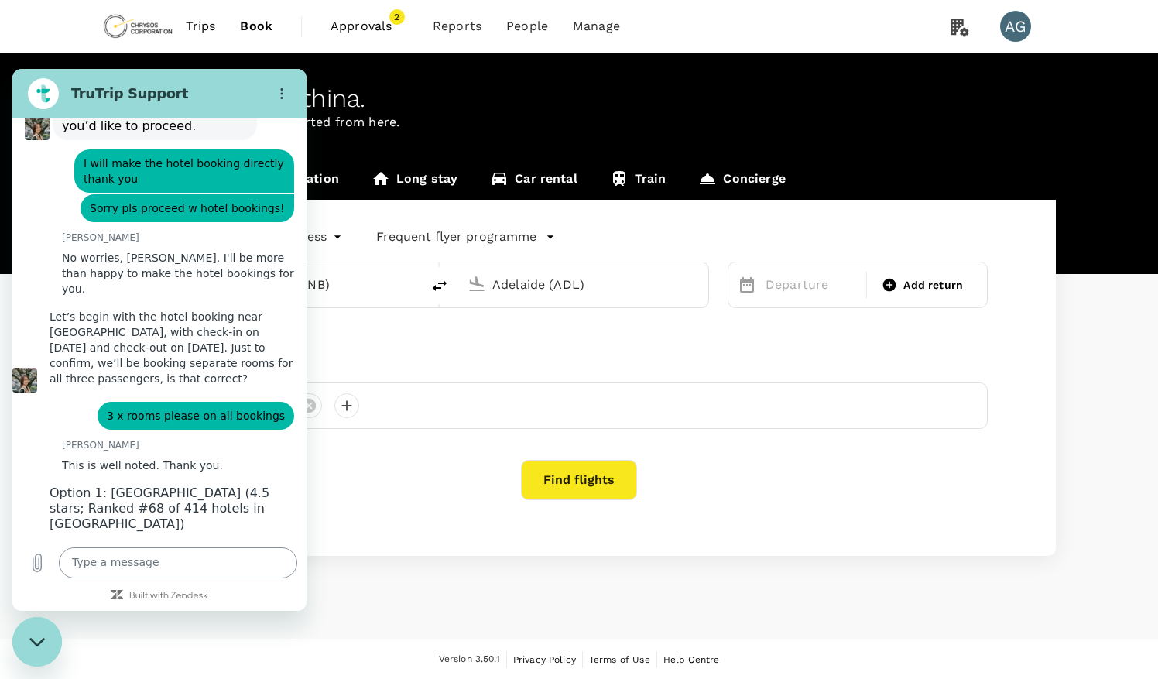
click at [84, 568] on textarea at bounding box center [178, 562] width 238 height 31
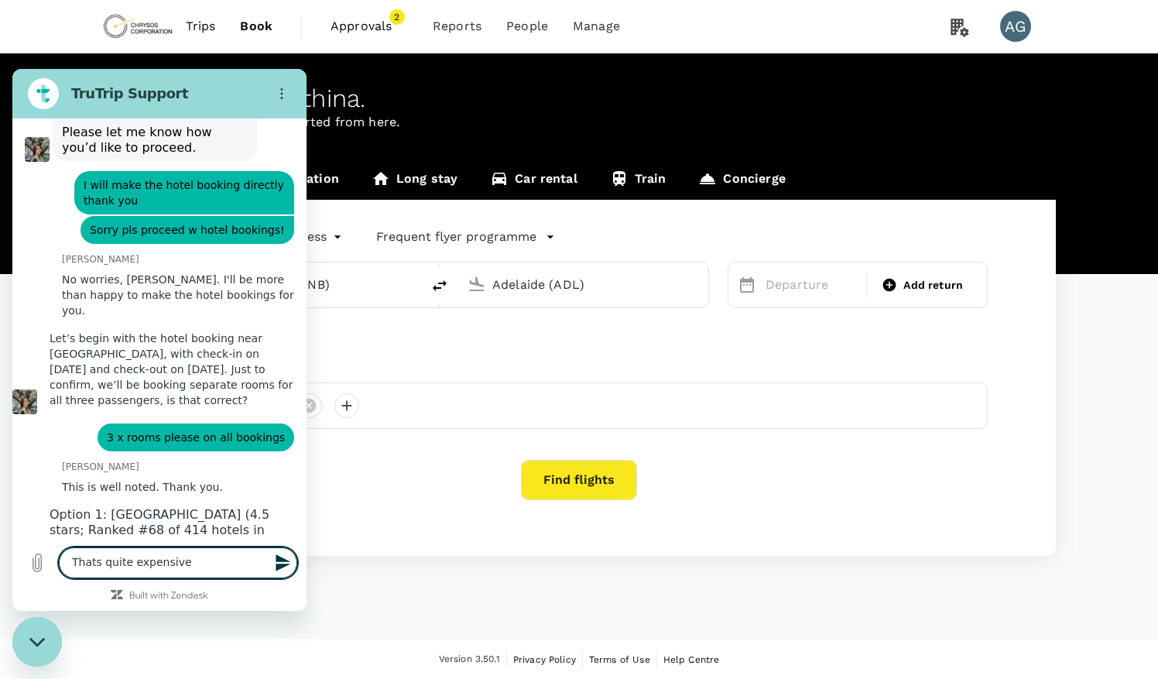
scroll to position [5588, 0]
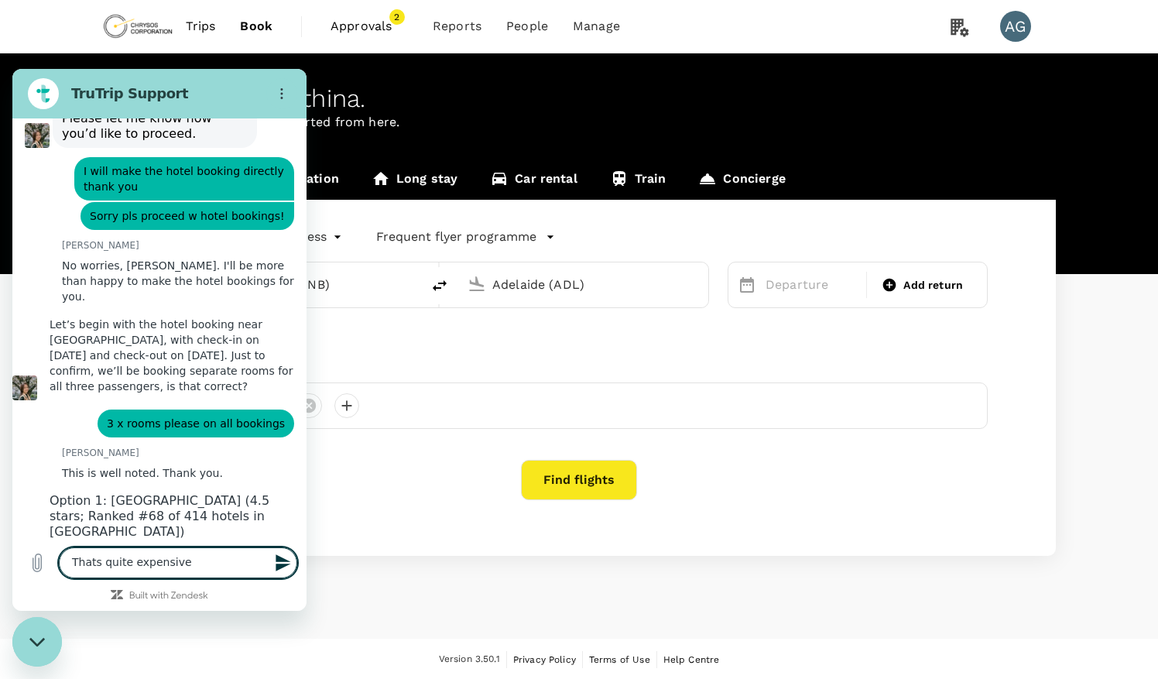
type textarea "Thats quite expensive"
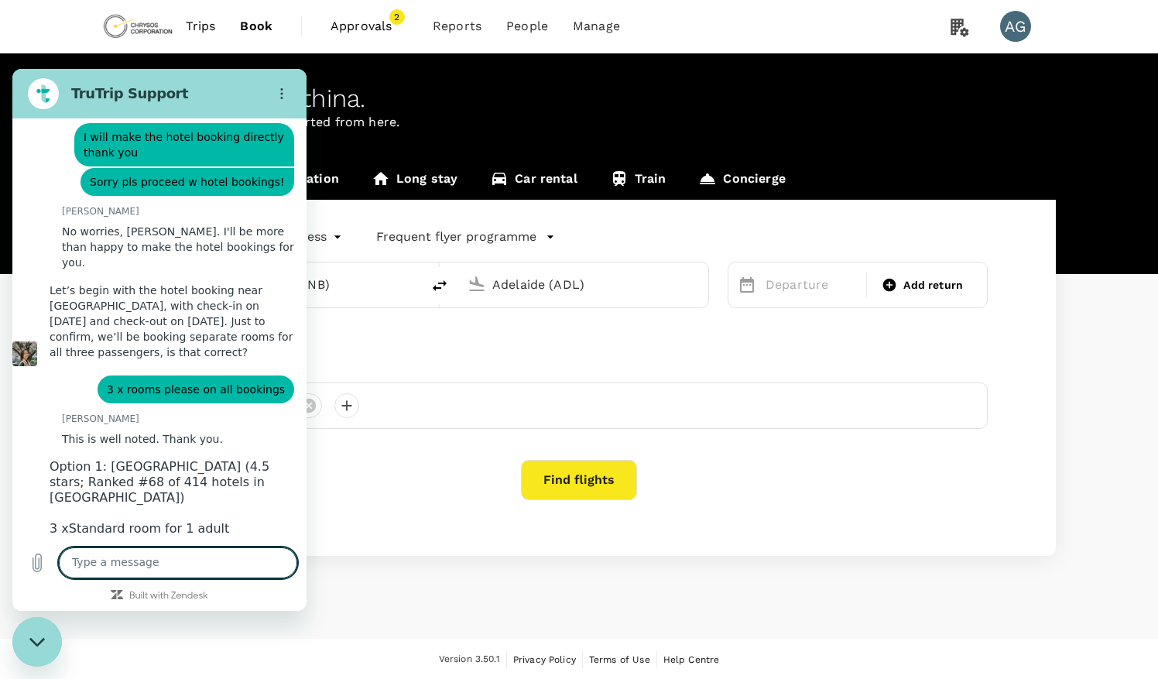
scroll to position [5625, 0]
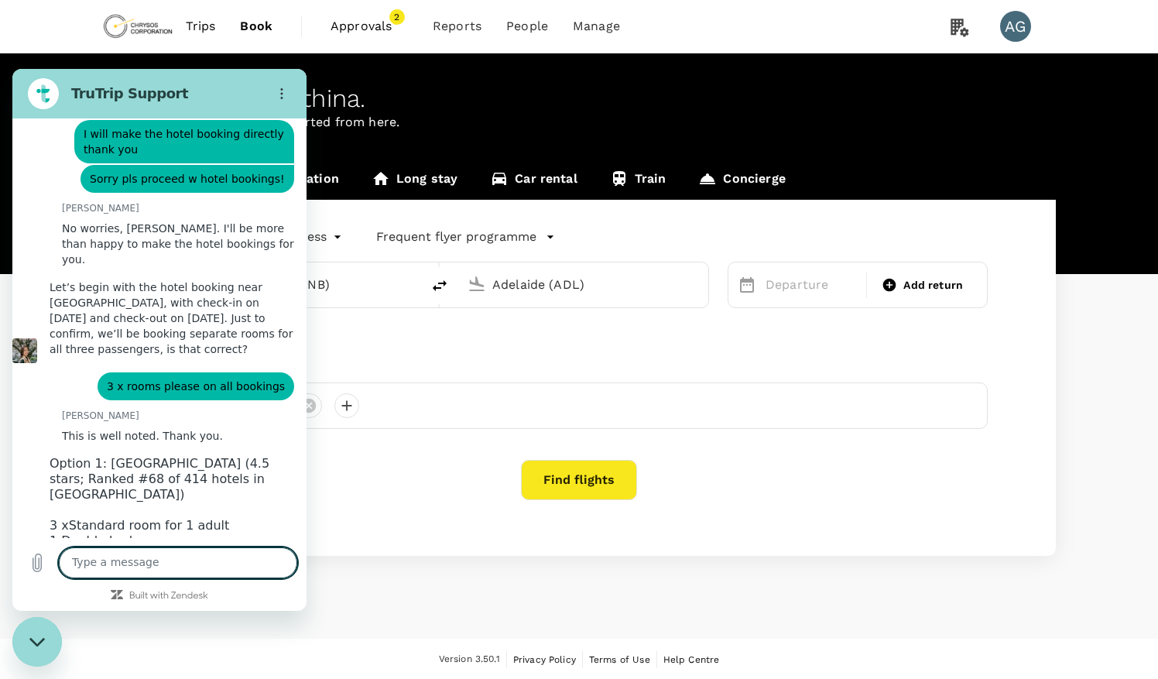
click at [107, 569] on textarea at bounding box center [178, 562] width 238 height 31
type textarea "w"
click at [108, 558] on textarea at bounding box center [178, 562] width 238 height 31
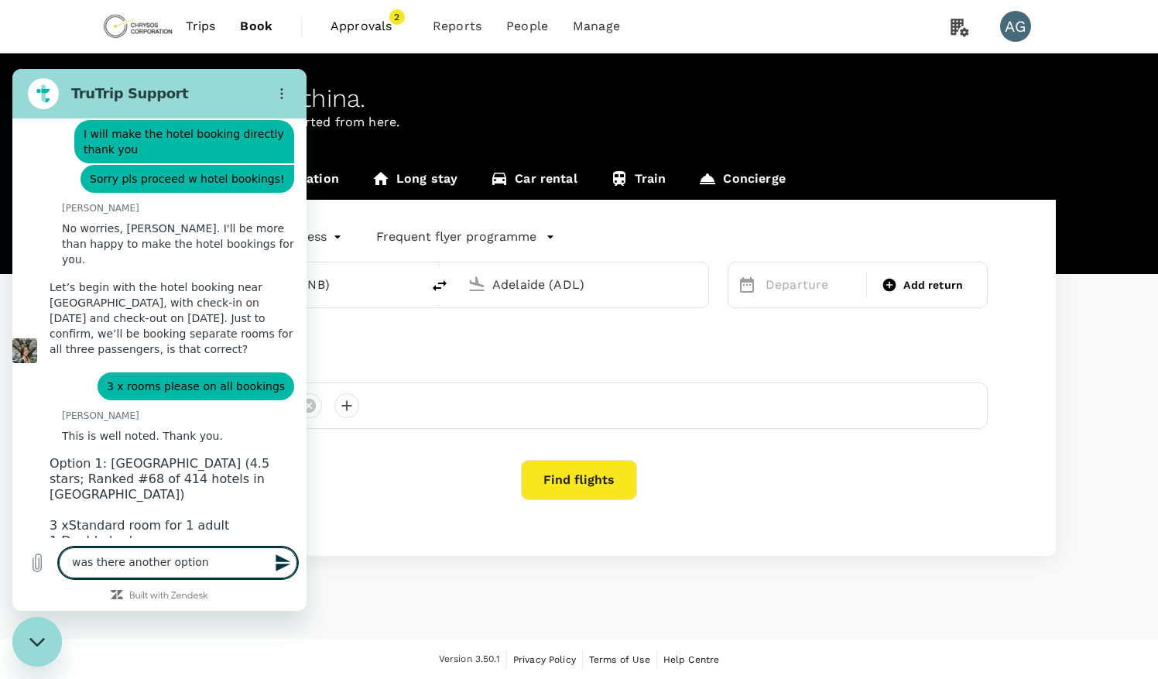
type textarea "was there another option?"
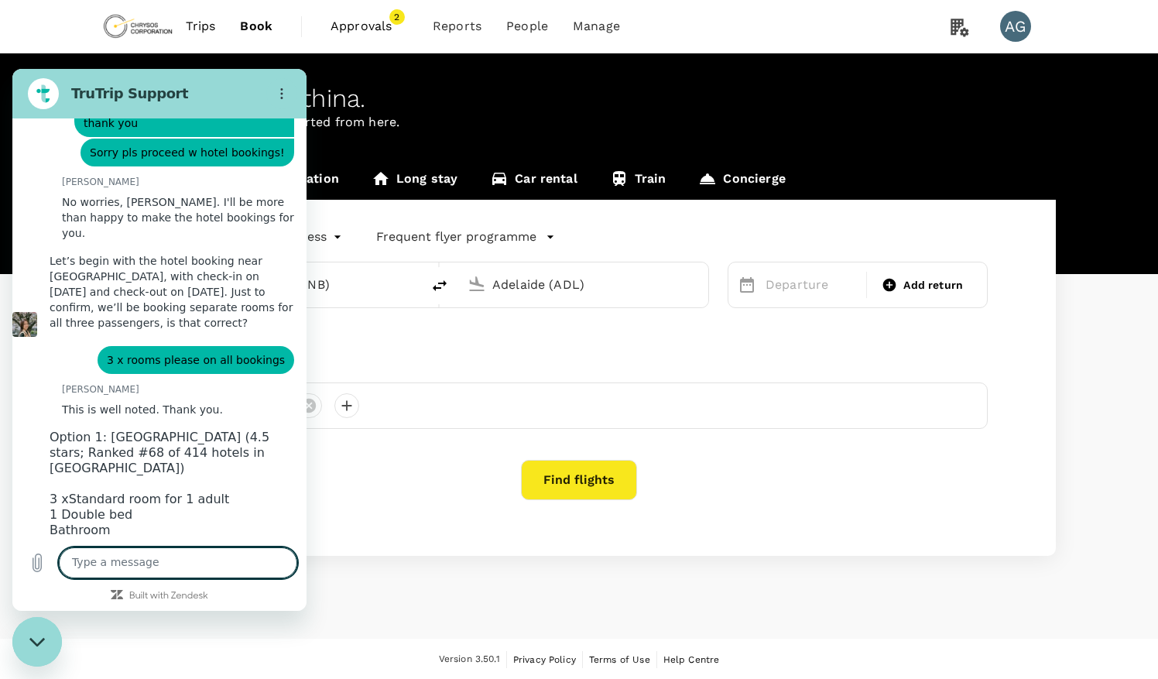
scroll to position [5655, 0]
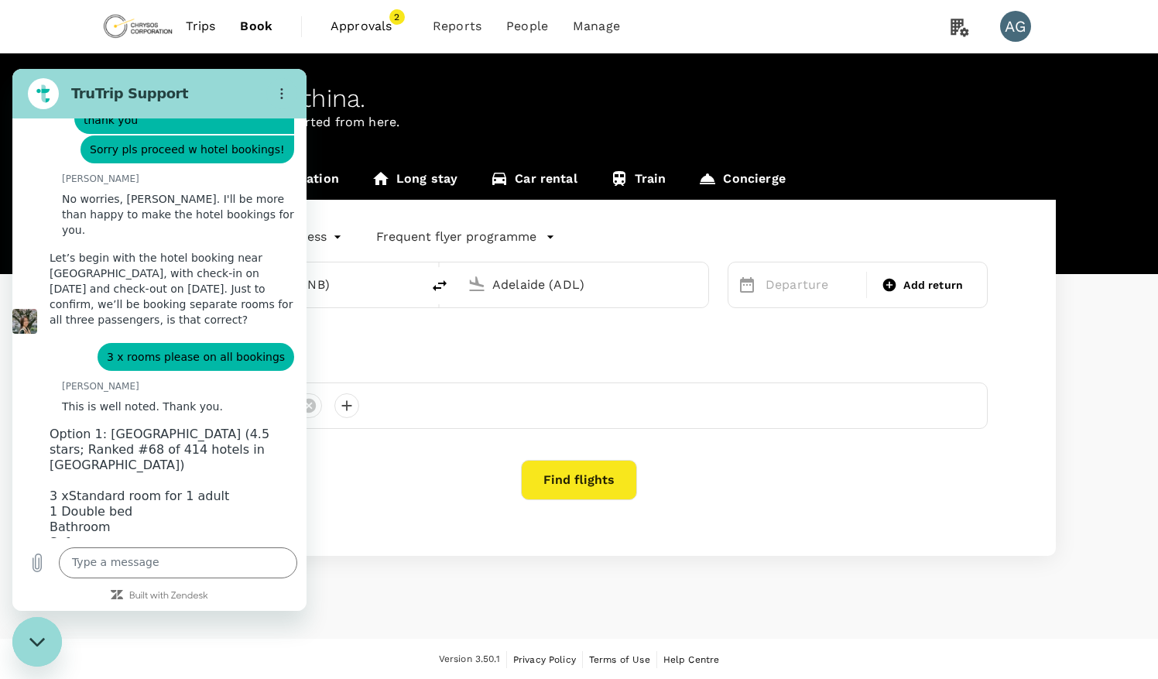
click at [262, 420] on div "[PERSON_NAME] says: Option 1: [GEOGRAPHIC_DATA] (4.5 stars; Ranked #68 of 414 h…" at bounding box center [159, 565] width 294 height 291
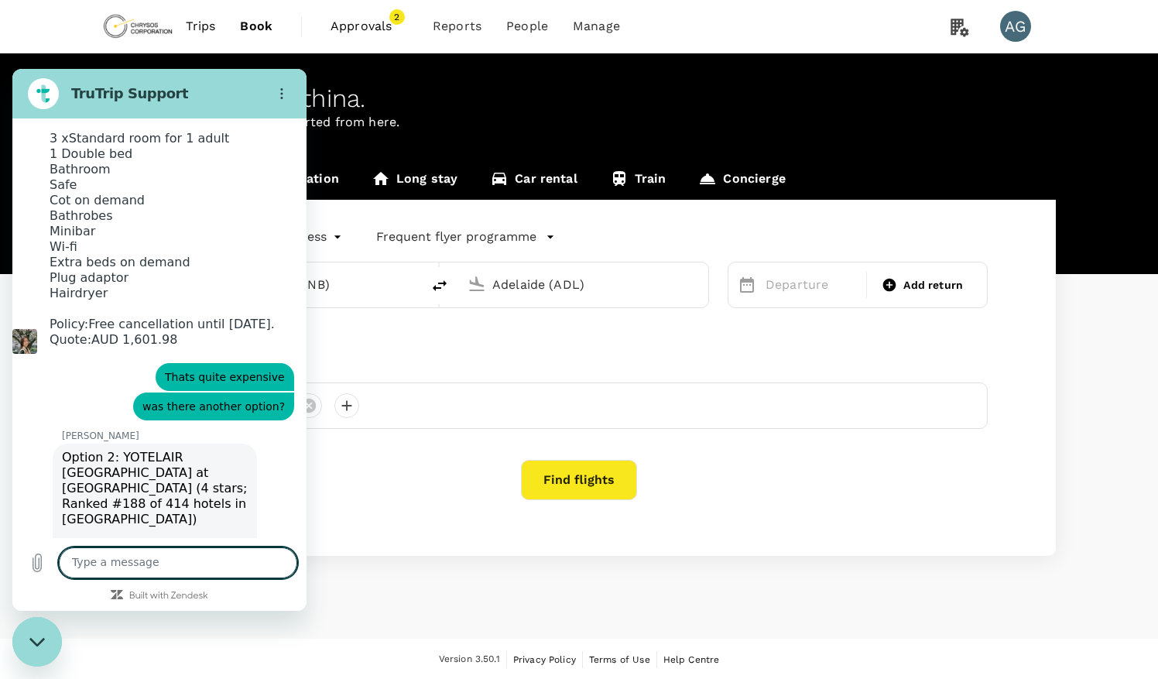
scroll to position [6016, 0]
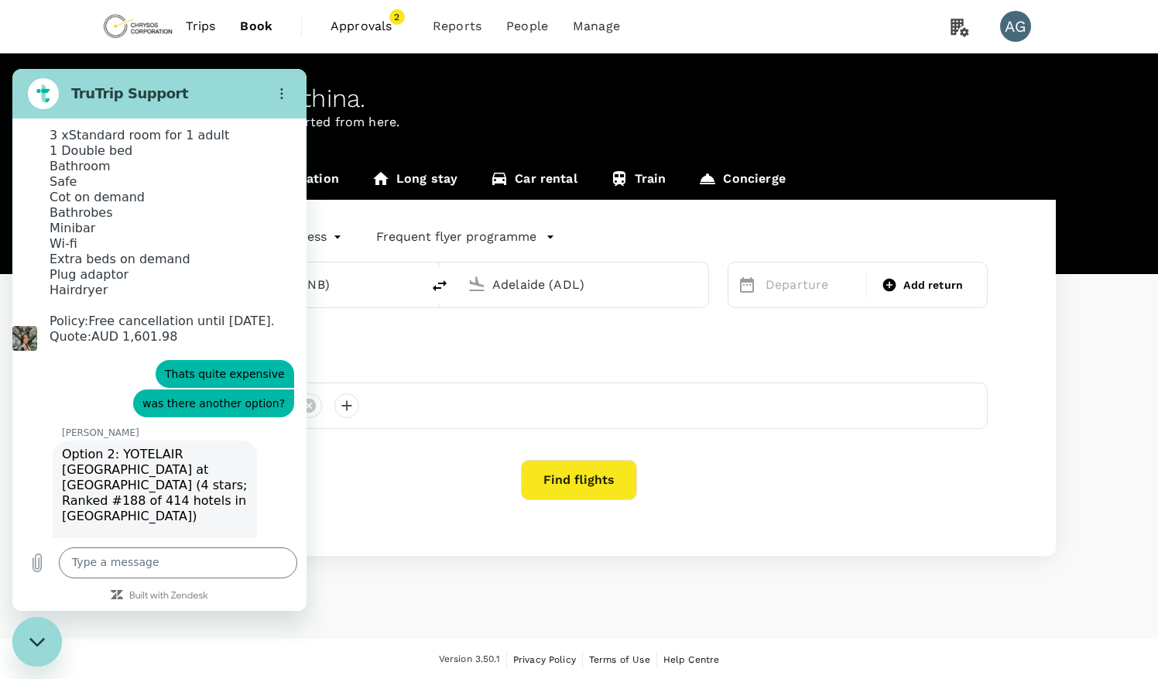
click at [277, 439] on div "[PERSON_NAME] says: Option 2: YOTELAIR Singapore [GEOGRAPHIC_DATA] at [GEOGRAPH…" at bounding box center [166, 624] width 282 height 370
click at [100, 566] on textarea at bounding box center [178, 562] width 238 height 31
type textarea "this is great, thank you"
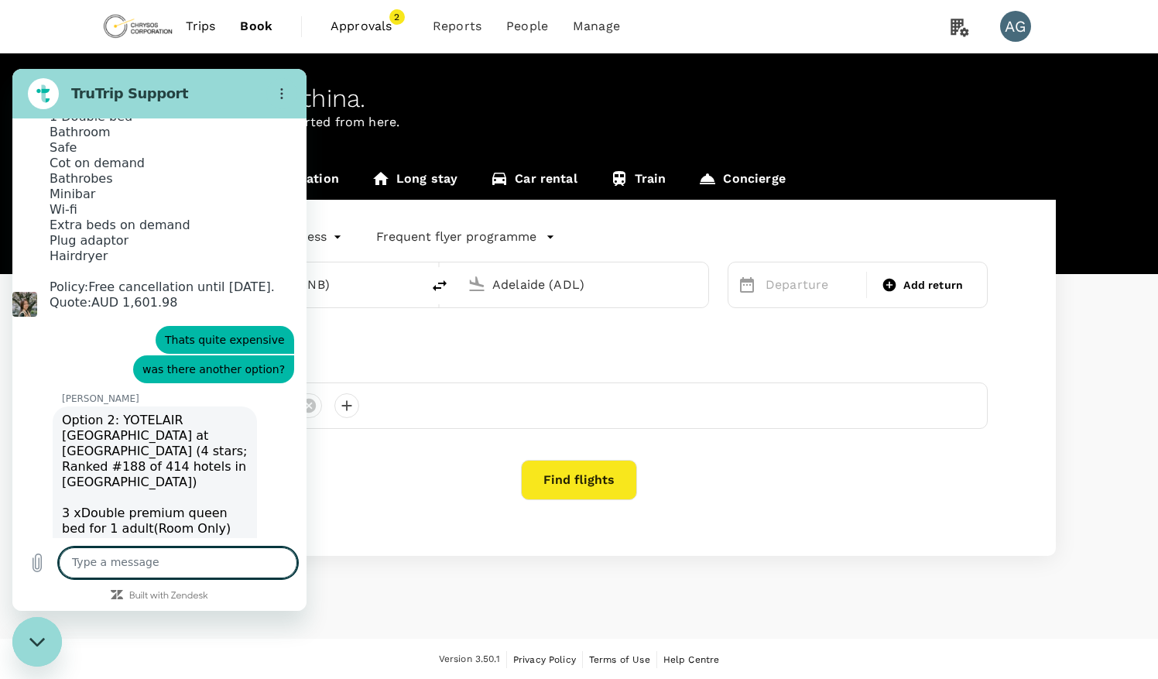
scroll to position [6053, 0]
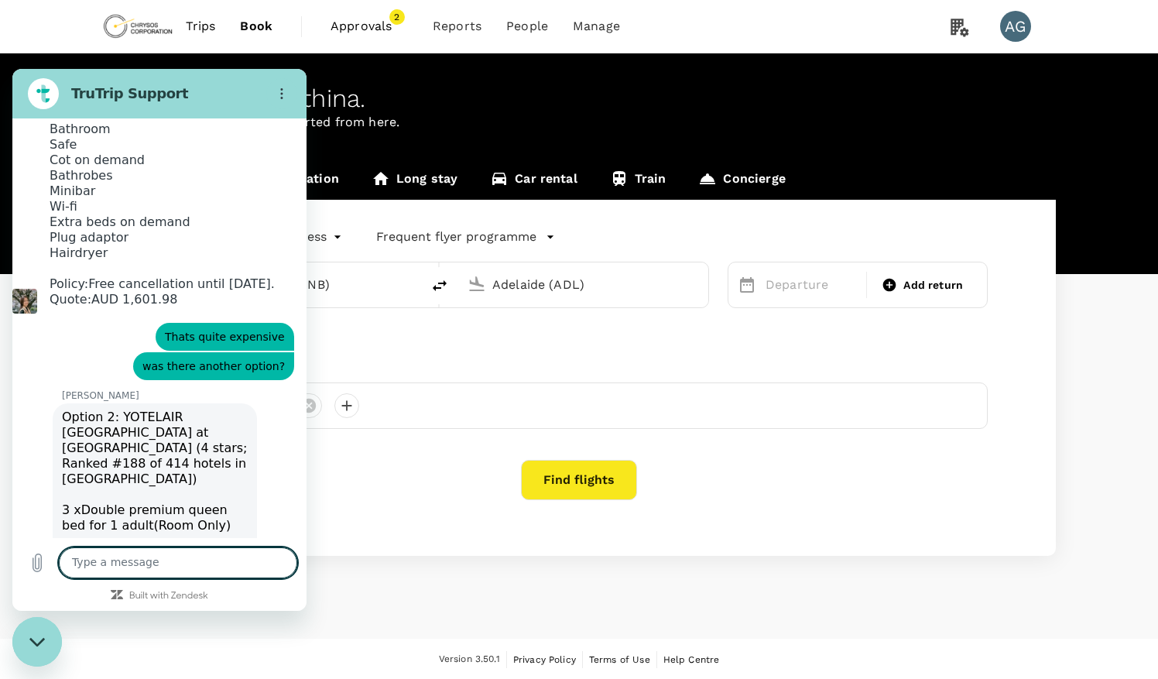
click at [275, 439] on div "[PERSON_NAME] says: Option 2: YOTELAIR Singapore [GEOGRAPHIC_DATA] at [GEOGRAPH…" at bounding box center [166, 587] width 282 height 370
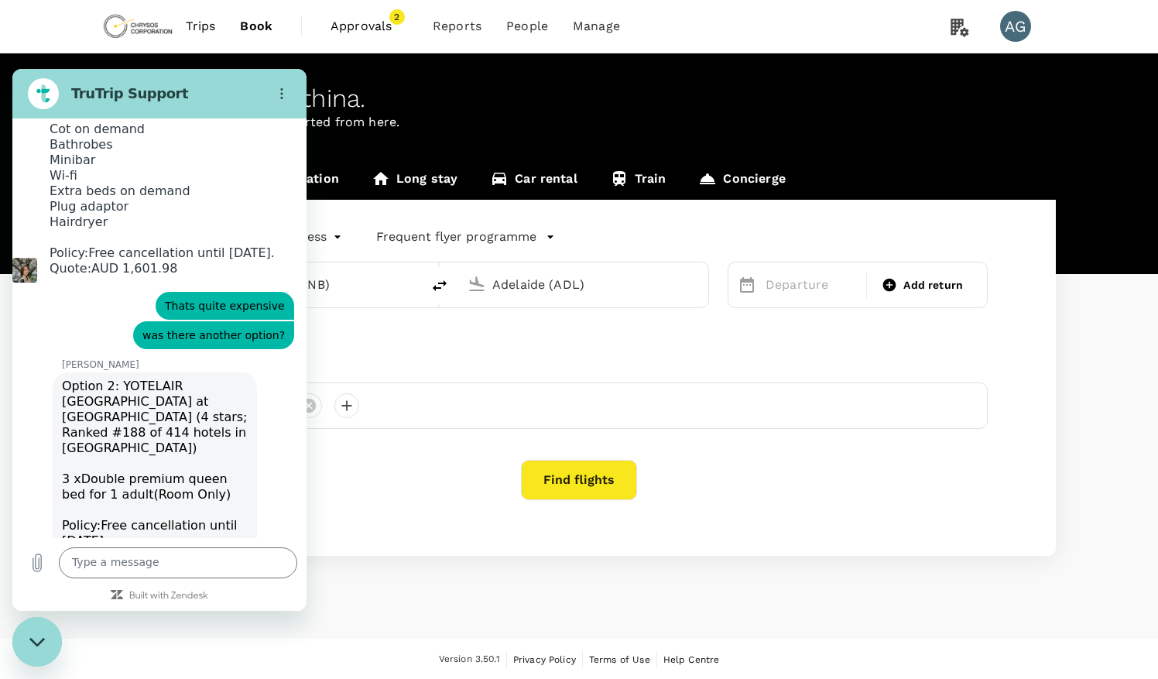
scroll to position [6082, 0]
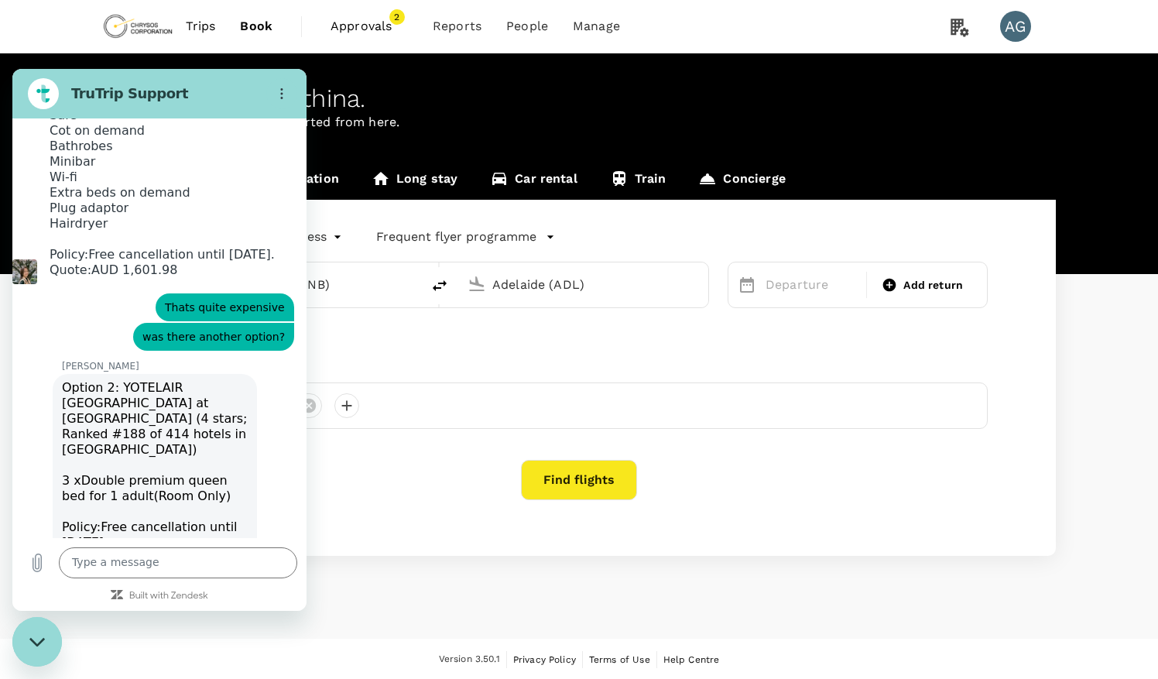
click at [249, 372] on div "[PERSON_NAME] says: Option 2: YOTELAIR Singapore [GEOGRAPHIC_DATA] at [GEOGRAPH…" at bounding box center [166, 557] width 282 height 370
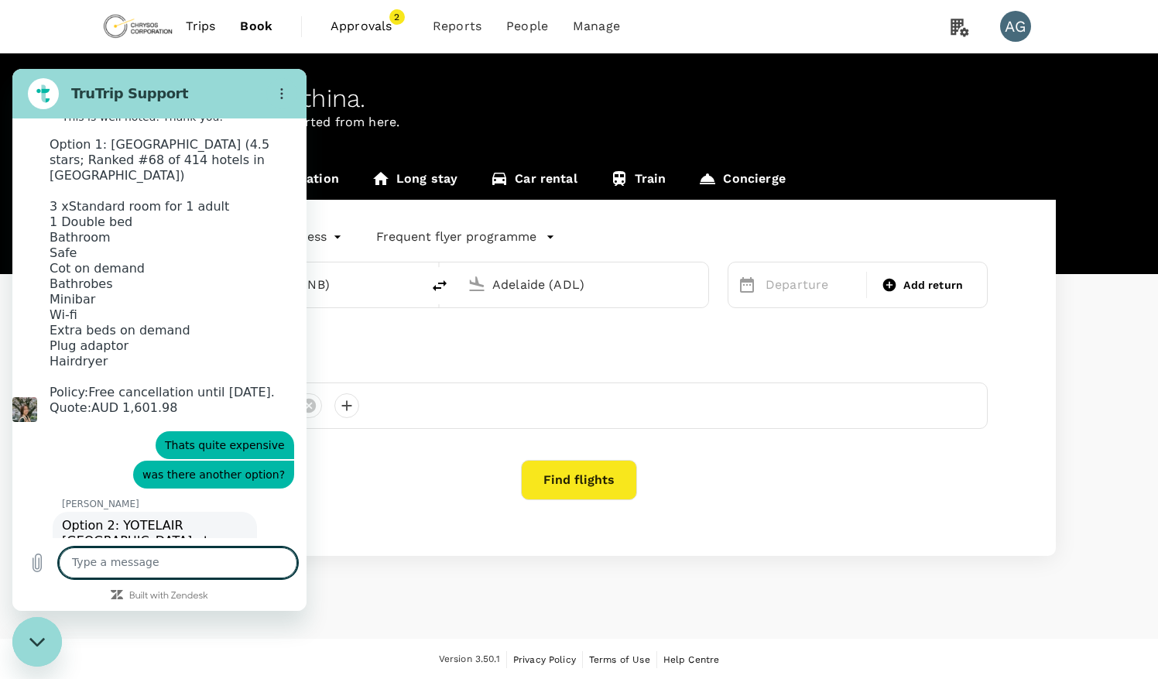
scroll to position [5913, 0]
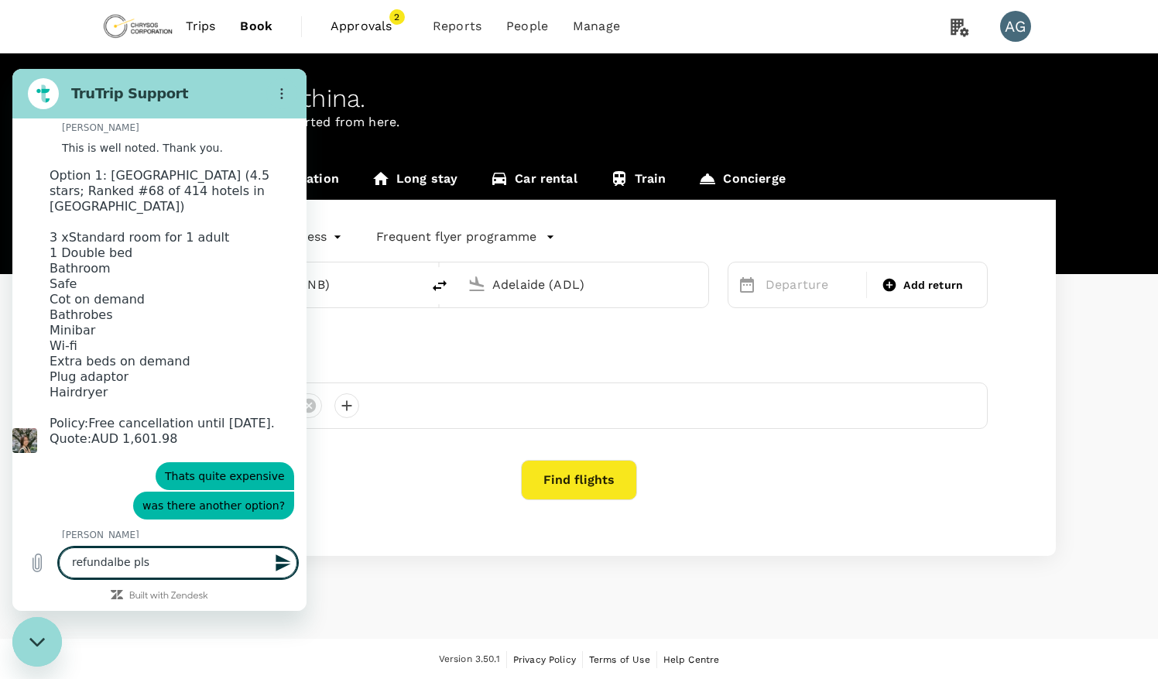
type textarea "refundable pls"
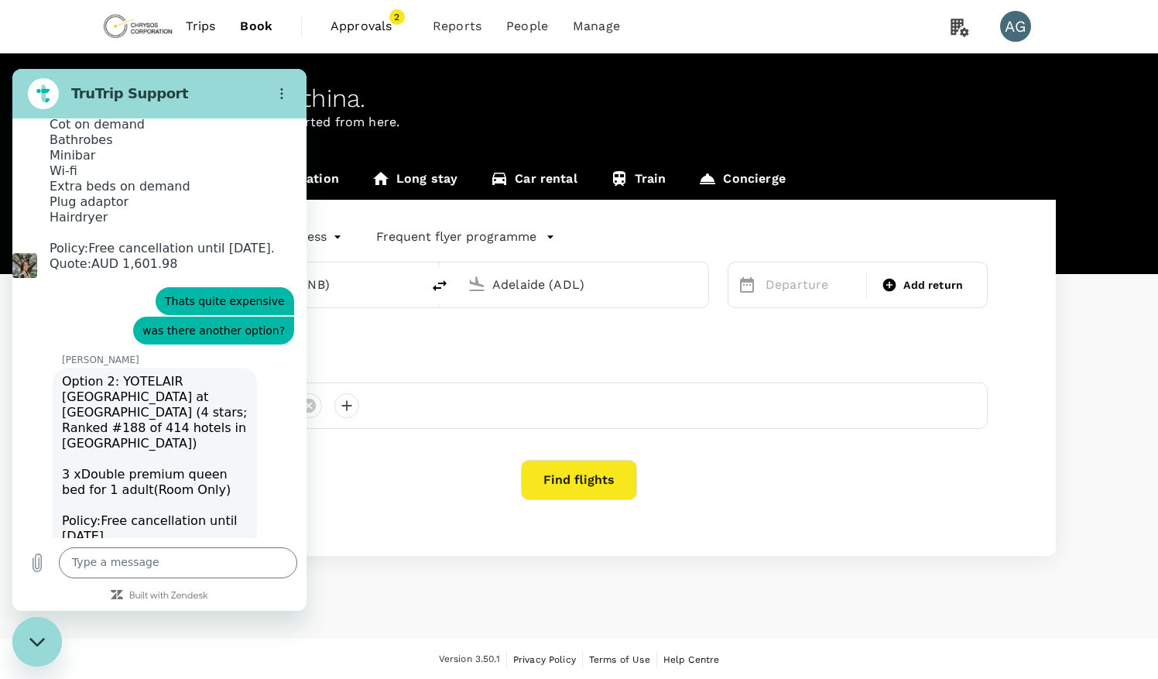
scroll to position [6157, 0]
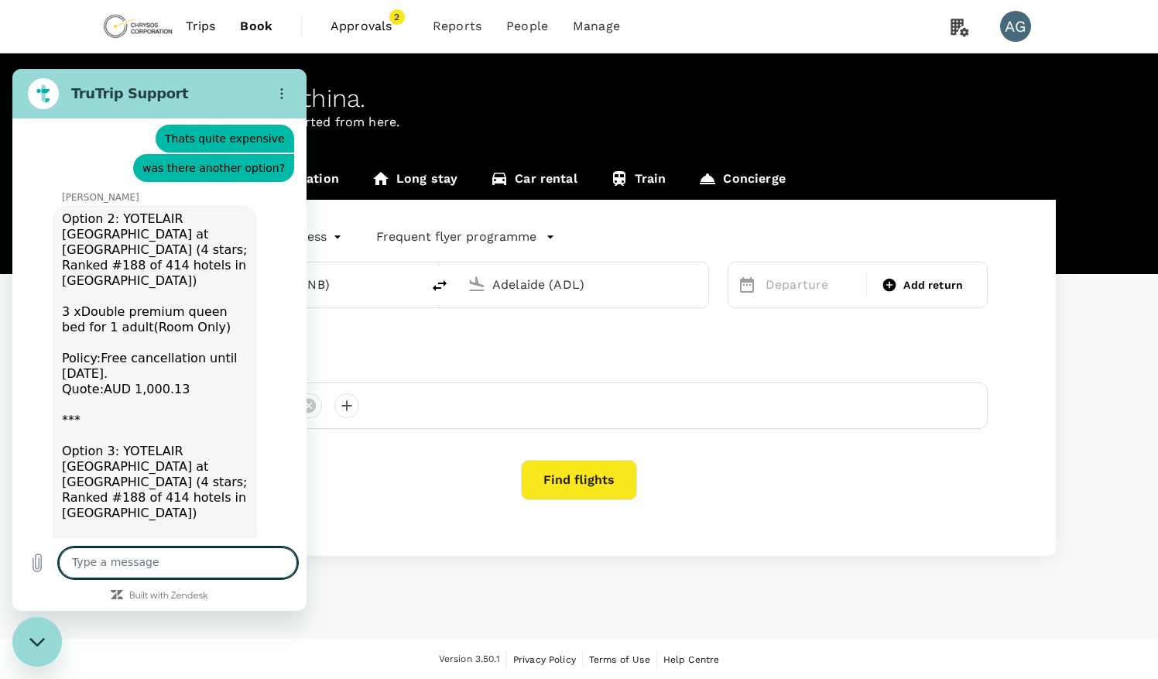
scroll to position [6254, 0]
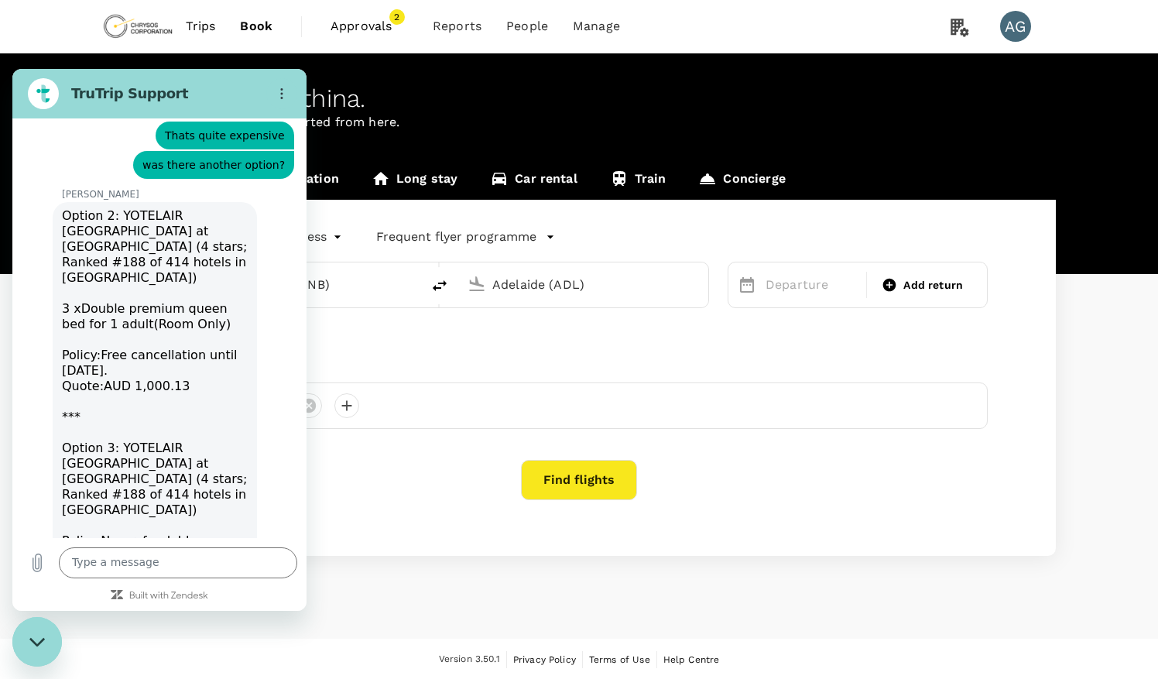
click at [184, 558] on textarea at bounding box center [178, 562] width 238 height 31
type textarea "thank you"
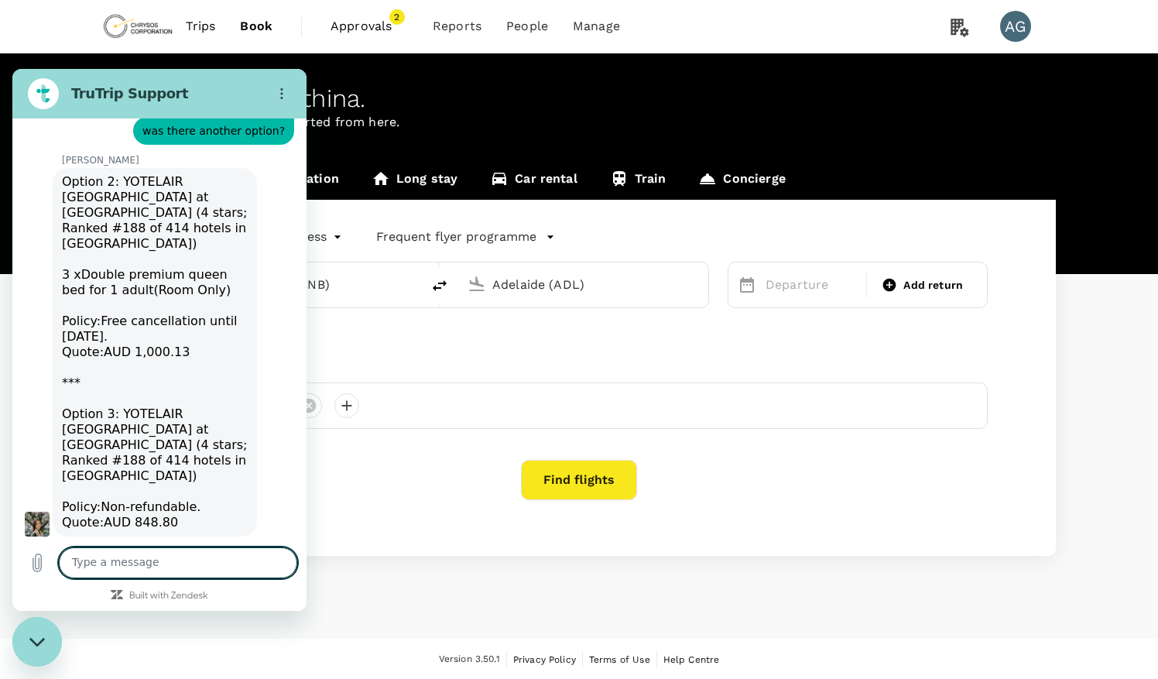
scroll to position [6291, 0]
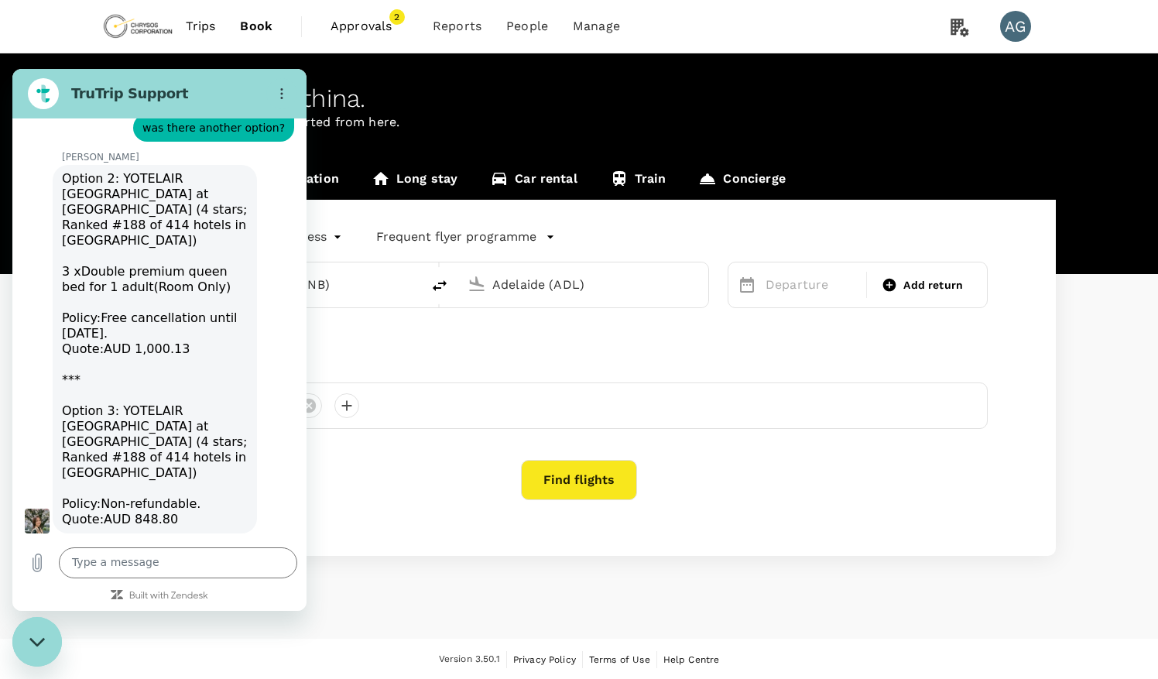
click at [150, 385] on div "This chat is recorded using a cloud service and is subject to the terms of our …" at bounding box center [159, 328] width 294 height 420
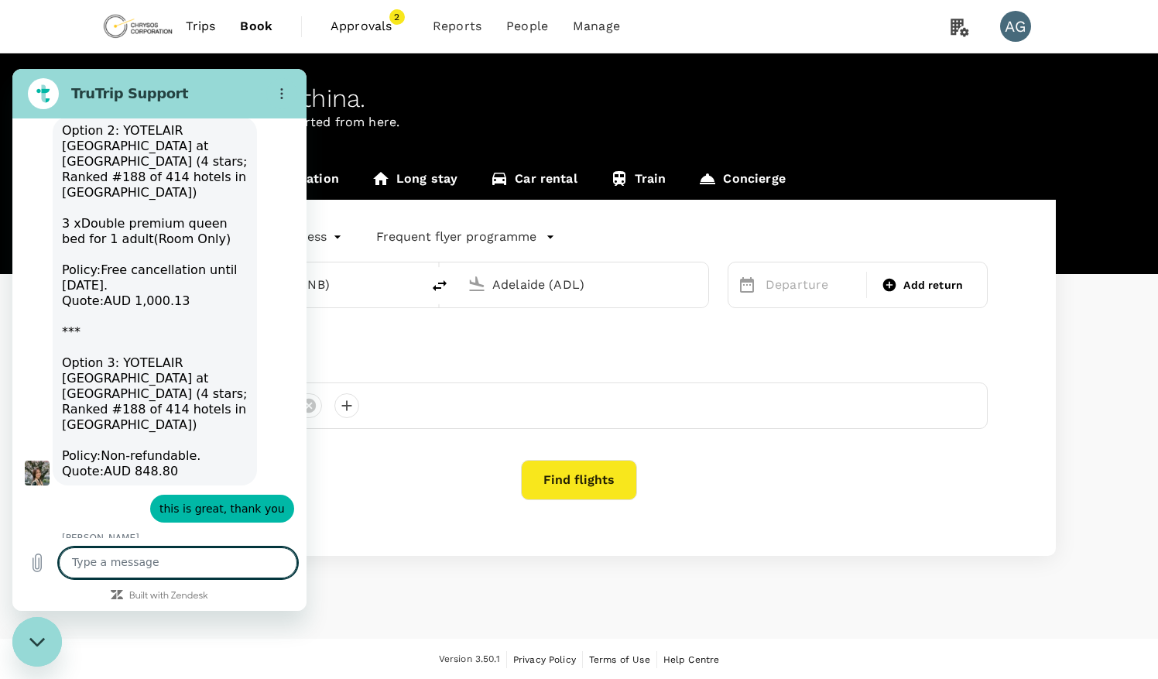
scroll to position [6342, 0]
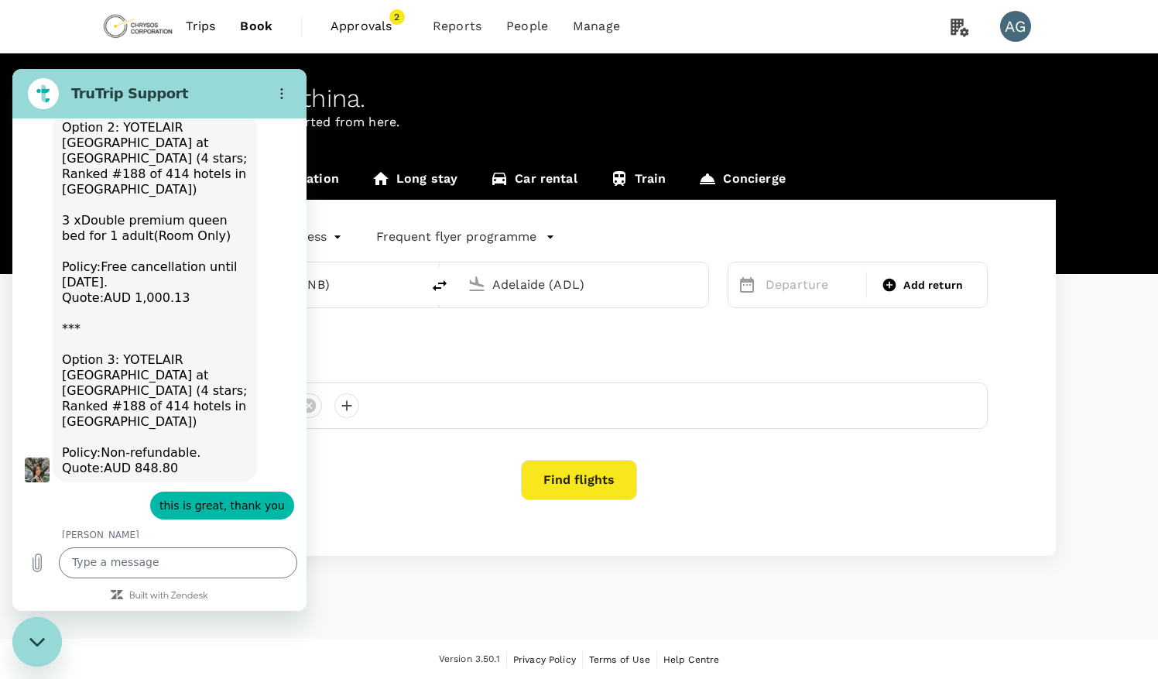
click at [26, 586] on div "says: refundable pls" at bounding box center [153, 604] width 282 height 37
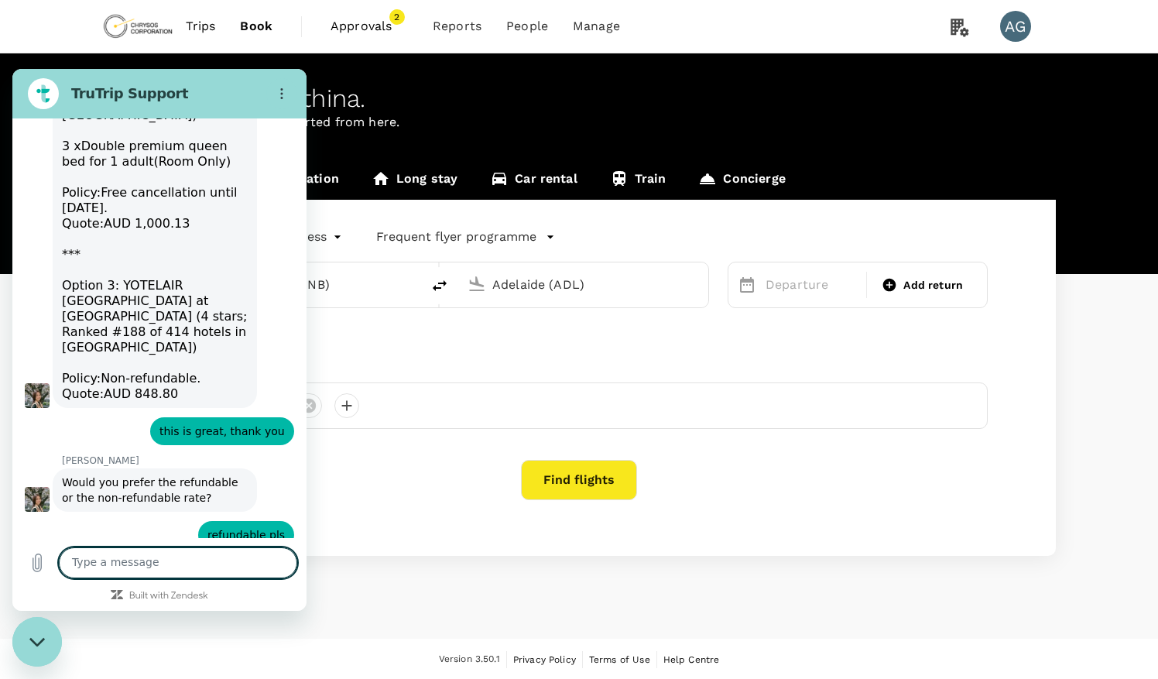
scroll to position [6418, 0]
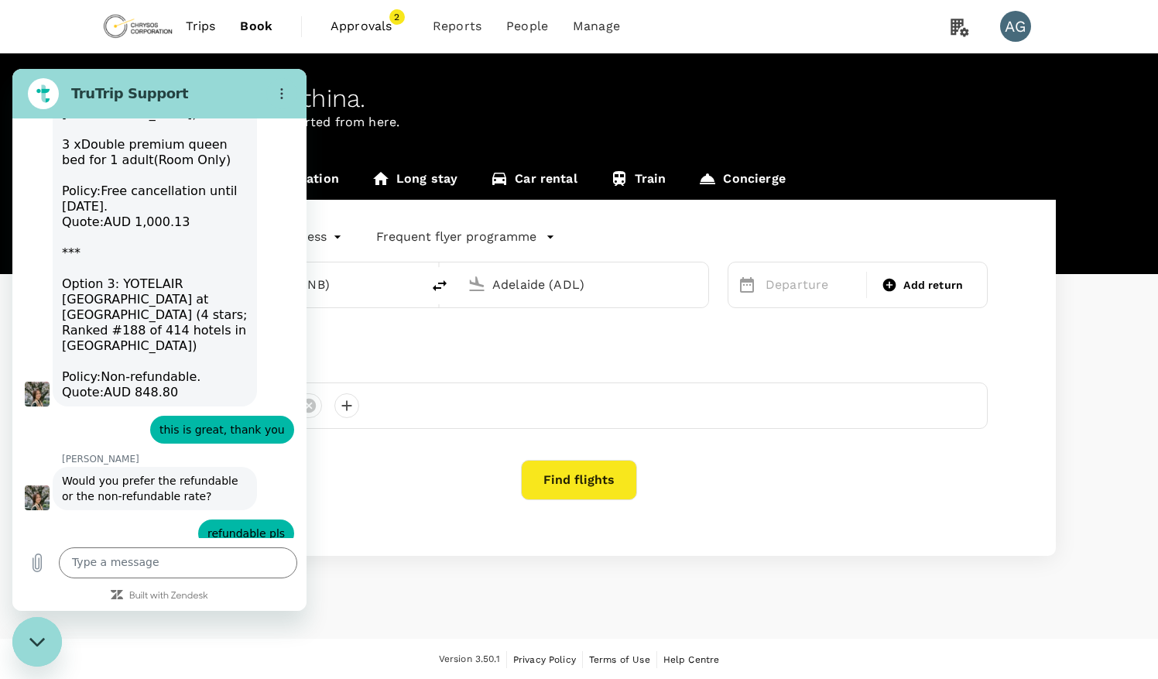
click at [104, 564] on textarea at bounding box center [178, 562] width 238 height 31
type textarea "yes pls"
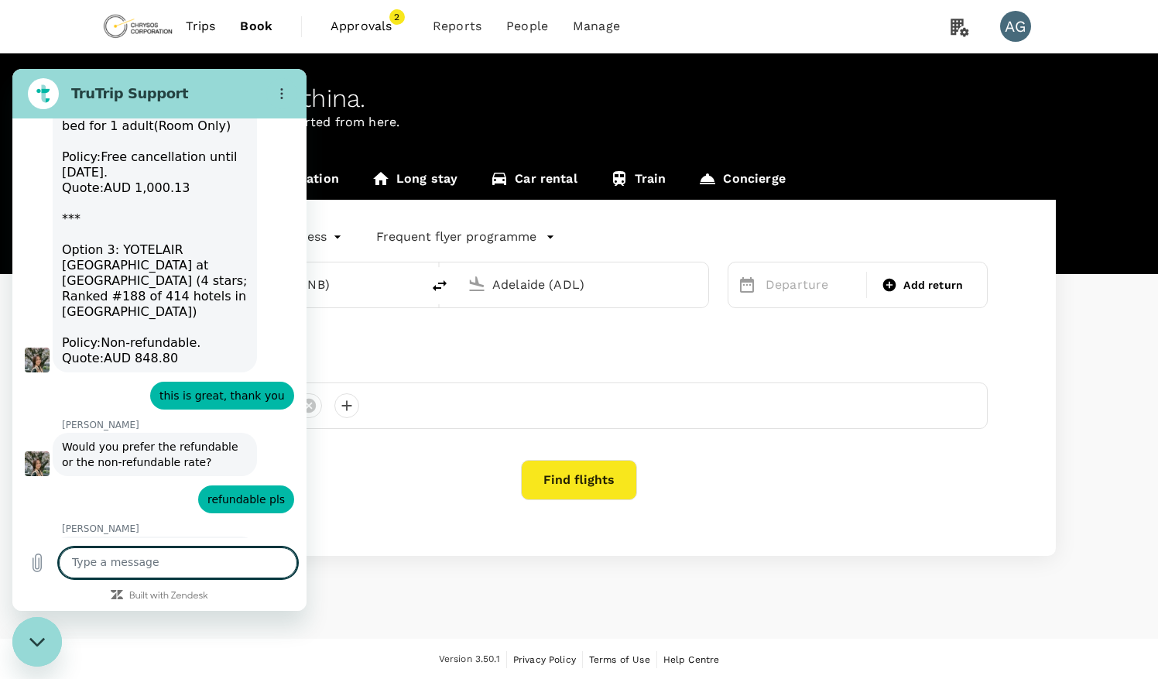
scroll to position [6455, 0]
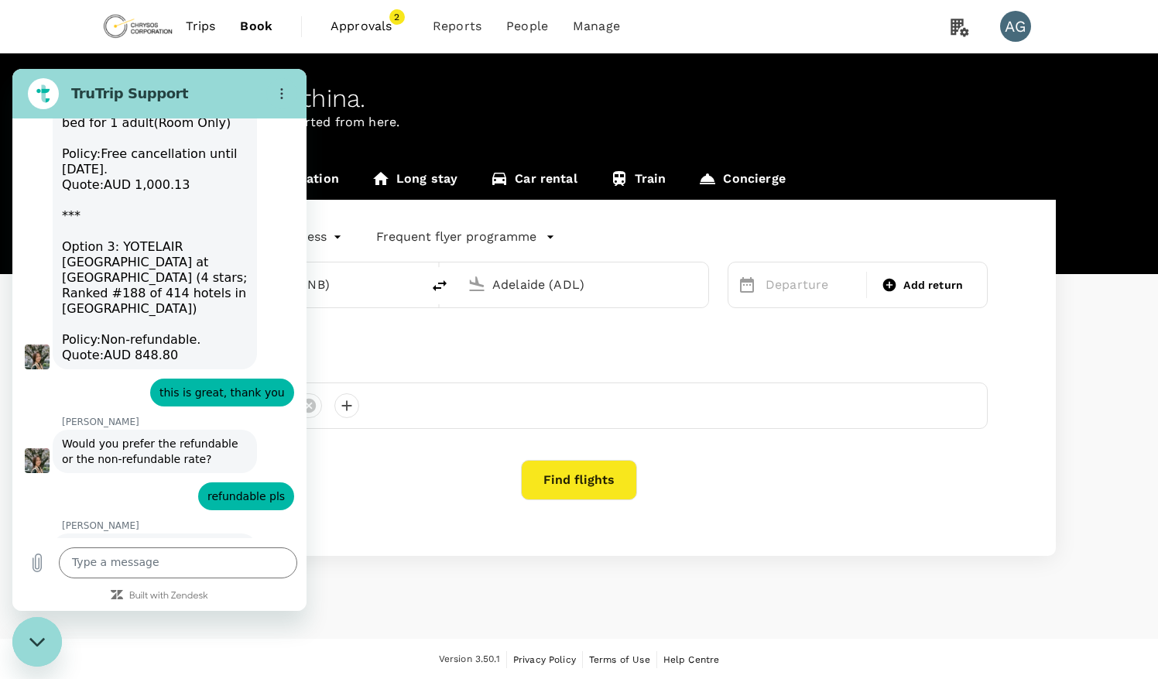
click at [170, 623] on div "says: thank you" at bounding box center [153, 641] width 282 height 37
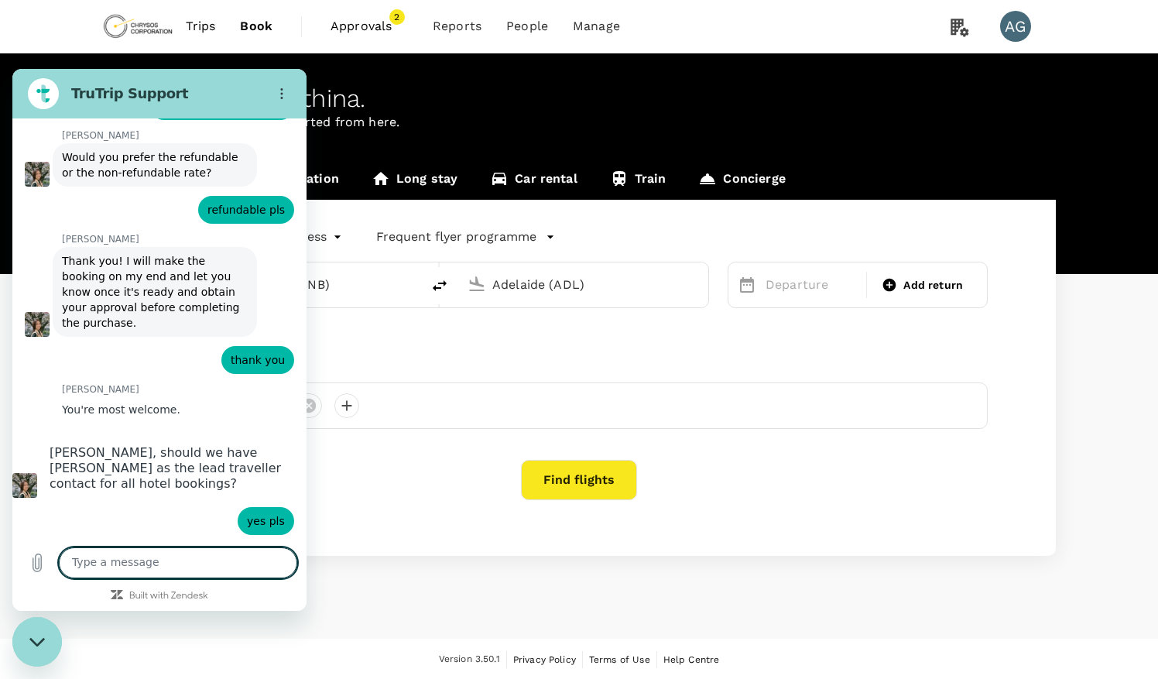
scroll to position [6745, 0]
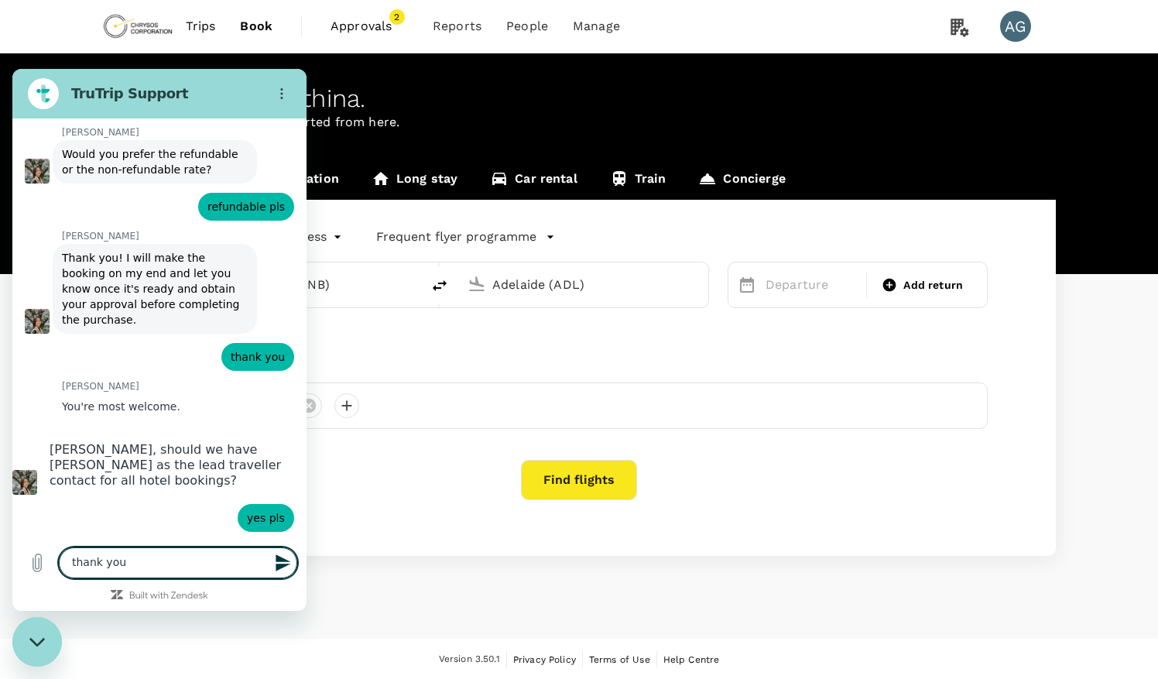
type textarea "thank you"
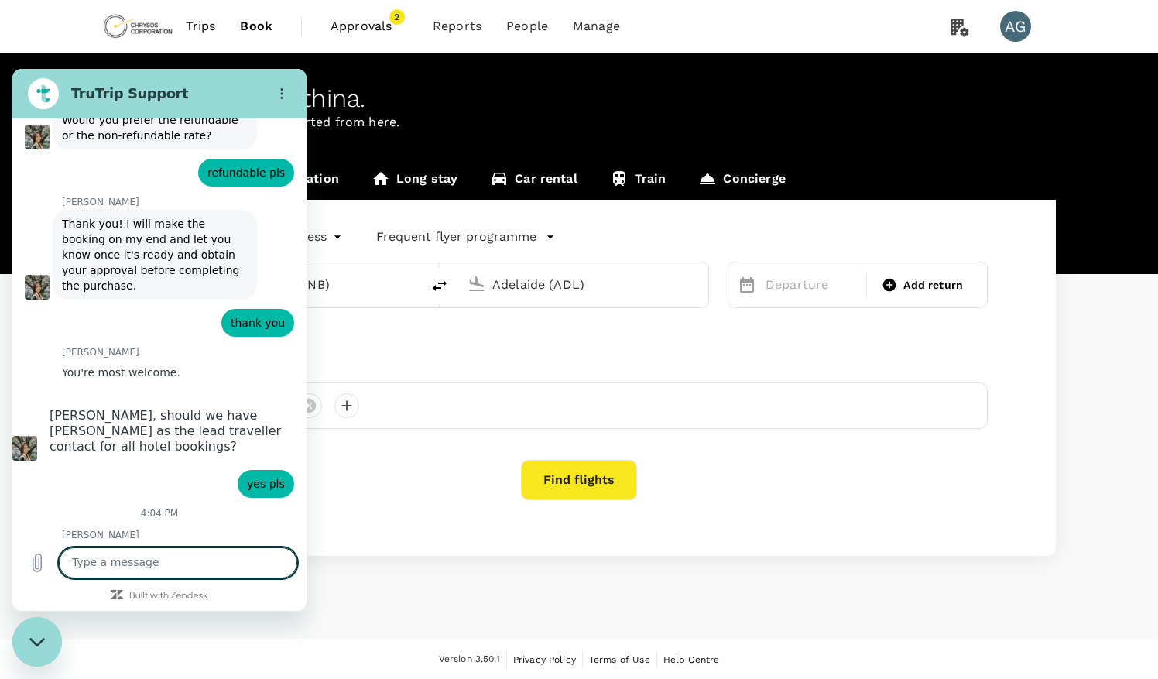
scroll to position [6782, 0]
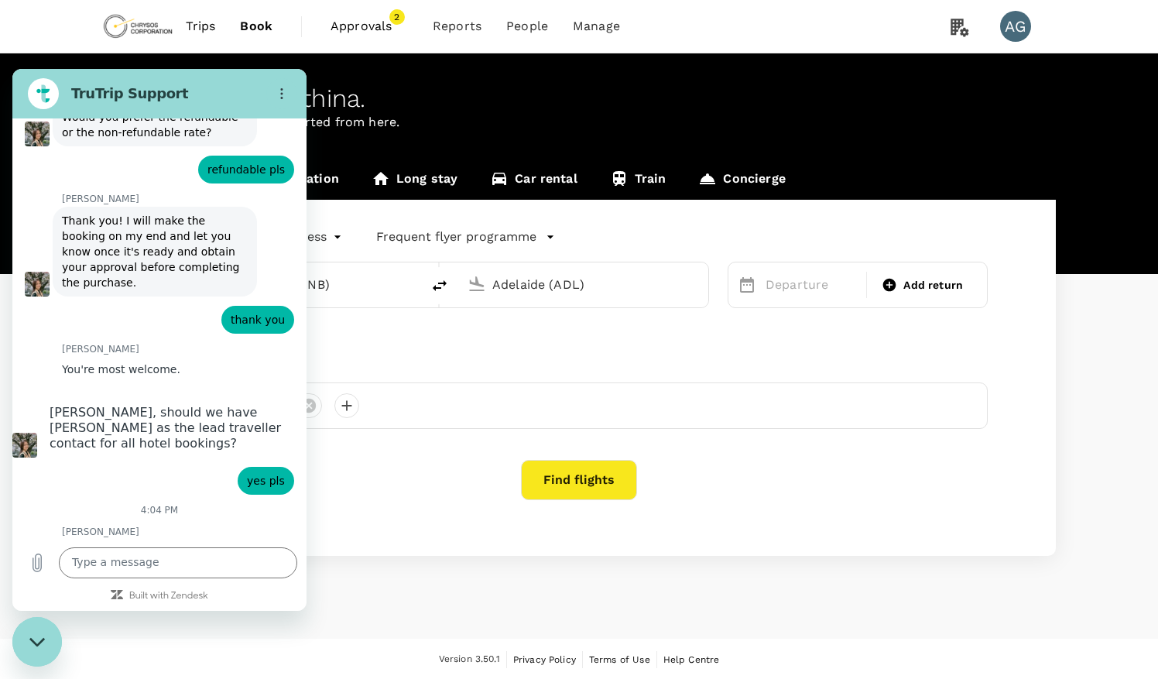
click at [266, 538] on div "[PERSON_NAME] says: Hotel Name: YOTELAIR [GEOGRAPHIC_DATA] at Jewel Check-in Da…" at bounding box center [166, 653] width 282 height 231
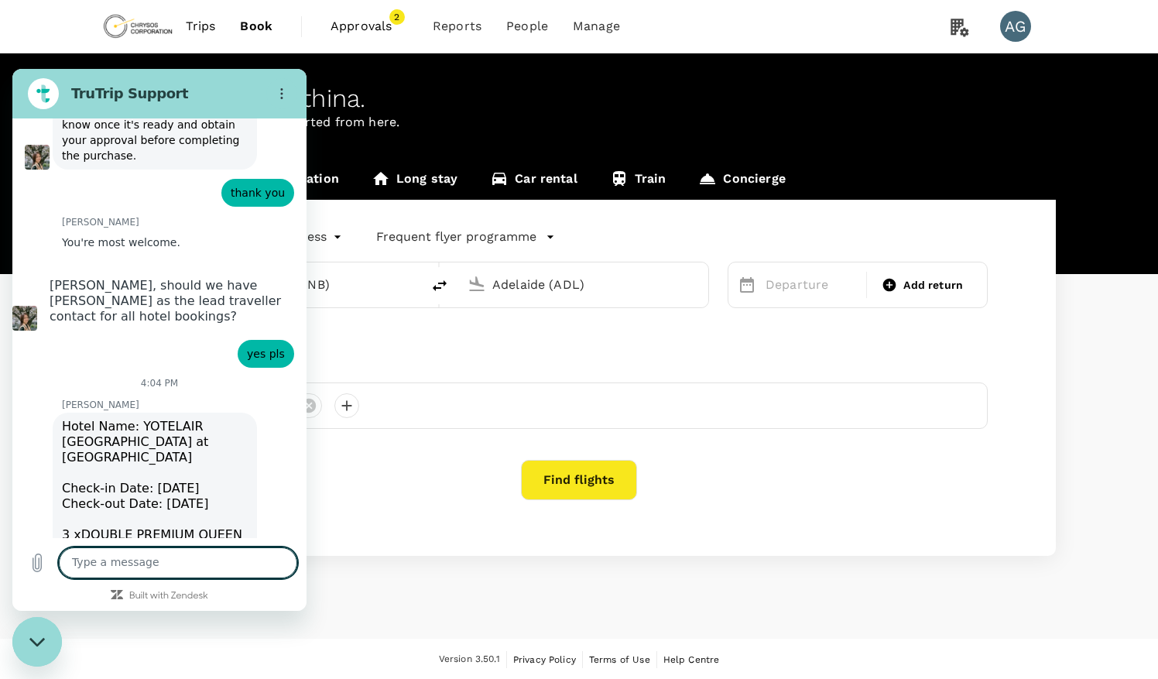
scroll to position [6909, 0]
click at [164, 571] on textarea at bounding box center [178, 562] width 238 height 31
type textarea "yes pls"
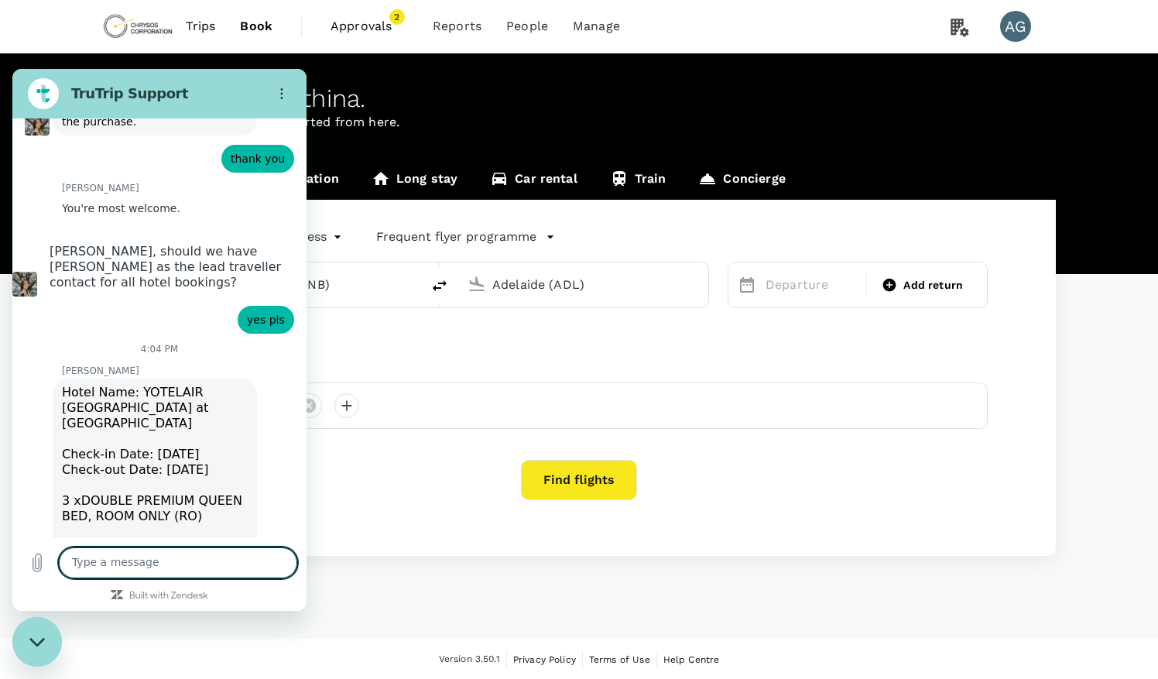
scroll to position [6946, 0]
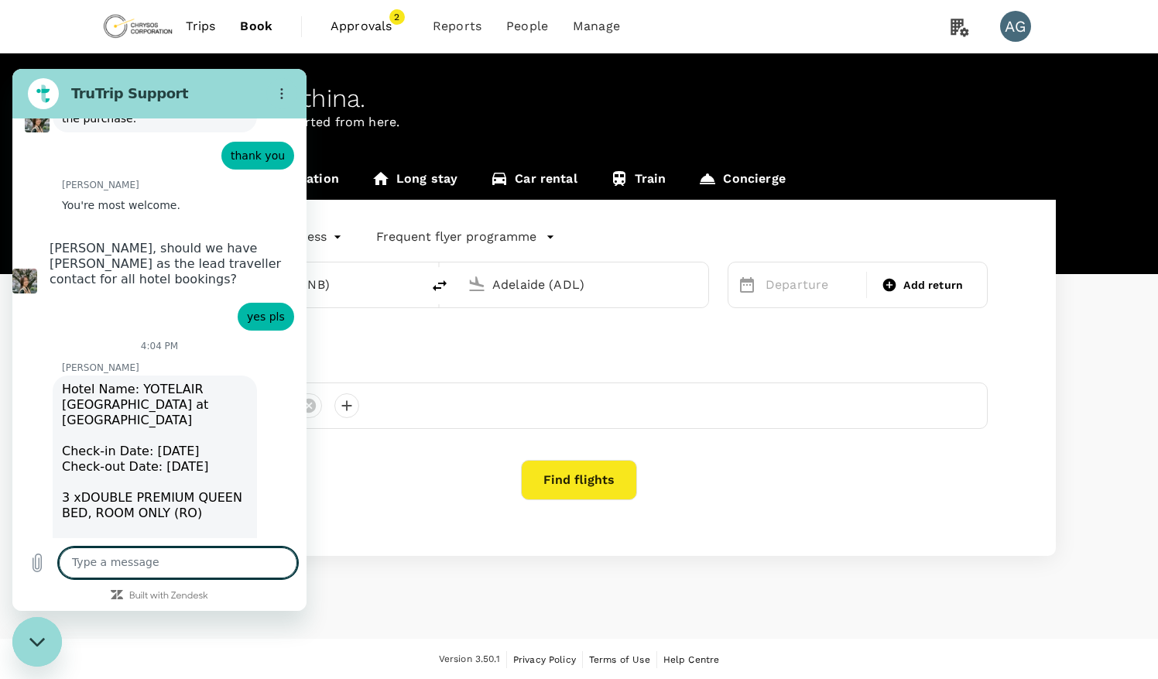
click at [266, 374] on div "[PERSON_NAME] says: Hotel Name: YOTELAIR [GEOGRAPHIC_DATA] at Jewel Check-in Da…" at bounding box center [166, 489] width 282 height 231
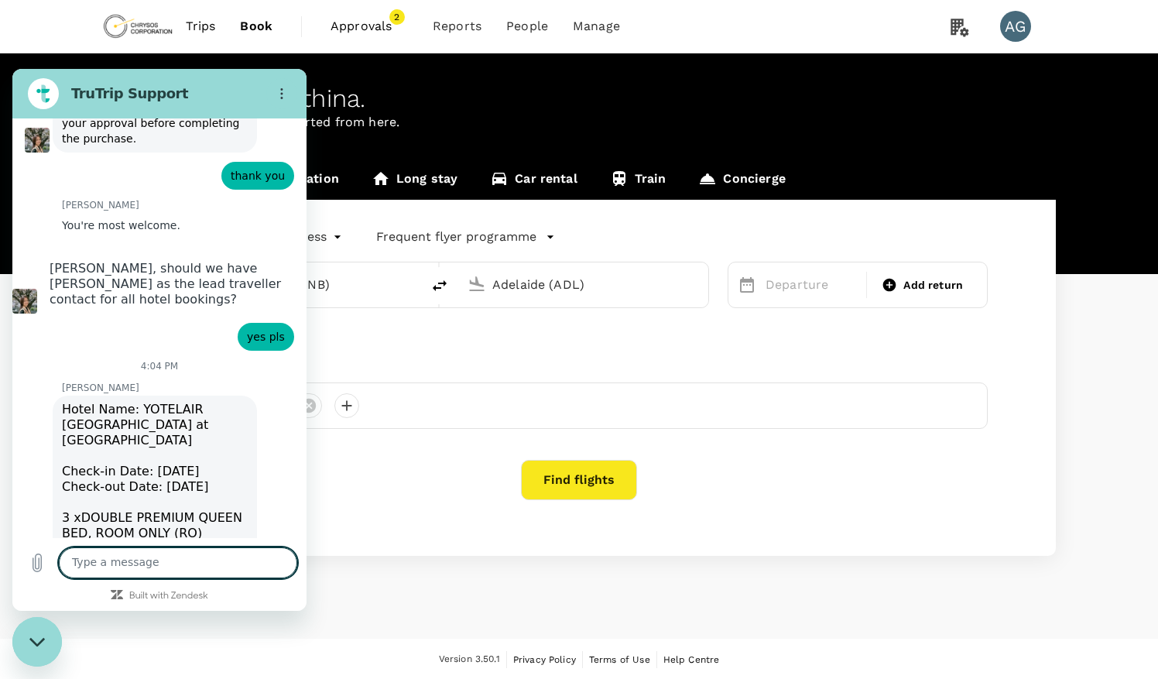
scroll to position [7021, 0]
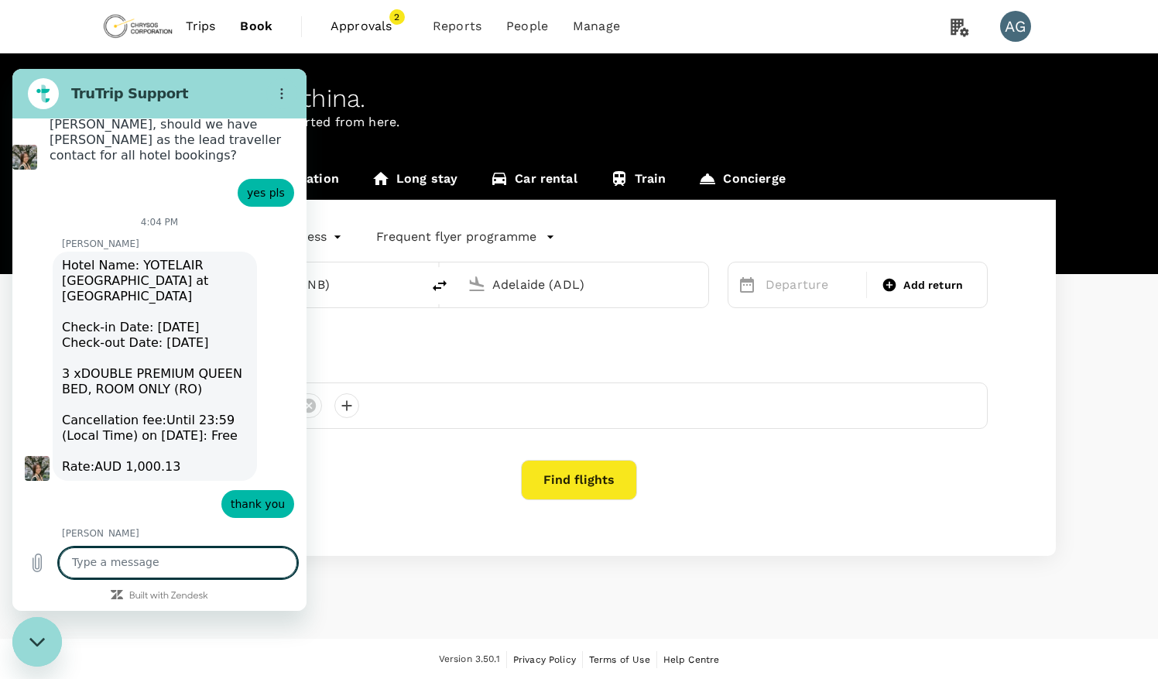
scroll to position [7073, 0]
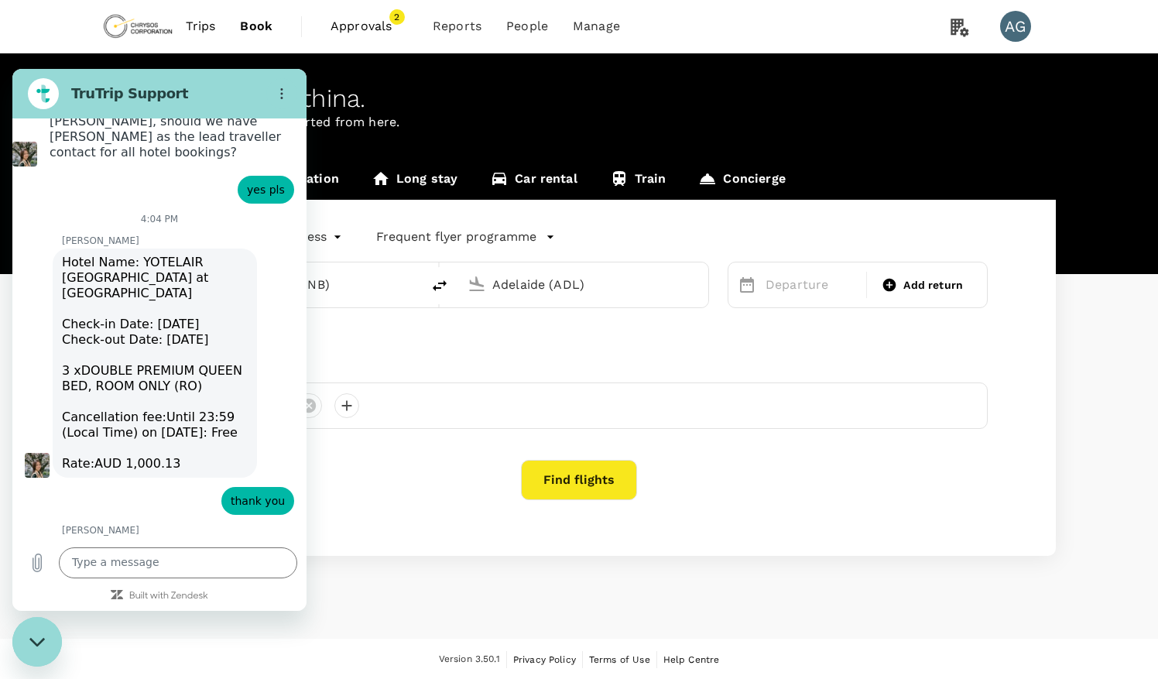
click at [173, 566] on textarea at bounding box center [178, 562] width 238 height 31
type textarea "excellent"
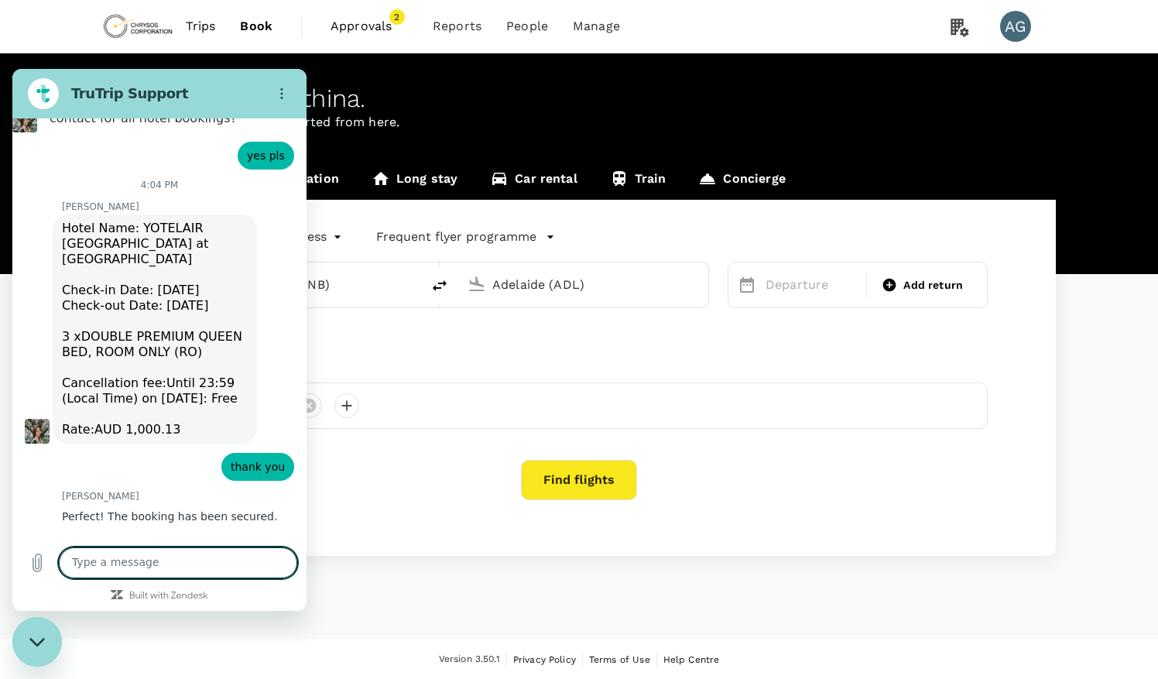
scroll to position [7110, 0]
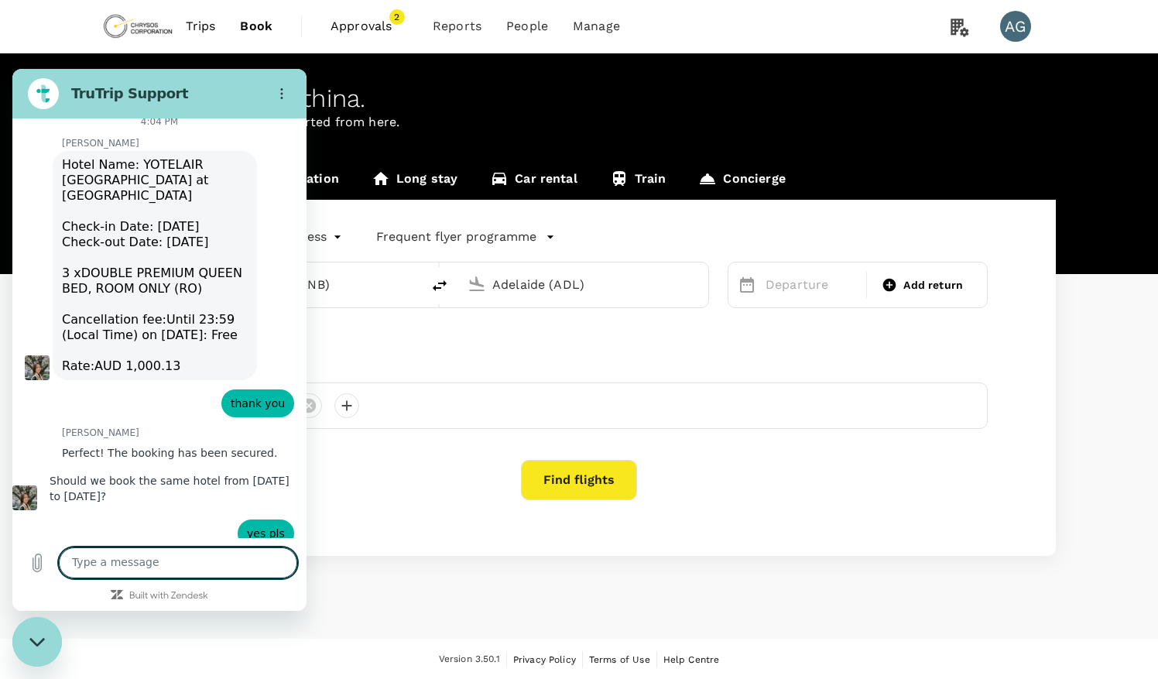
scroll to position [7169, 0]
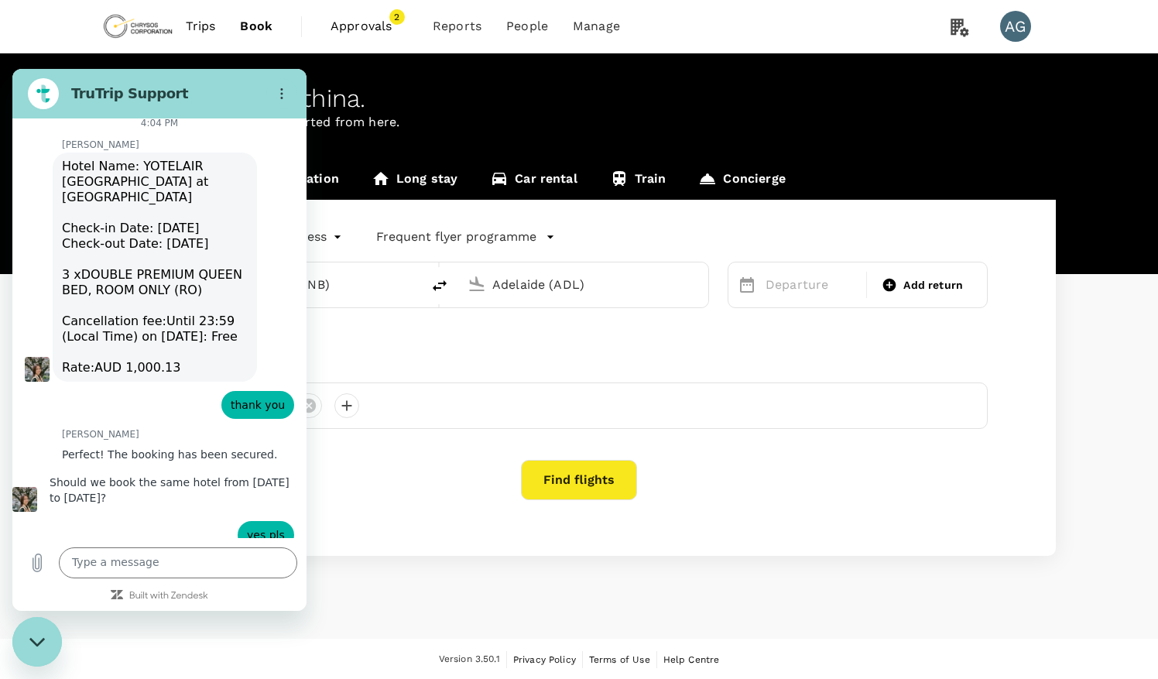
click at [26, 673] on div "says: excellent" at bounding box center [153, 691] width 282 height 37
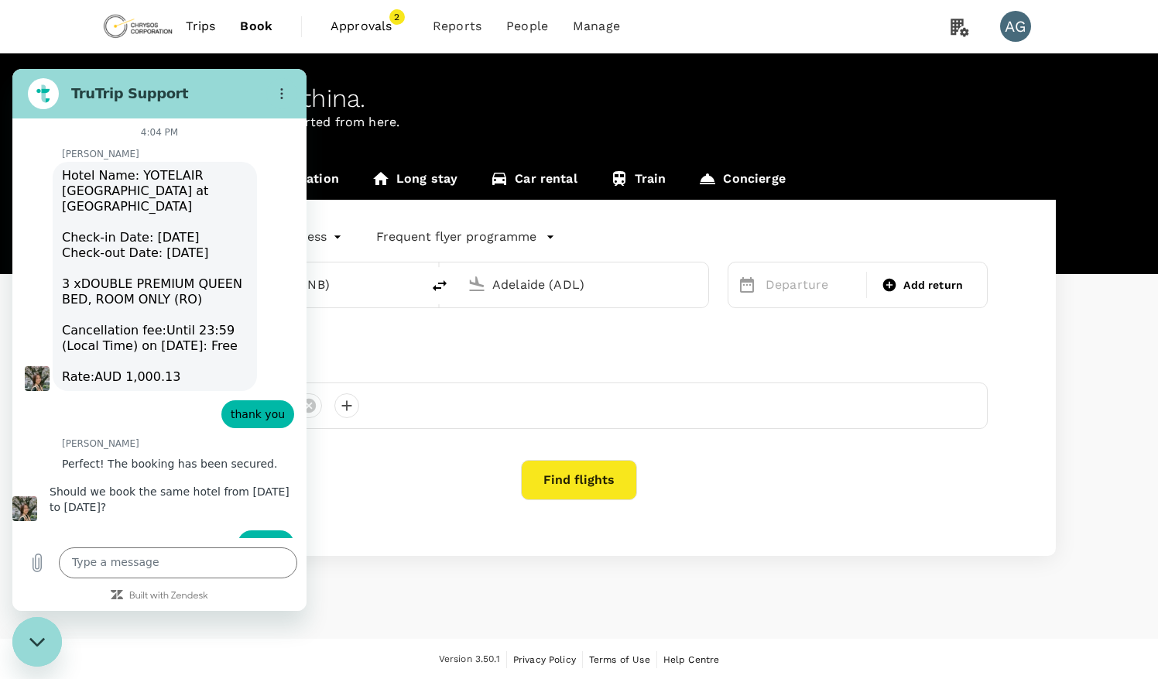
scroll to position [7162, 0]
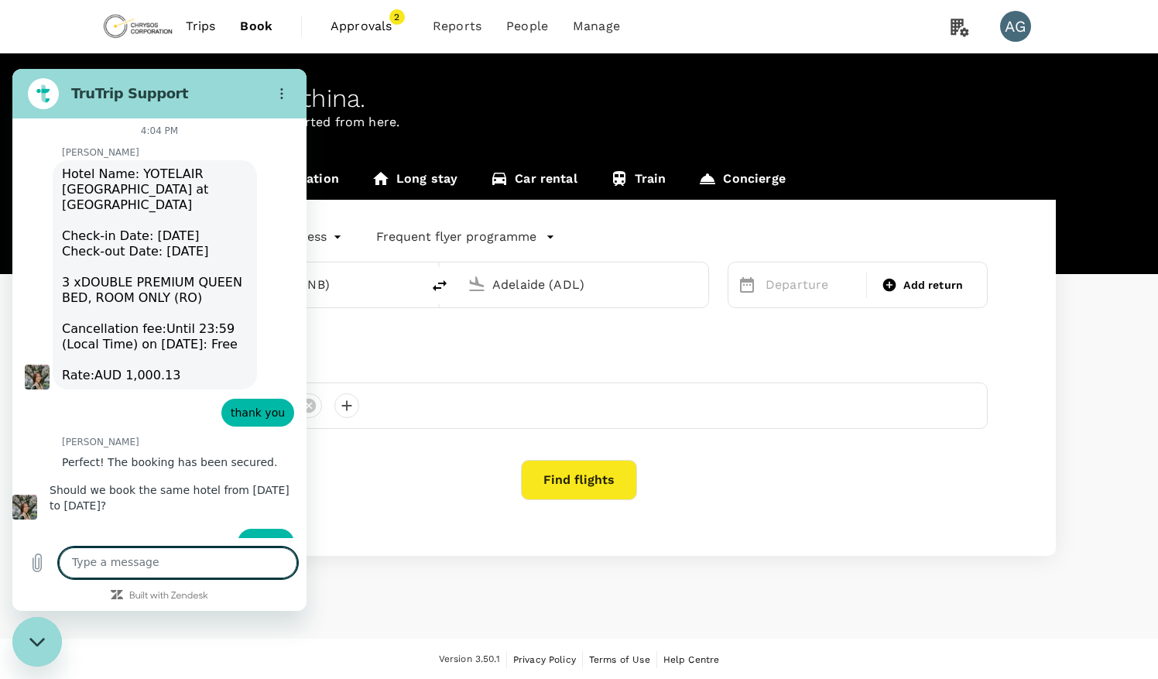
click at [124, 561] on textarea at bounding box center [178, 562] width 238 height 31
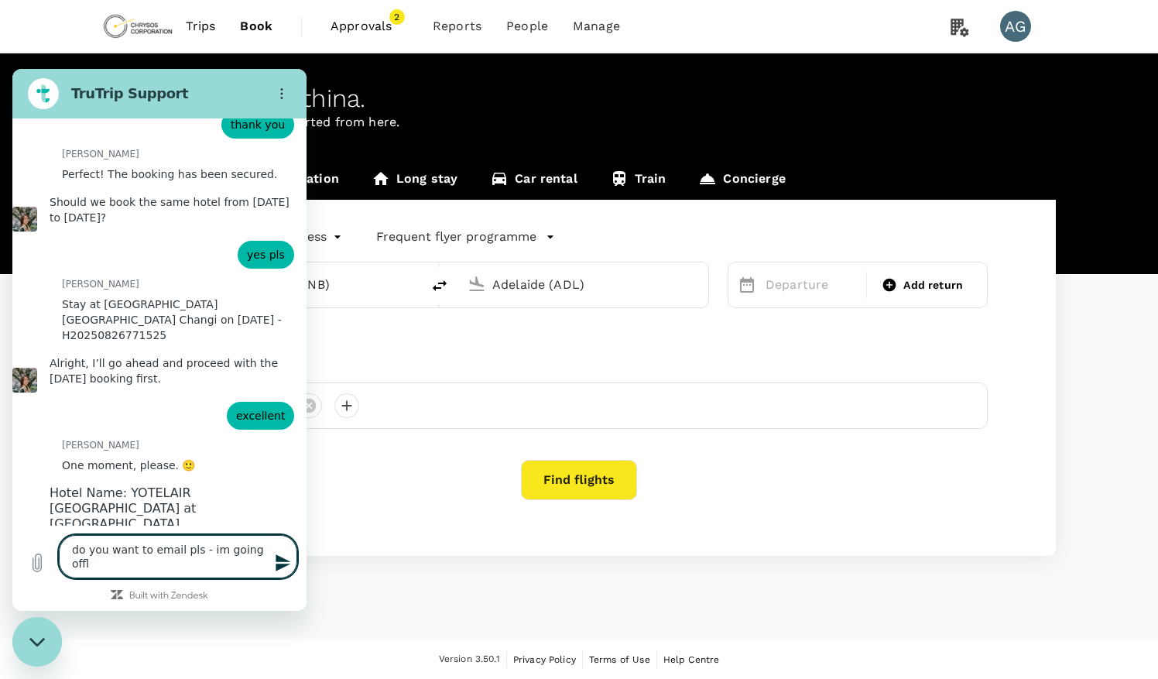
scroll to position [7437, 0]
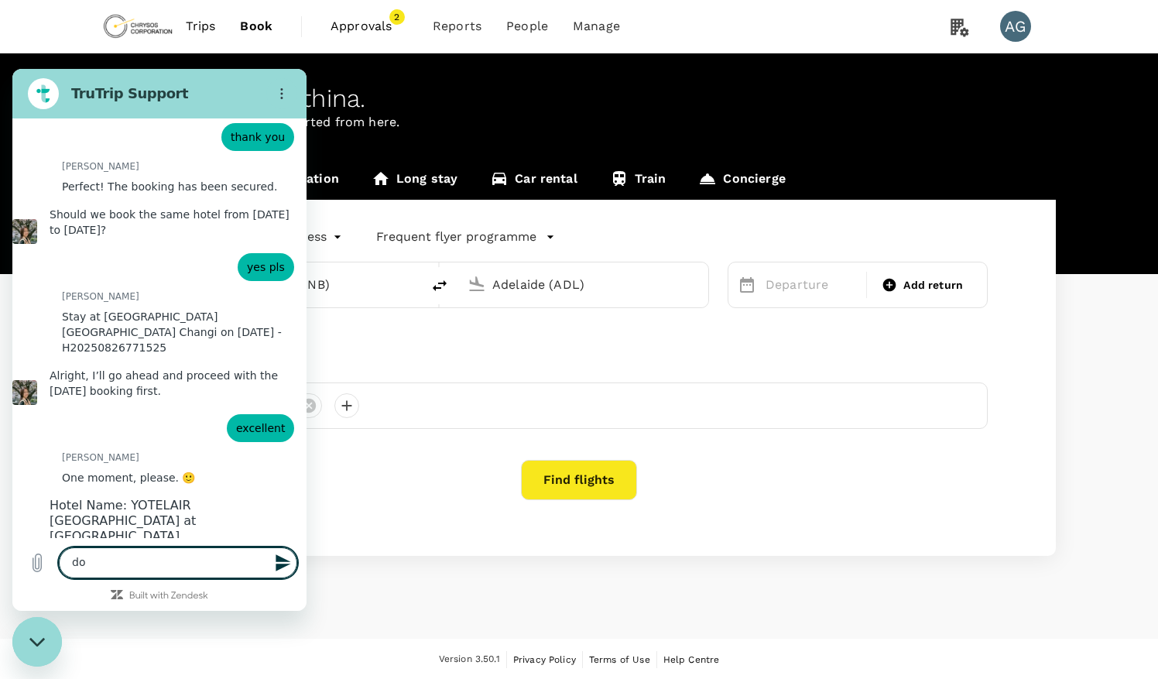
type textarea "d"
type textarea "yes pls"
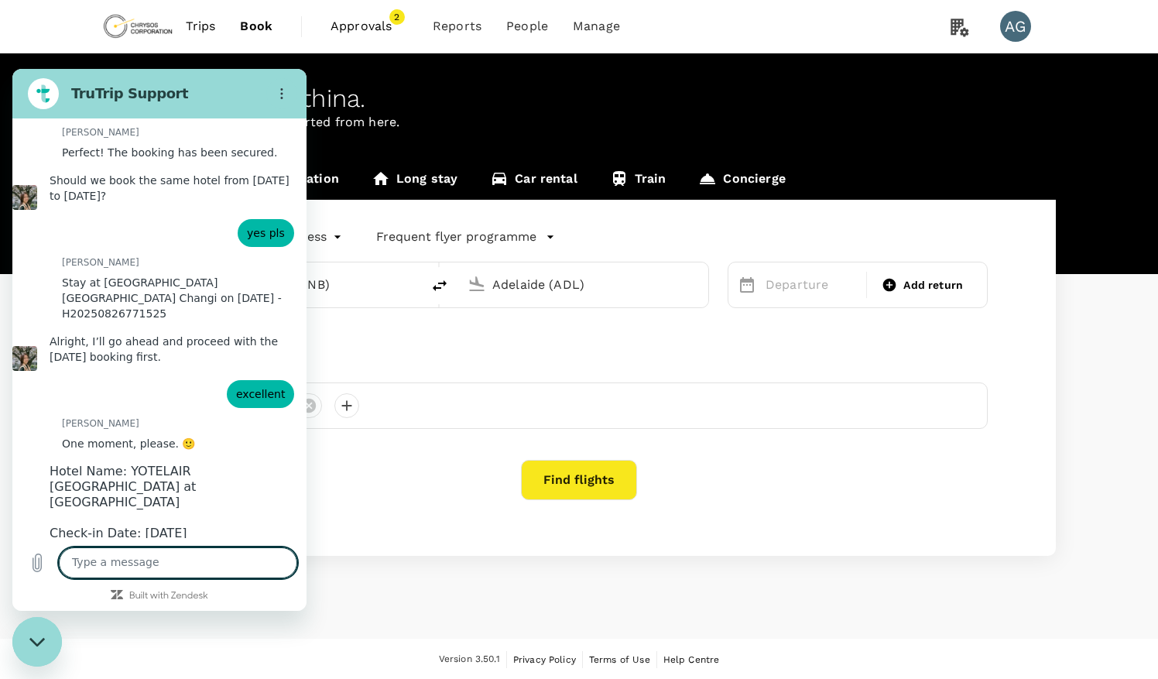
scroll to position [7474, 0]
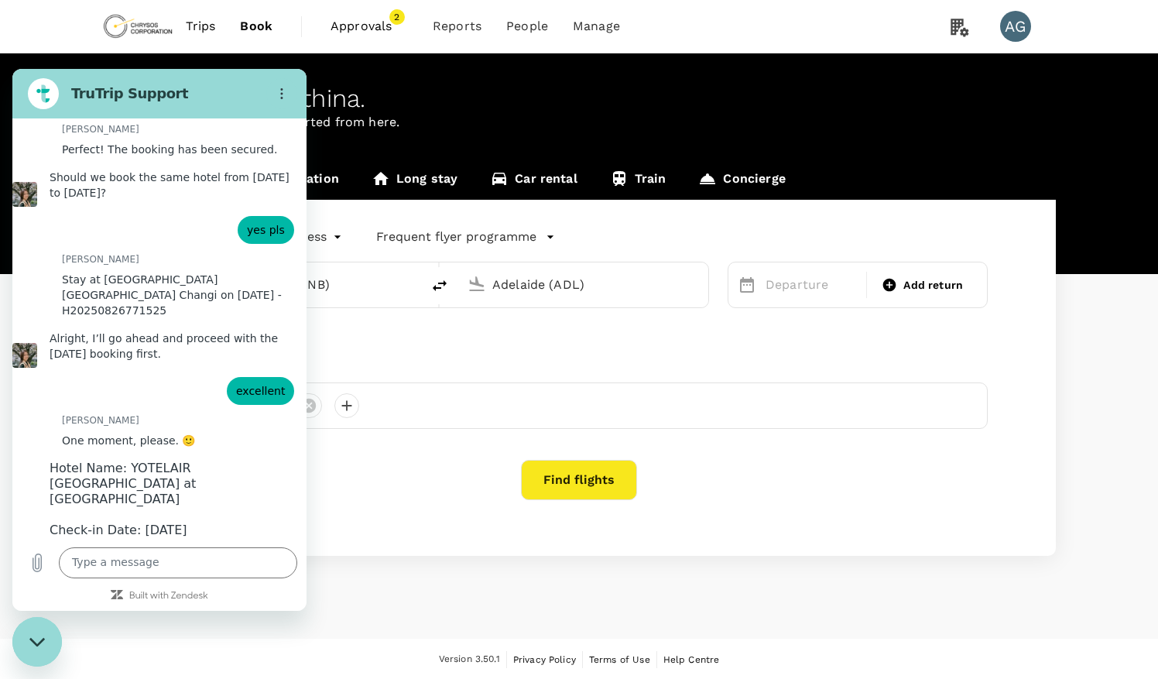
click at [271, 454] on div "[PERSON_NAME] says: Hotel Name: YOTELAIR [GEOGRAPHIC_DATA] at Jewel Check-in Da…" at bounding box center [159, 568] width 294 height 229
click at [116, 574] on textarea at bounding box center [178, 562] width 238 height 31
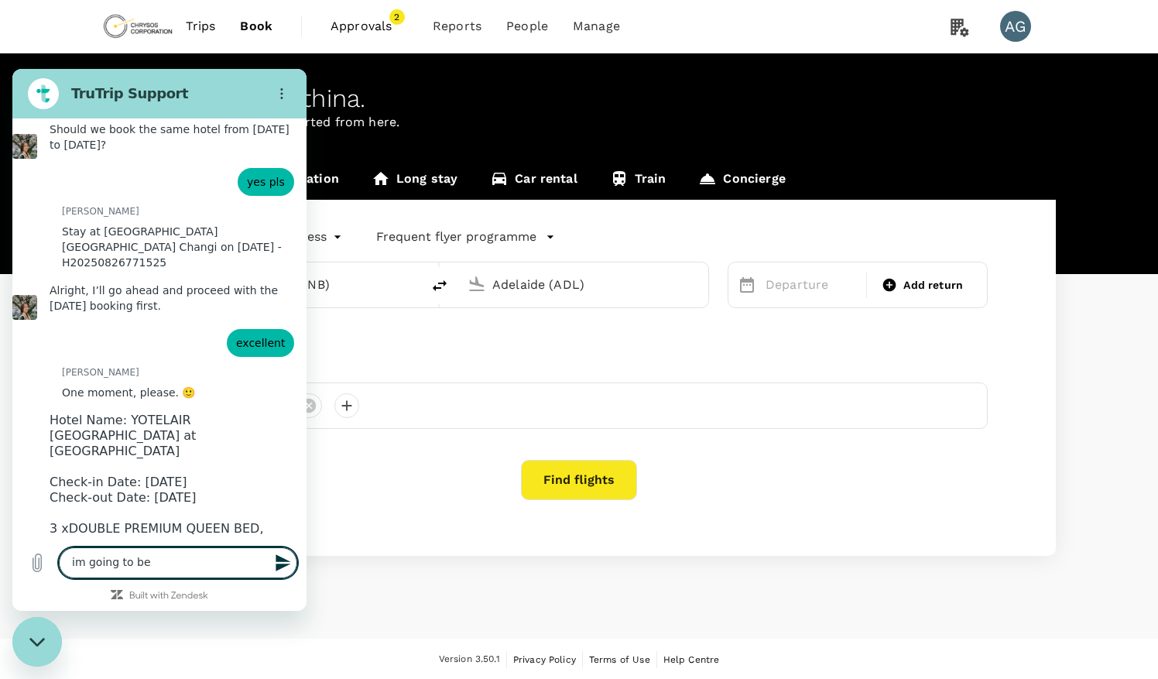
scroll to position [7525, 0]
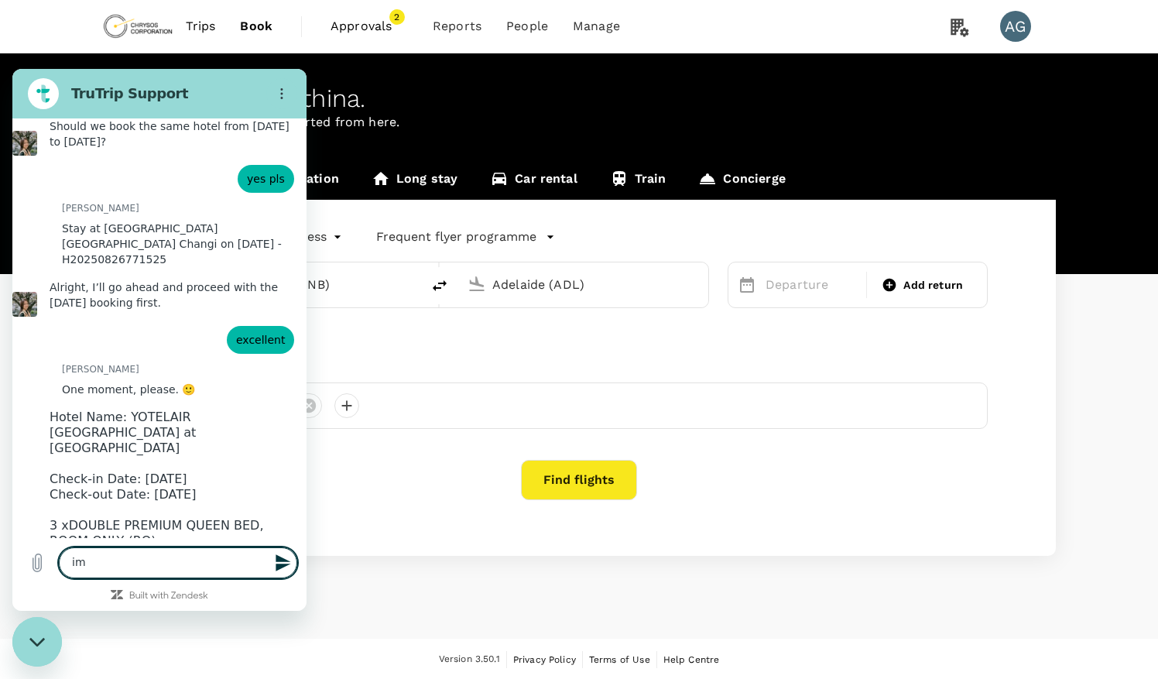
type textarea "i"
click at [111, 660] on div "says: yes pls" at bounding box center [153, 678] width 282 height 37
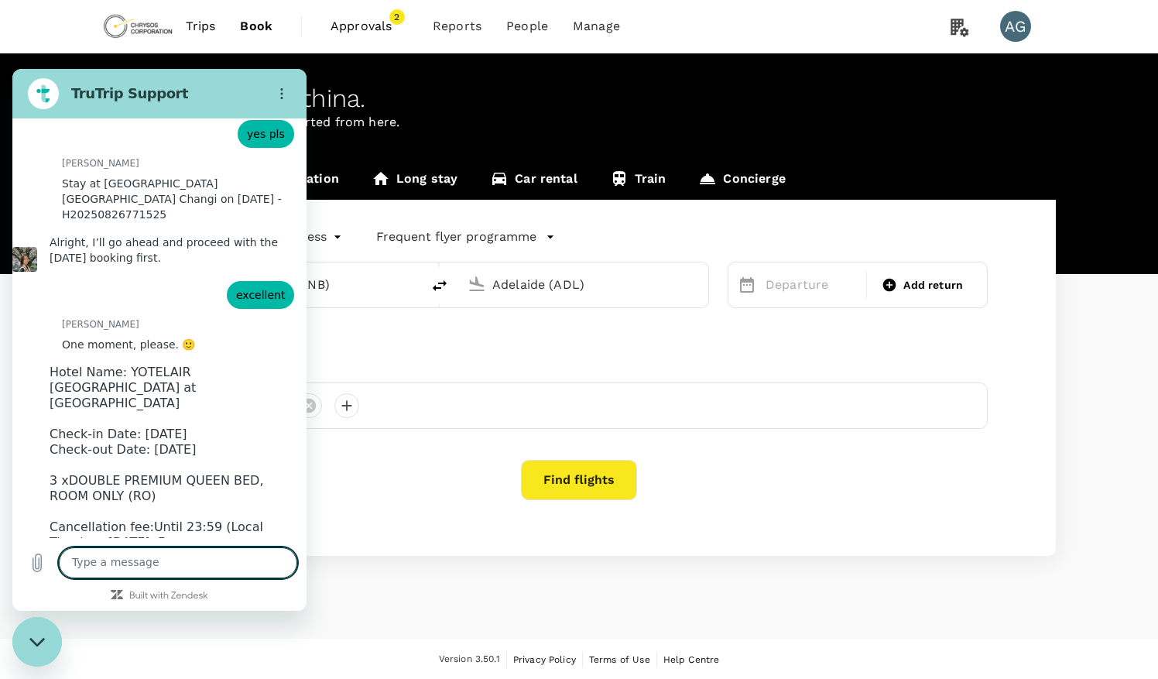
click at [259, 358] on div "[PERSON_NAME] says: Hotel Name: YOTELAIR [GEOGRAPHIC_DATA] at Jewel Check-in Da…" at bounding box center [159, 472] width 294 height 229
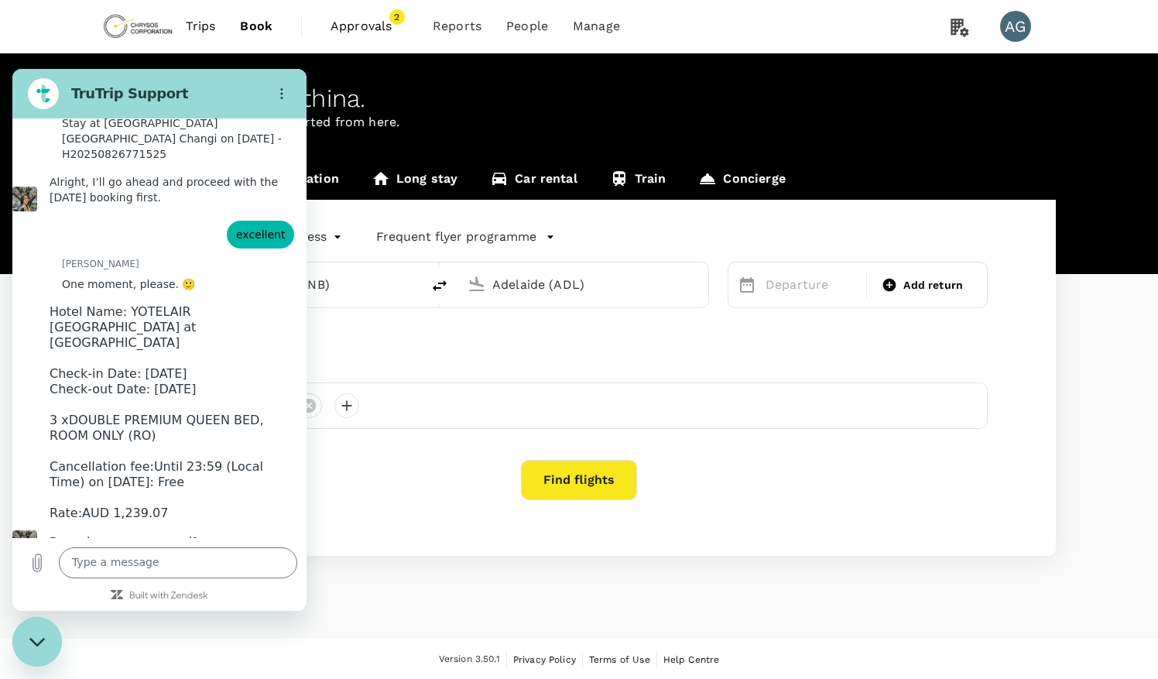
click at [281, 614] on div "[PERSON_NAME] says: Perfect! One moment, please." at bounding box center [166, 628] width 282 height 28
click at [143, 560] on textarea at bounding box center [178, 562] width 238 height 31
type textarea "thank you"
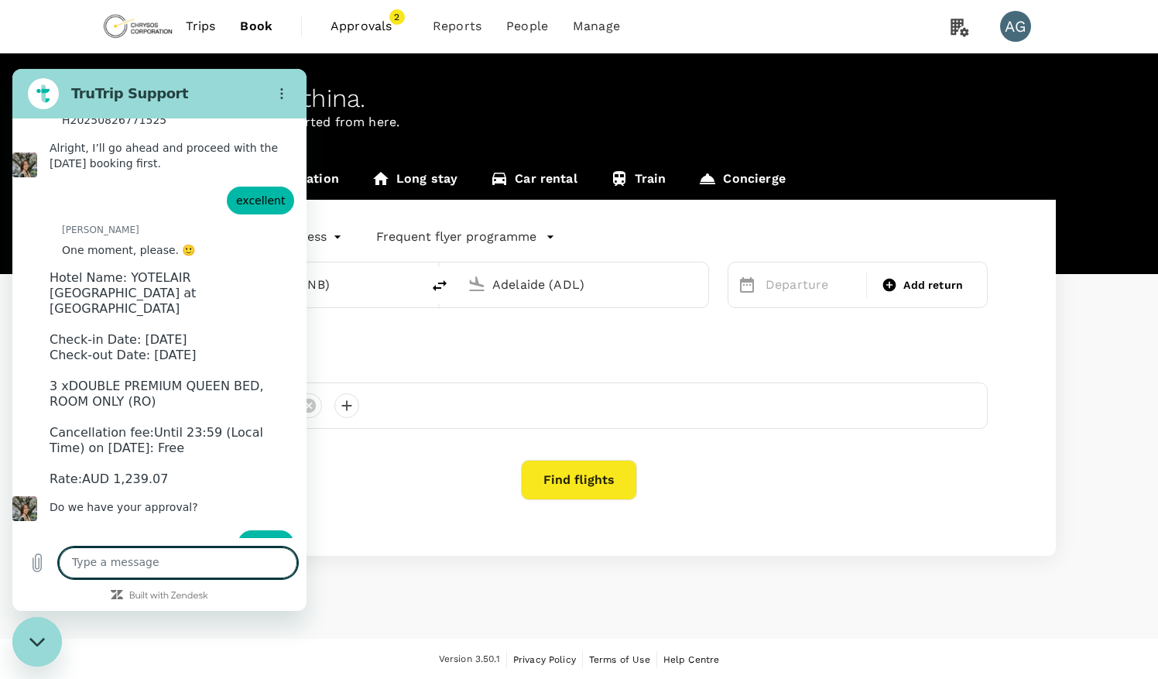
scroll to position [7668, 0]
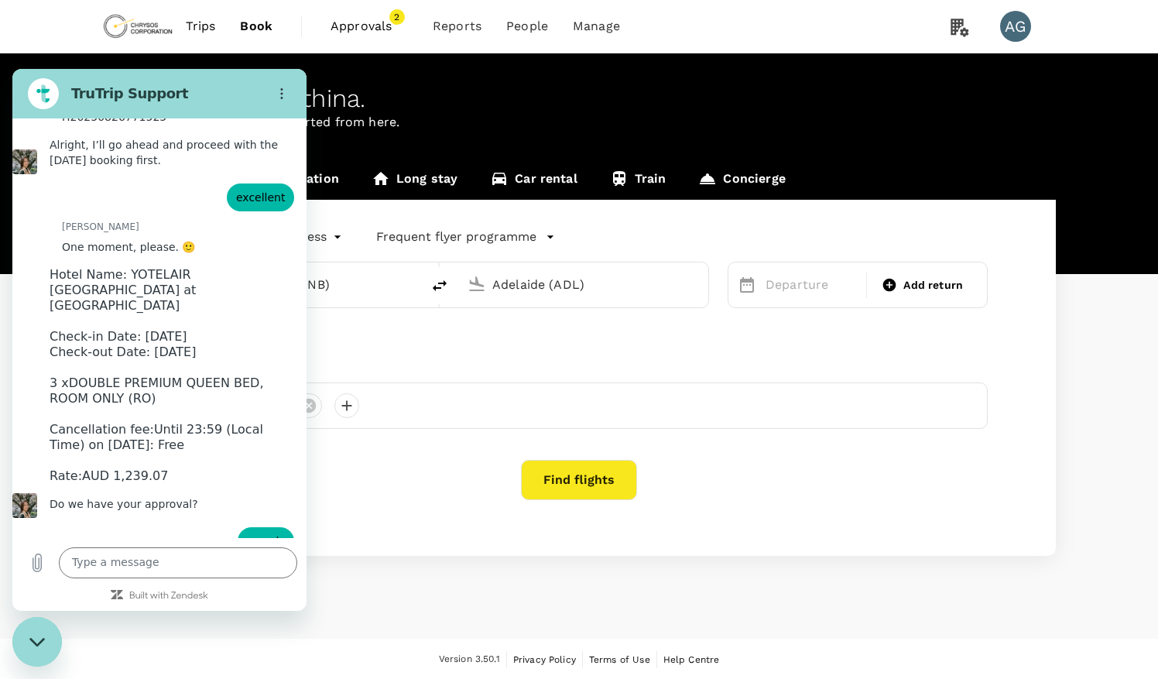
click at [263, 605] on div "[PERSON_NAME] says: Stay at Yotelair [GEOGRAPHIC_DATA] Changi on [DATE] - H2025…" at bounding box center [159, 634] width 294 height 59
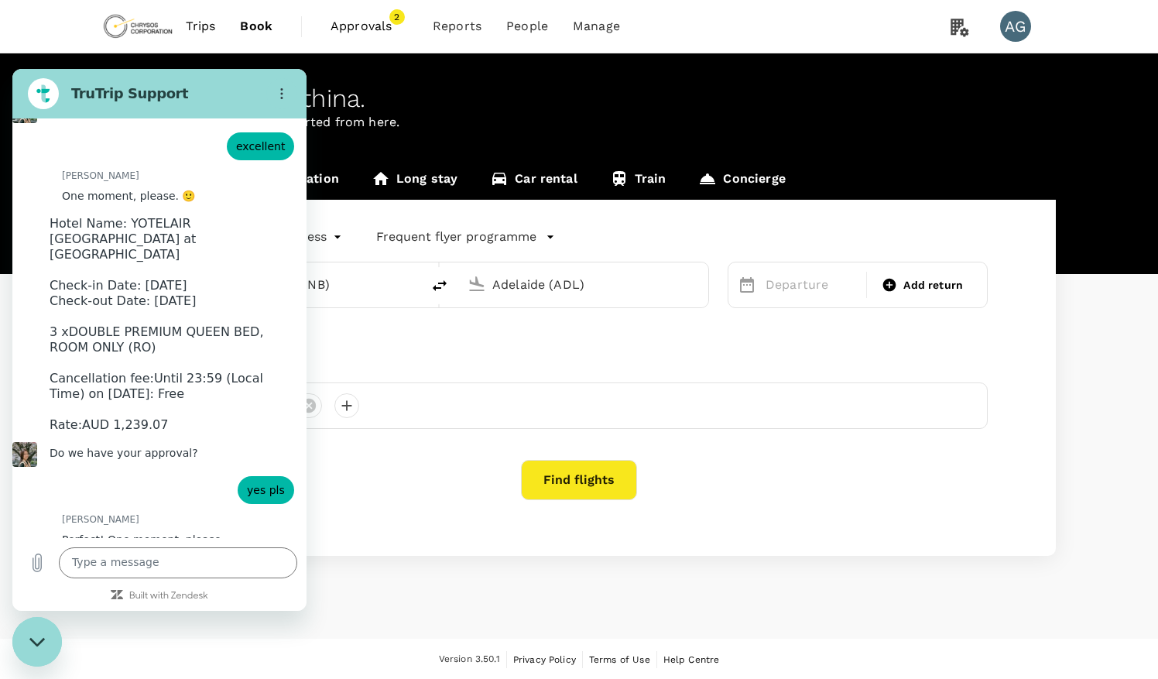
click at [286, 554] on div "[PERSON_NAME] says: Stay at Yotelair [GEOGRAPHIC_DATA] Changi on [DATE] - H2025…" at bounding box center [159, 583] width 294 height 59
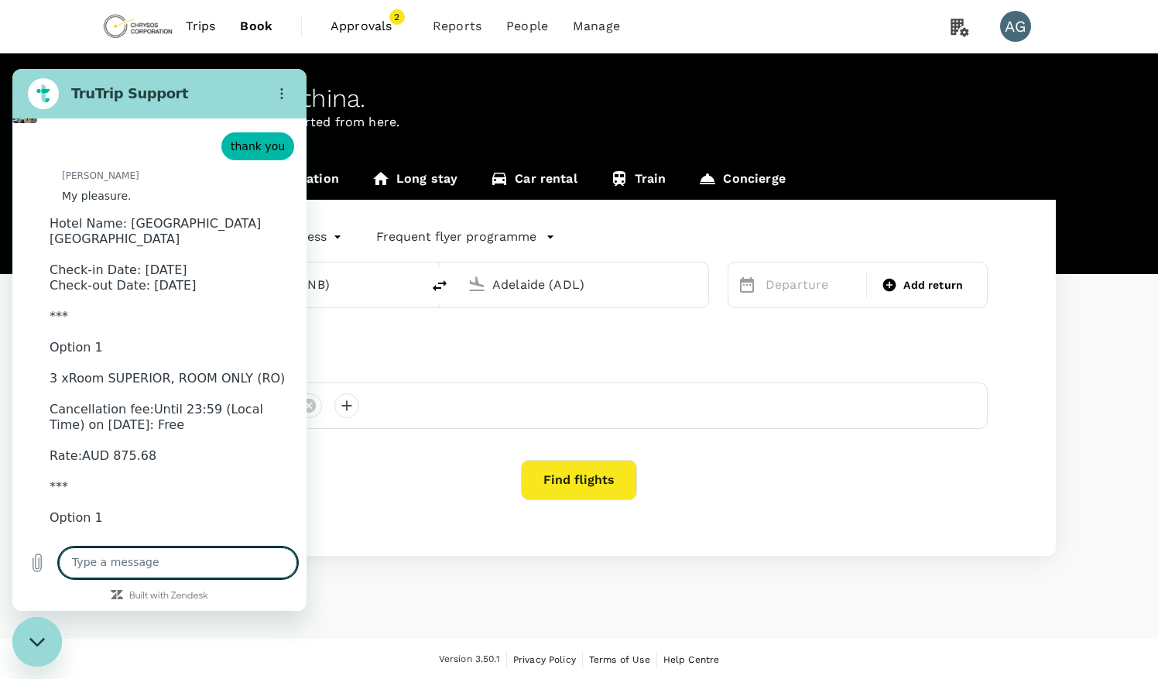
scroll to position [8266, 0]
click at [136, 553] on textarea at bounding box center [178, 562] width 238 height 31
type textarea "with cancellation pls"
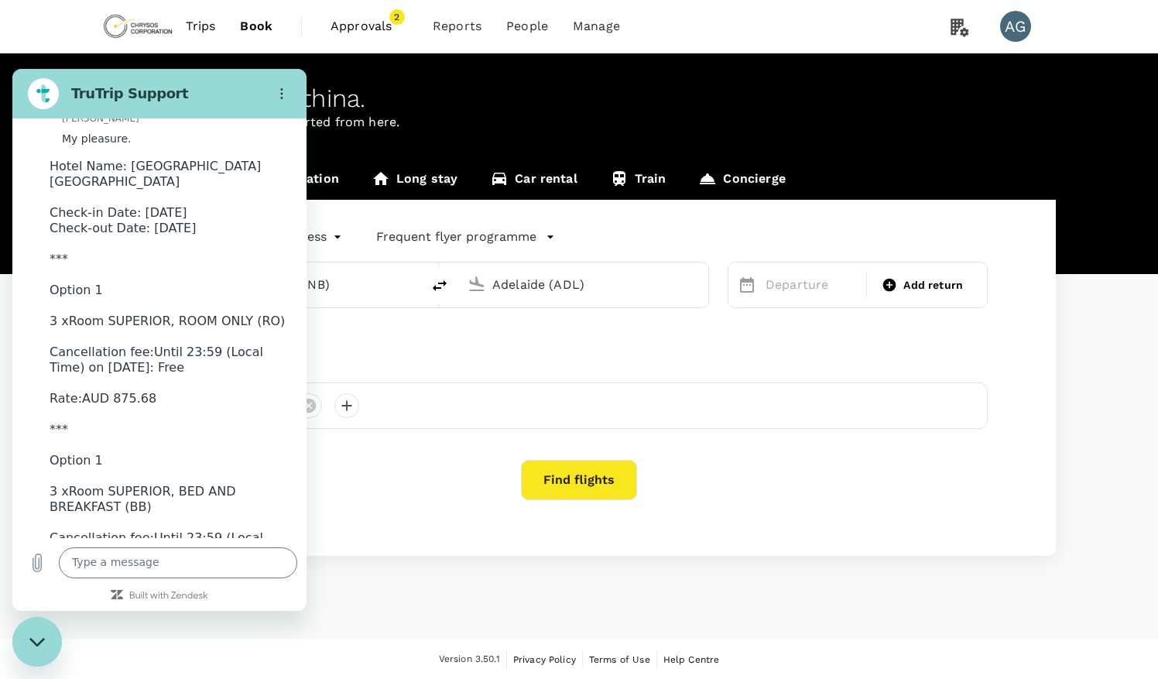
click at [262, 341] on div "[PERSON_NAME] says: Hotel Name: [GEOGRAPHIC_DATA] [GEOGRAPHIC_DATA] Check-in Da…" at bounding box center [159, 376] width 294 height 446
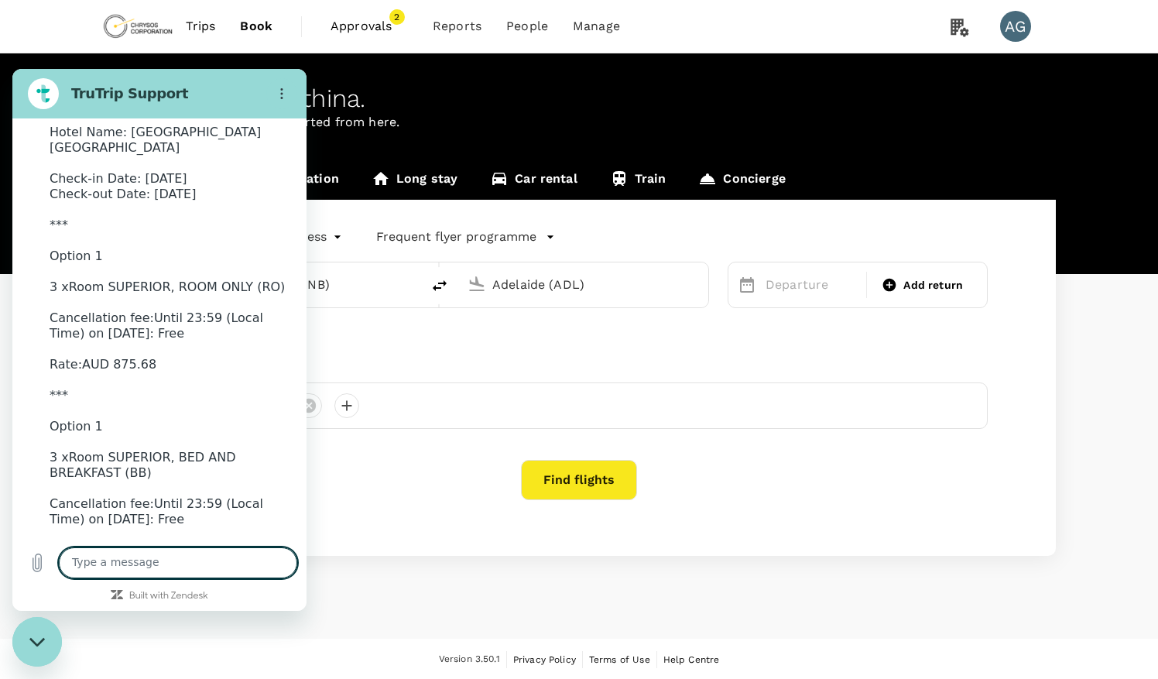
scroll to position [8362, 0]
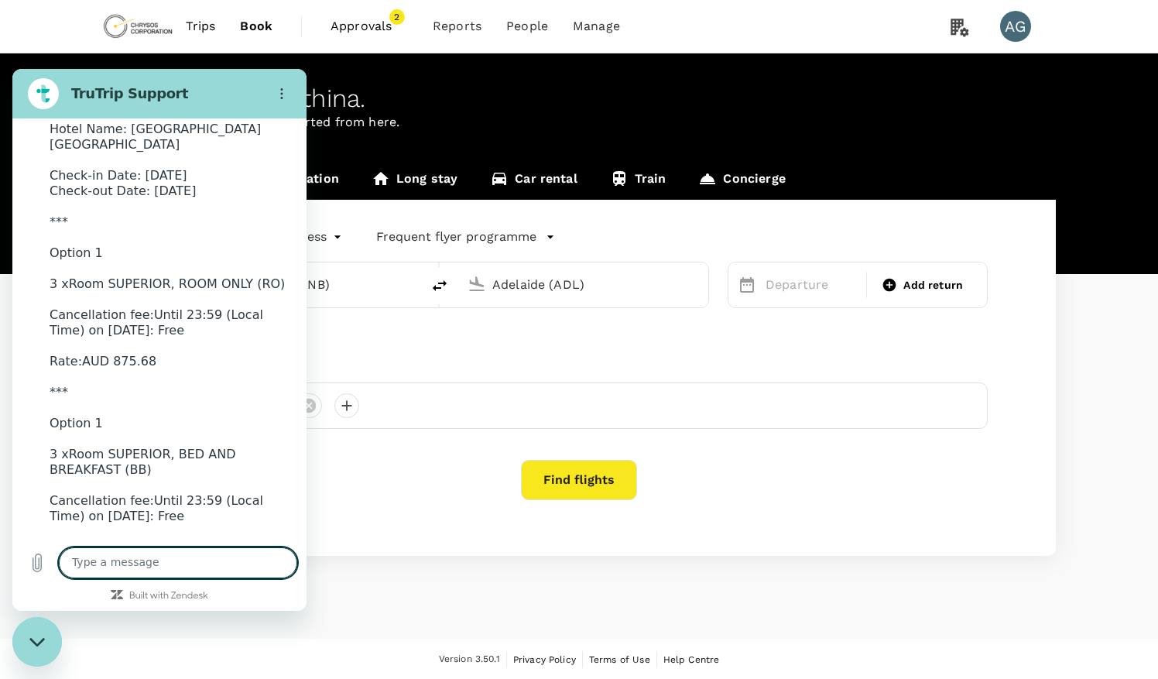
click at [108, 564] on textarea at bounding box center [178, 562] width 238 height 31
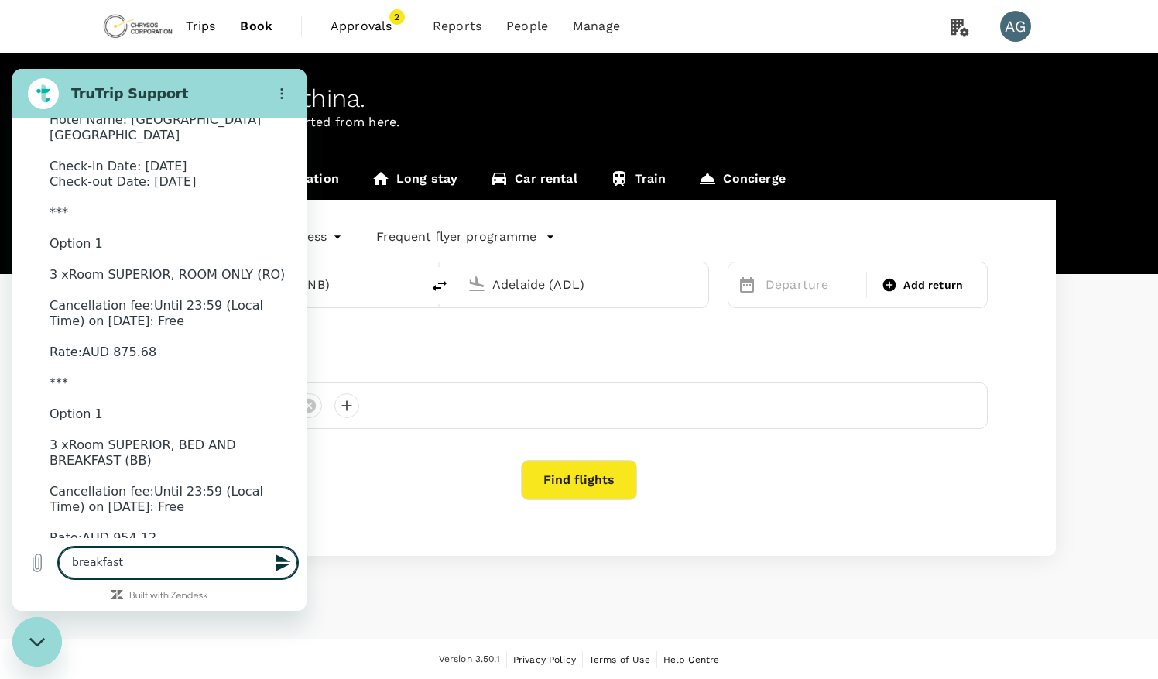
scroll to position [8369, 0]
type textarea "breakfast pls"
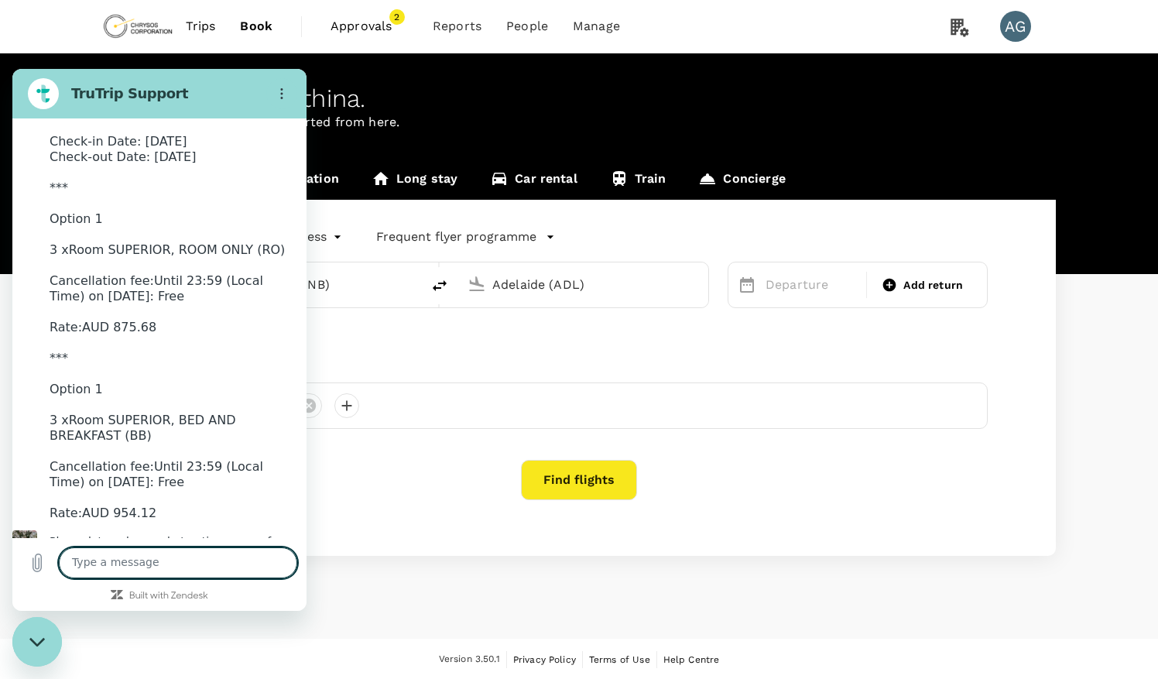
scroll to position [8399, 0]
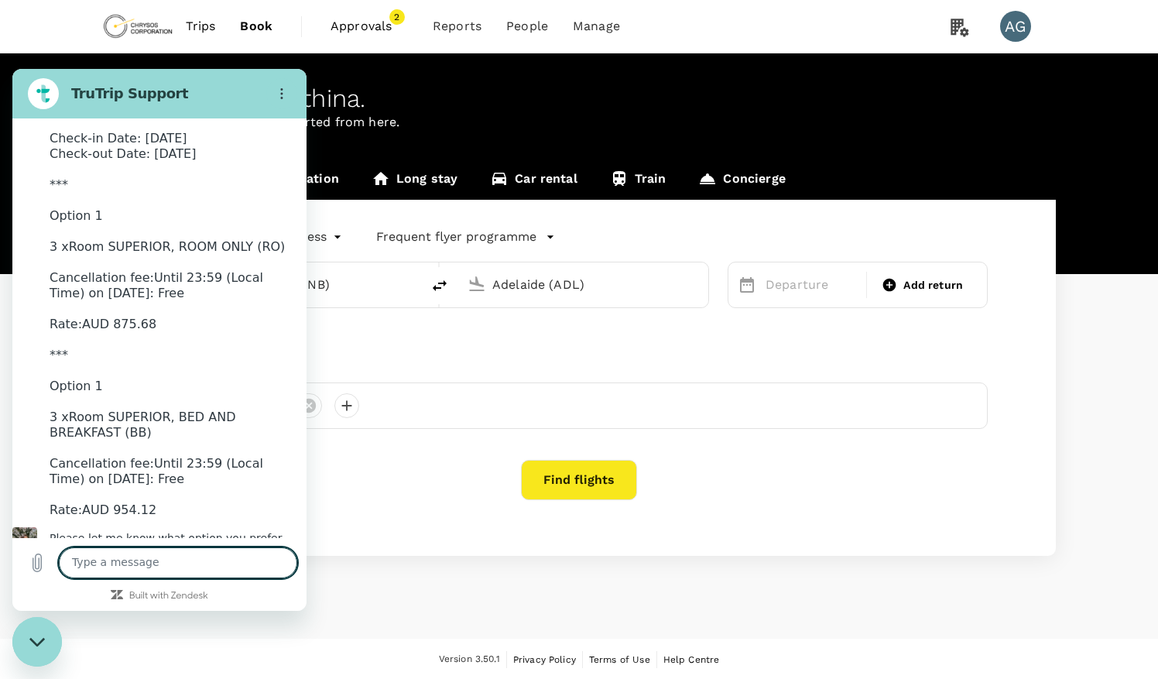
click at [117, 656] on div "says: breakfast pls" at bounding box center [153, 674] width 282 height 37
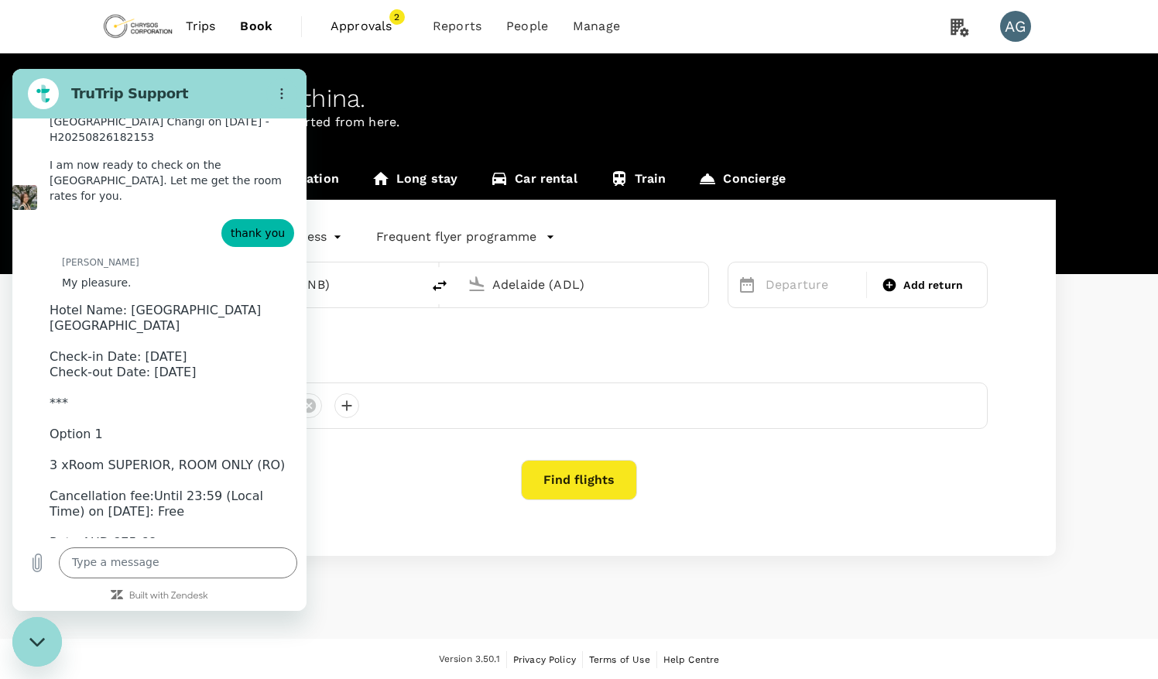
scroll to position [8160, 0]
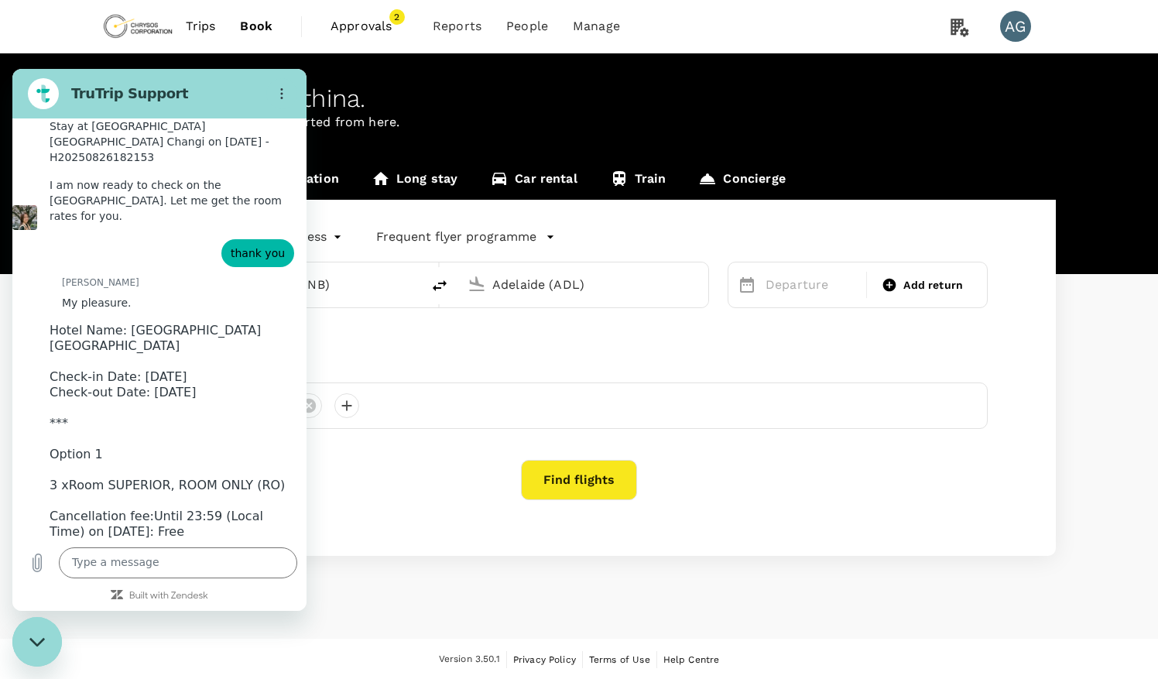
click at [257, 420] on div "[PERSON_NAME] says: Hotel Name: [GEOGRAPHIC_DATA] [GEOGRAPHIC_DATA] Check-in Da…" at bounding box center [159, 540] width 294 height 446
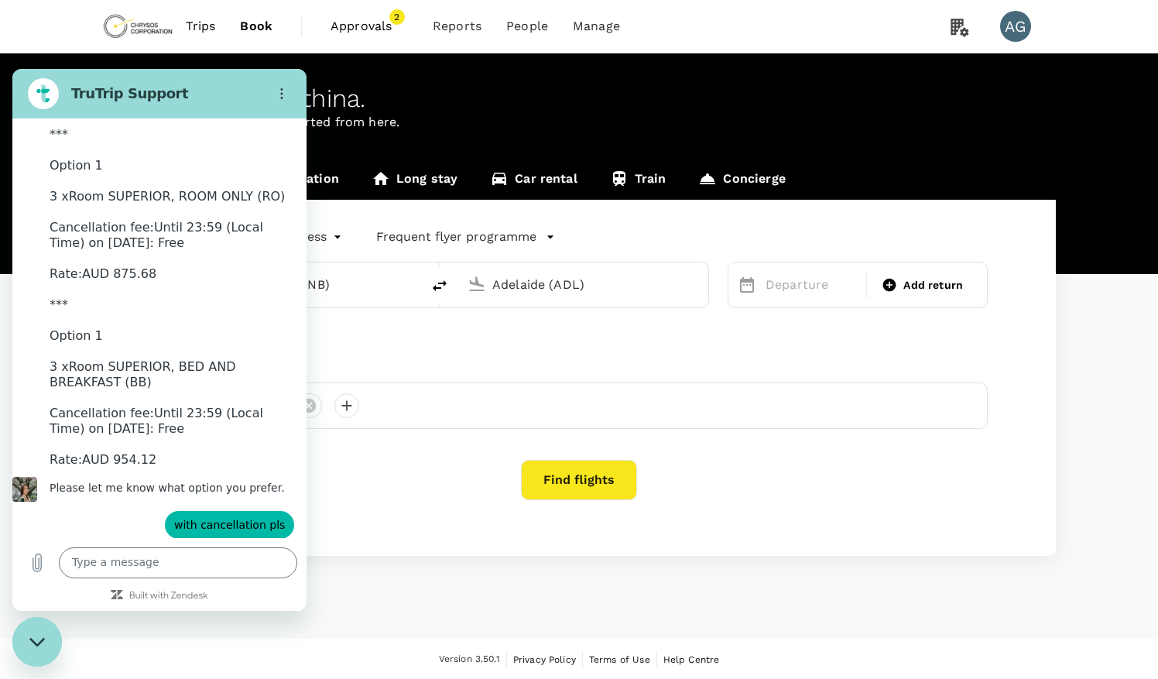
scroll to position [8450, 0]
click at [249, 664] on div "[PERSON_NAME] says: On it. Thanks, [PERSON_NAME]." at bounding box center [166, 678] width 282 height 29
click at [150, 564] on textarea at bounding box center [178, 562] width 238 height 31
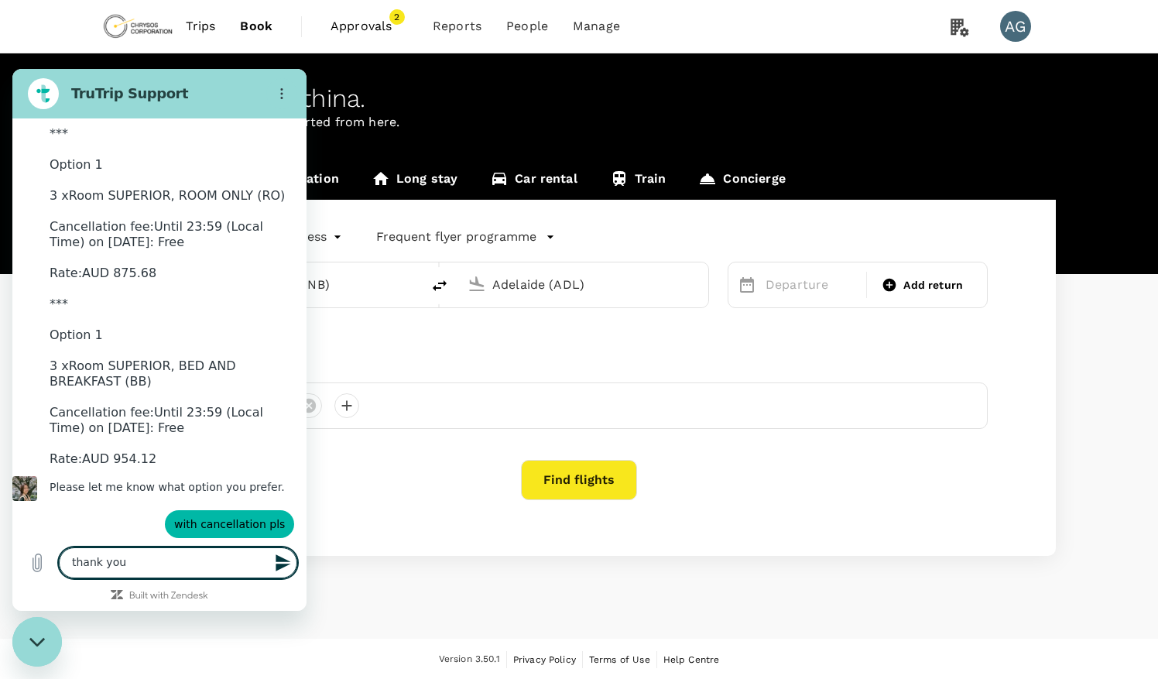
type textarea "thank you"
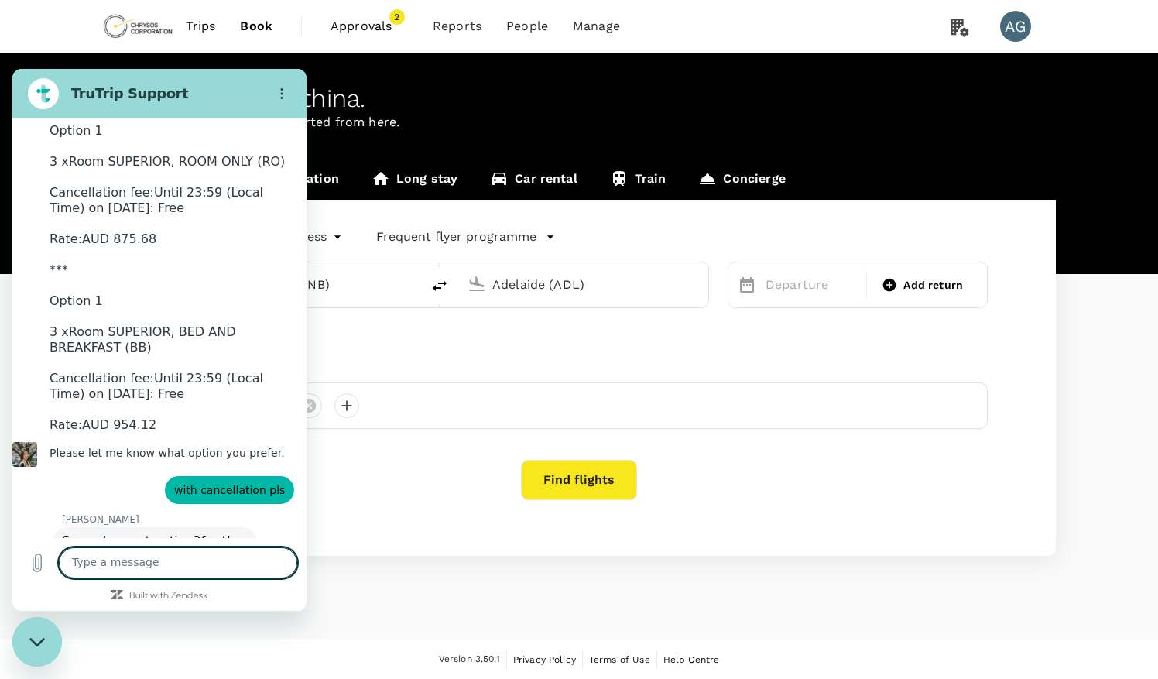
scroll to position [8487, 0]
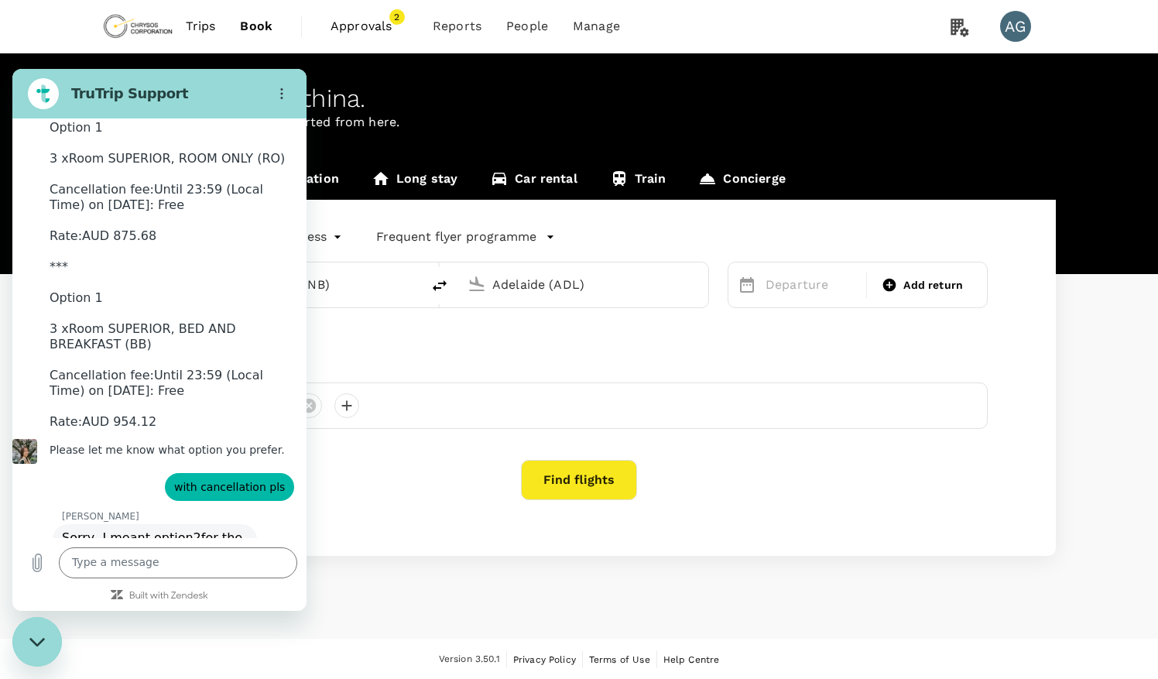
click at [218, 626] on div "[PERSON_NAME] says: On it. Thanks, [PERSON_NAME]." at bounding box center [166, 640] width 282 height 29
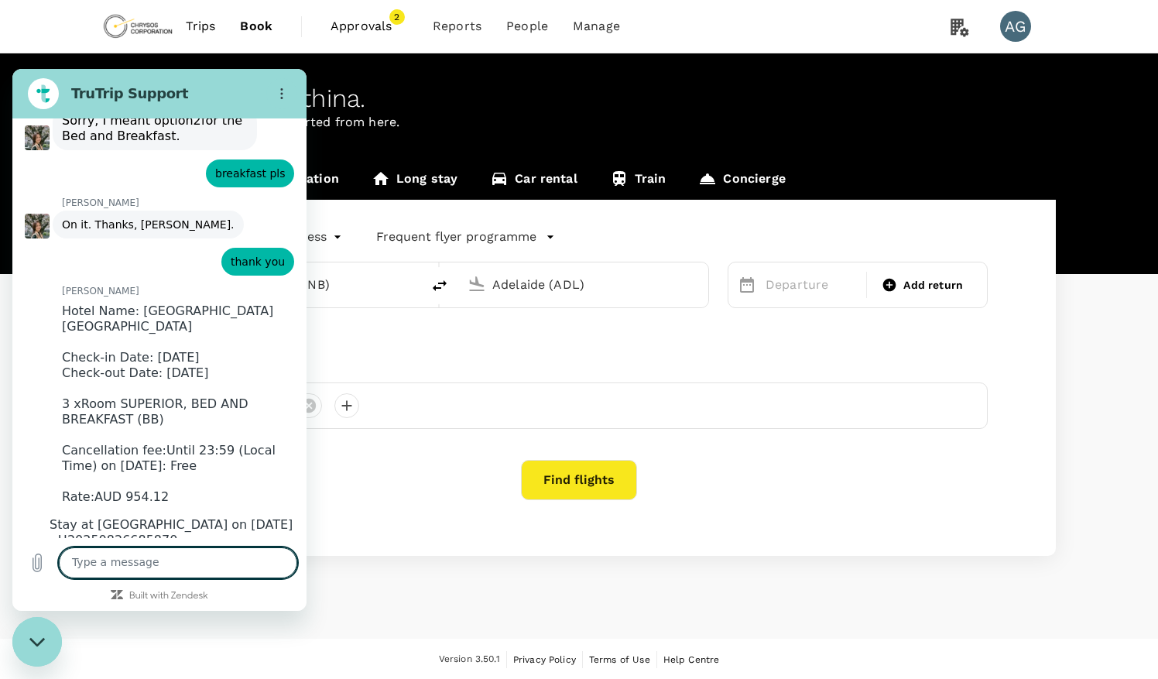
scroll to position [9038, 0]
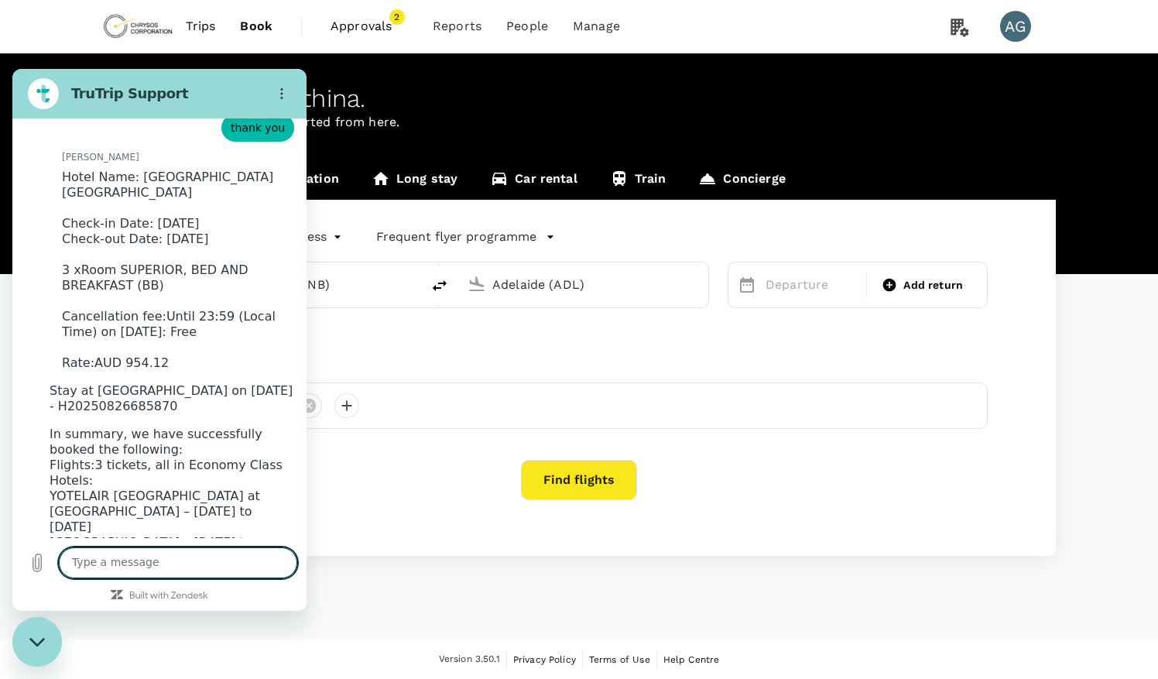
click at [269, 456] on div "[PERSON_NAME] says: In summary, we have successfully booked the following: Flig…" at bounding box center [159, 519] width 294 height 198
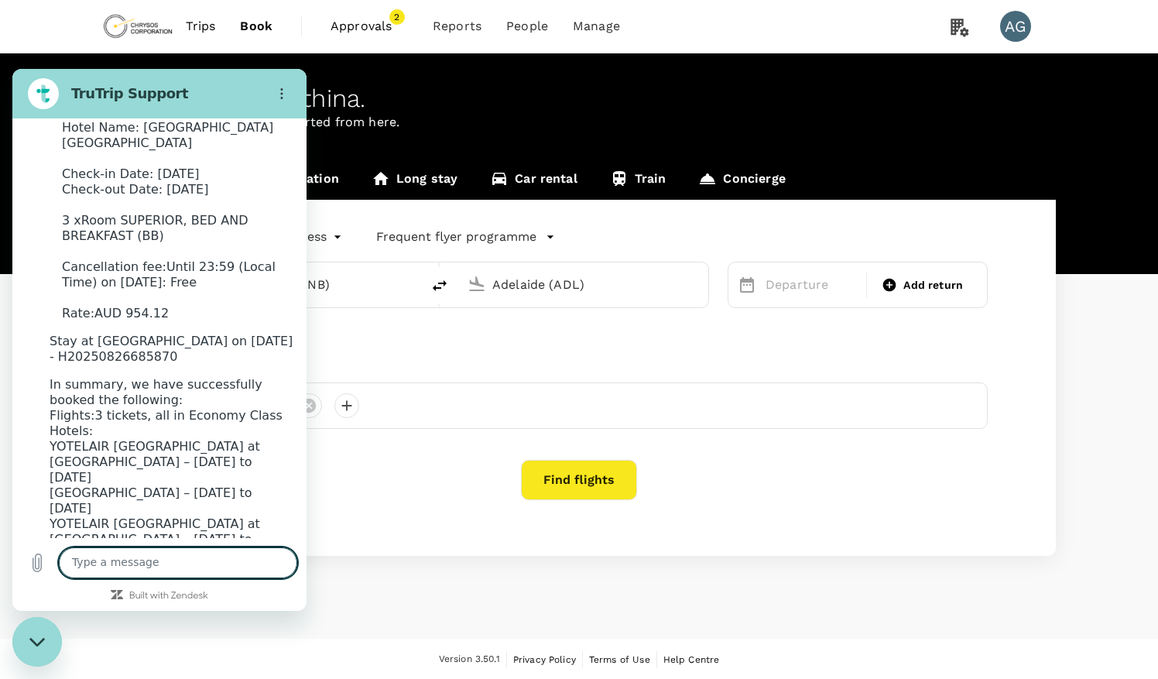
scroll to position [9091, 0]
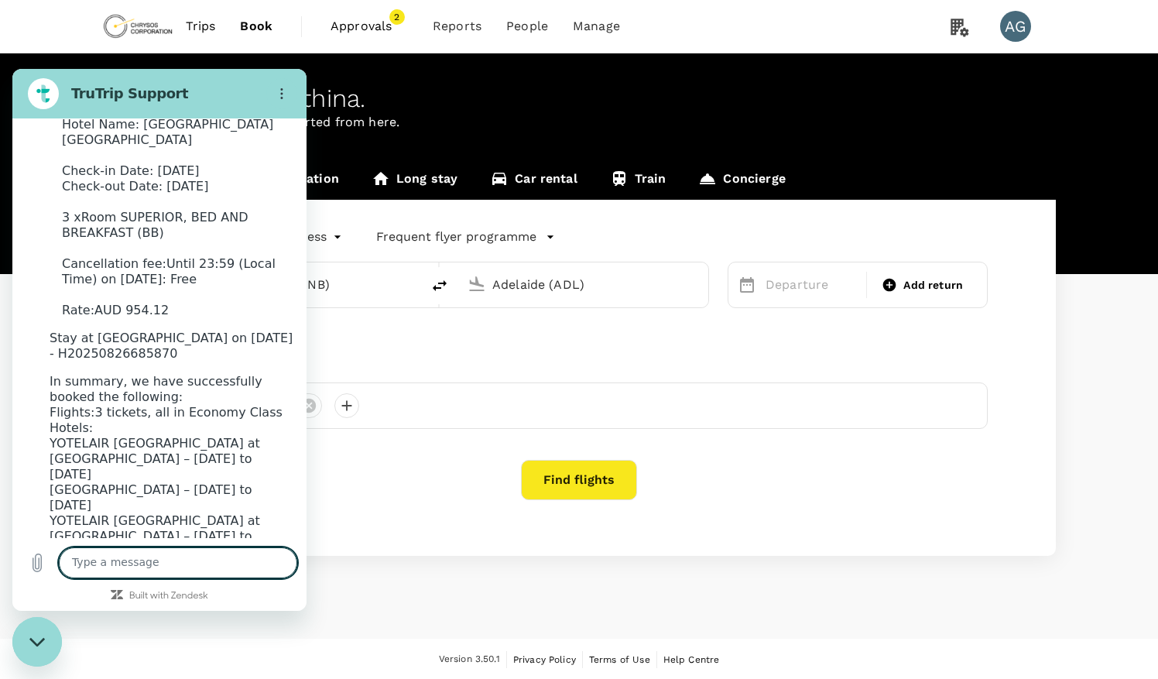
click at [180, 558] on textarea at bounding box center [178, 562] width 238 height 31
type textarea "thats great, thank you kindly for your help"
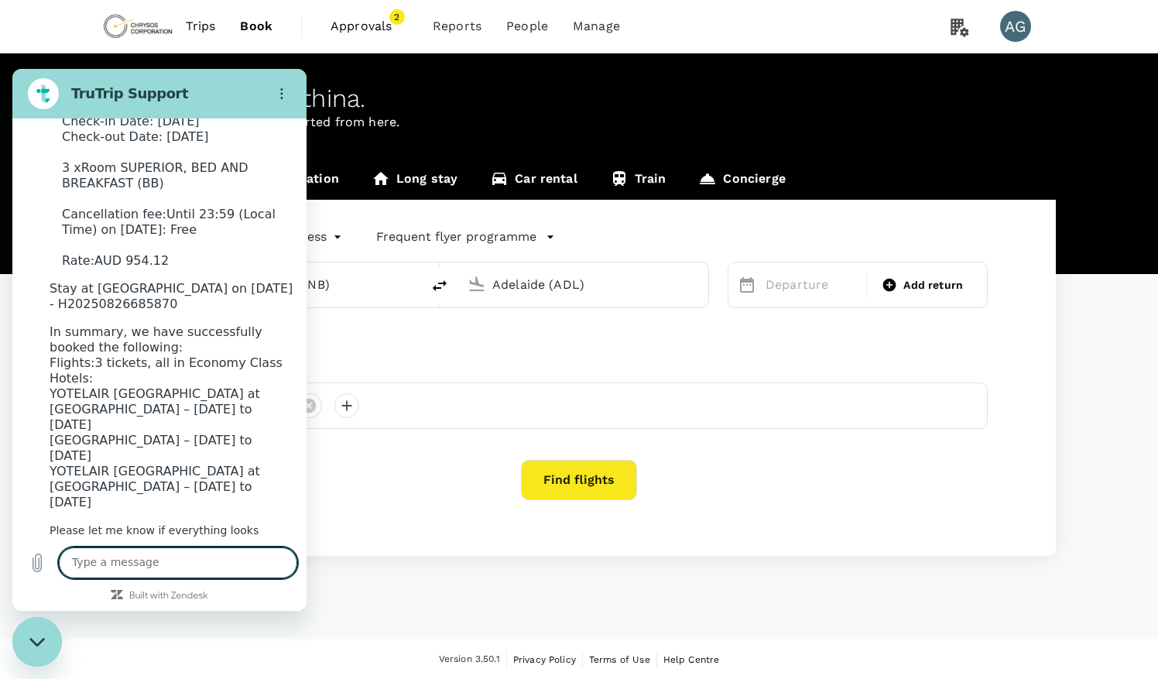
scroll to position [9144, 0]
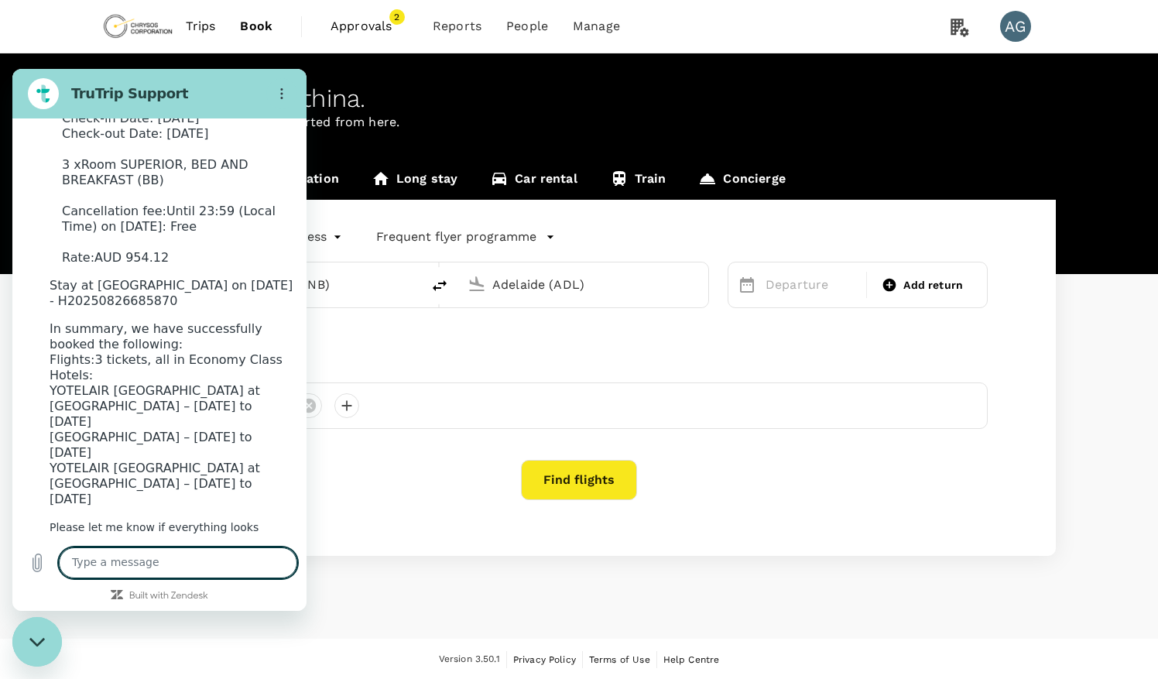
click at [263, 513] on div "[PERSON_NAME] says: Please let me know if everything looks correct and if there…" at bounding box center [159, 542] width 294 height 59
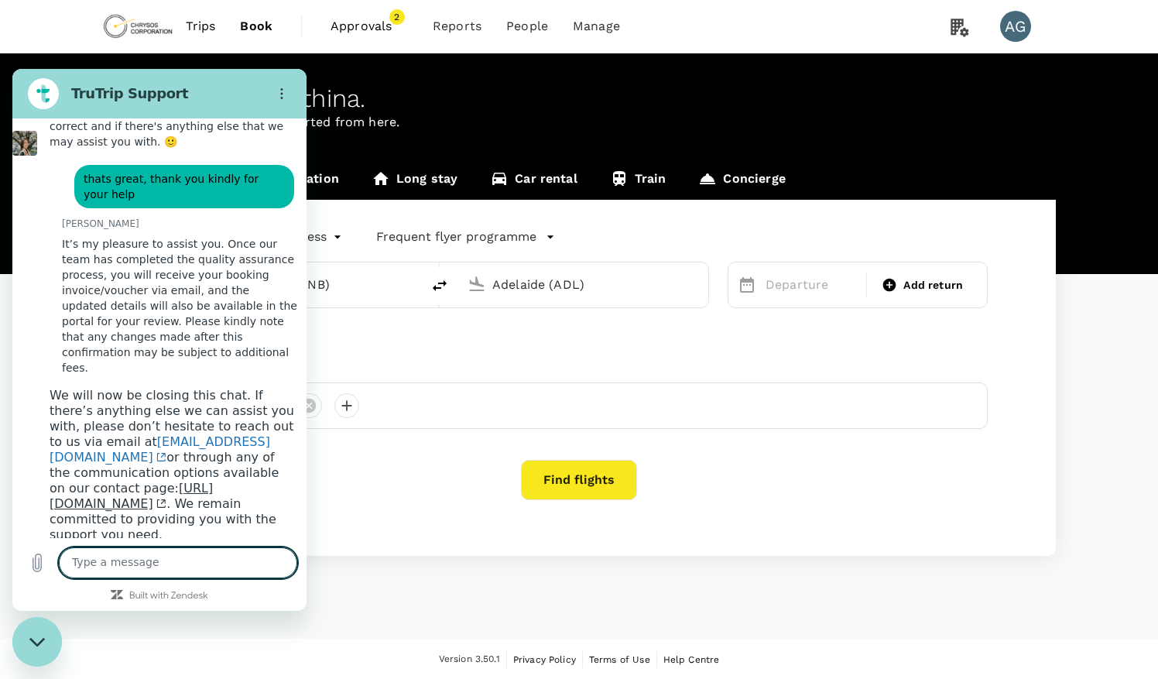
scroll to position [9563, 0]
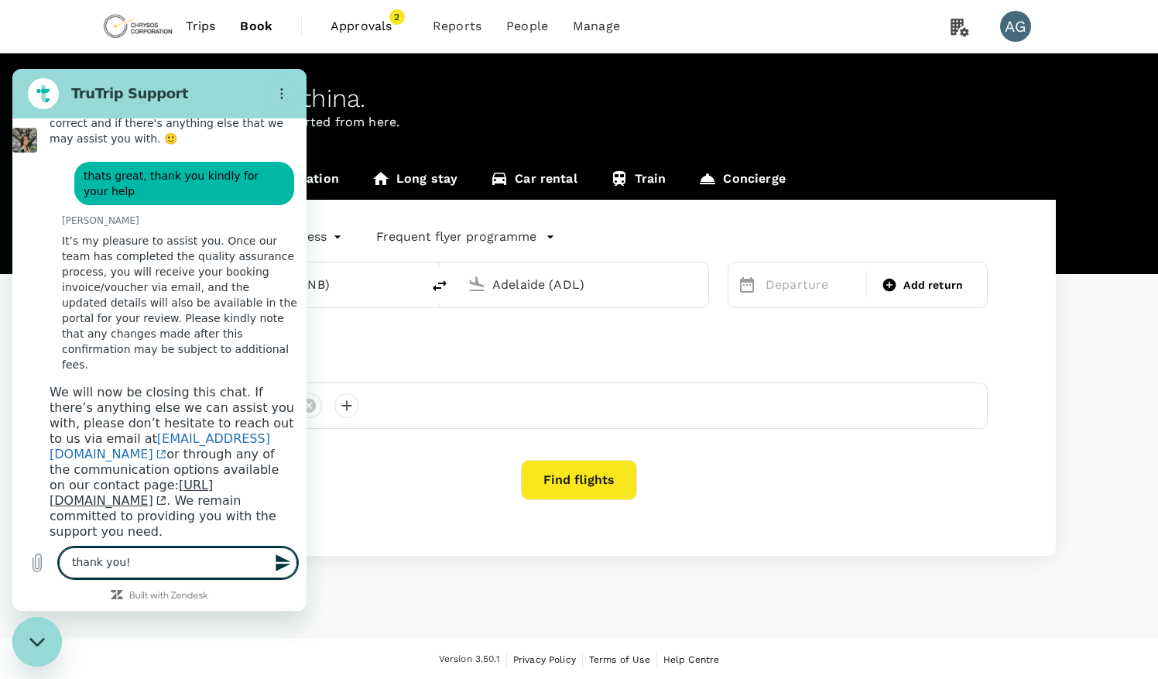
type textarea "thank you!"
click at [283, 563] on icon "Send message" at bounding box center [283, 563] width 19 height 19
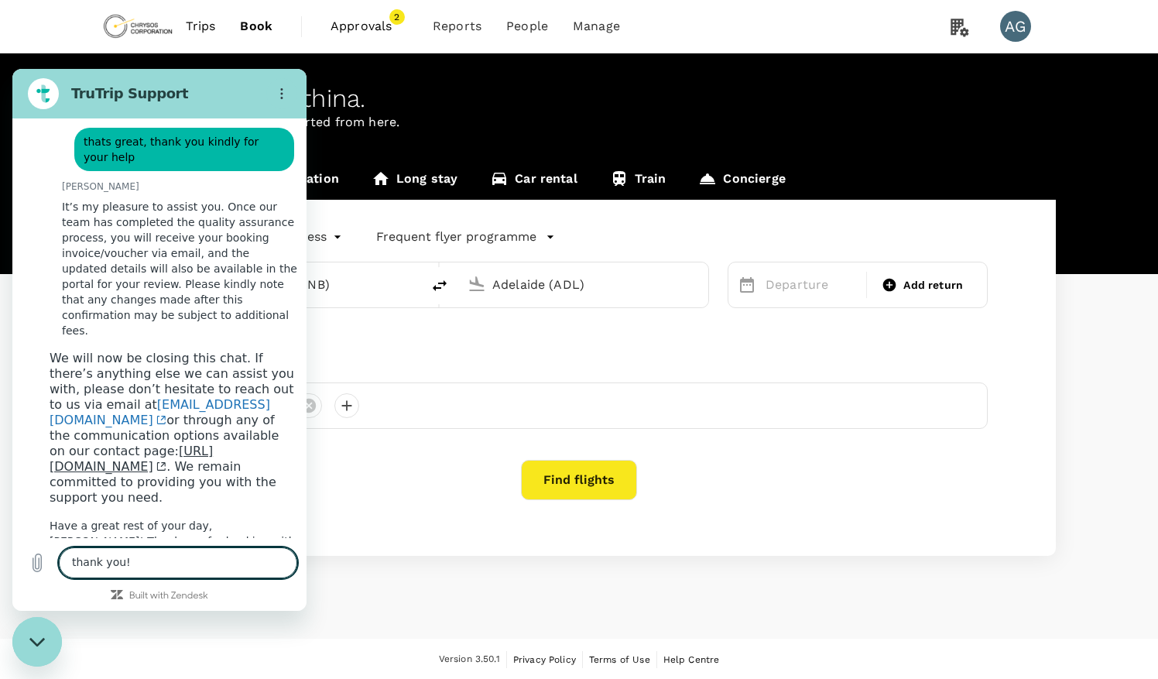
scroll to position [9600, 0]
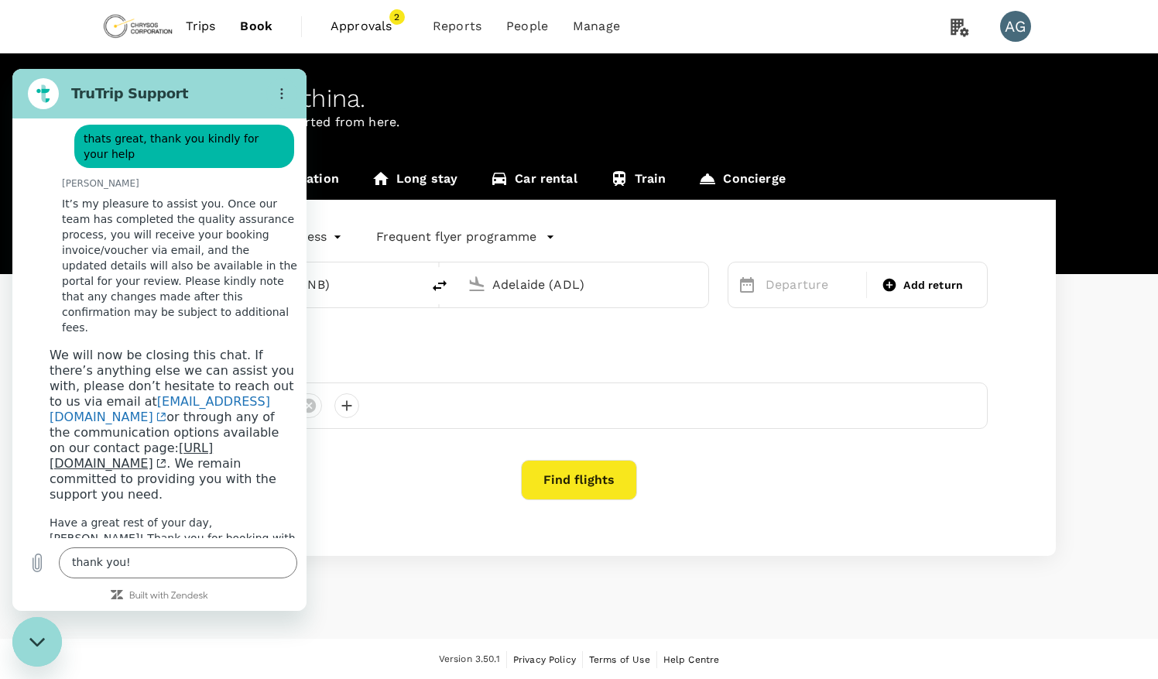
click at [770, 81] on div "Welcome back , [PERSON_NAME] . Planning a business trip? Get started from here." at bounding box center [579, 163] width 1158 height 221
